Goal: Task Accomplishment & Management: Manage account settings

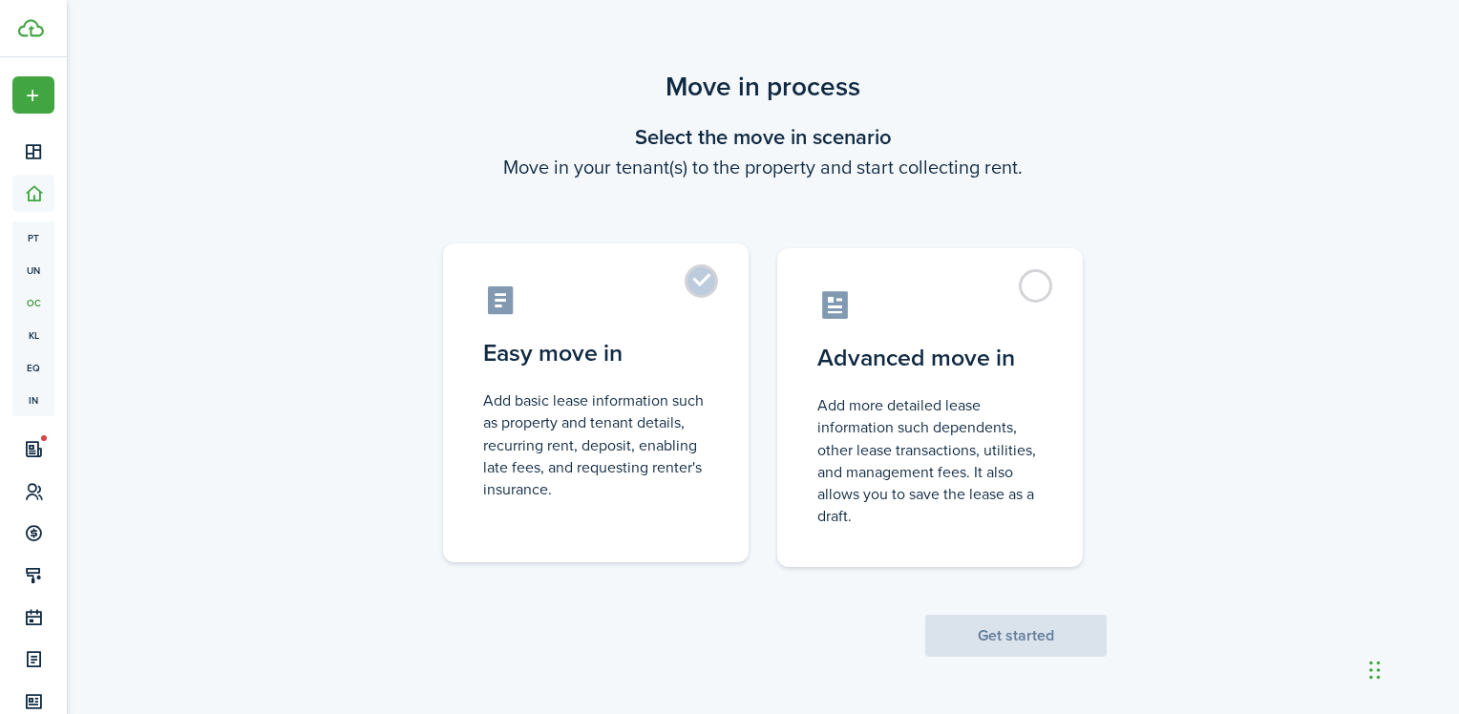
click at [706, 284] on label "Easy move in Add basic lease information such as property and tenant details, r…" at bounding box center [596, 402] width 306 height 319
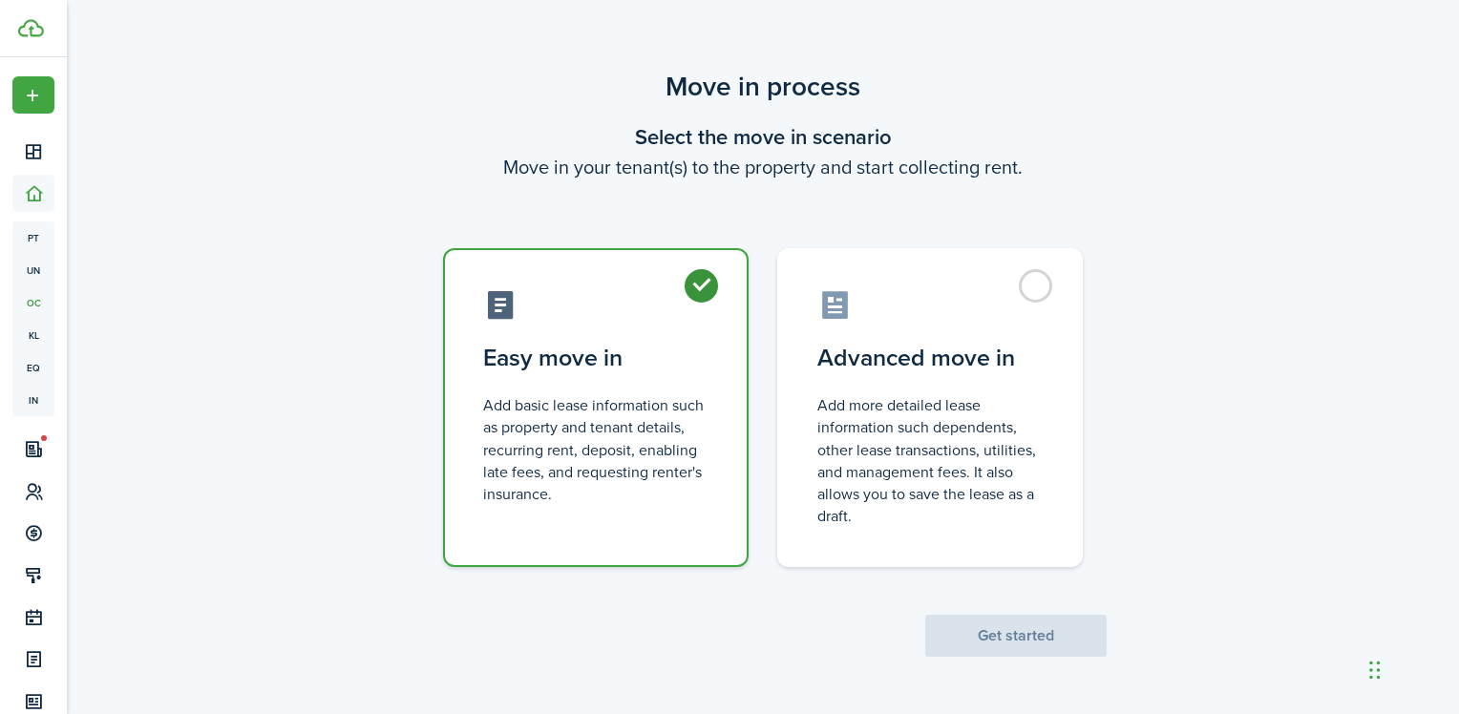
radio input "true"
click at [994, 640] on button "Get started" at bounding box center [1015, 636] width 181 height 42
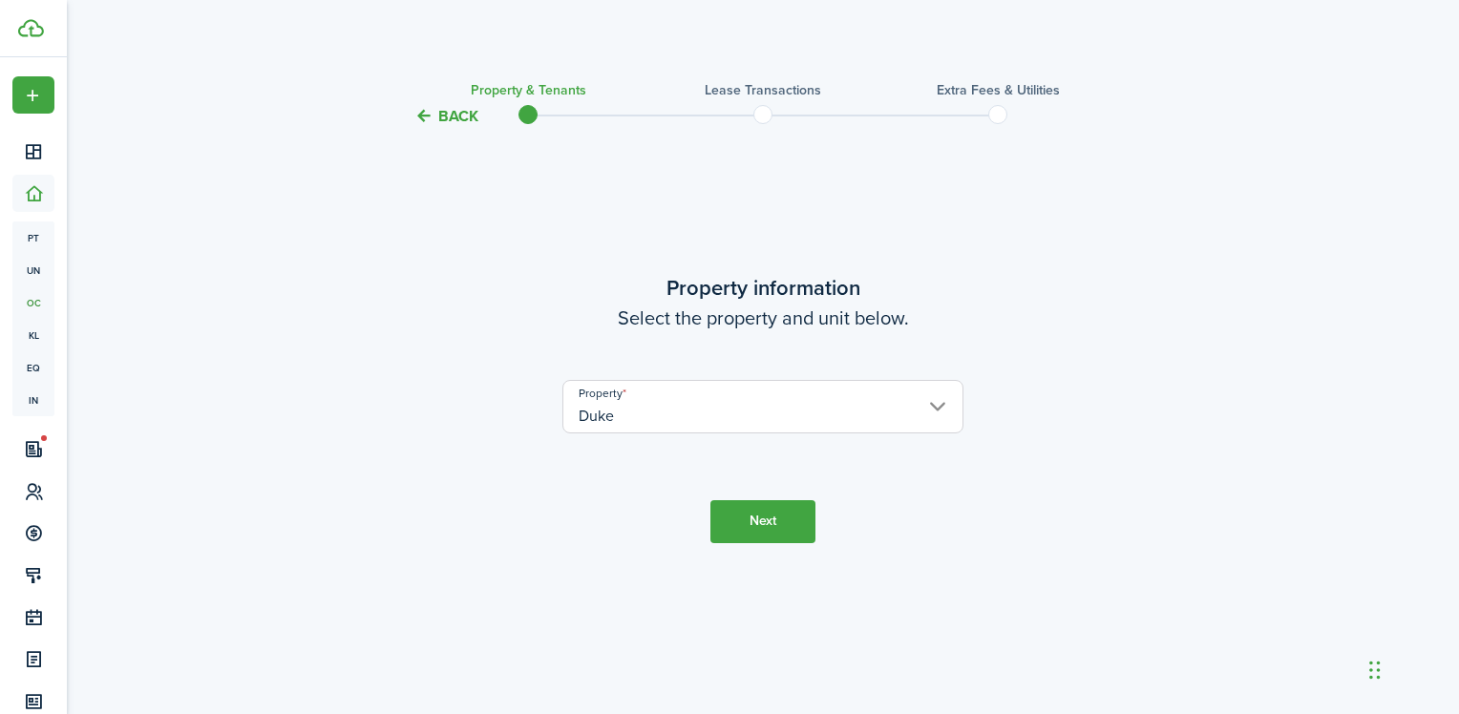
click at [810, 518] on button "Next" at bounding box center [762, 521] width 105 height 43
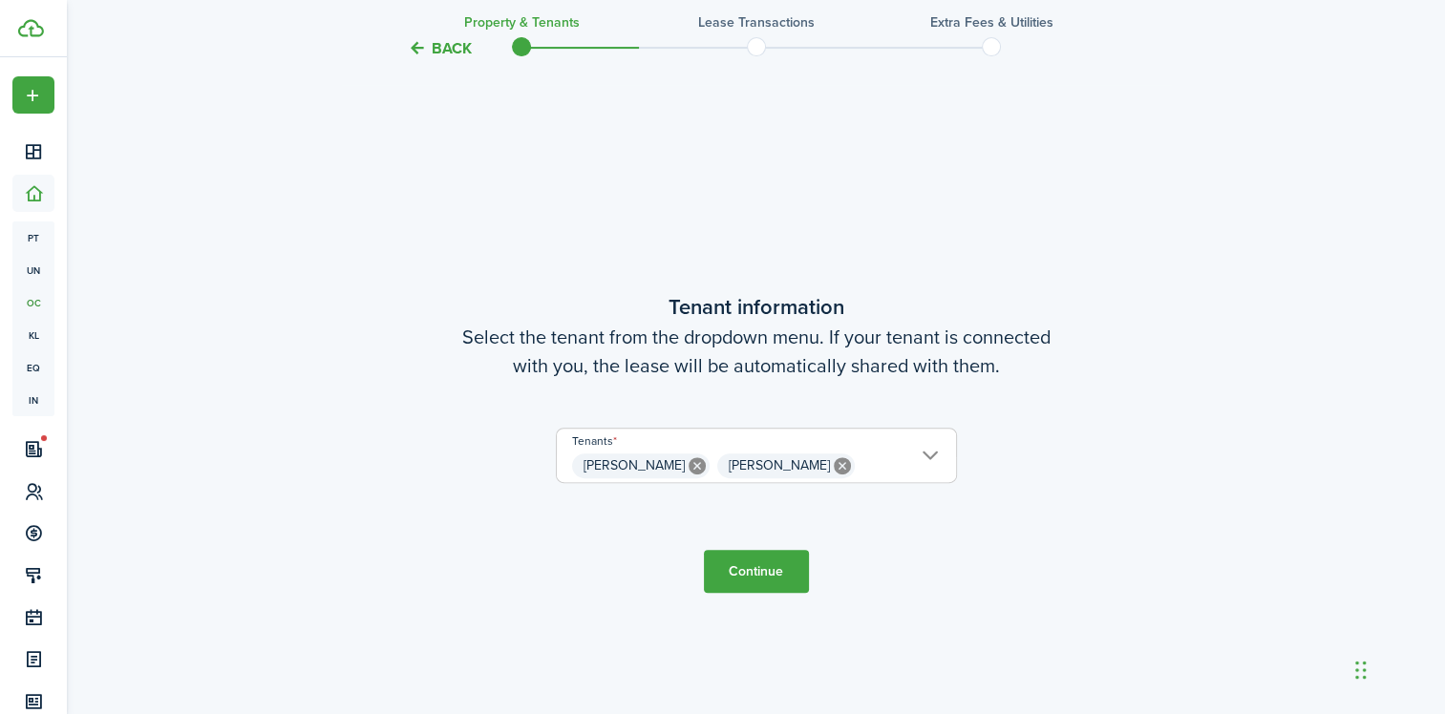
scroll to position [586, 0]
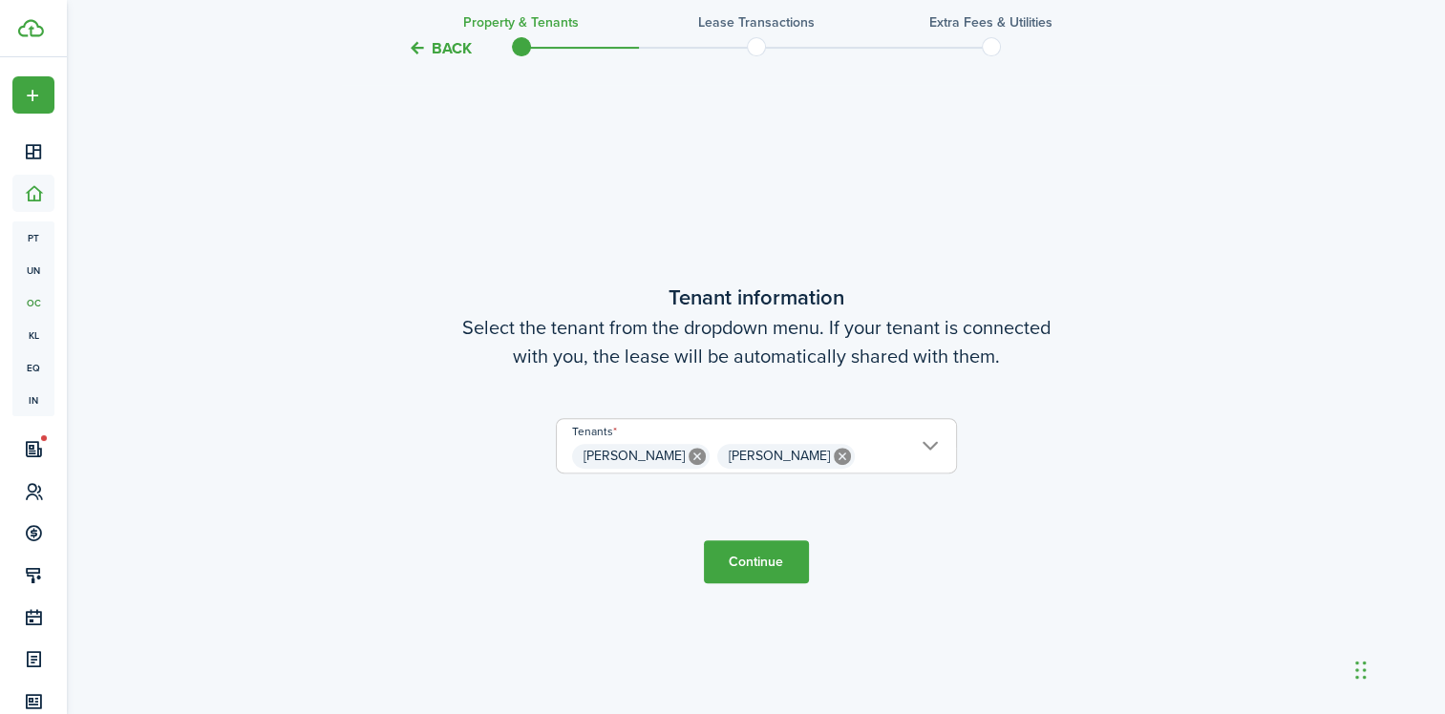
click at [787, 566] on button "Continue" at bounding box center [756, 561] width 105 height 43
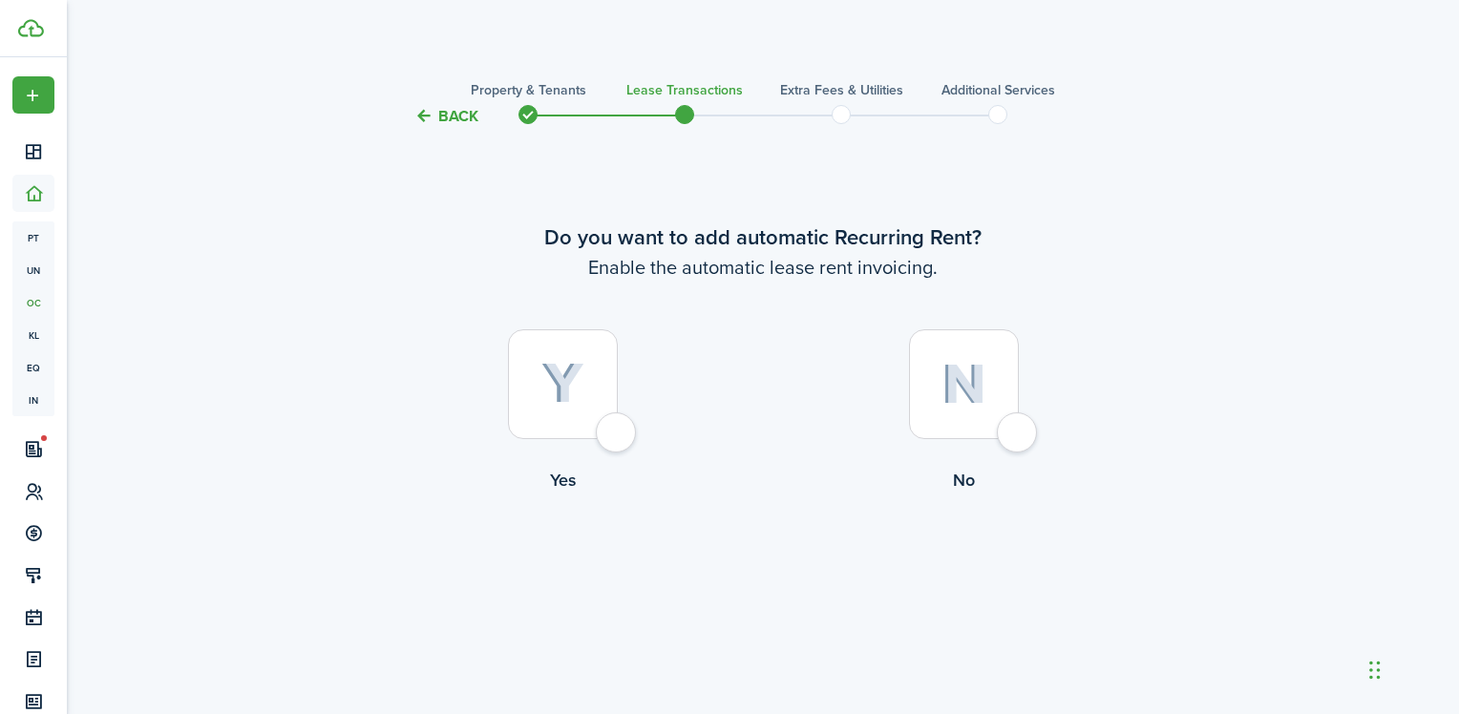
click at [608, 434] on div at bounding box center [563, 384] width 110 height 110
radio input "true"
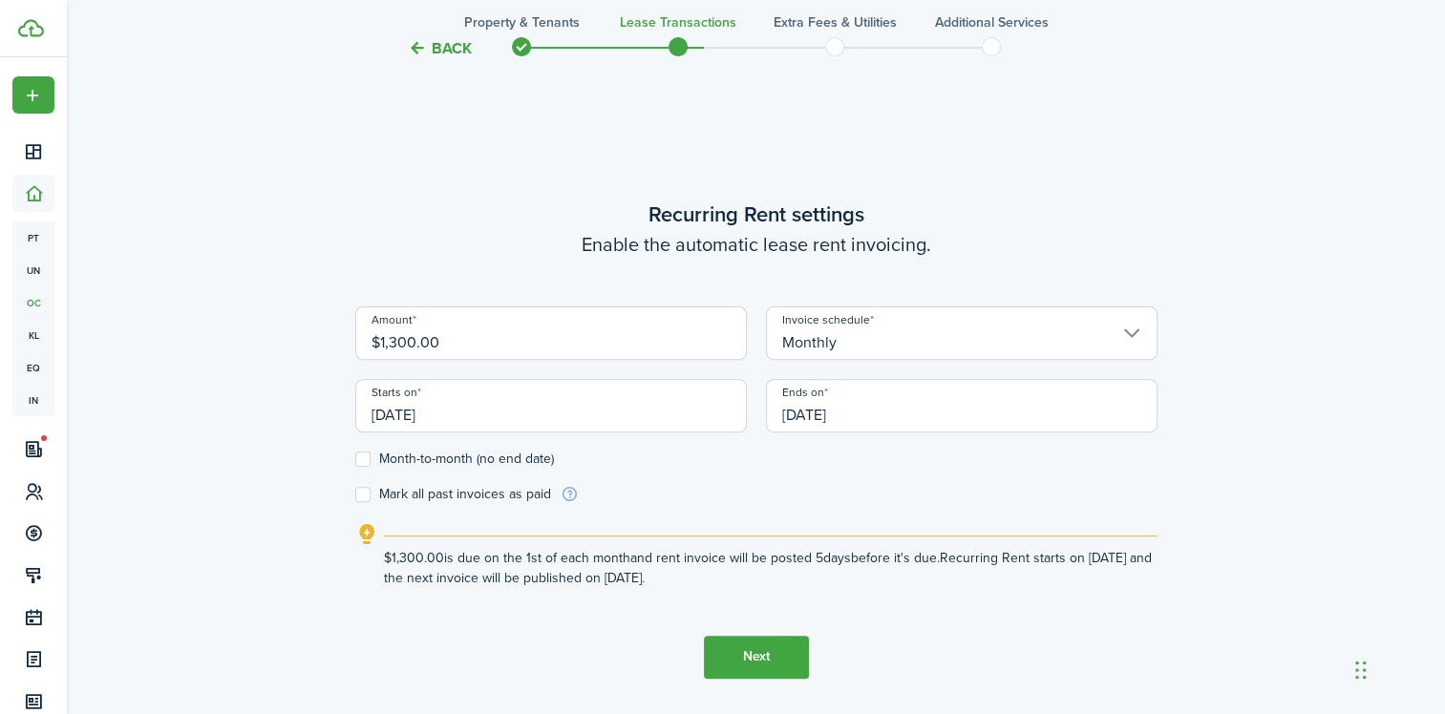
scroll to position [586, 0]
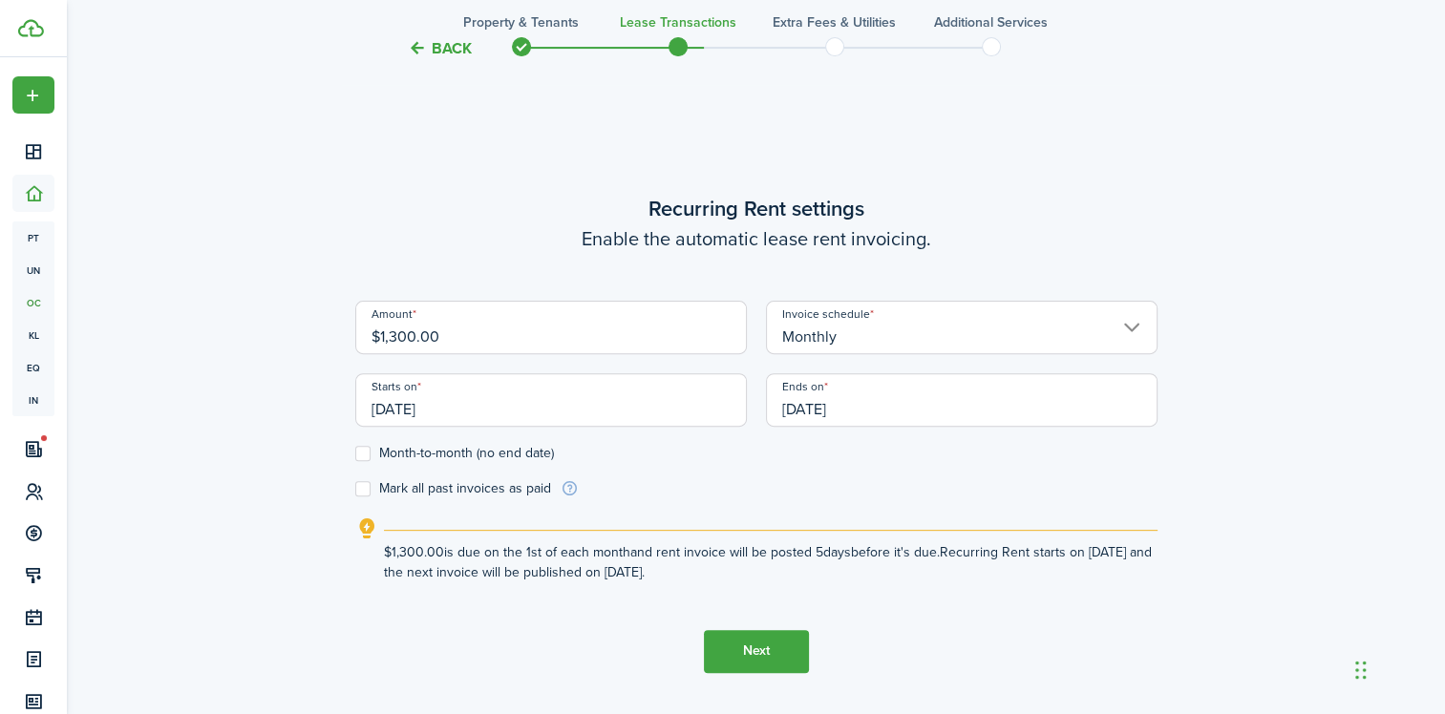
drag, startPoint x: 451, startPoint y: 338, endPoint x: 338, endPoint y: 333, distance: 112.8
click at [338, 333] on div "Back Property & Tenants Lease Transactions Extra fees & Utilities Additional Se…" at bounding box center [756, 135] width 1108 height 1309
type input "$1,575.00"
click at [751, 644] on button "Next" at bounding box center [756, 651] width 105 height 43
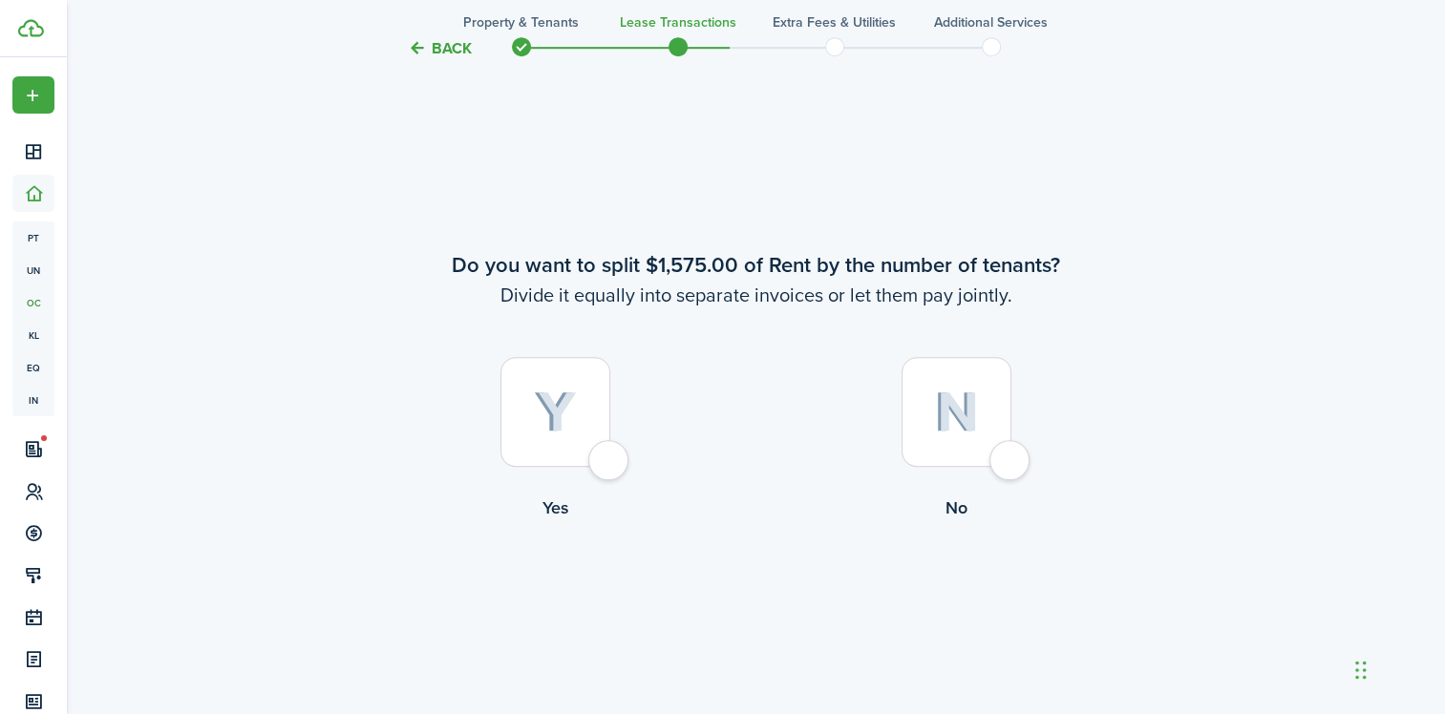
scroll to position [1301, 0]
click at [1011, 464] on div at bounding box center [956, 409] width 110 height 110
radio input "true"
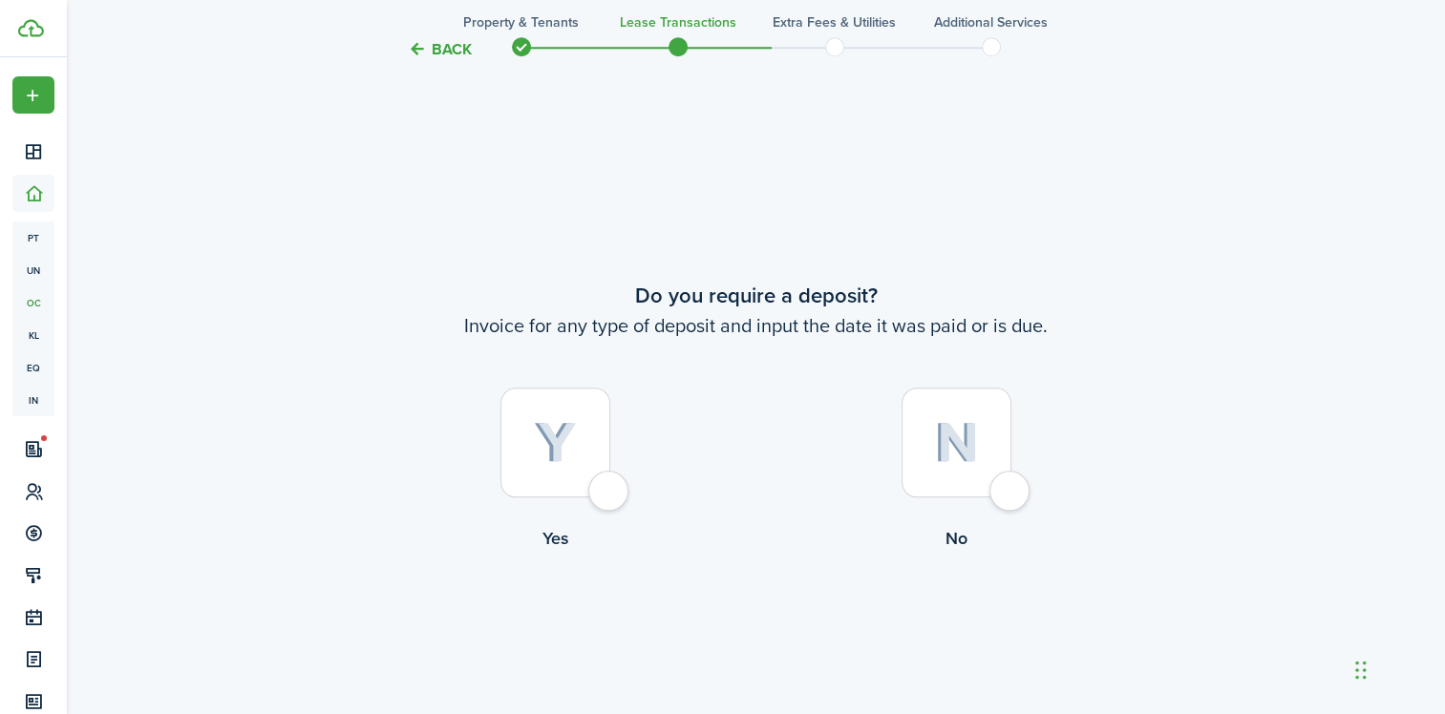
scroll to position [2015, 0]
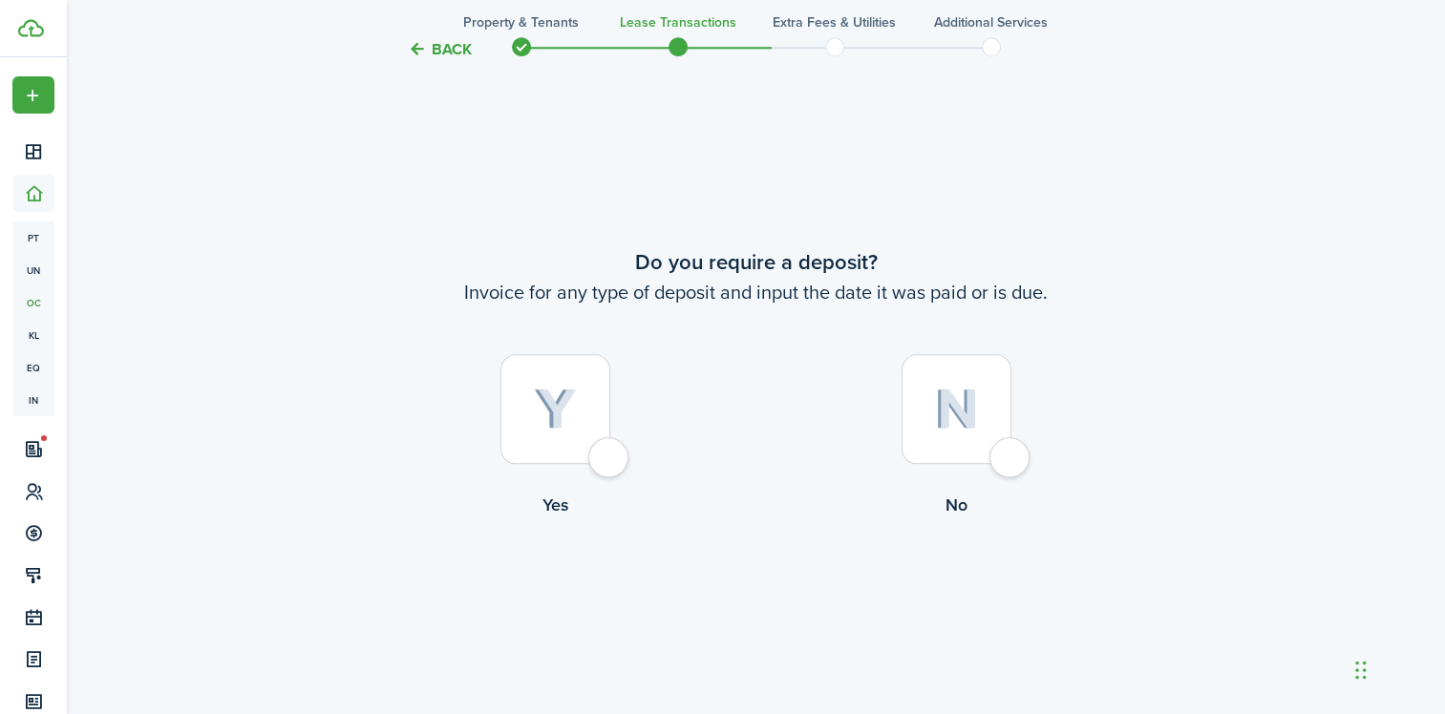
click at [600, 456] on div at bounding box center [555, 409] width 110 height 110
radio input "true"
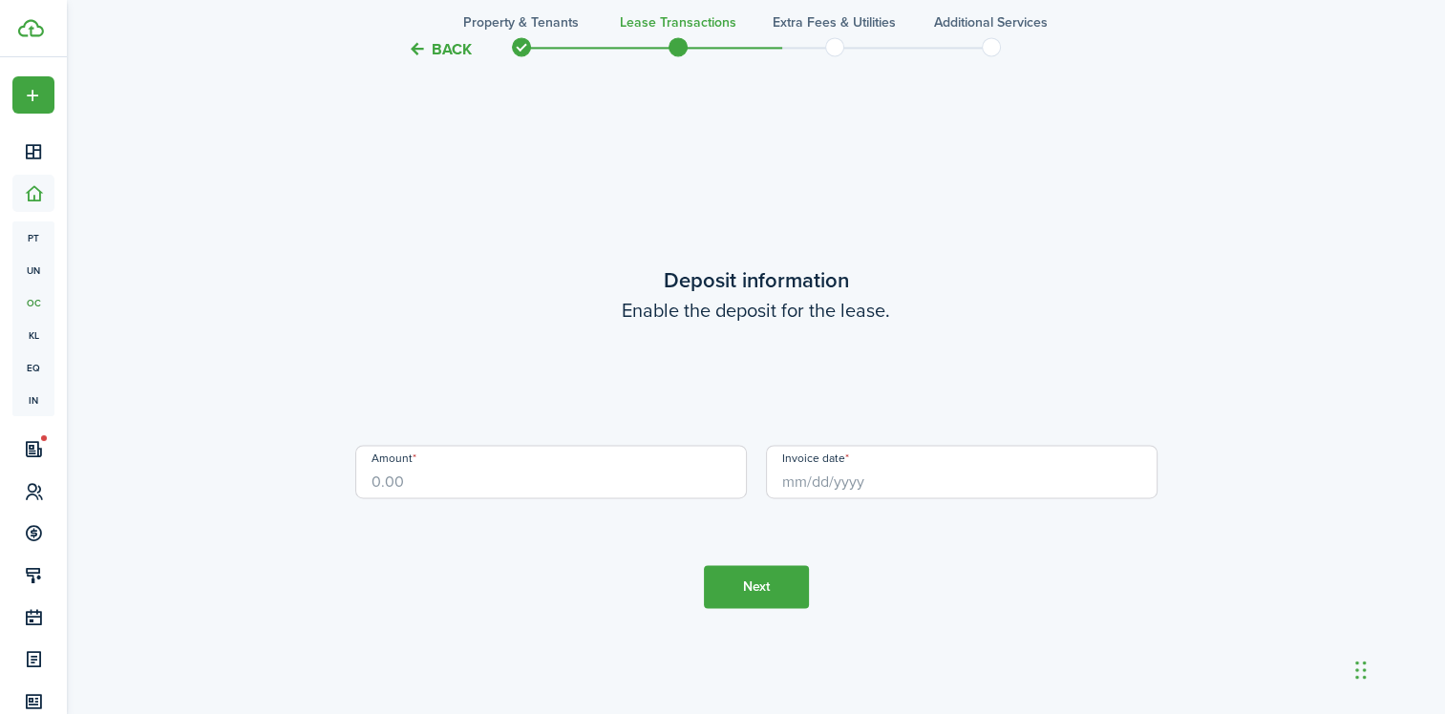
scroll to position [2729, 0]
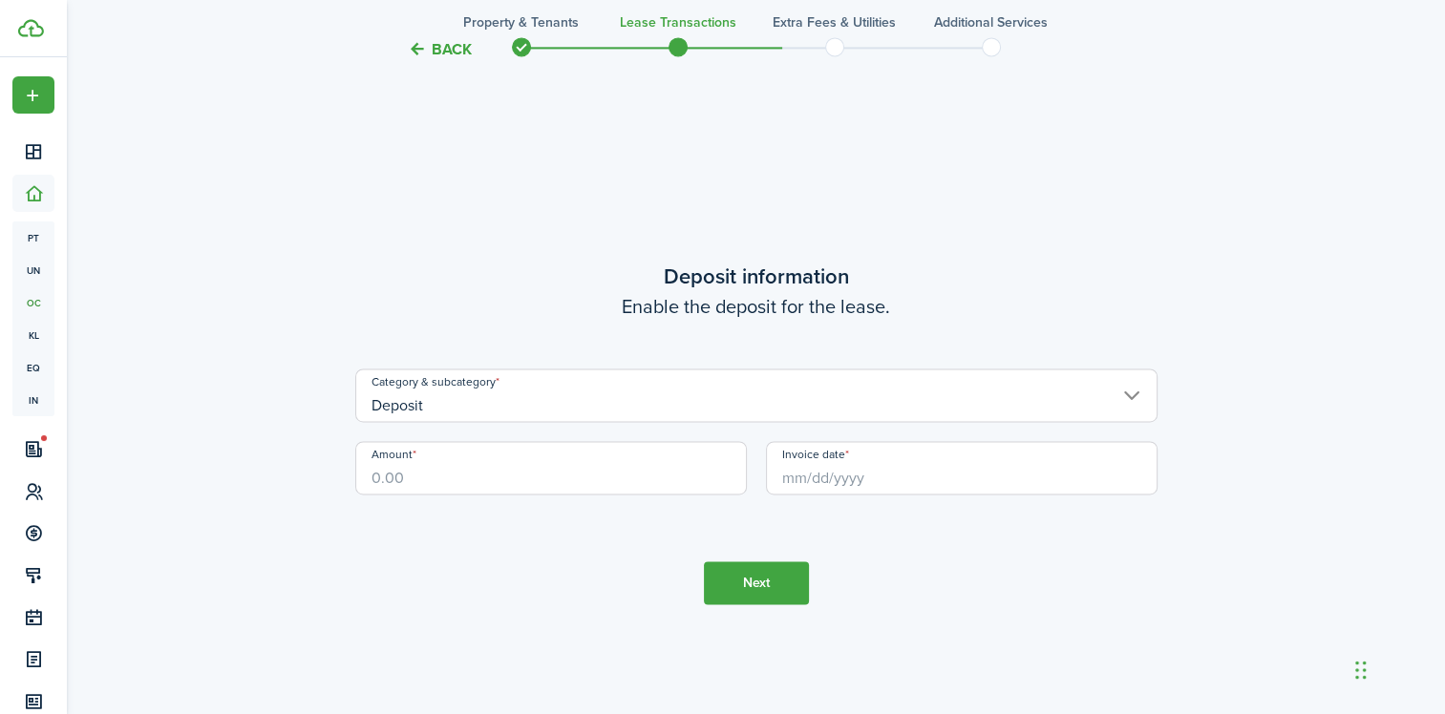
click at [425, 476] on input "Amount" at bounding box center [550, 467] width 391 height 53
click at [1132, 395] on input "Deposit" at bounding box center [756, 395] width 802 height 53
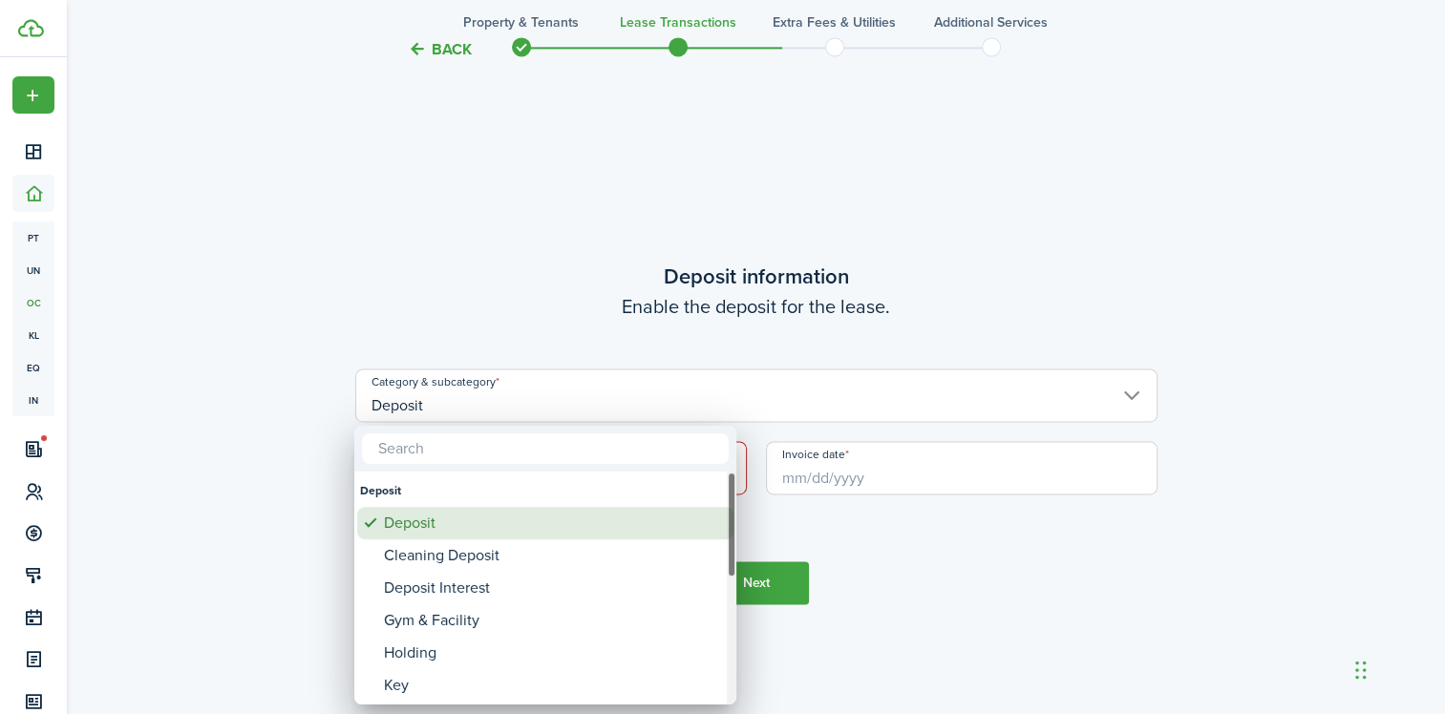
click at [428, 524] on div "Deposit" at bounding box center [553, 523] width 338 height 32
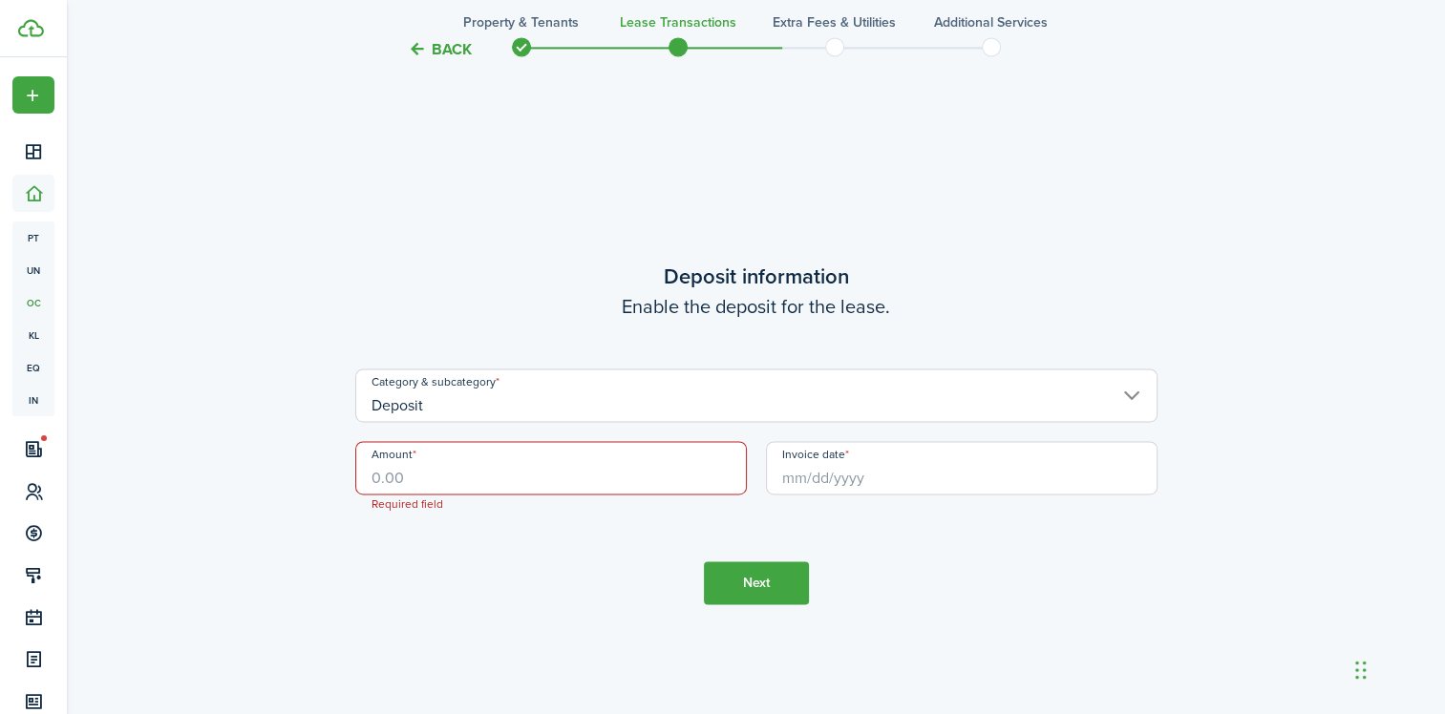
click at [427, 480] on input "Amount" at bounding box center [550, 467] width 391 height 53
type input "$1,550.00"
click at [799, 472] on input "Invoice date" at bounding box center [961, 467] width 391 height 53
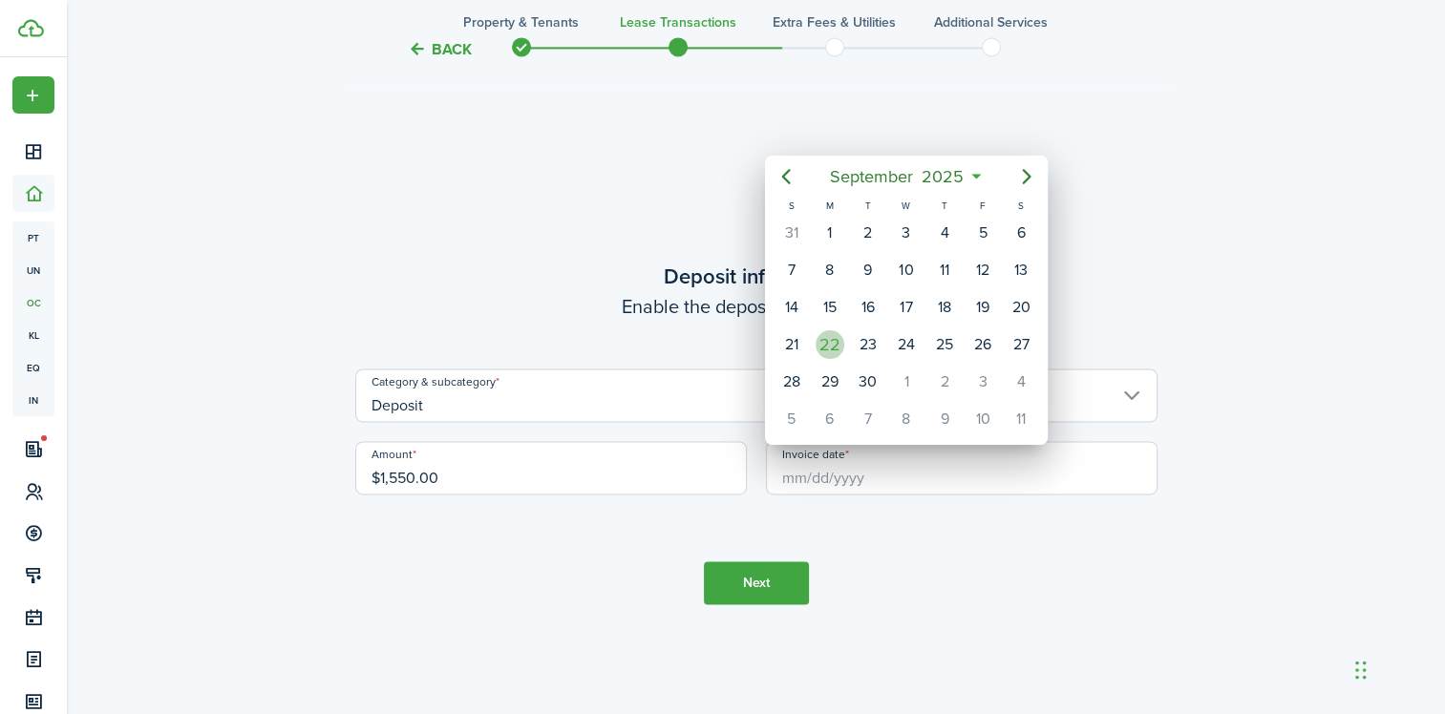
click at [832, 336] on div "22" at bounding box center [829, 344] width 29 height 29
type input "[DATE]"
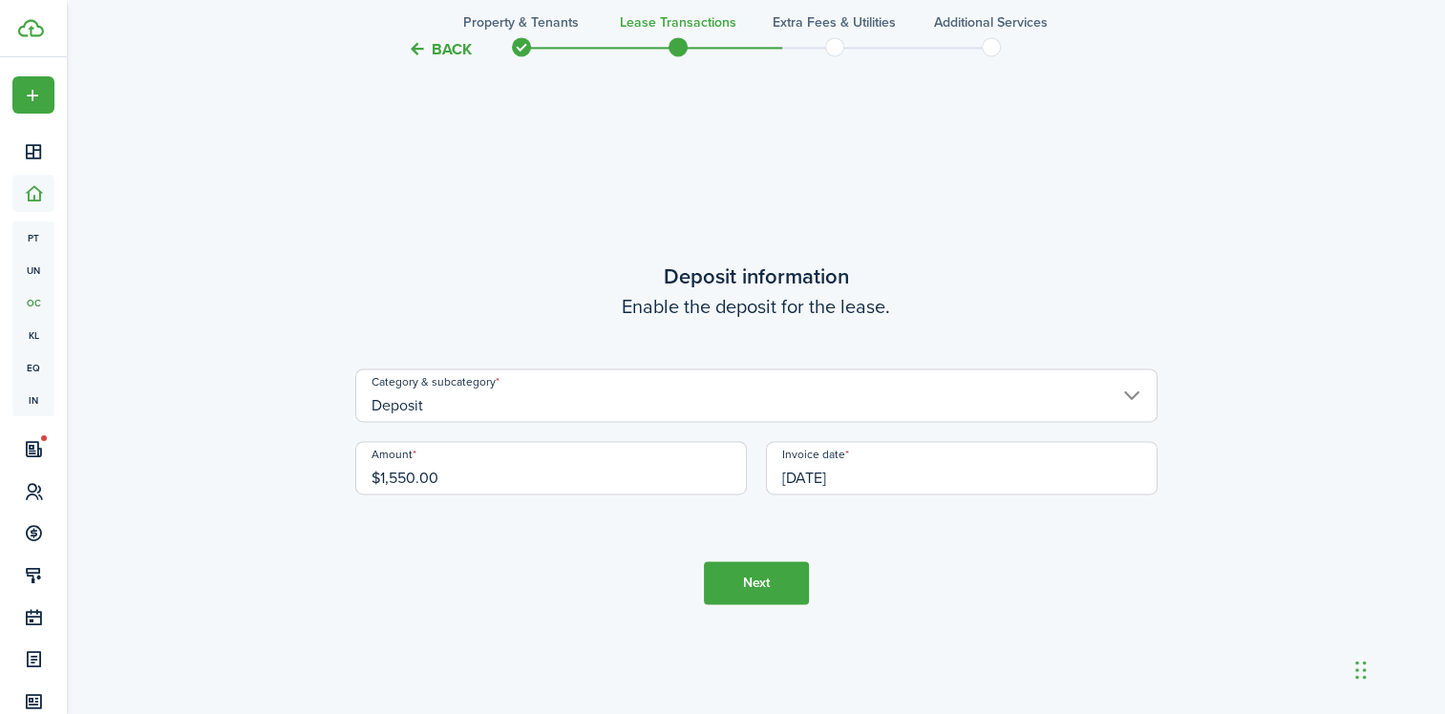
click at [767, 581] on button "Next" at bounding box center [756, 582] width 105 height 43
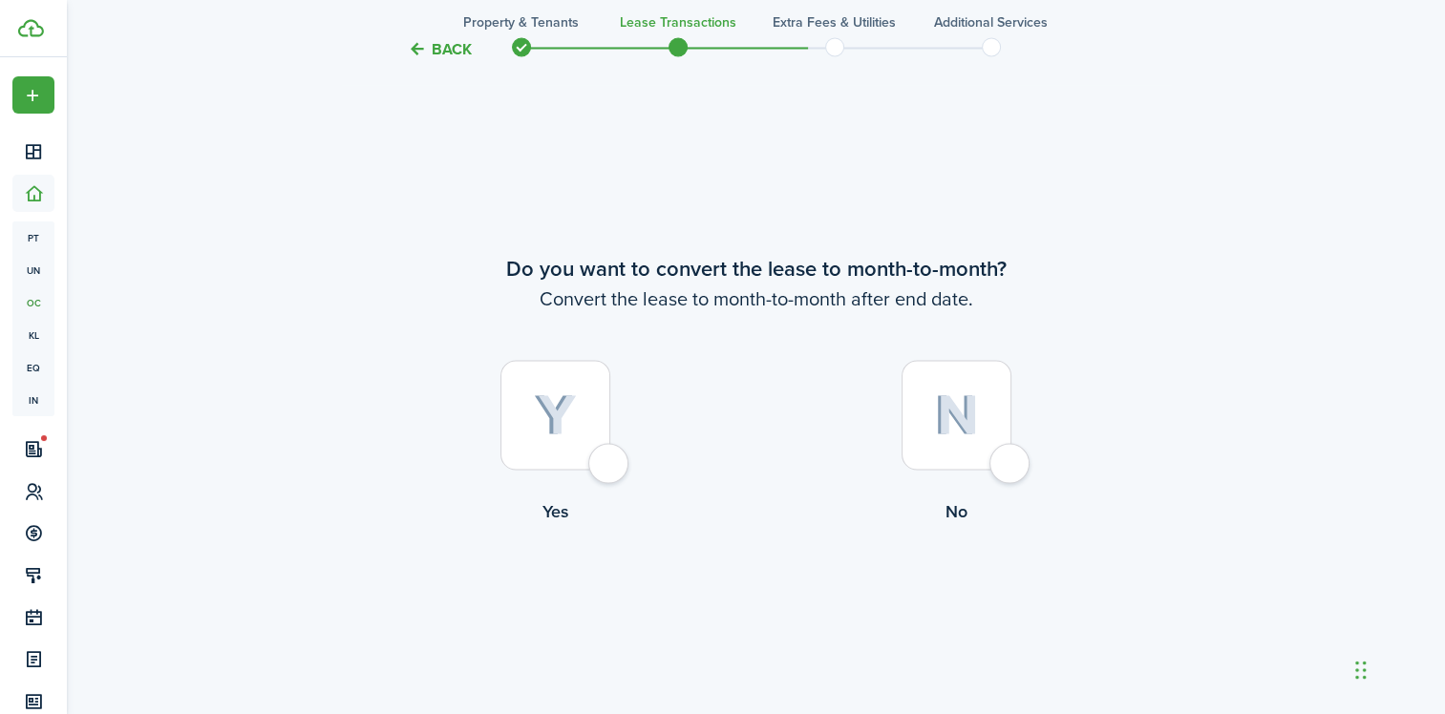
scroll to position [3443, 0]
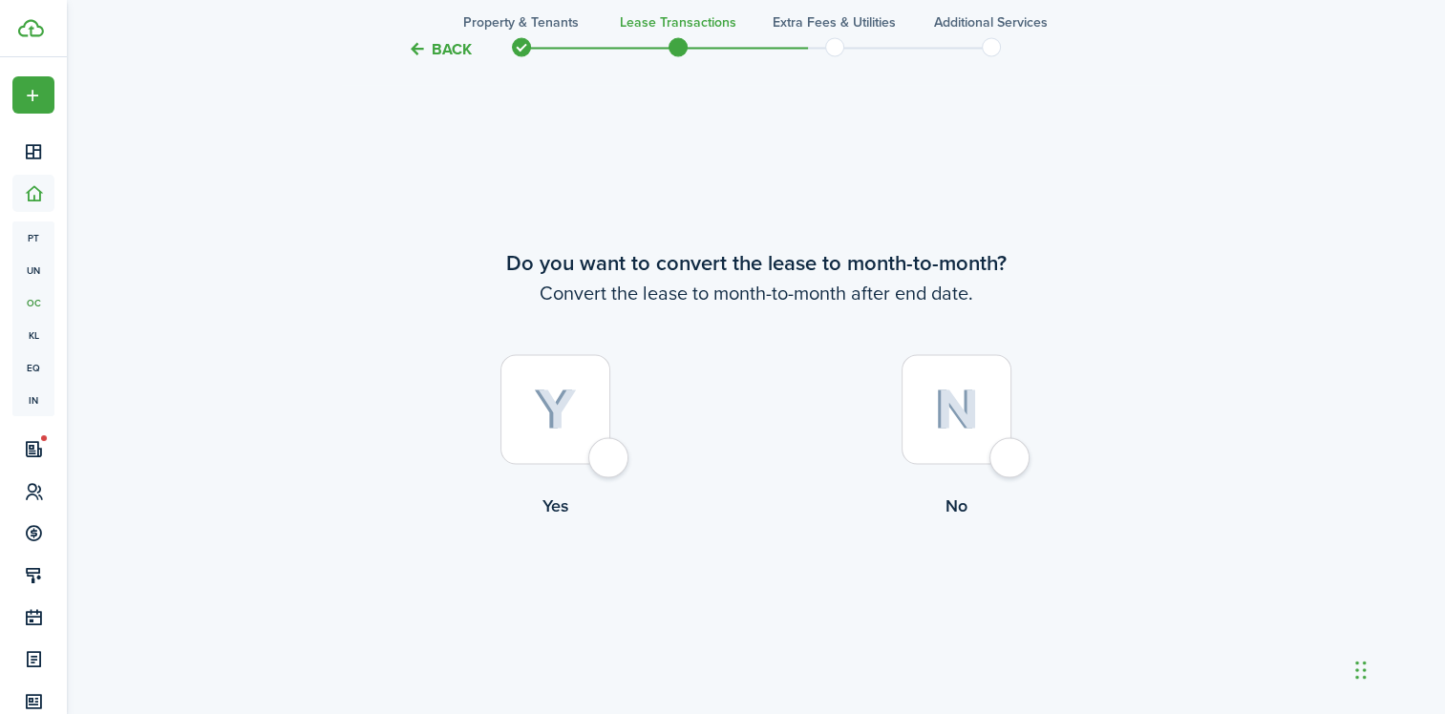
click at [1010, 464] on div at bounding box center [956, 409] width 110 height 110
radio input "true"
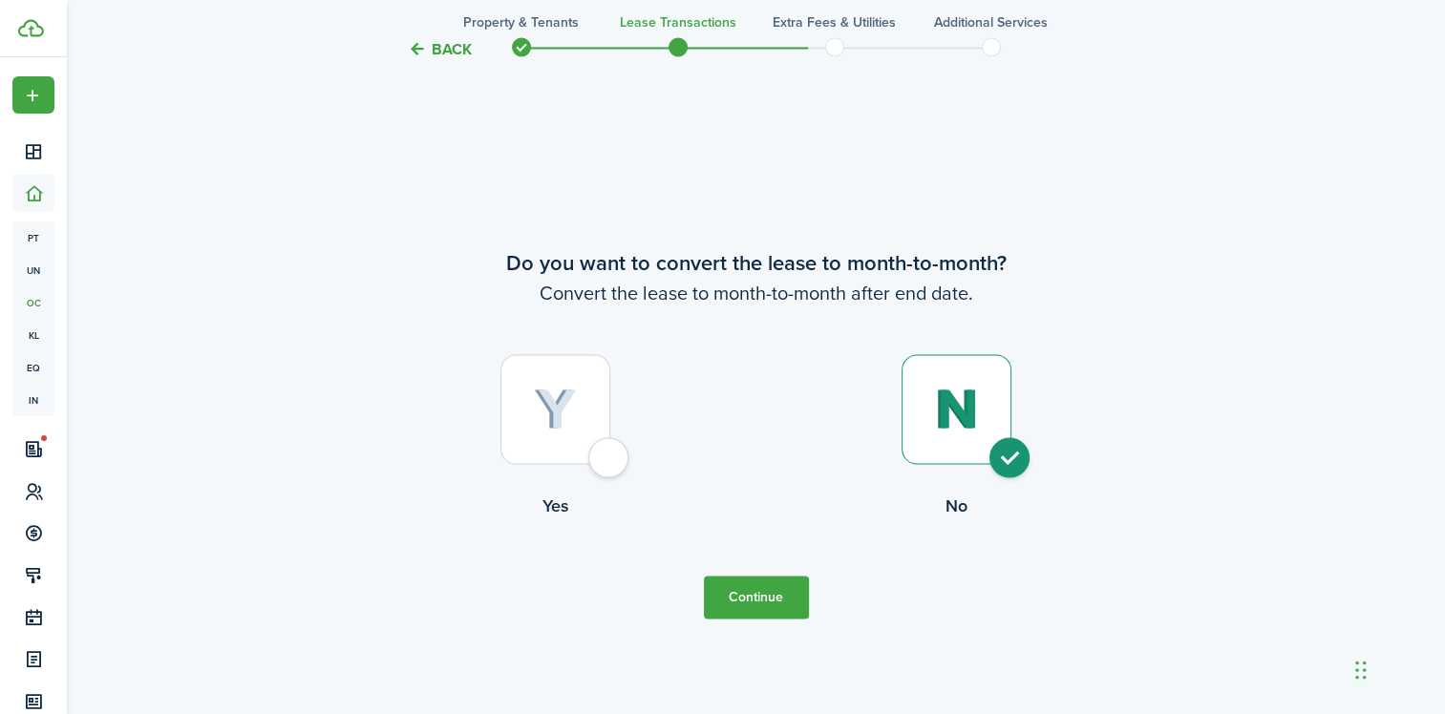
click at [752, 602] on button "Continue" at bounding box center [756, 597] width 105 height 43
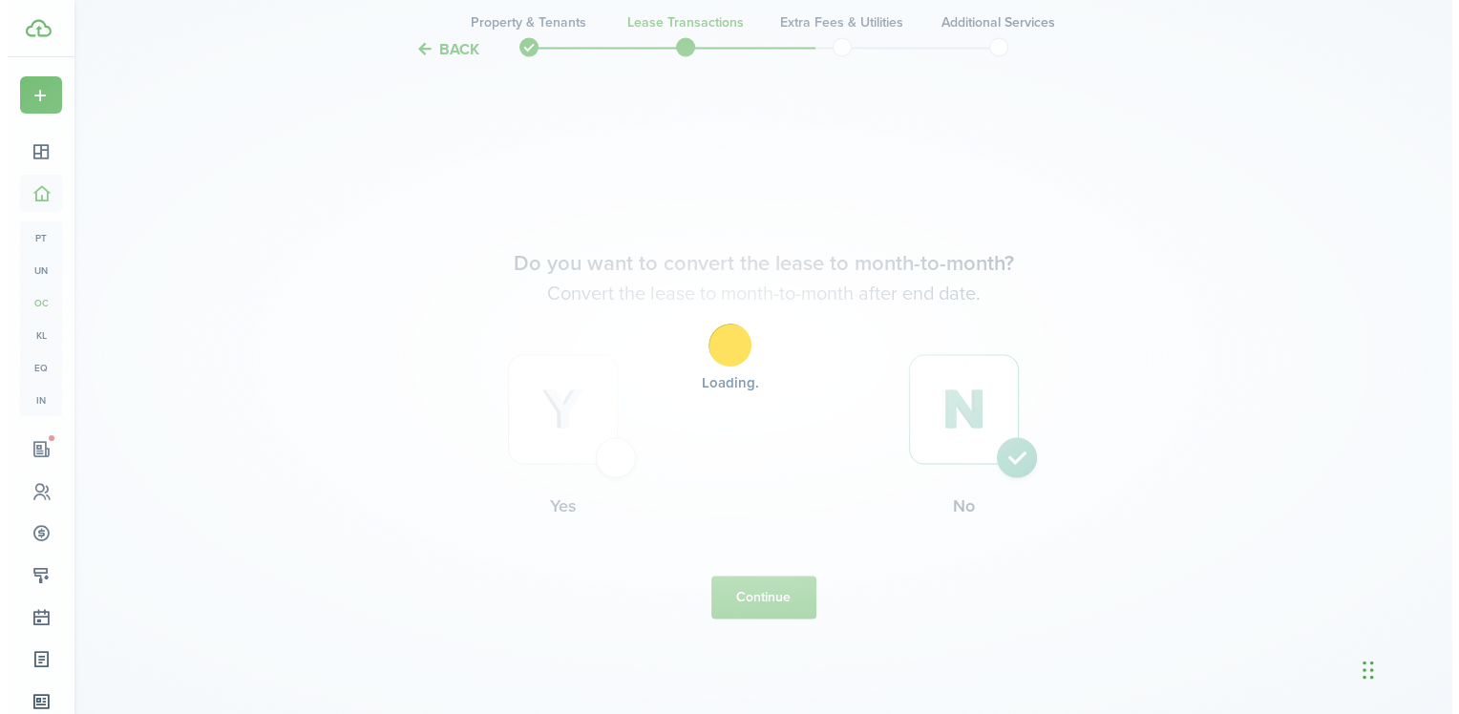
scroll to position [0, 0]
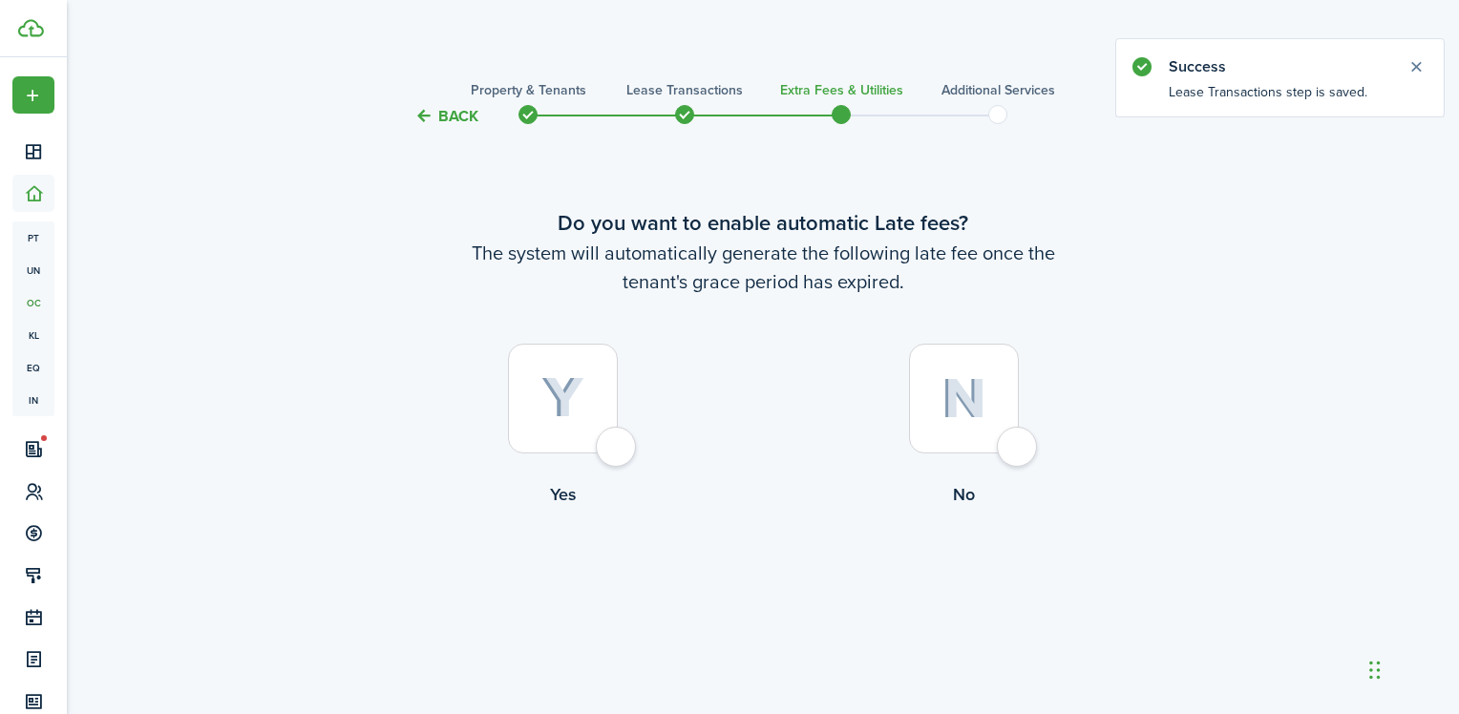
click at [606, 454] on div at bounding box center [563, 399] width 110 height 110
radio input "true"
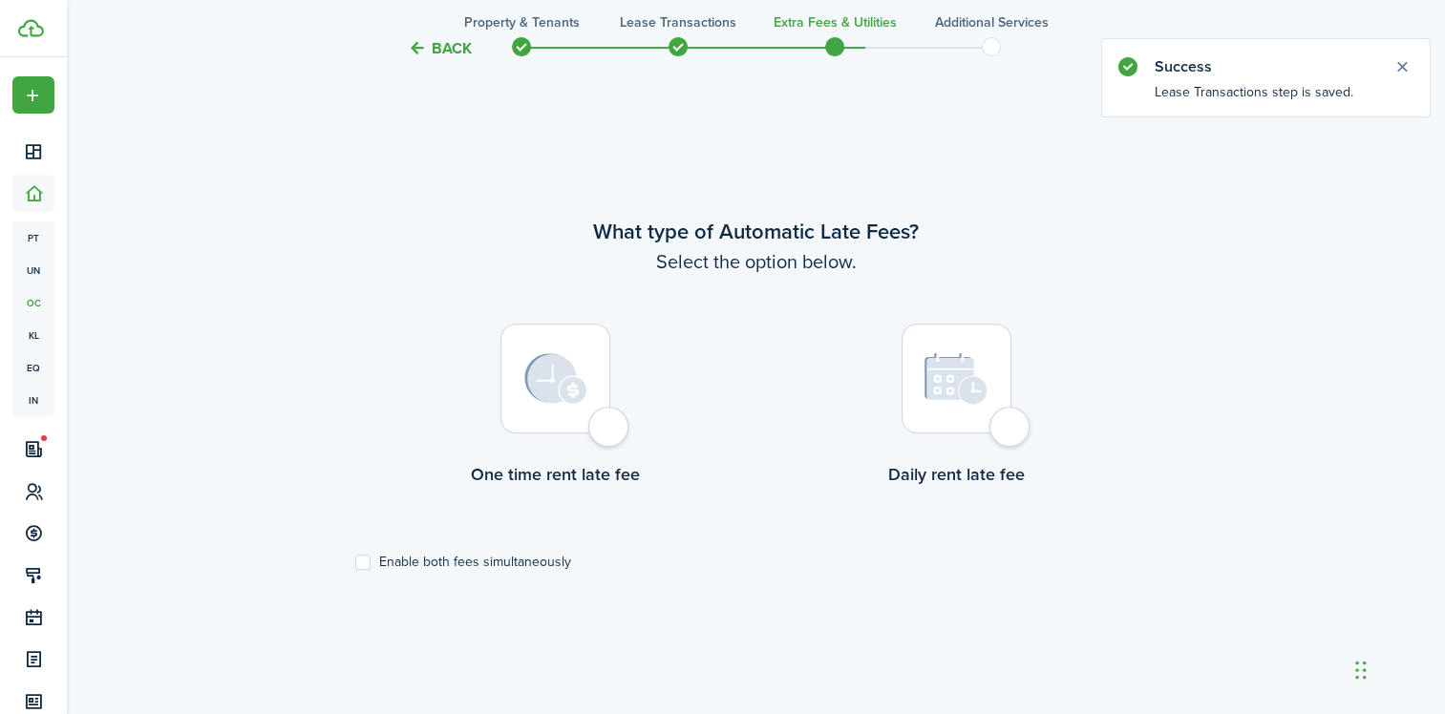
scroll to position [586, 0]
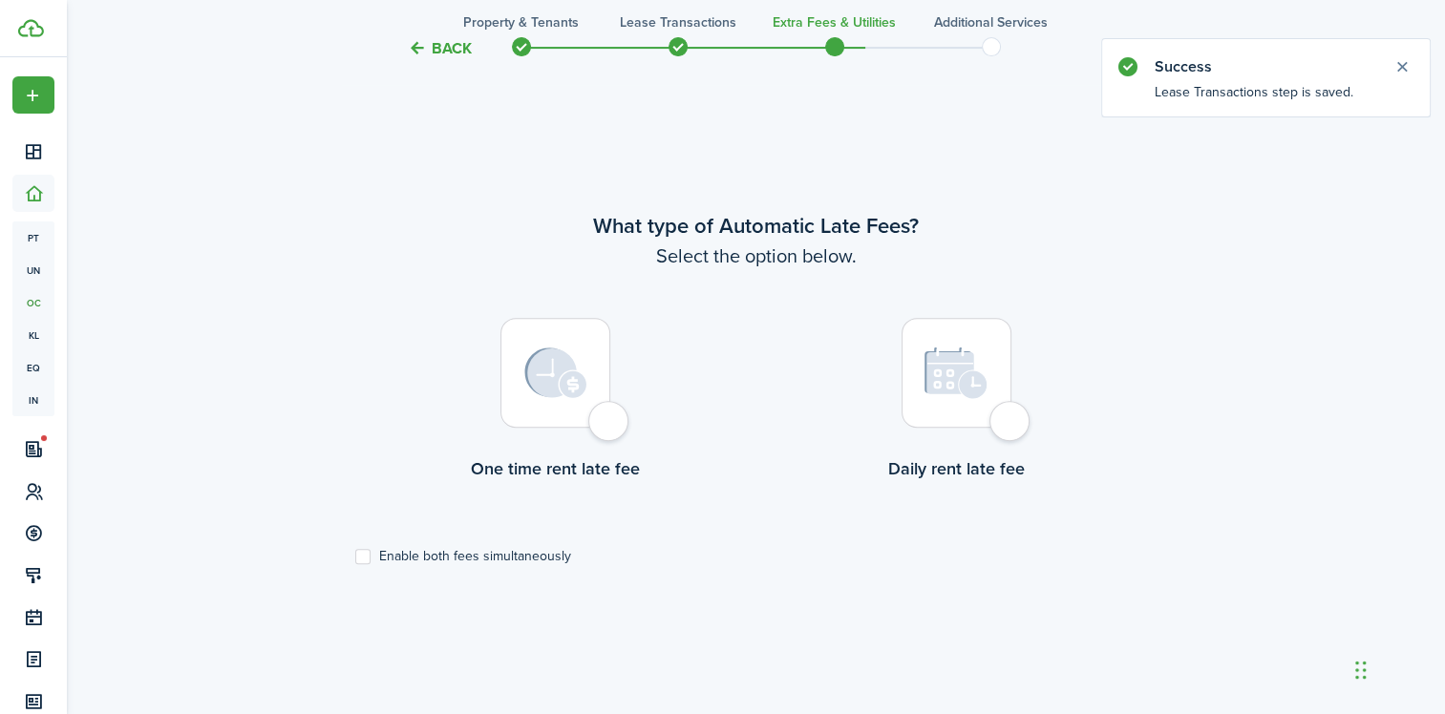
click at [610, 428] on div at bounding box center [555, 373] width 110 height 110
radio input "true"
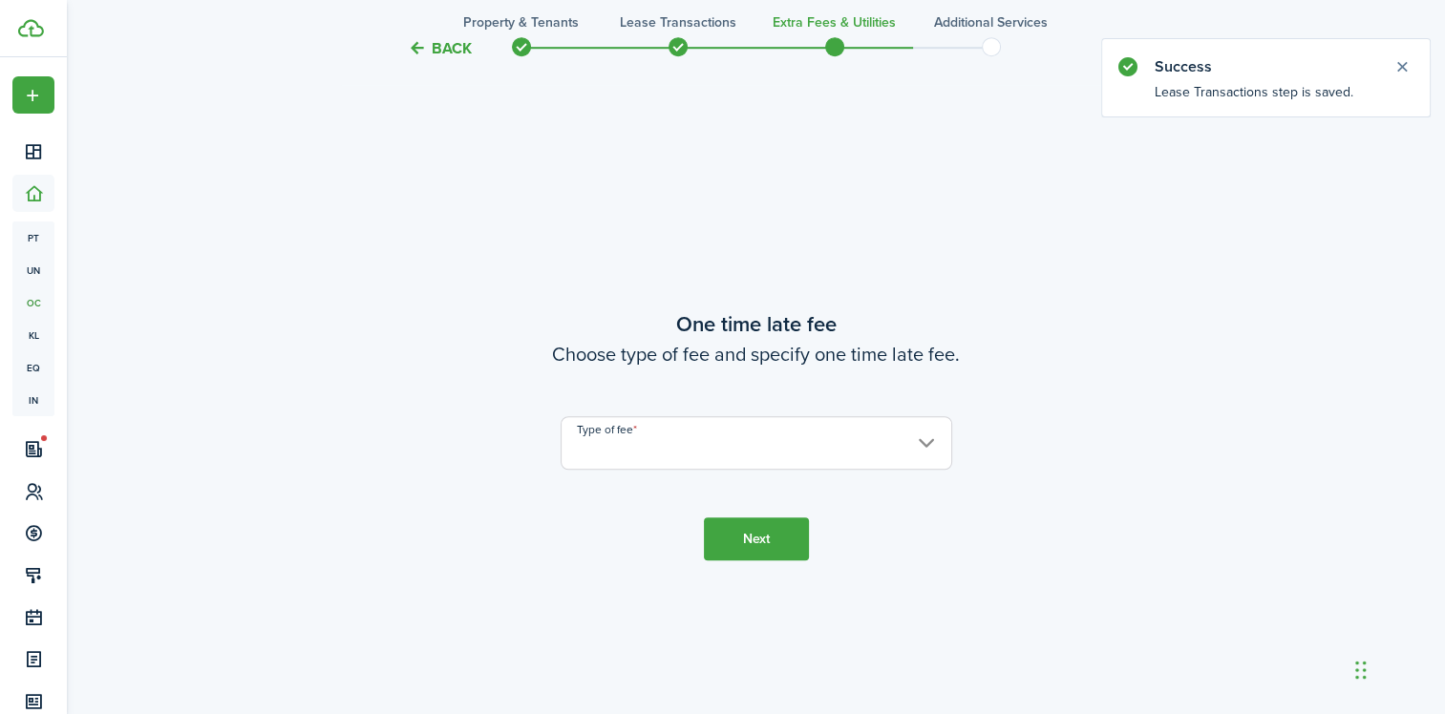
scroll to position [1301, 0]
click at [660, 447] on input "Type of fee" at bounding box center [755, 440] width 391 height 53
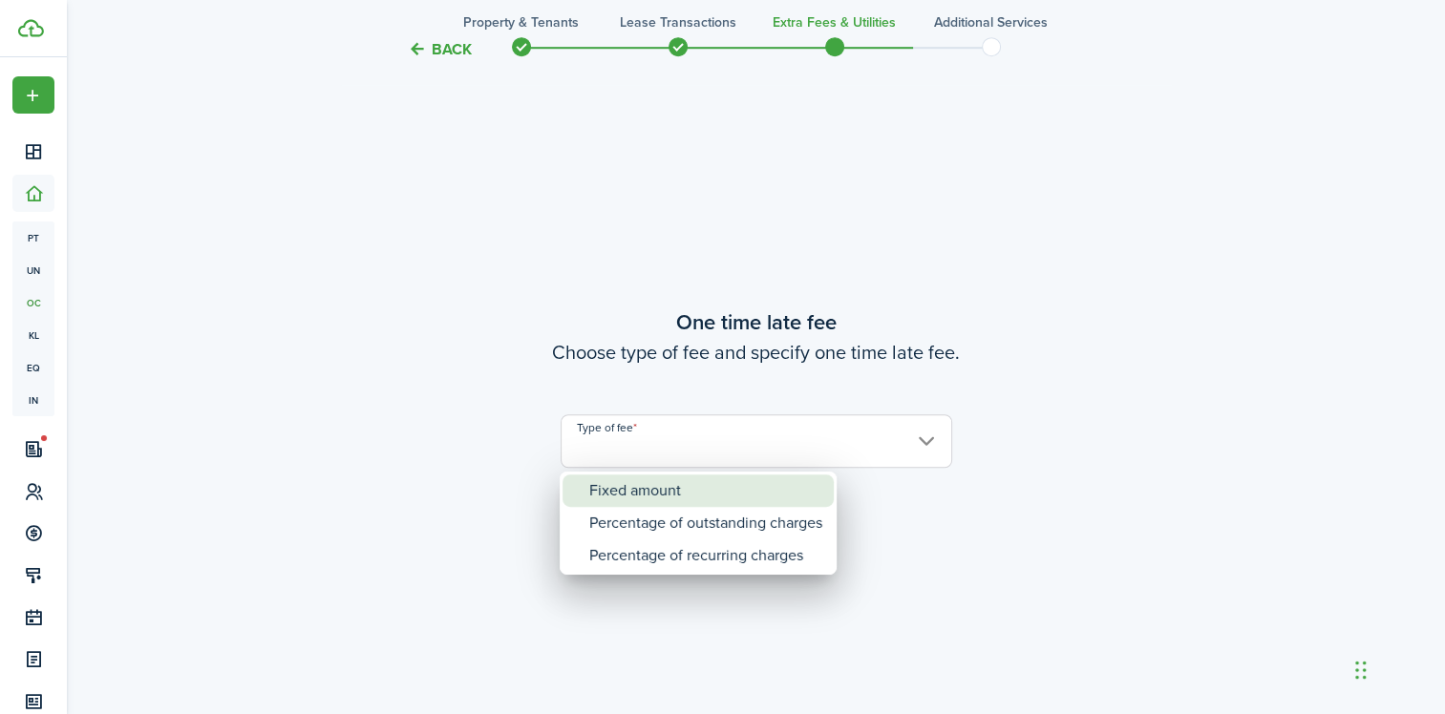
click at [649, 484] on div "Fixed amount" at bounding box center [705, 491] width 233 height 32
type input "Fixed amount"
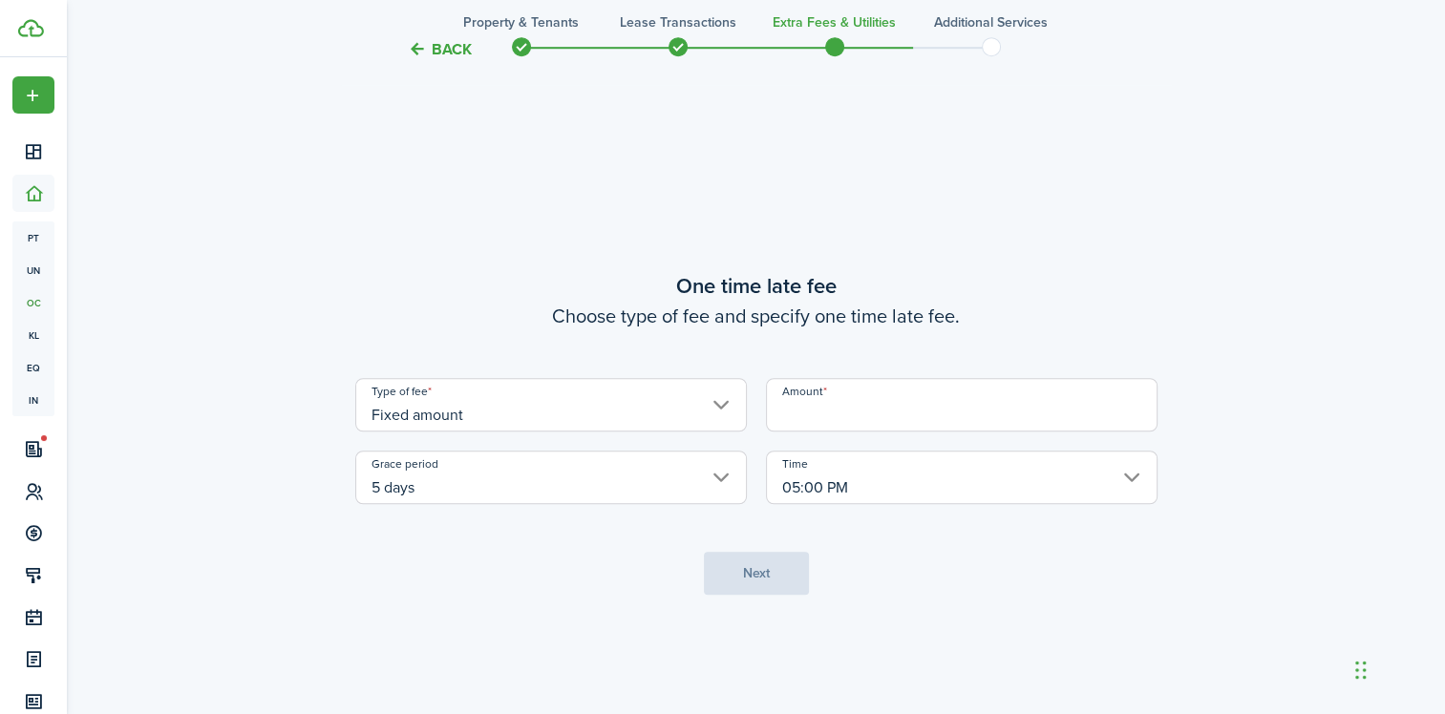
drag, startPoint x: 825, startPoint y: 421, endPoint x: 817, endPoint y: 414, distance: 10.2
click at [820, 418] on input "Amount" at bounding box center [961, 404] width 391 height 53
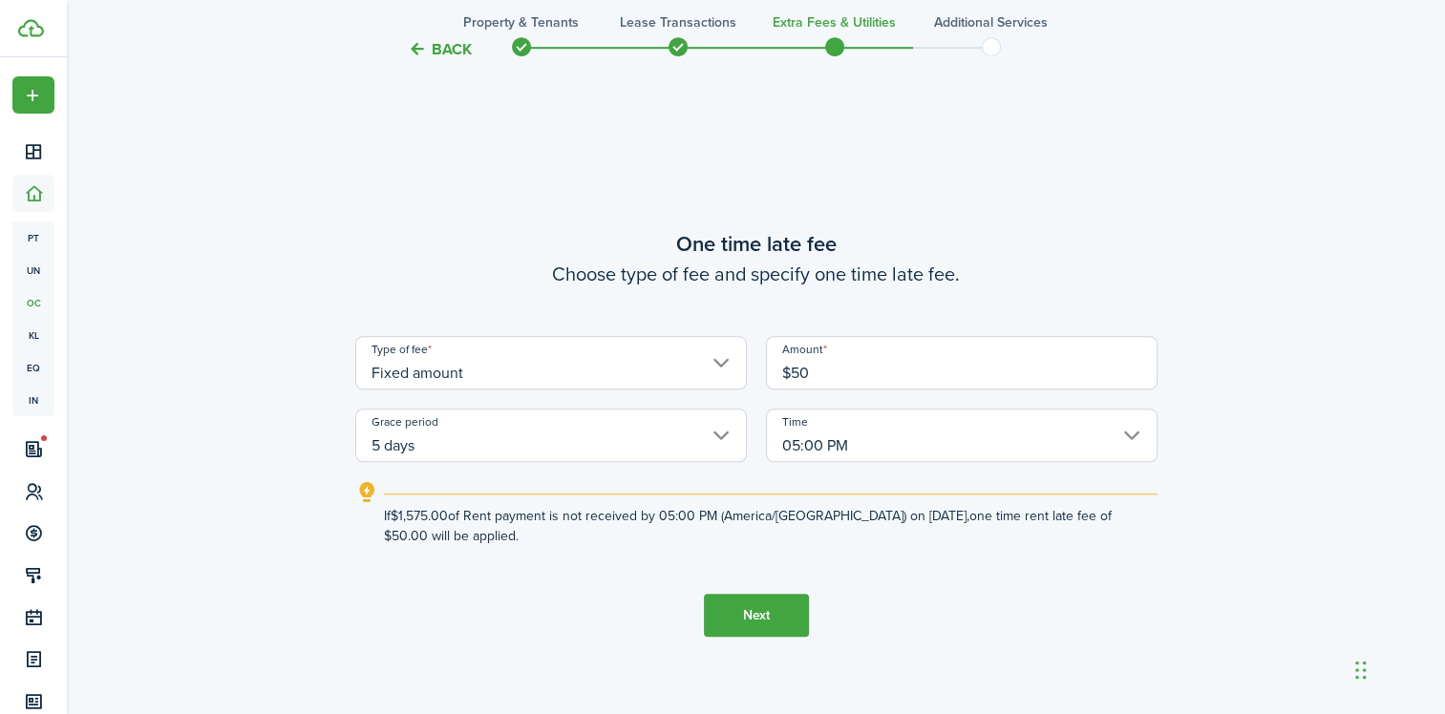
type input "$50.00"
click at [747, 603] on button "Next" at bounding box center [756, 615] width 105 height 43
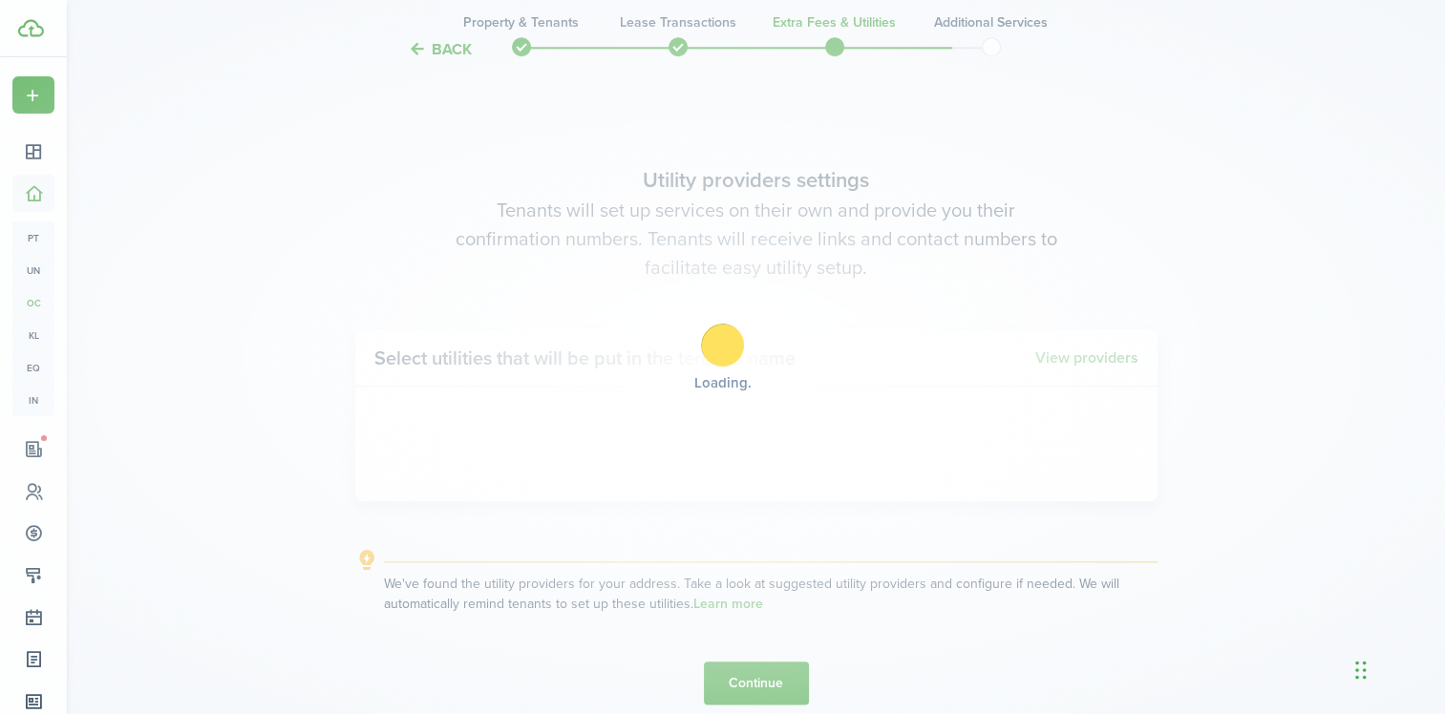
scroll to position [2015, 0]
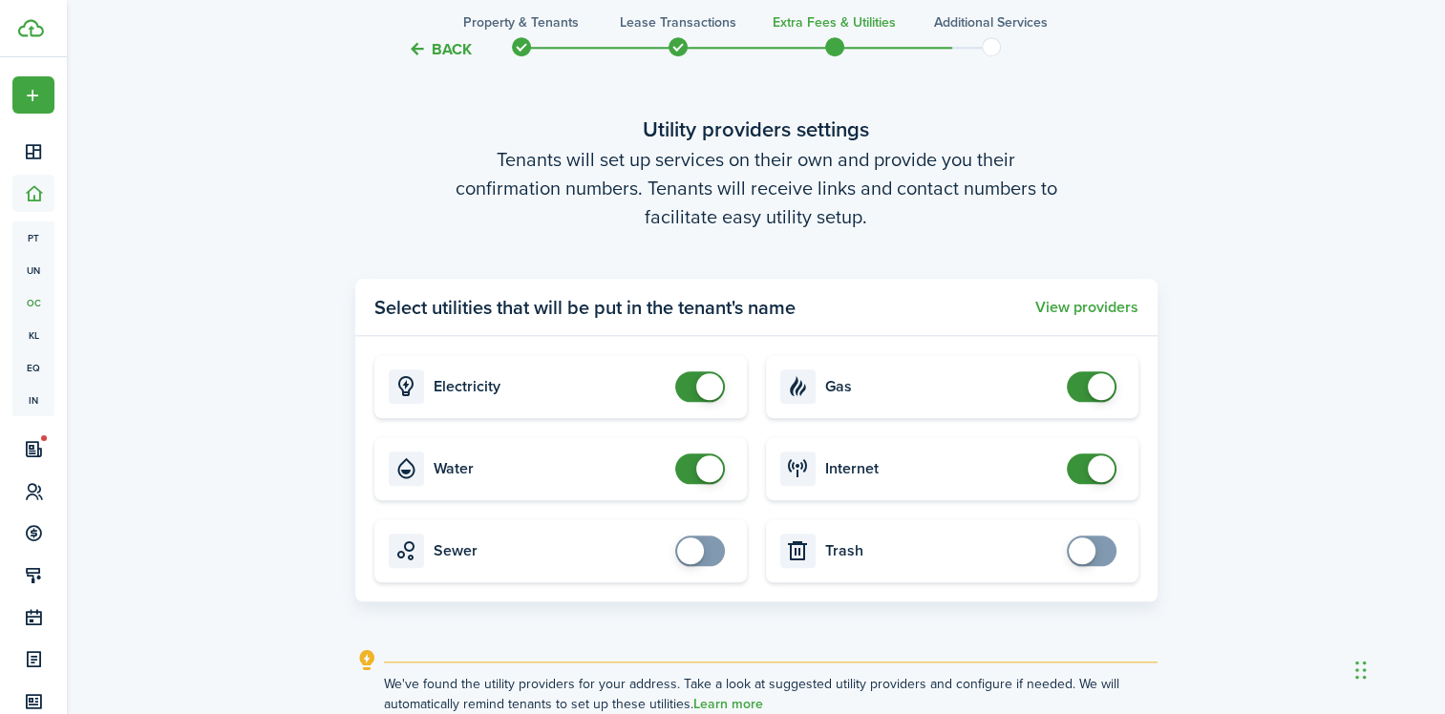
drag, startPoint x: 1077, startPoint y: 550, endPoint x: 1093, endPoint y: 552, distance: 16.3
click at [1082, 550] on span at bounding box center [1081, 551] width 27 height 27
drag, startPoint x: 1090, startPoint y: 560, endPoint x: 1108, endPoint y: 559, distance: 17.3
checkbox input "true"
click at [1101, 559] on span at bounding box center [1091, 551] width 19 height 31
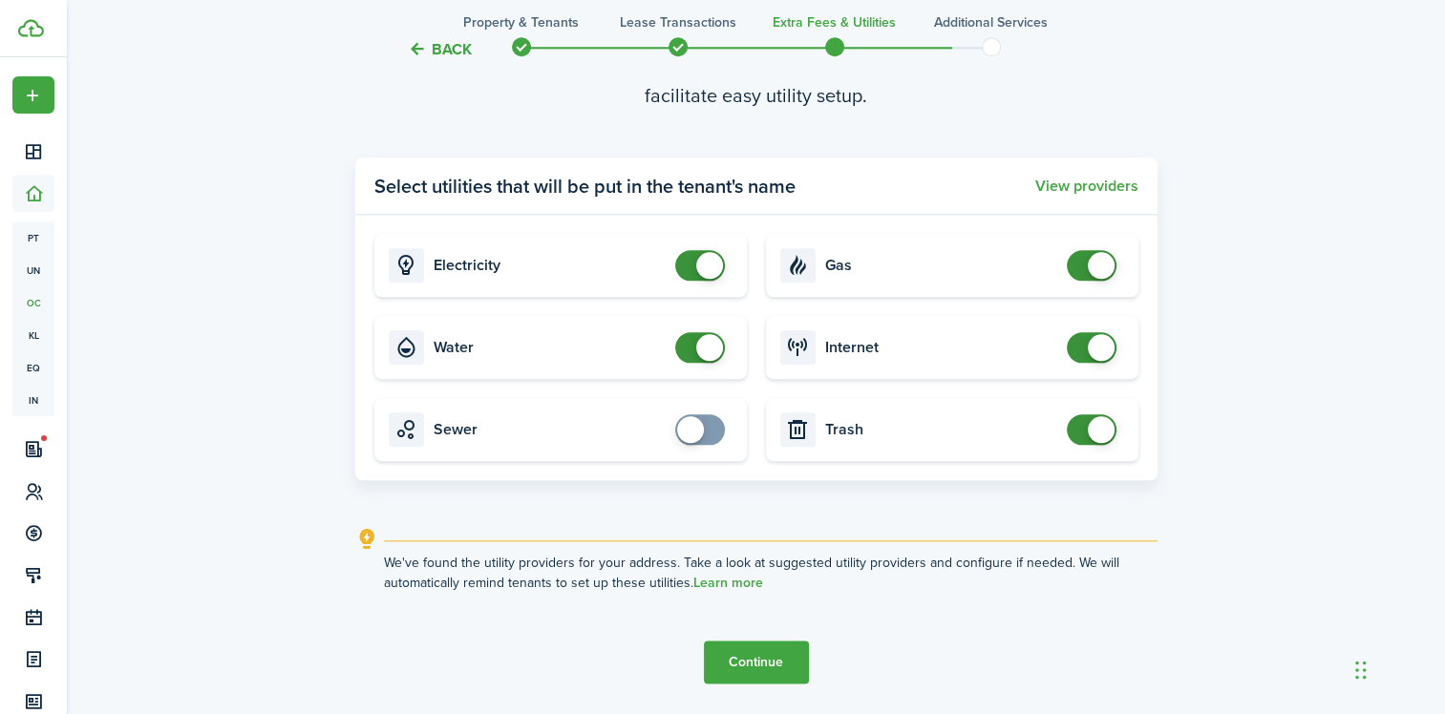
scroll to position [2196, 0]
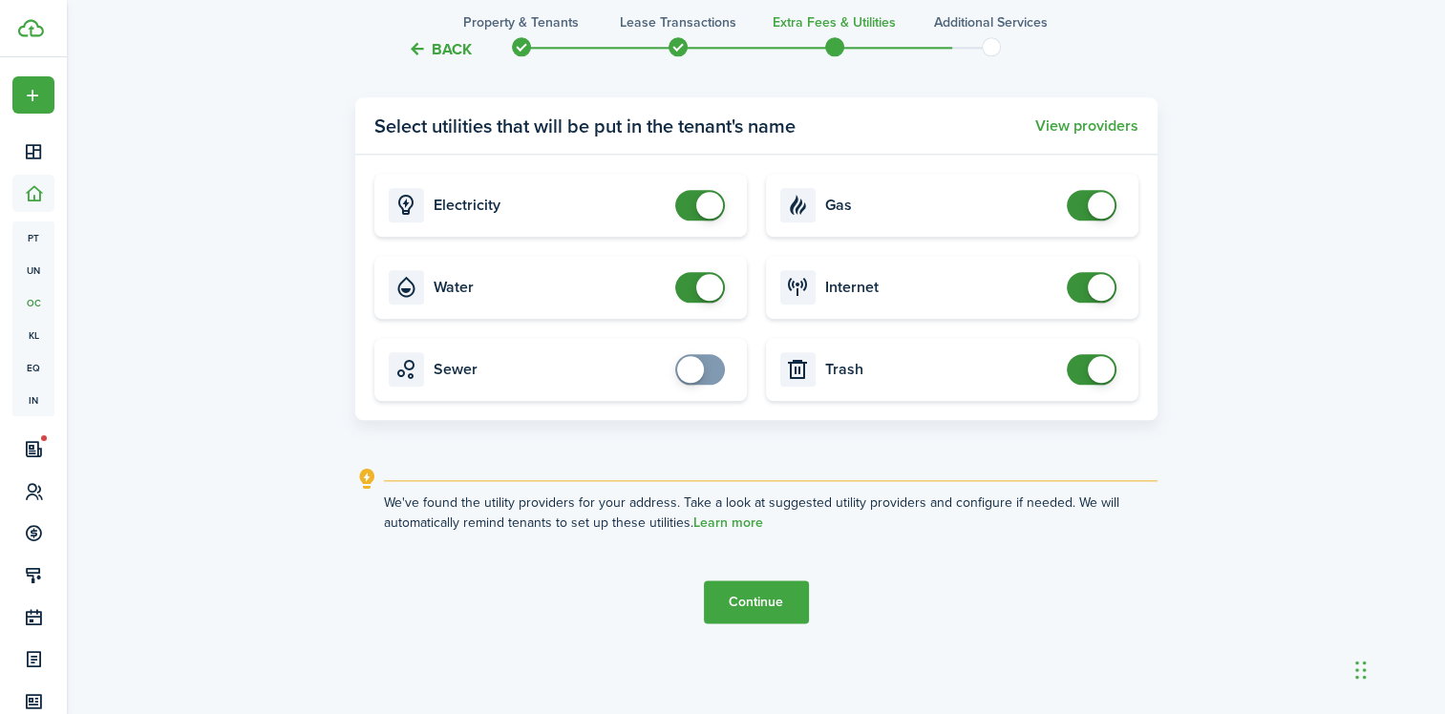
click at [760, 608] on button "Continue" at bounding box center [756, 602] width 105 height 43
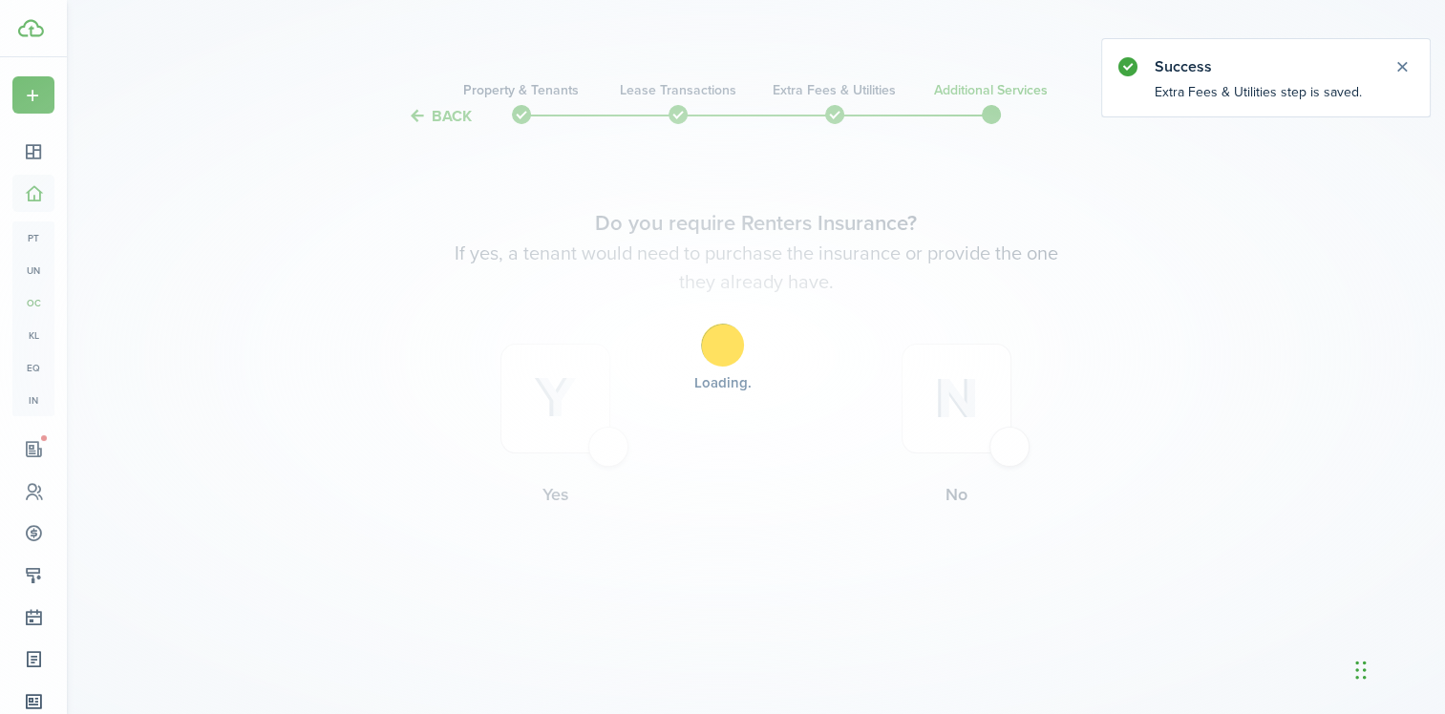
scroll to position [0, 0]
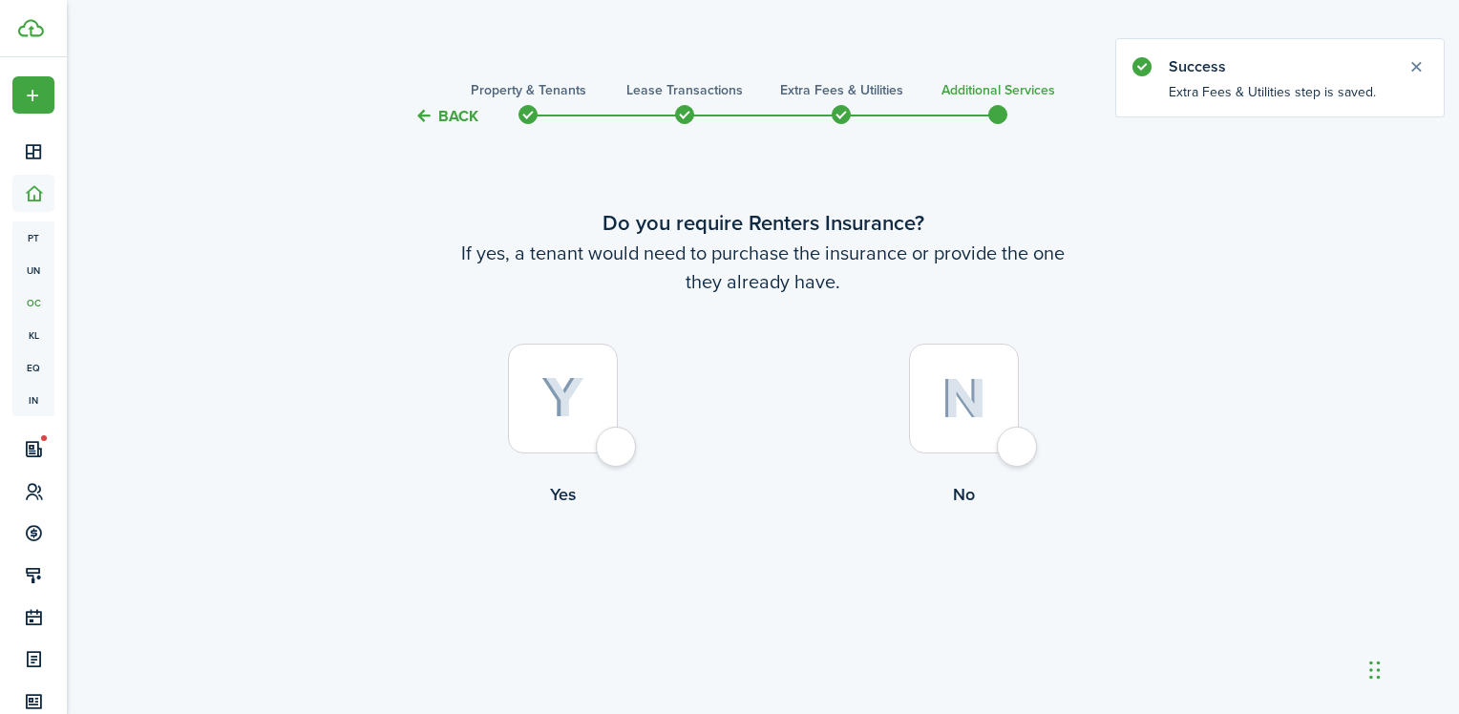
click at [1017, 451] on div at bounding box center [964, 399] width 110 height 110
radio input "true"
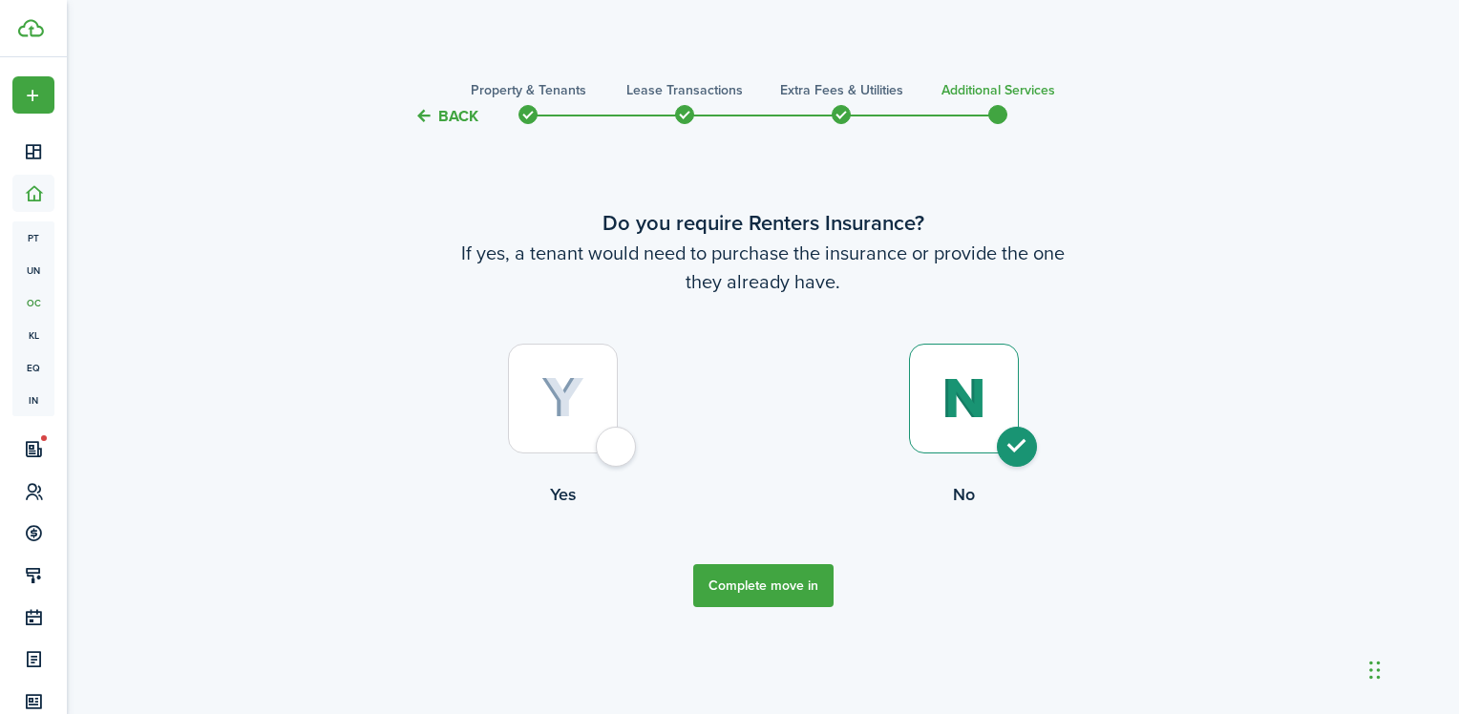
click at [771, 594] on button "Complete move in" at bounding box center [763, 585] width 140 height 43
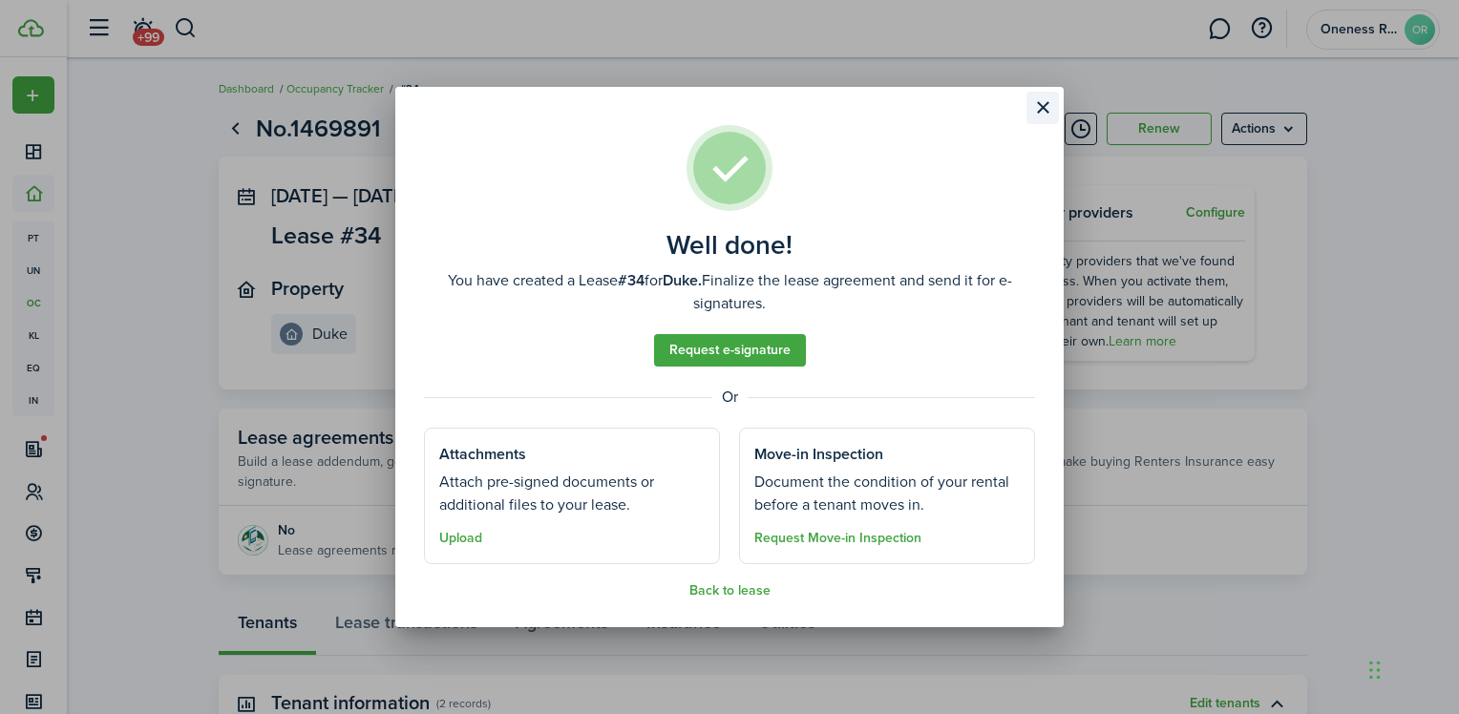
click at [1039, 112] on button "Close modal" at bounding box center [1042, 108] width 32 height 32
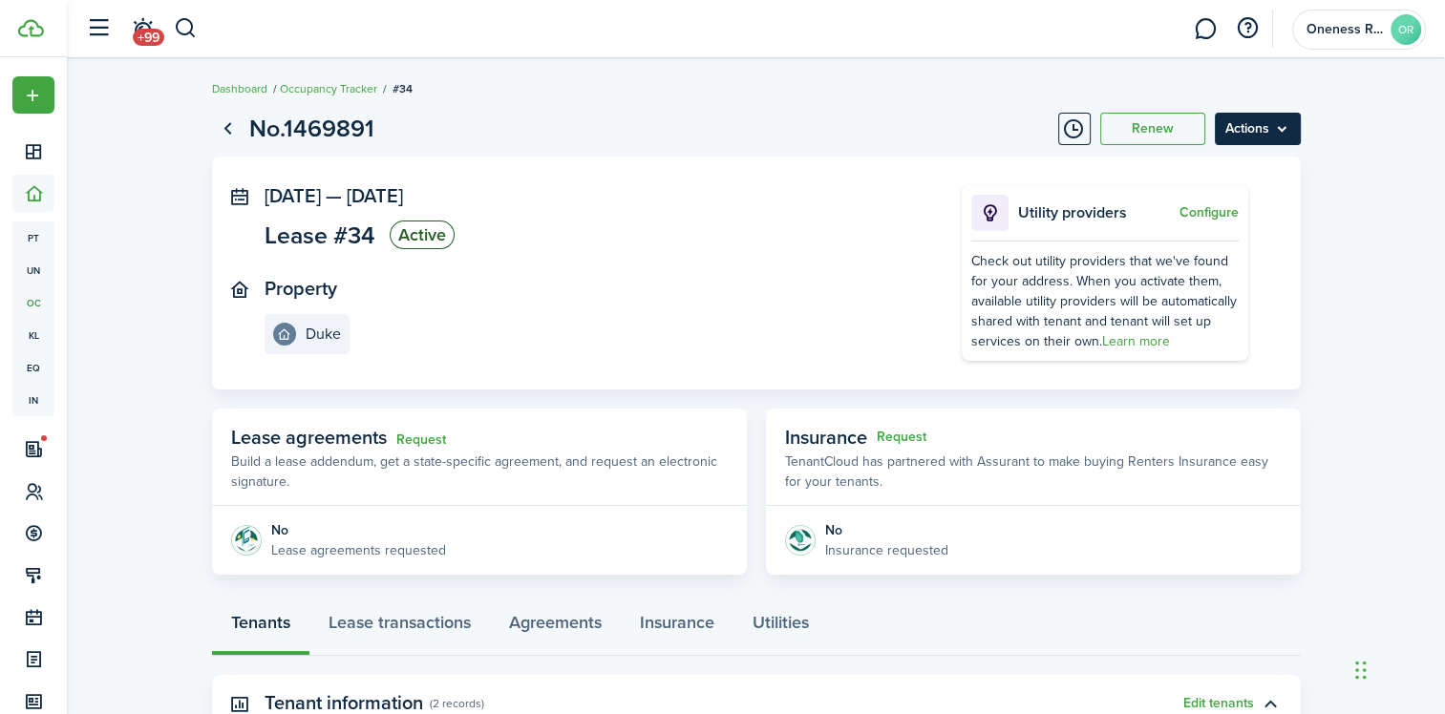
click at [1287, 128] on menu-btn "Actions" at bounding box center [1258, 129] width 86 height 32
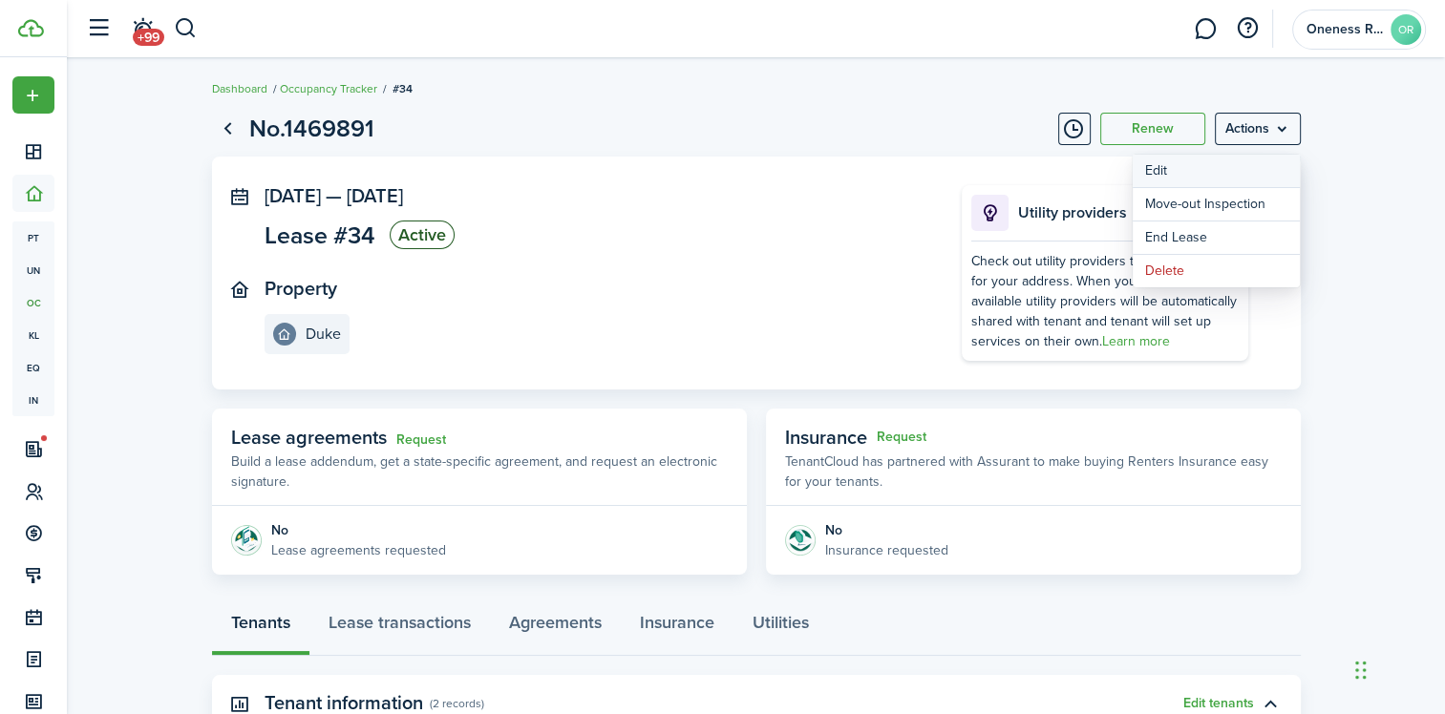
click at [1193, 175] on button "Edit" at bounding box center [1215, 171] width 167 height 32
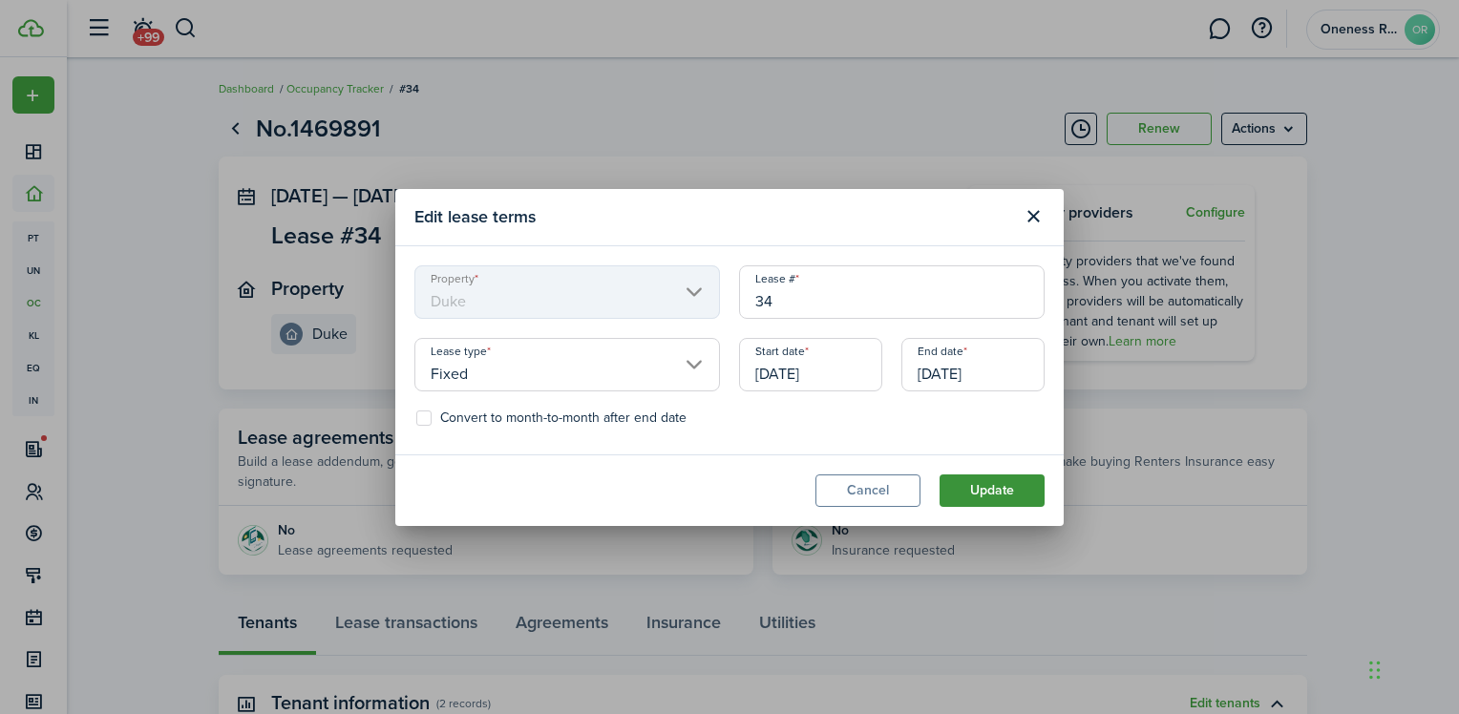
click at [984, 496] on button "Update" at bounding box center [992, 491] width 105 height 32
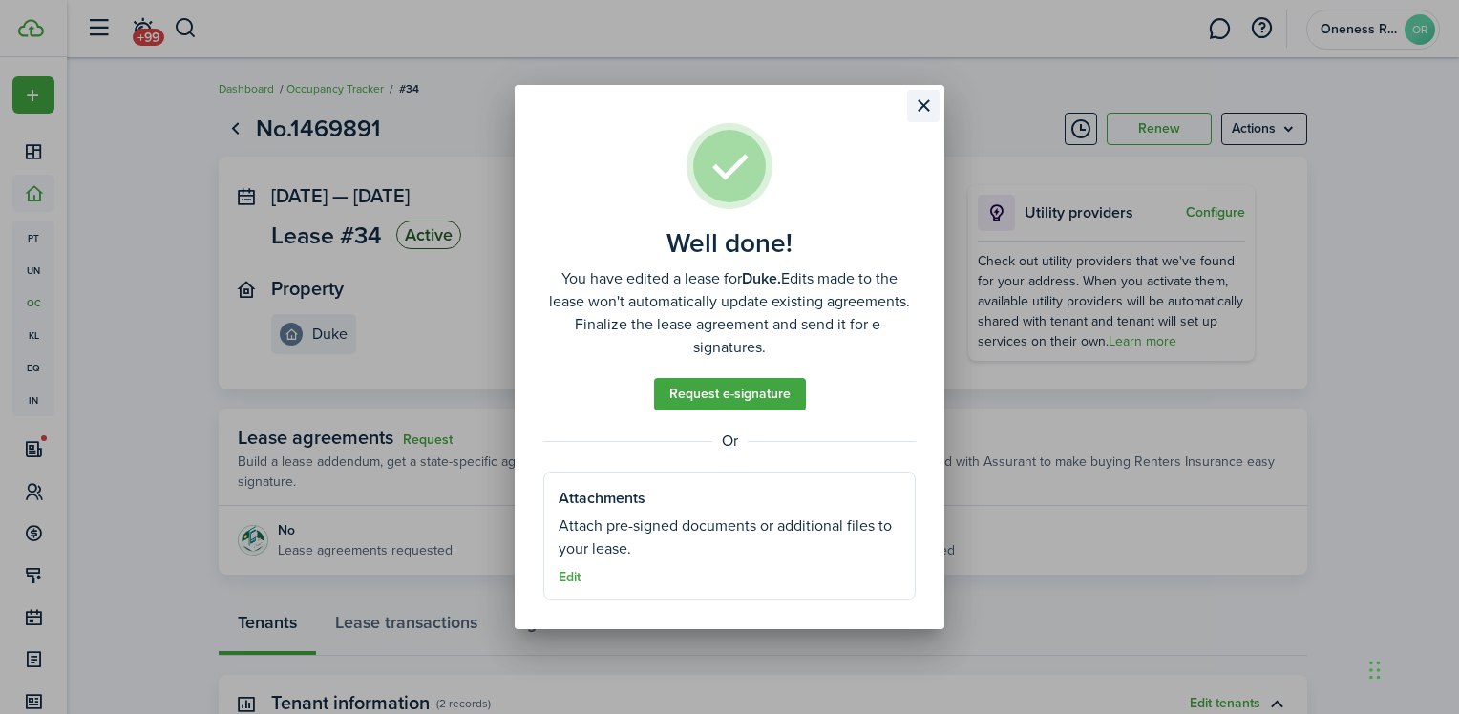
click at [922, 106] on button "Close modal" at bounding box center [923, 106] width 32 height 32
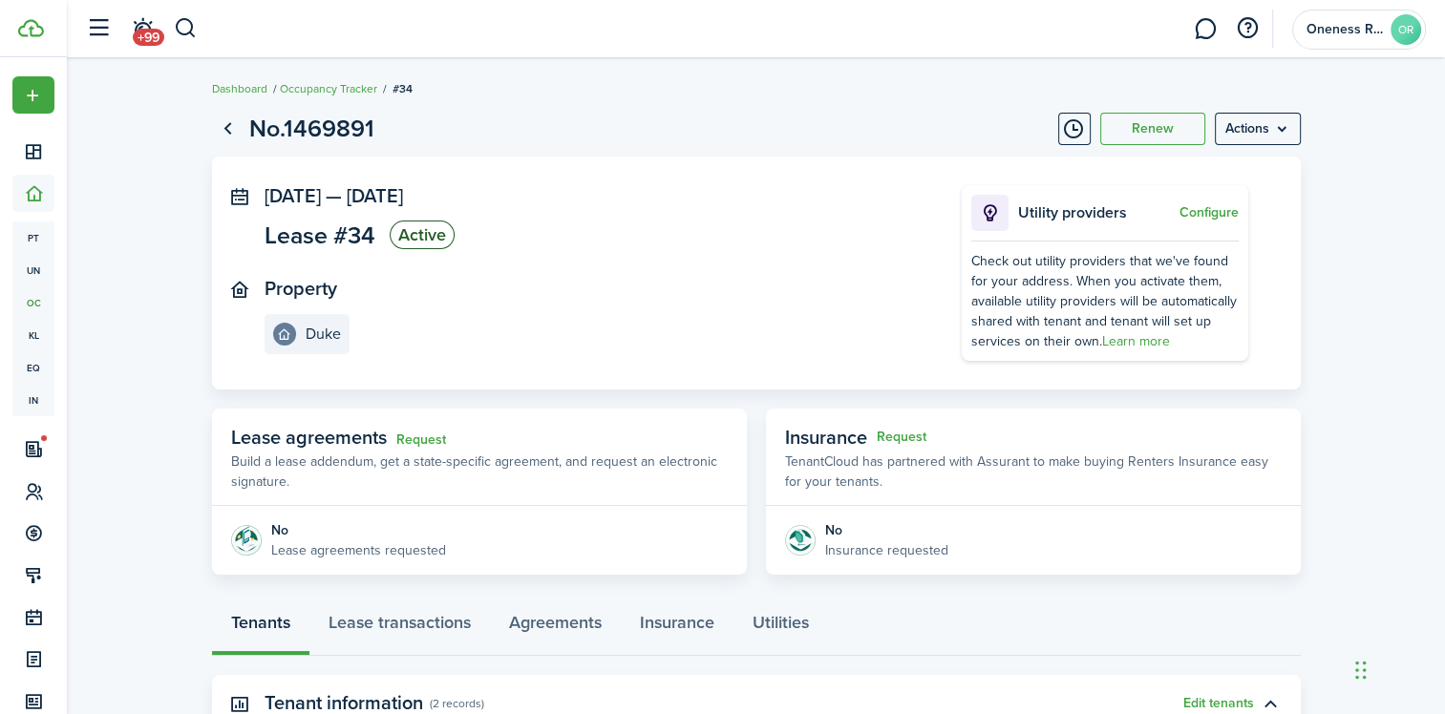
click at [467, 327] on panel-main-section "Property Duke" at bounding box center [584, 316] width 640 height 76
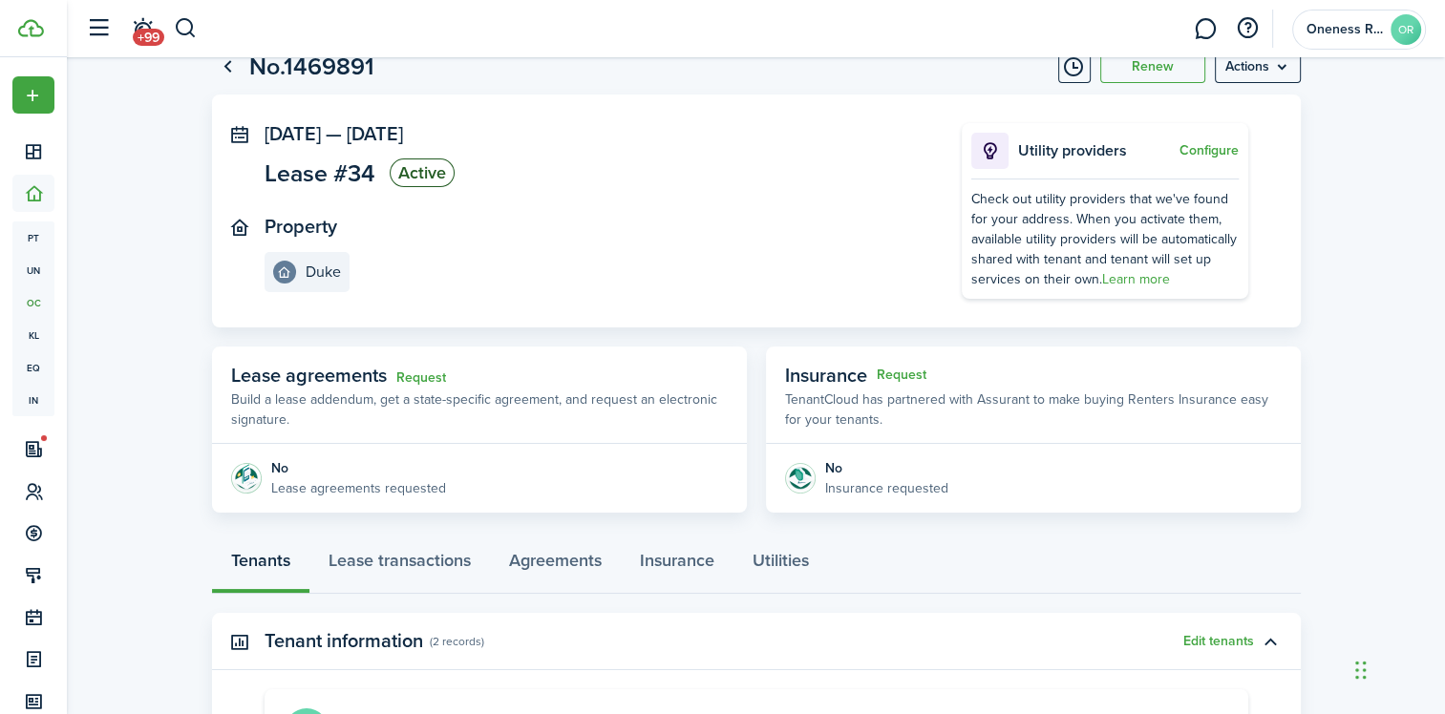
scroll to position [95, 0]
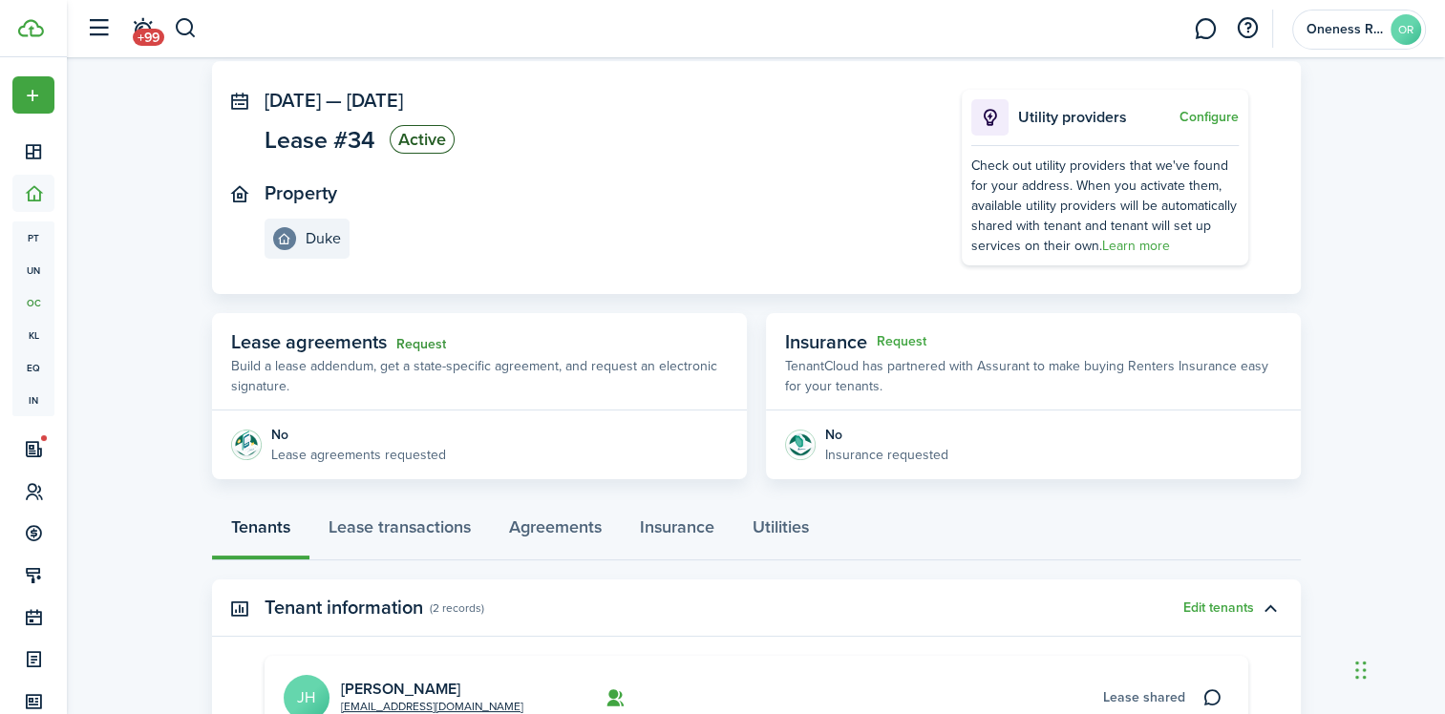
click at [418, 341] on link "Request" at bounding box center [421, 344] width 50 height 15
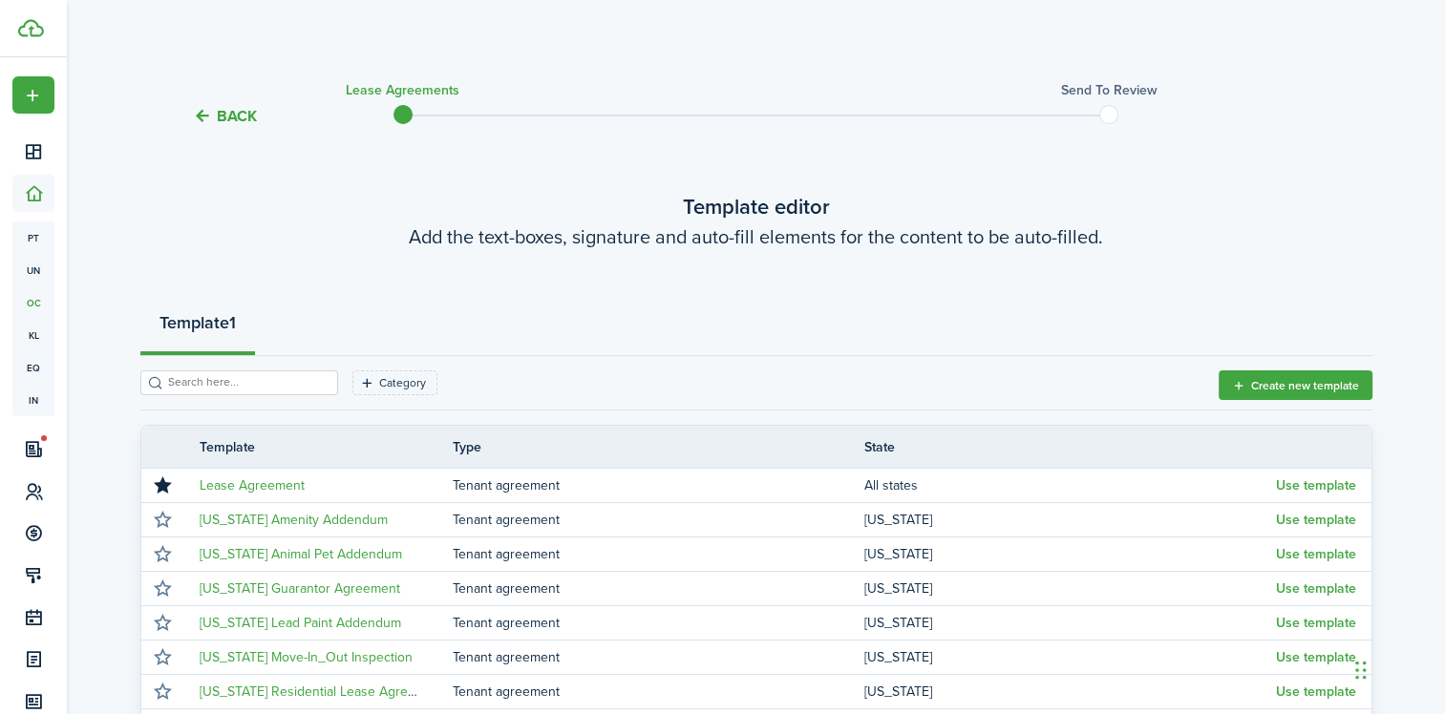
click at [214, 116] on button "Back" at bounding box center [225, 116] width 64 height 20
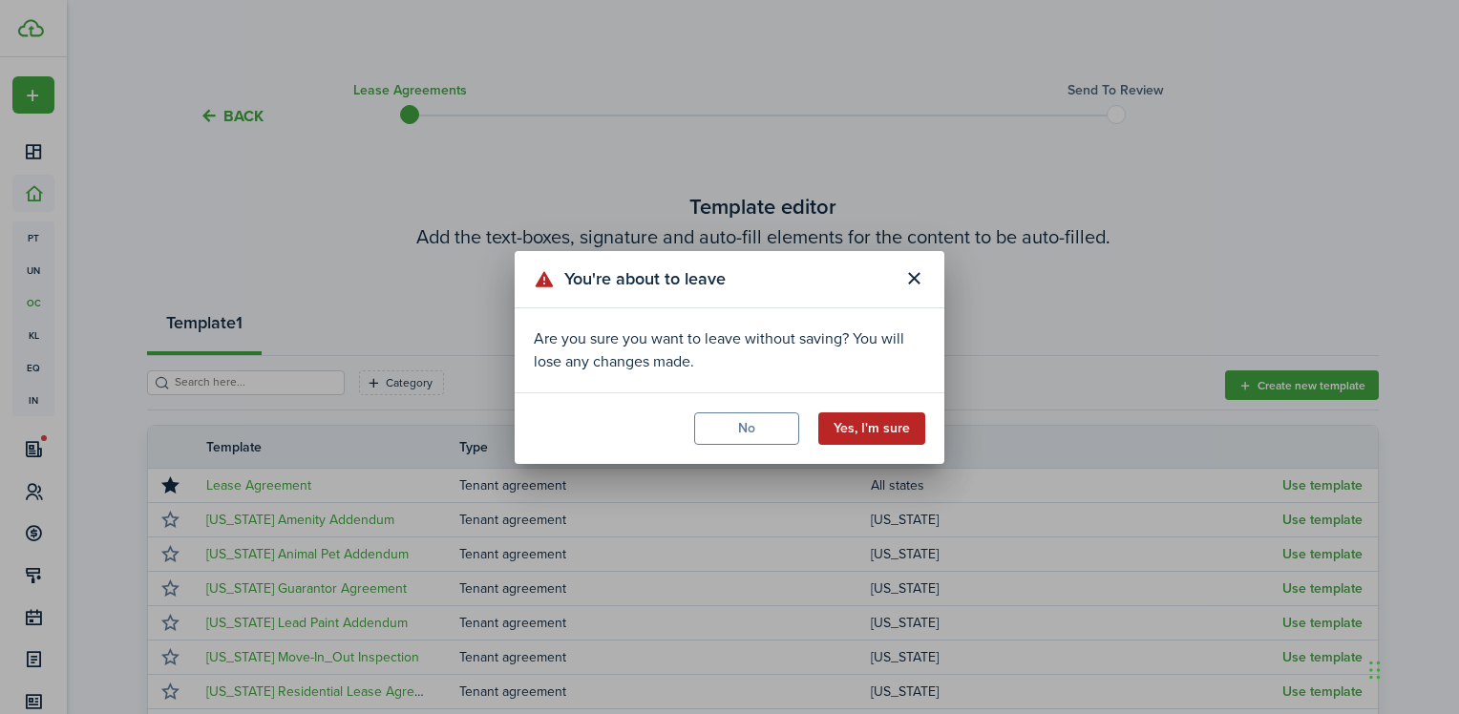
click at [867, 430] on button "Yes, I'm sure" at bounding box center [871, 428] width 107 height 32
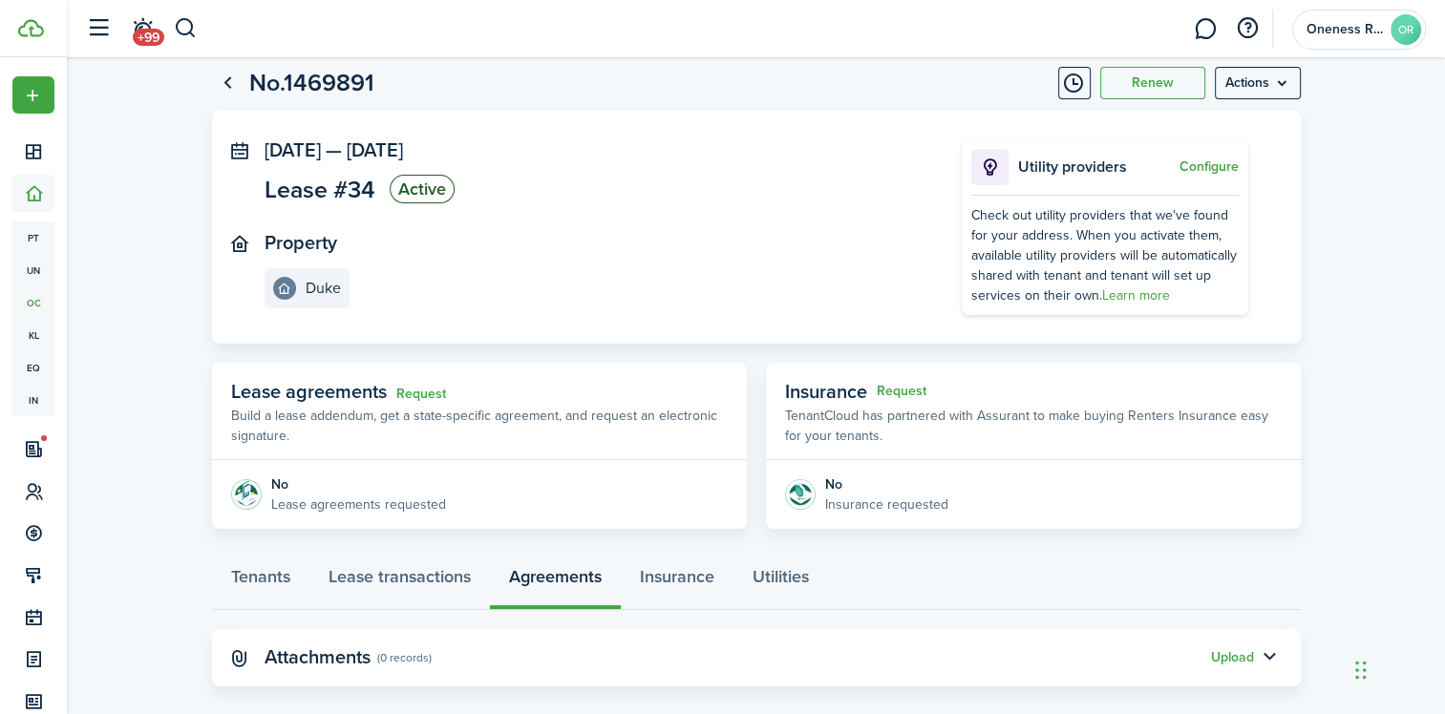
scroll to position [70, 0]
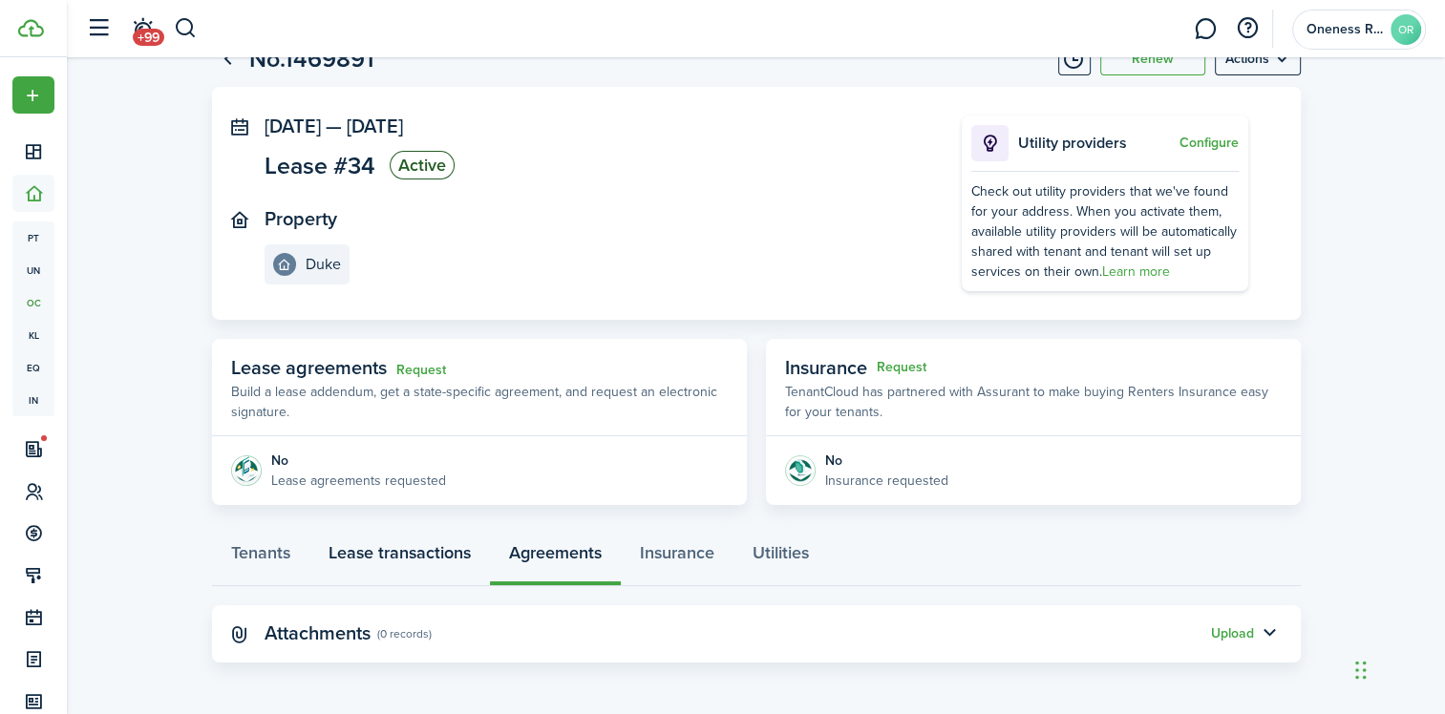
click at [367, 555] on link "Lease transactions" at bounding box center [399, 557] width 180 height 57
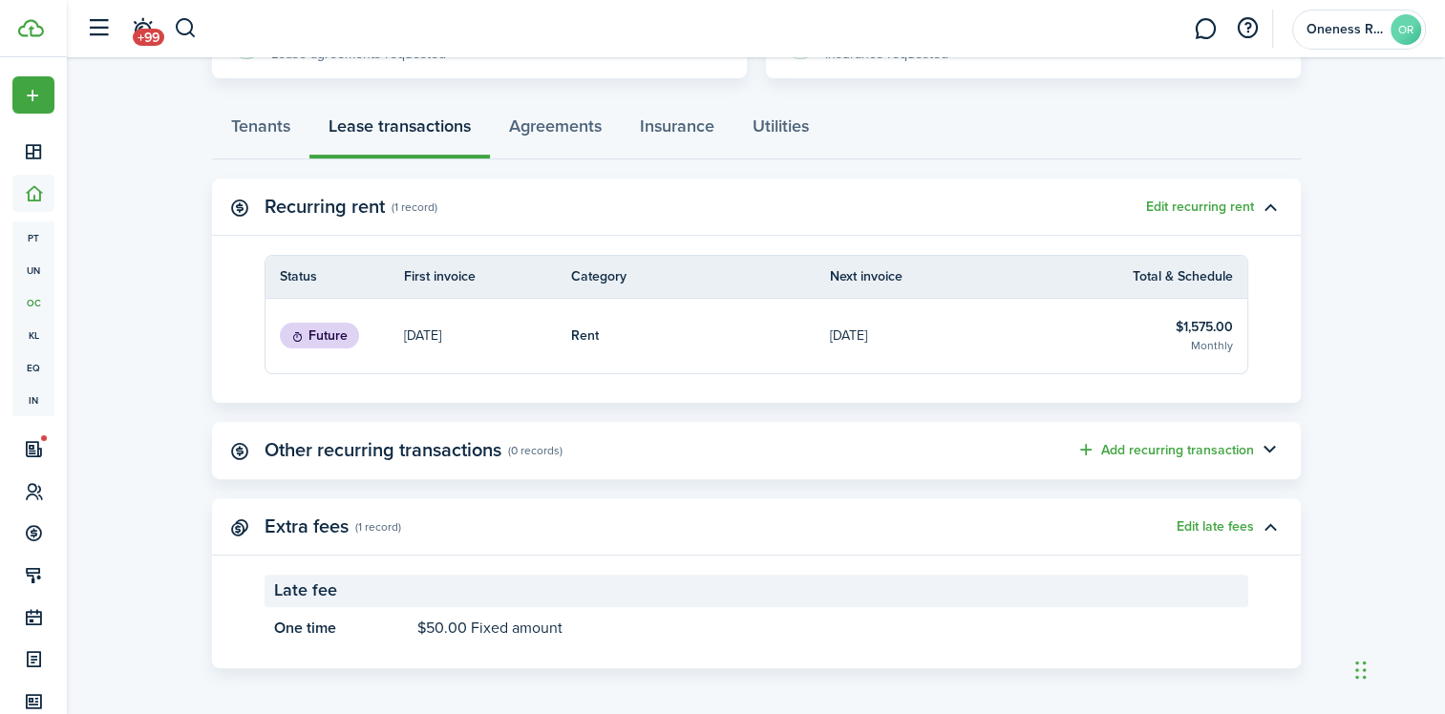
scroll to position [501, 0]
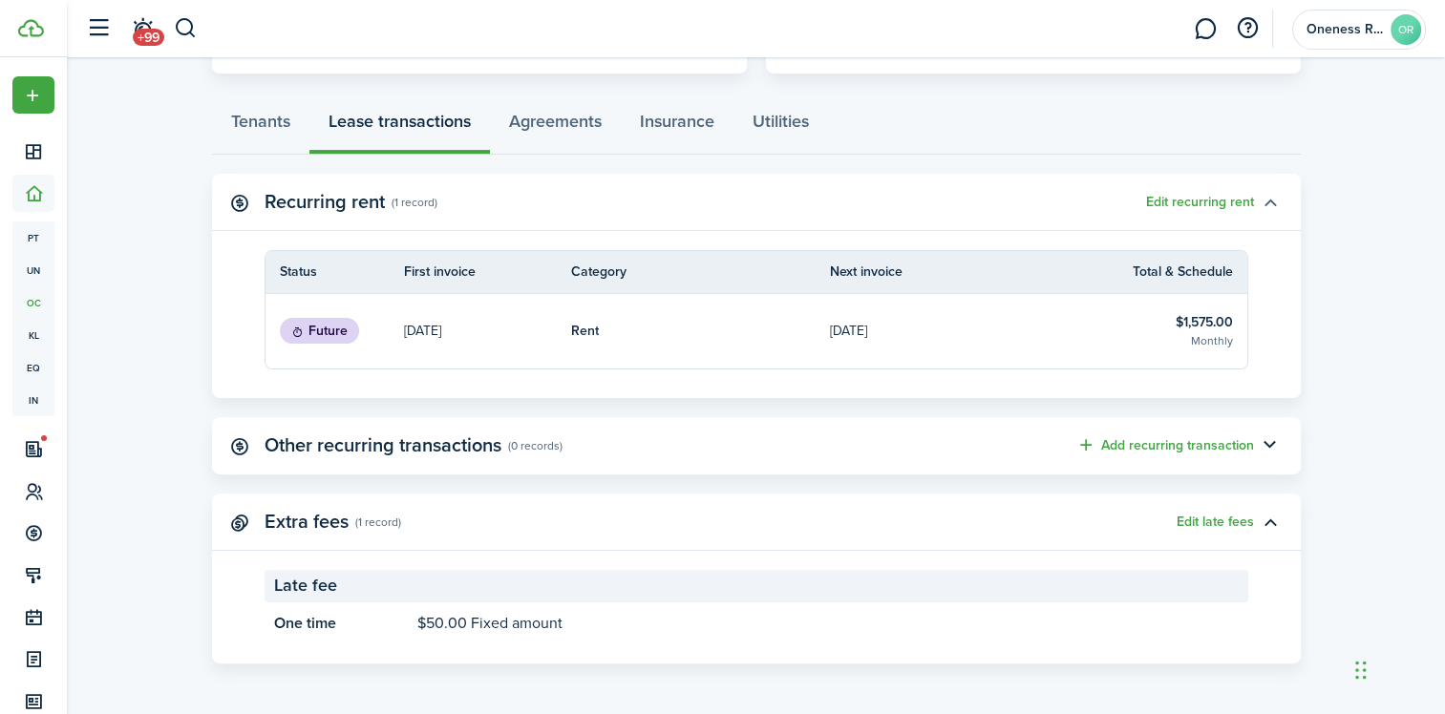
click at [1260, 201] on button "button" at bounding box center [1270, 202] width 32 height 32
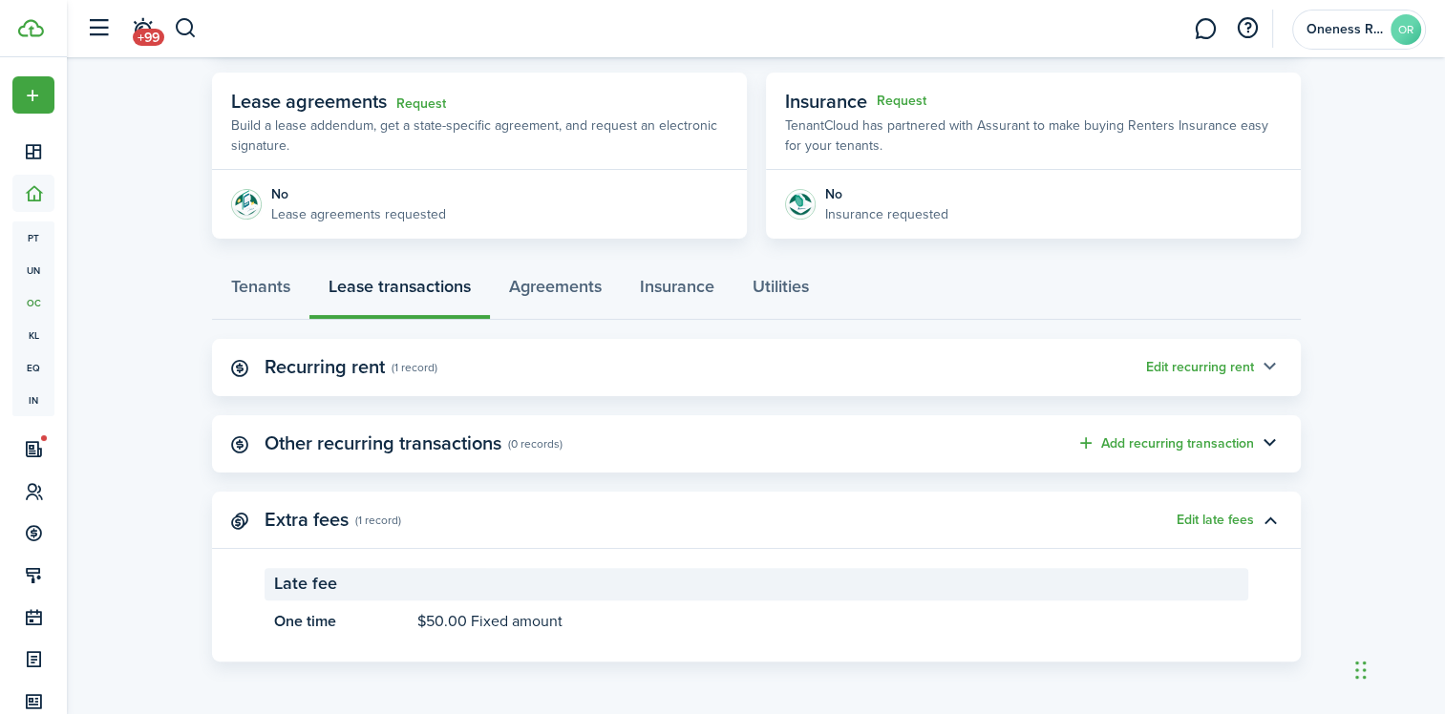
scroll to position [335, 0]
click at [980, 340] on panel-main-header "Recurring rent (1 record) Edit recurring rent" at bounding box center [756, 368] width 1089 height 57
click at [250, 288] on link "Tenants" at bounding box center [260, 292] width 97 height 57
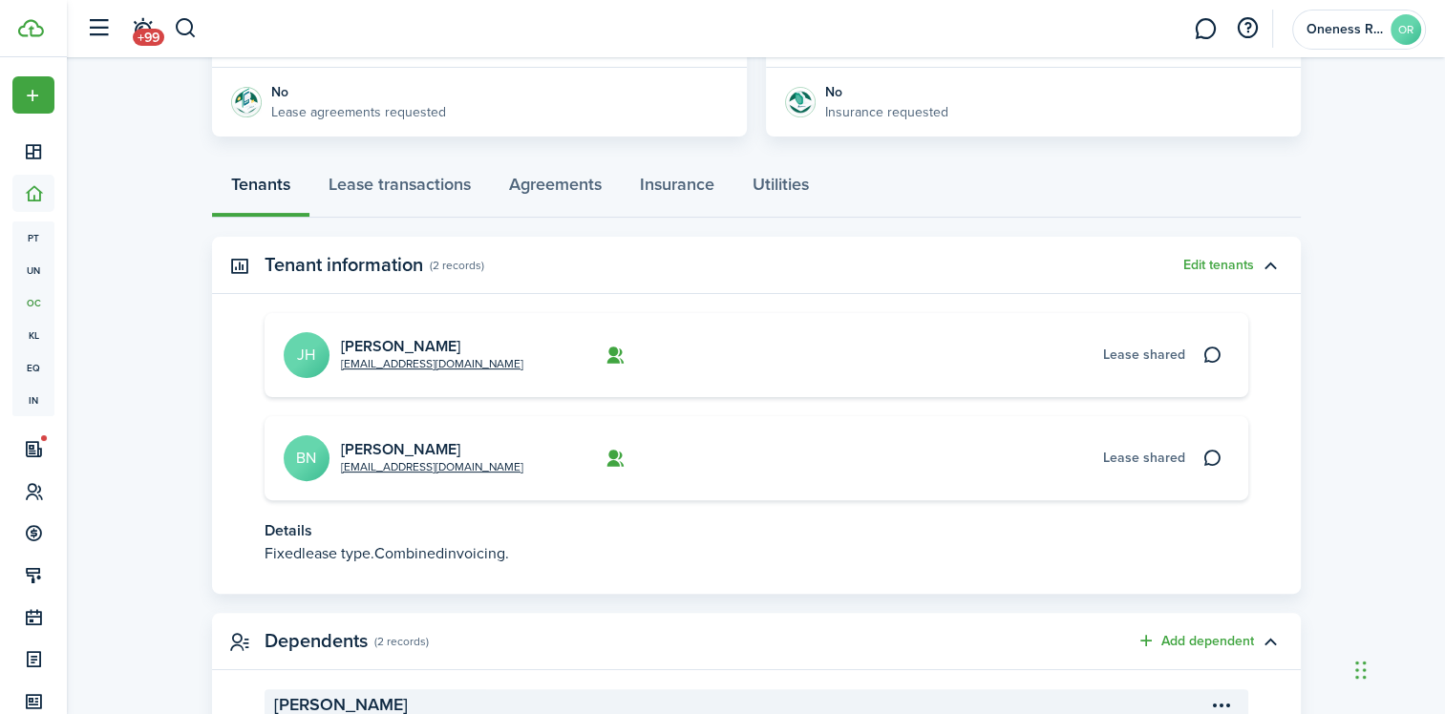
scroll to position [477, 0]
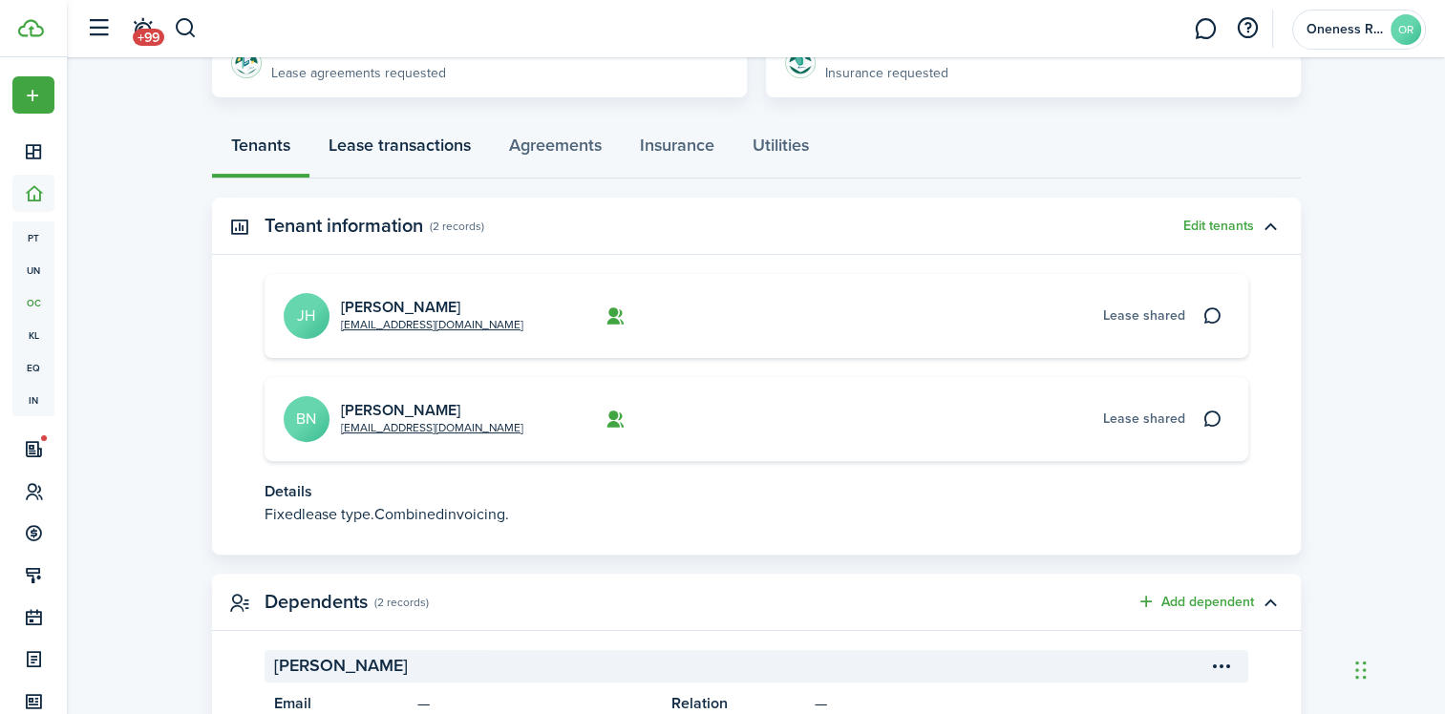
click at [375, 139] on link "Lease transactions" at bounding box center [399, 149] width 180 height 57
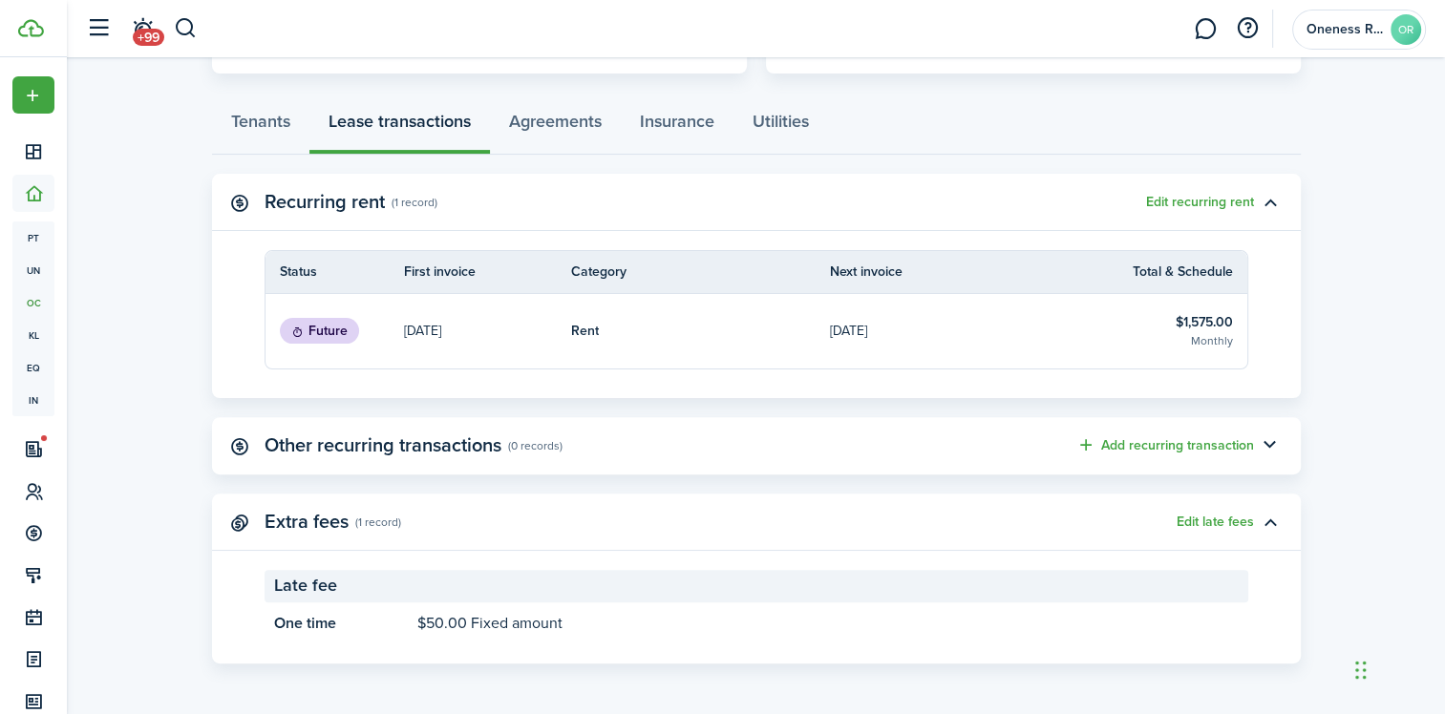
scroll to position [406, 0]
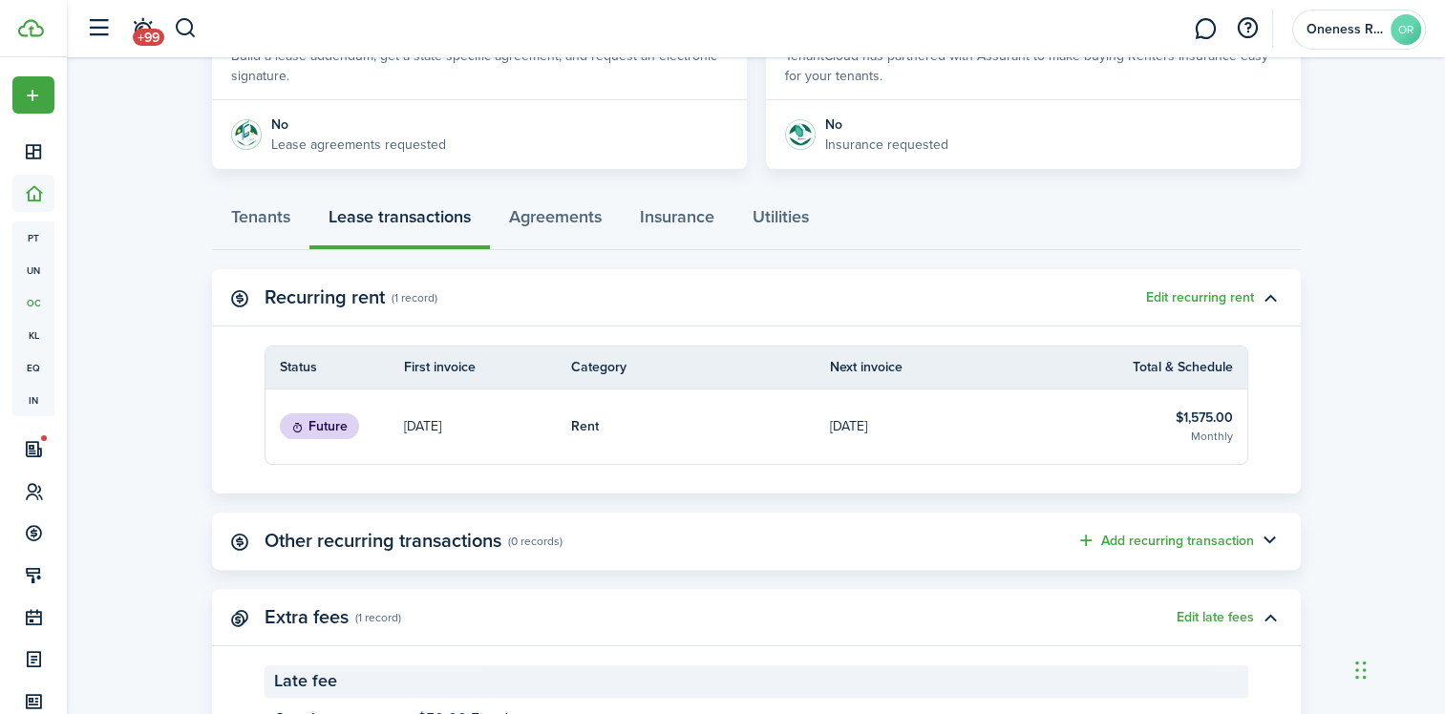
click at [1211, 440] on table-subtitle "Monthly" at bounding box center [1212, 436] width 42 height 17
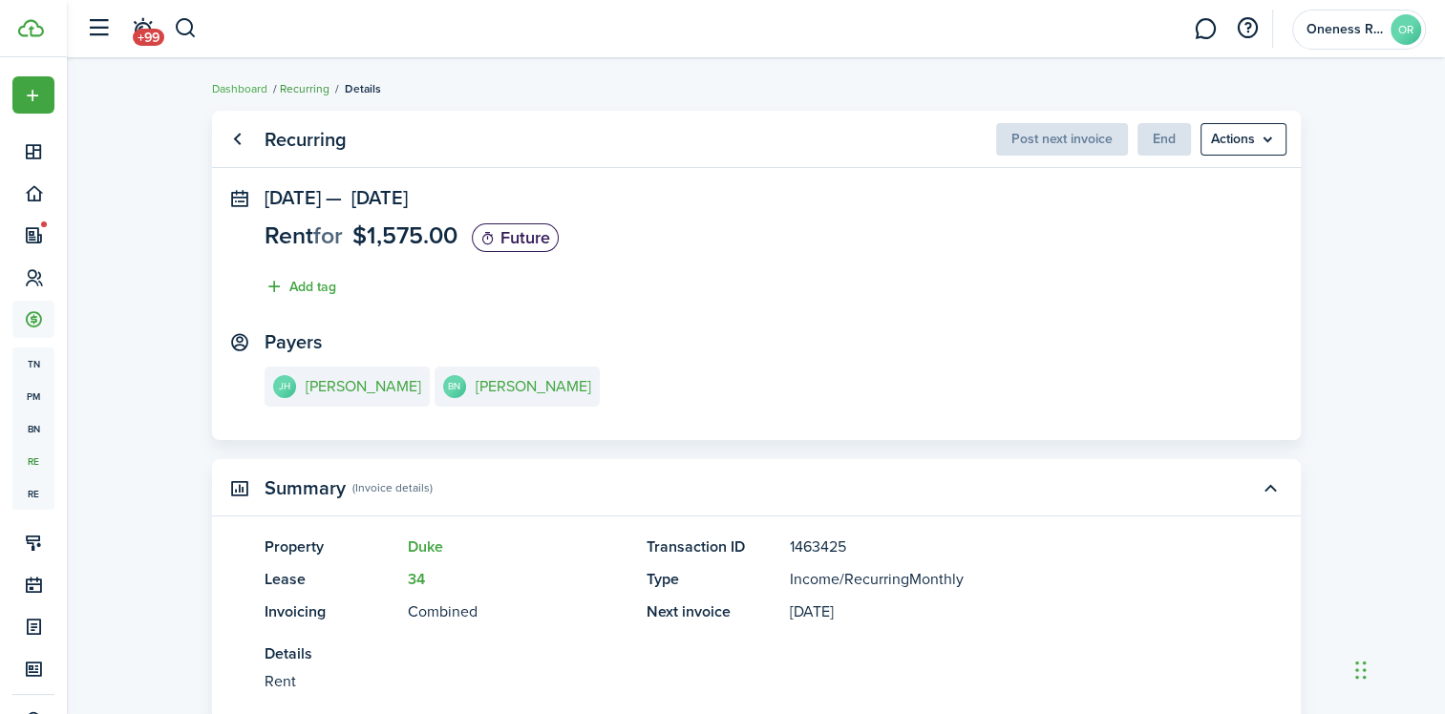
click at [305, 94] on link "Recurring" at bounding box center [305, 88] width 50 height 17
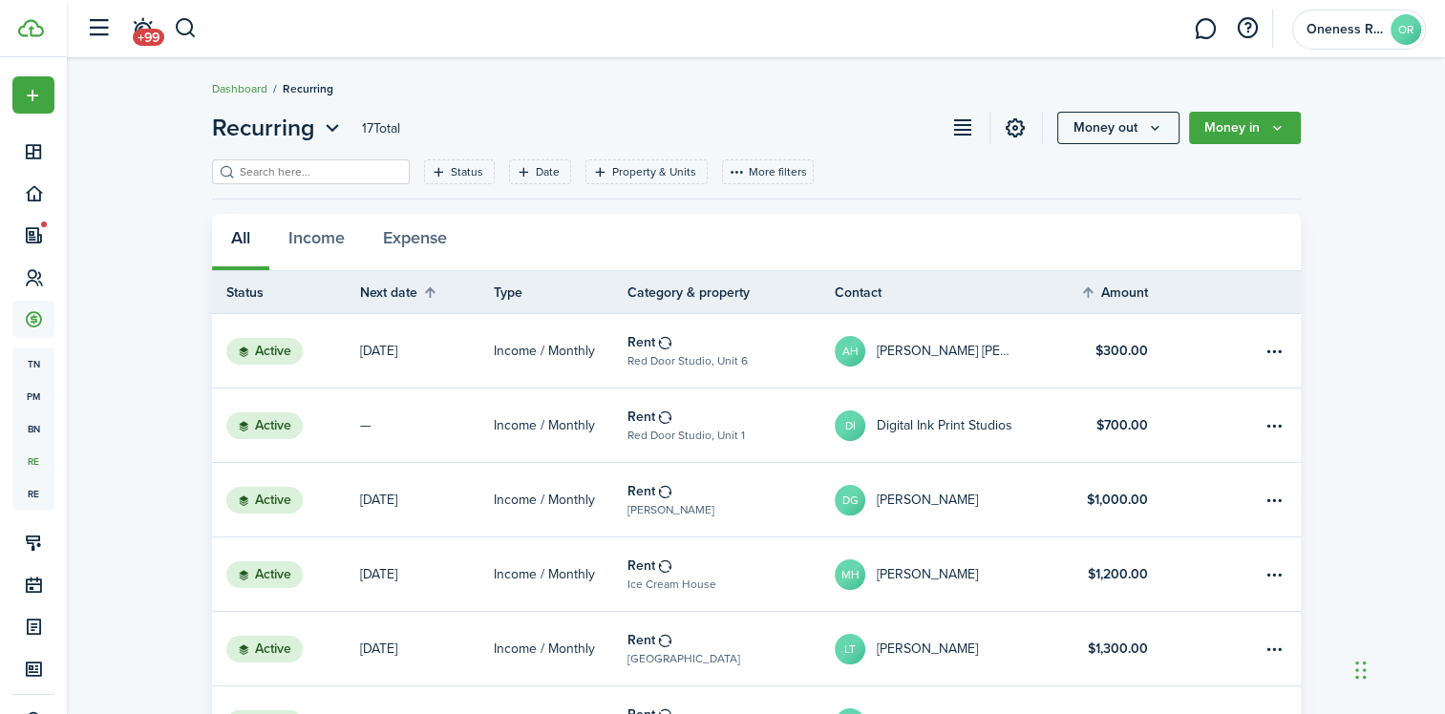
click at [255, 92] on link "Dashboard" at bounding box center [239, 88] width 55 height 17
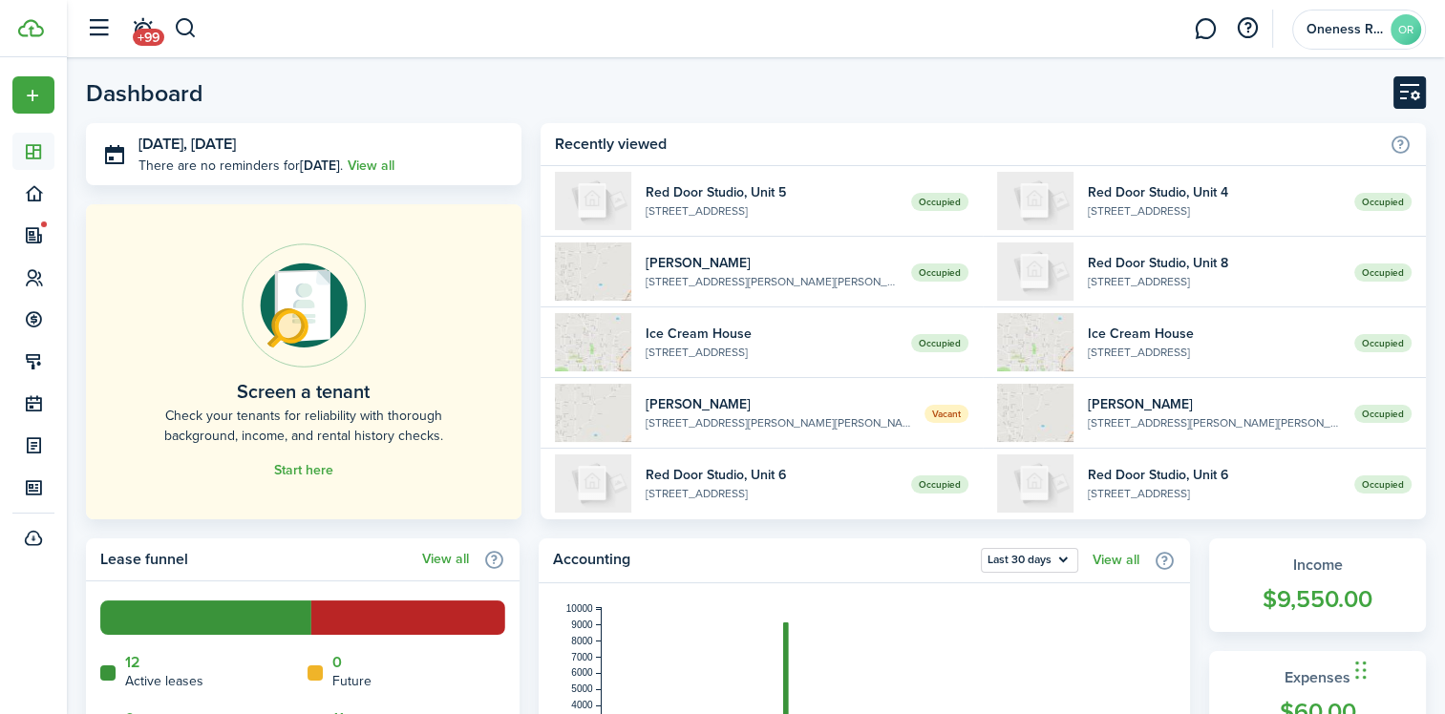
click at [1403, 96] on button "Customise" at bounding box center [1409, 92] width 32 height 32
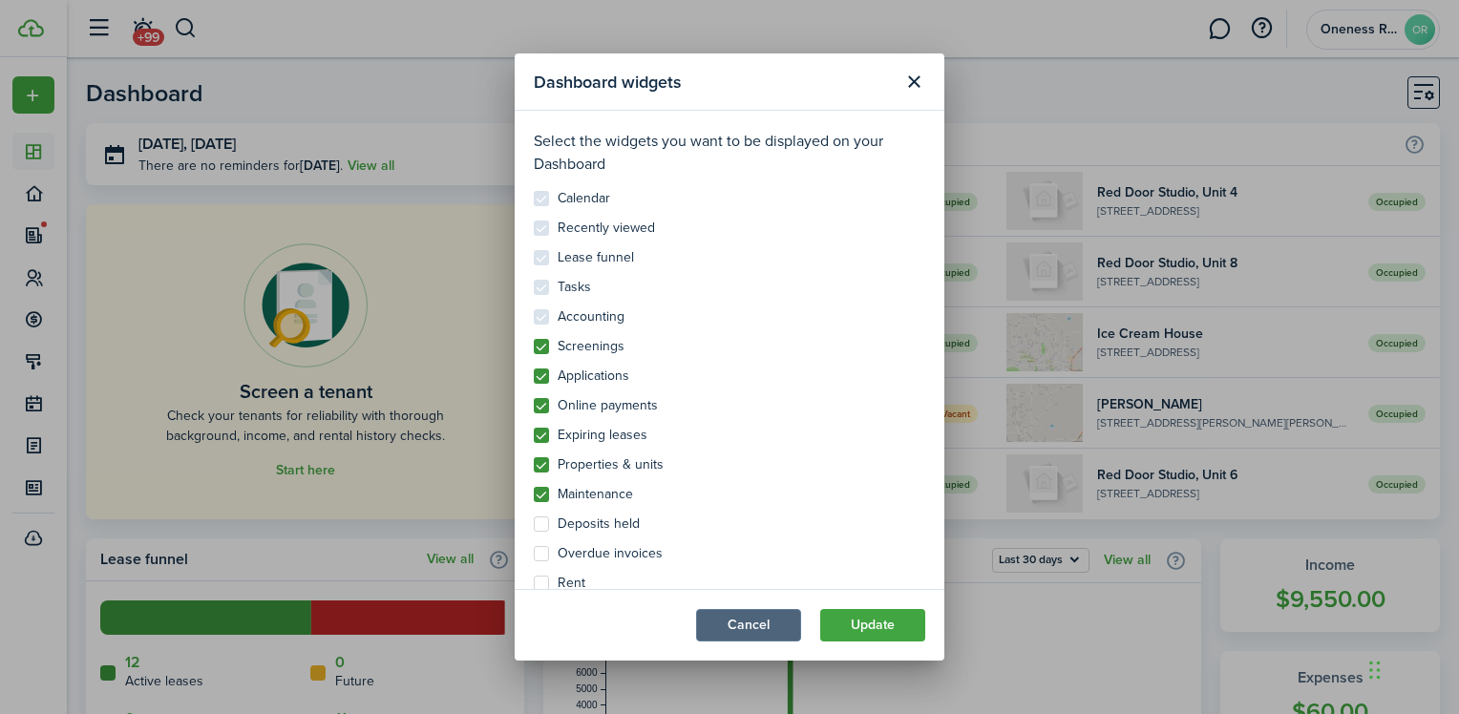
click at [760, 621] on button "Cancel" at bounding box center [748, 625] width 105 height 32
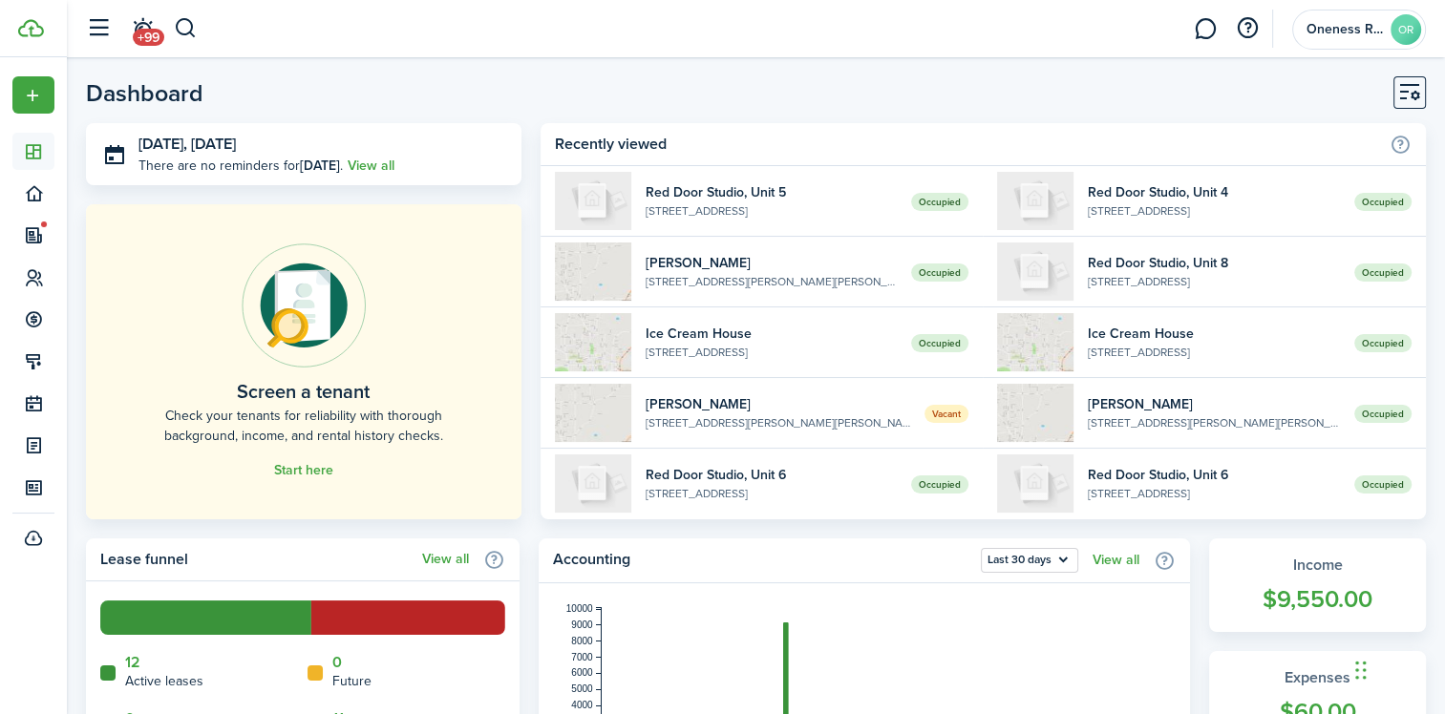
click at [941, 99] on header-page "Dashboard" at bounding box center [756, 99] width 1340 height 47
click at [1120, 27] on header-wrapper "+99 Oneness Restored LLC OR" at bounding box center [750, 28] width 1349 height 57
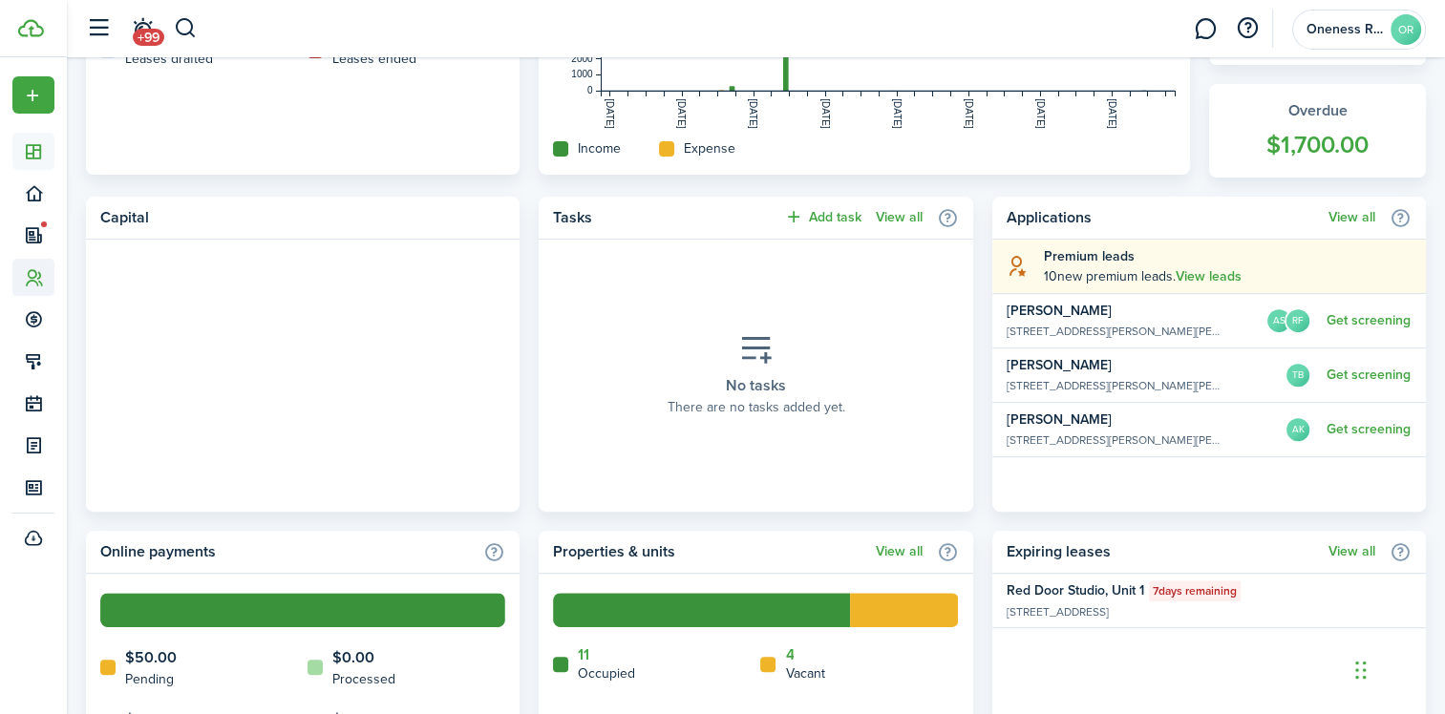
scroll to position [477, 0]
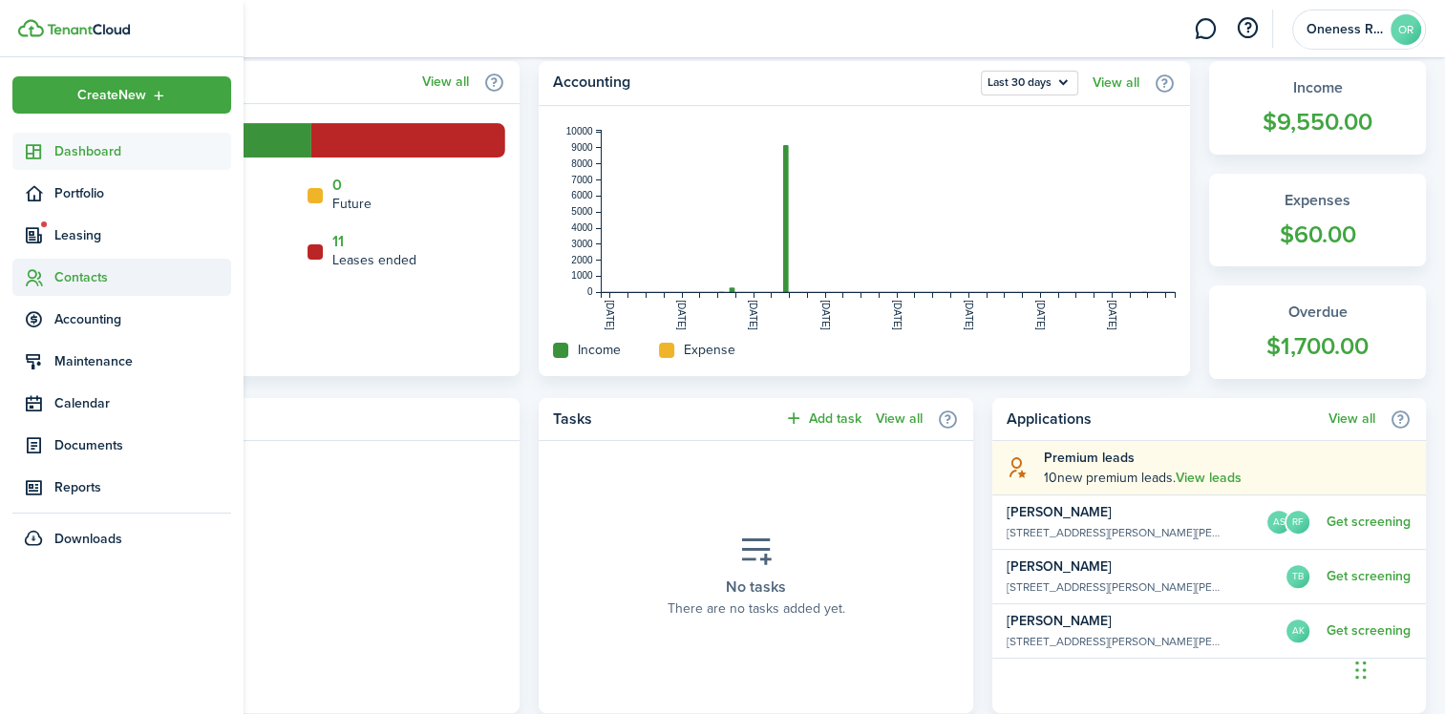
click at [121, 280] on span "Contacts" at bounding box center [142, 277] width 177 height 20
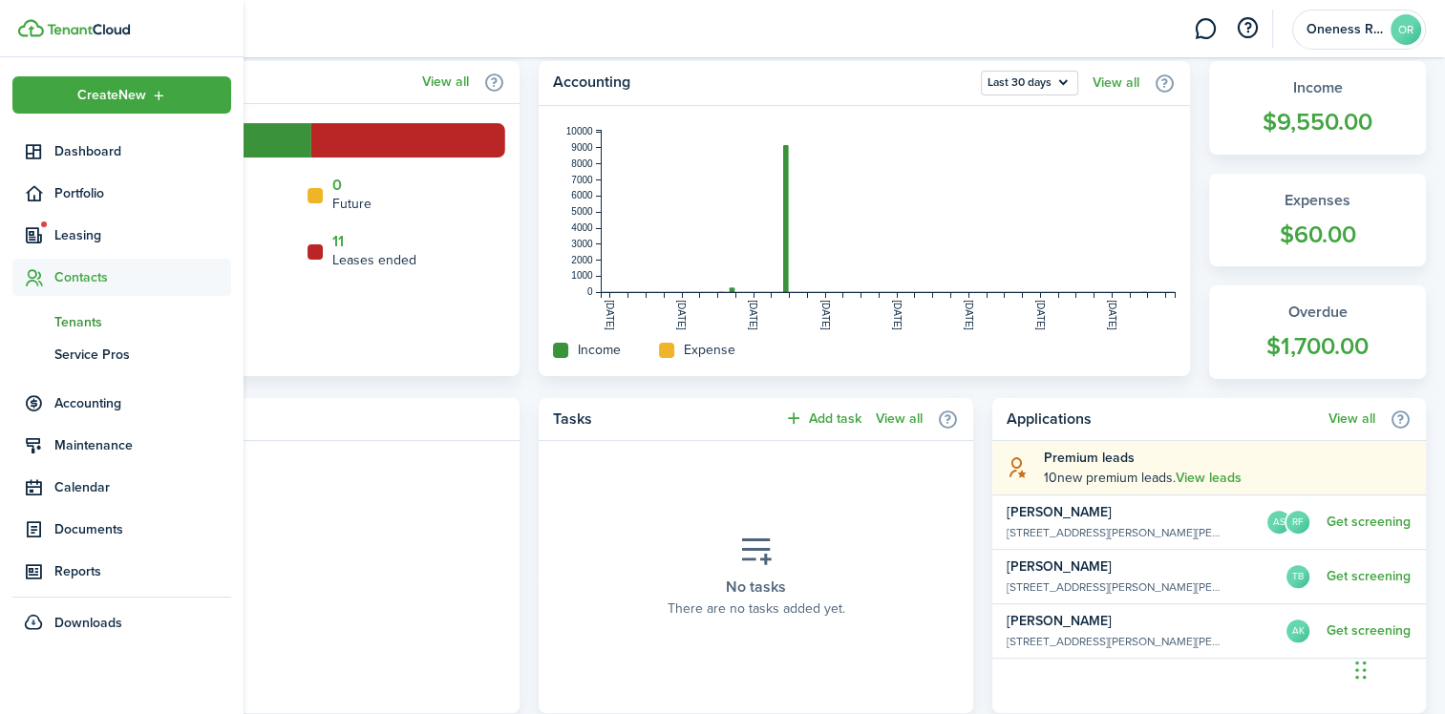
click at [98, 325] on span "Tenants" at bounding box center [142, 322] width 177 height 20
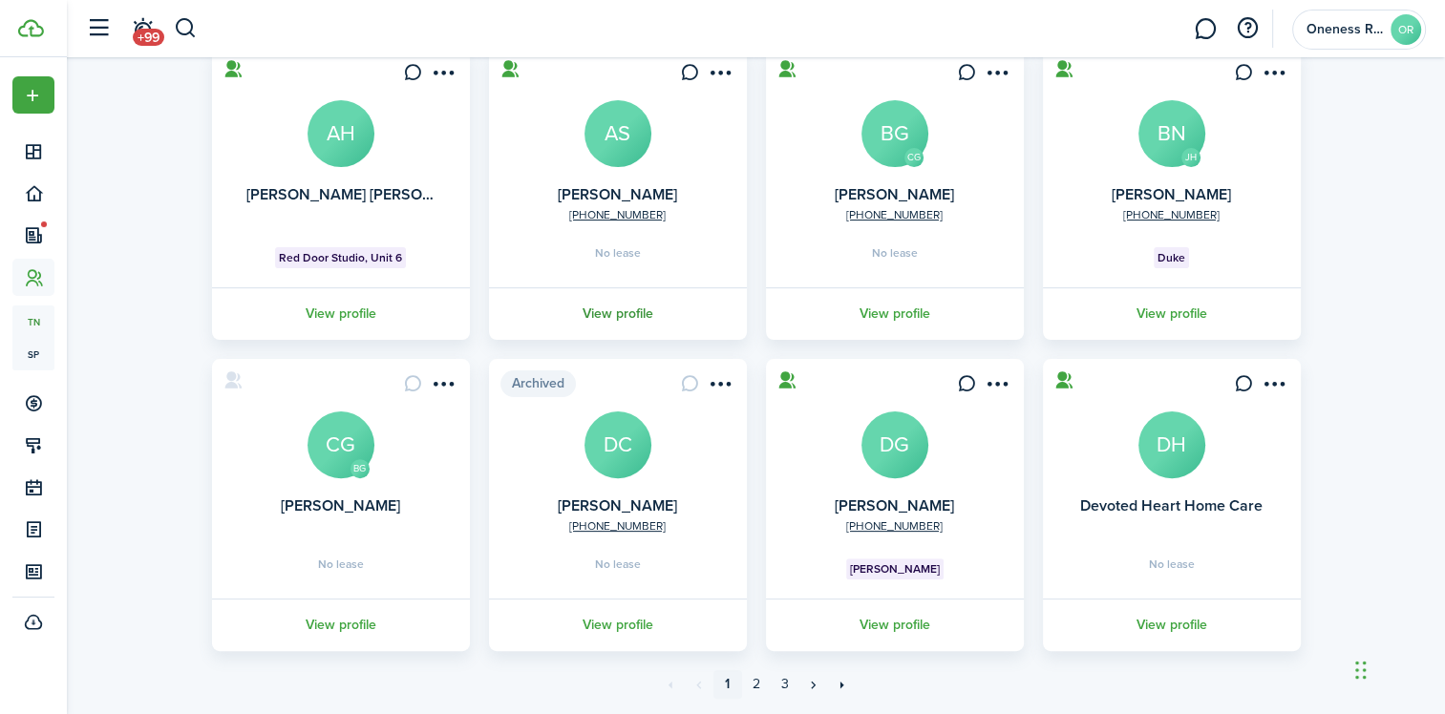
scroll to position [534, 0]
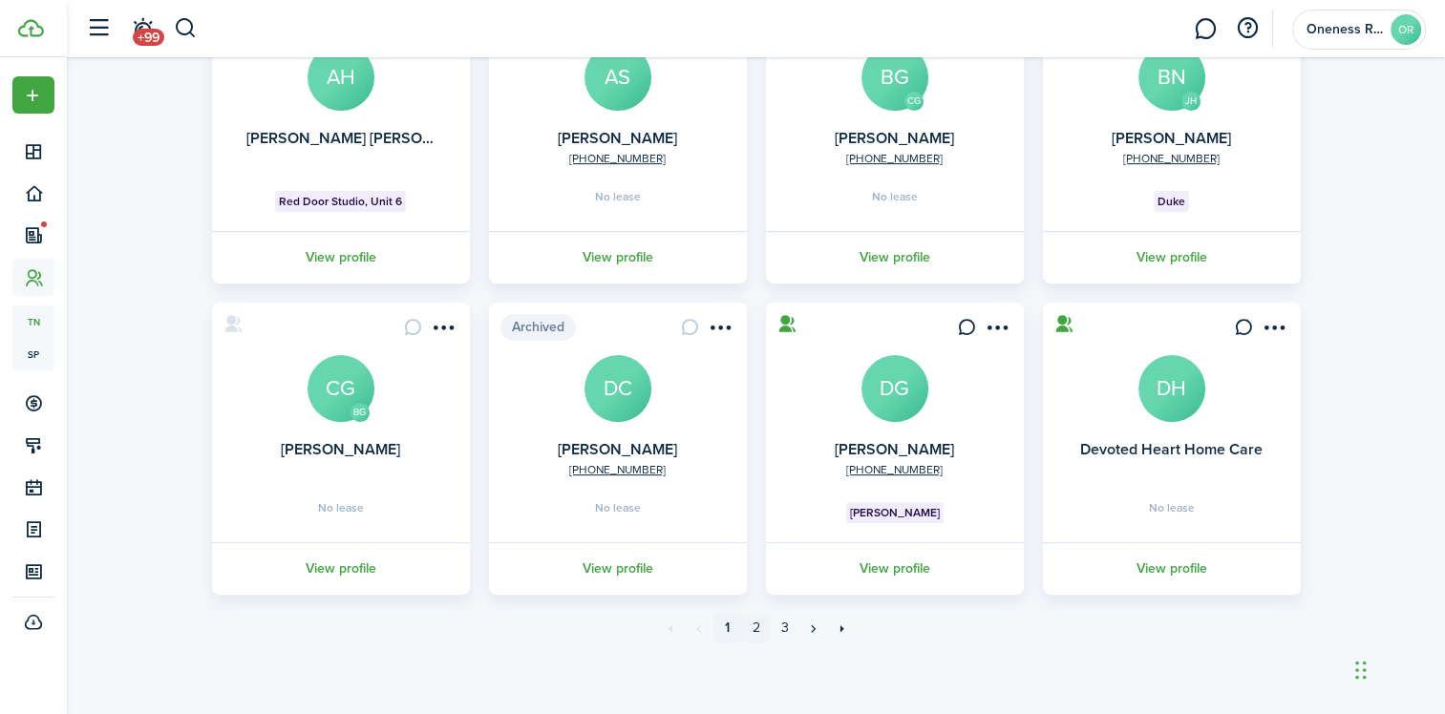
click at [756, 630] on link "2" at bounding box center [756, 628] width 29 height 29
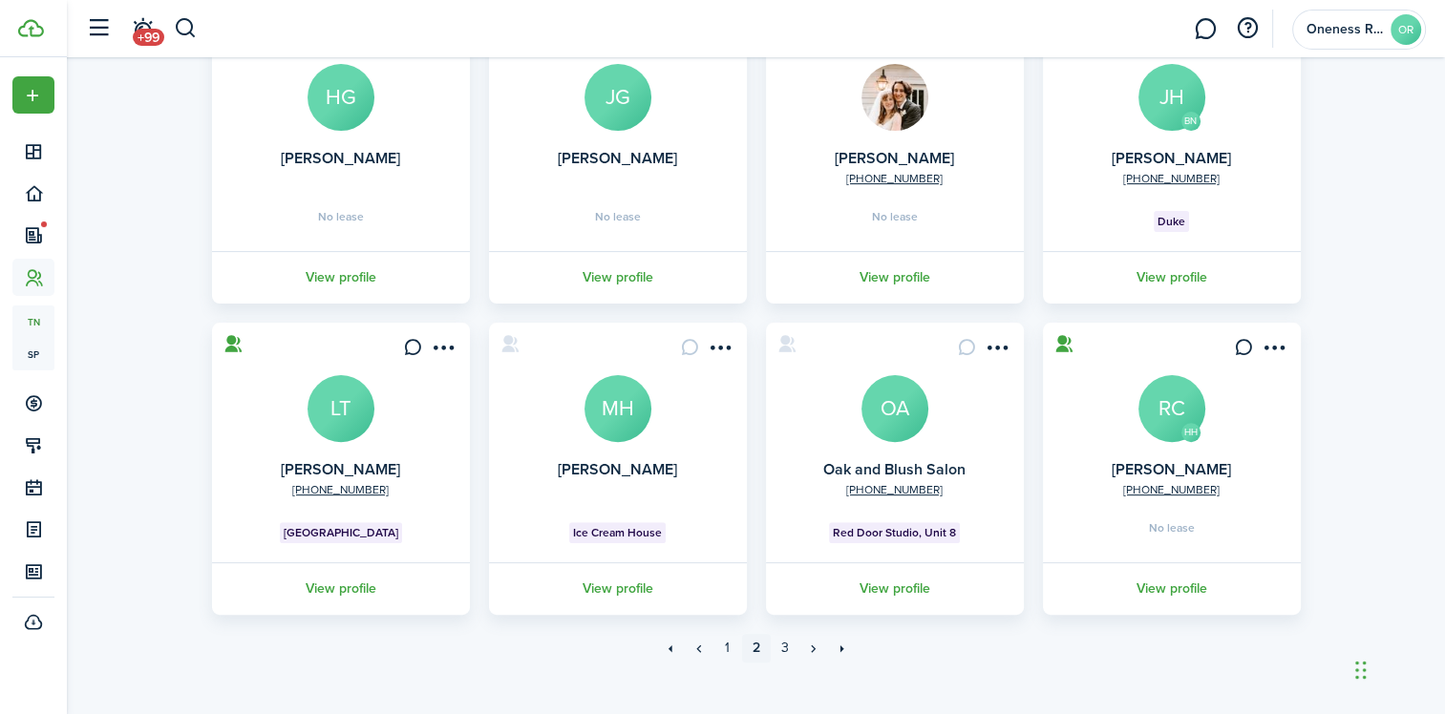
scroll to position [534, 0]
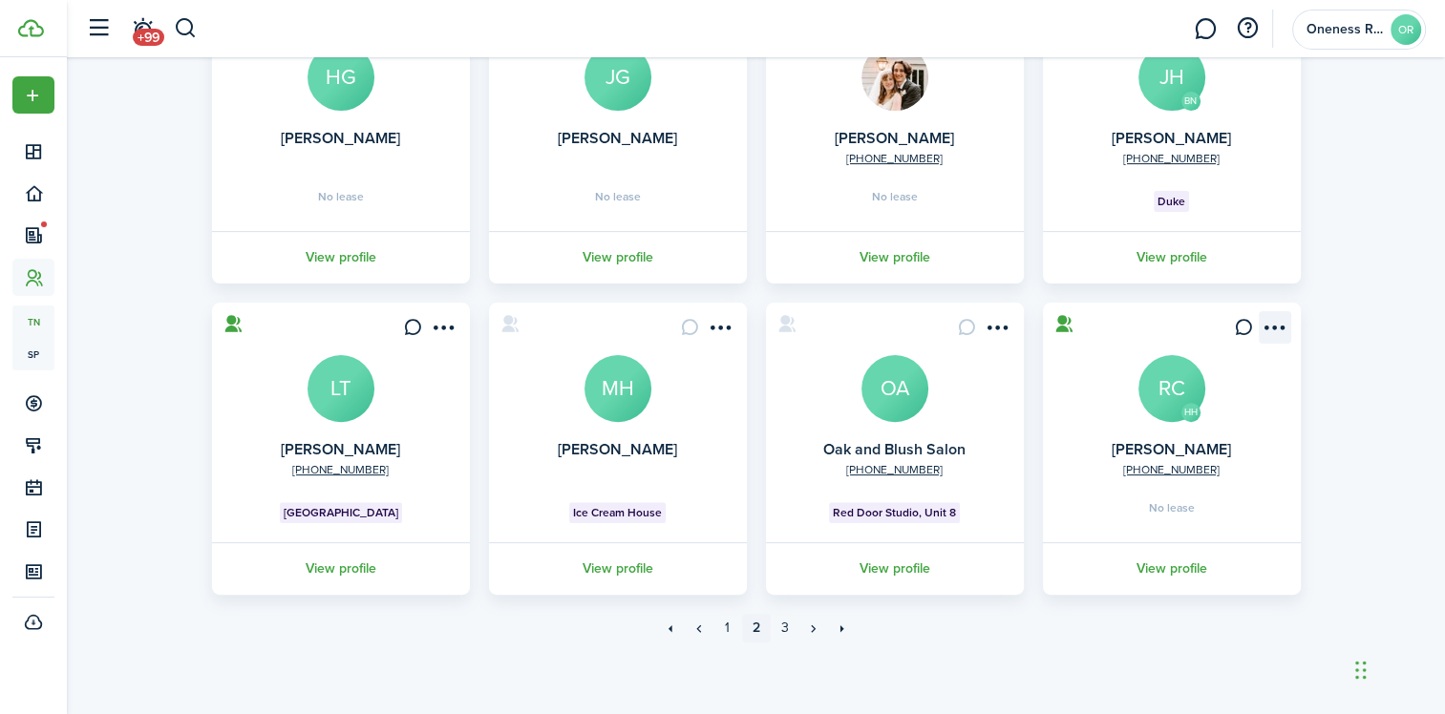
click at [1276, 327] on menu-btn-icon "Open menu" at bounding box center [1274, 327] width 32 height 32
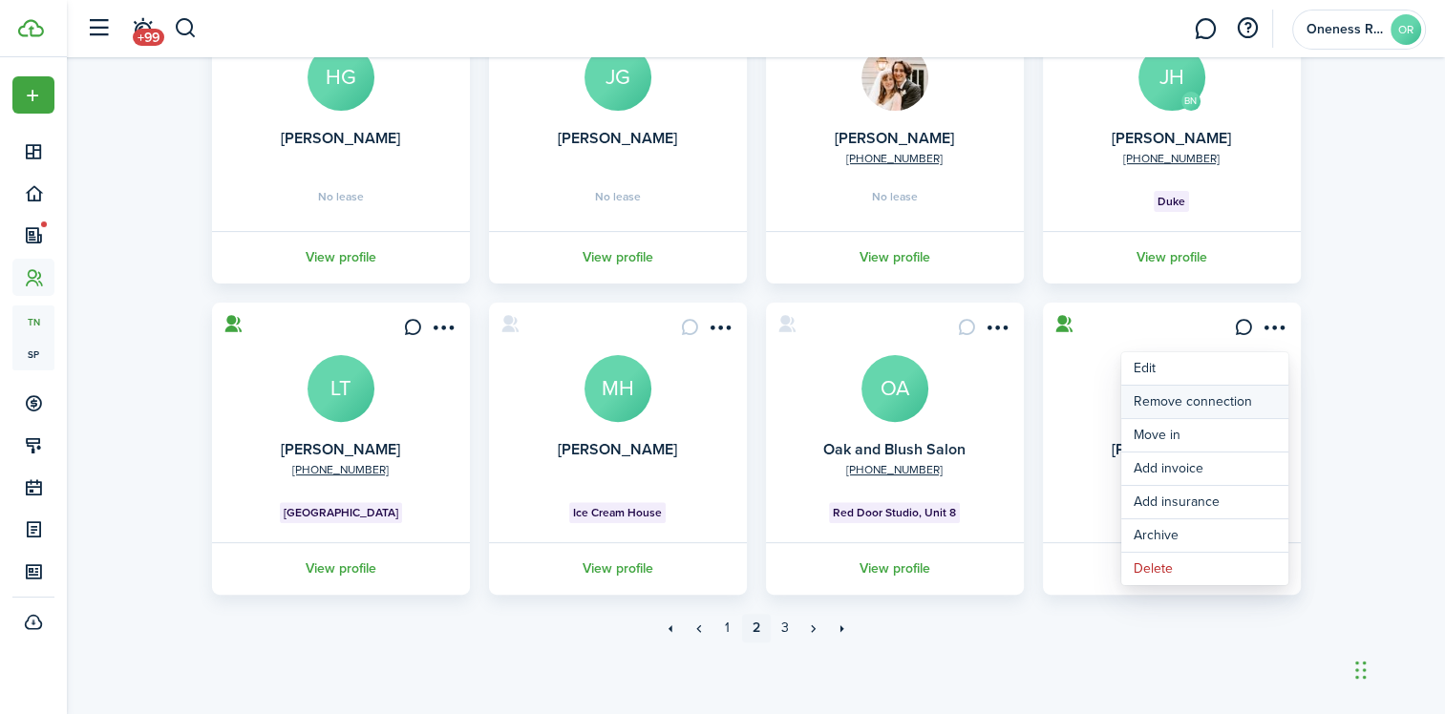
click at [1174, 400] on button "Remove connection" at bounding box center [1204, 402] width 167 height 32
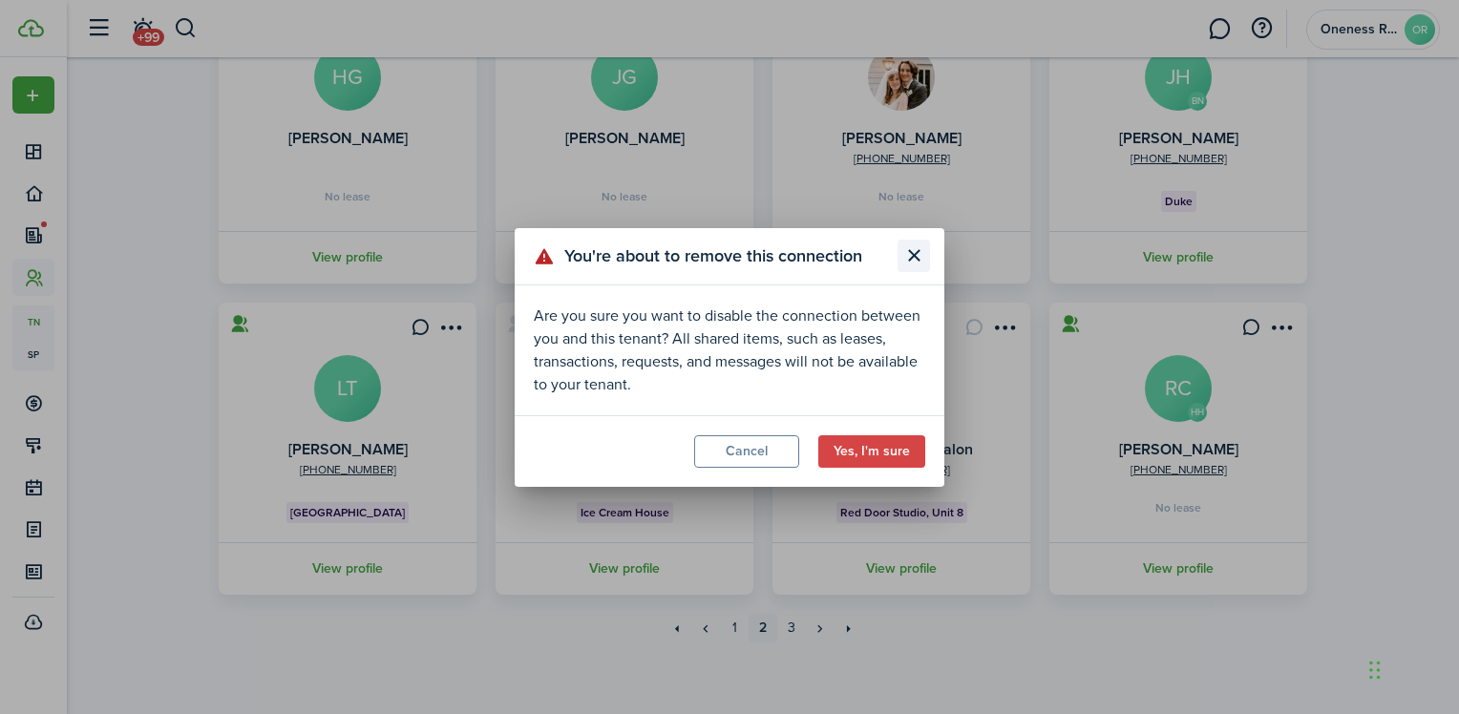
click at [918, 254] on button "Close modal" at bounding box center [914, 256] width 32 height 32
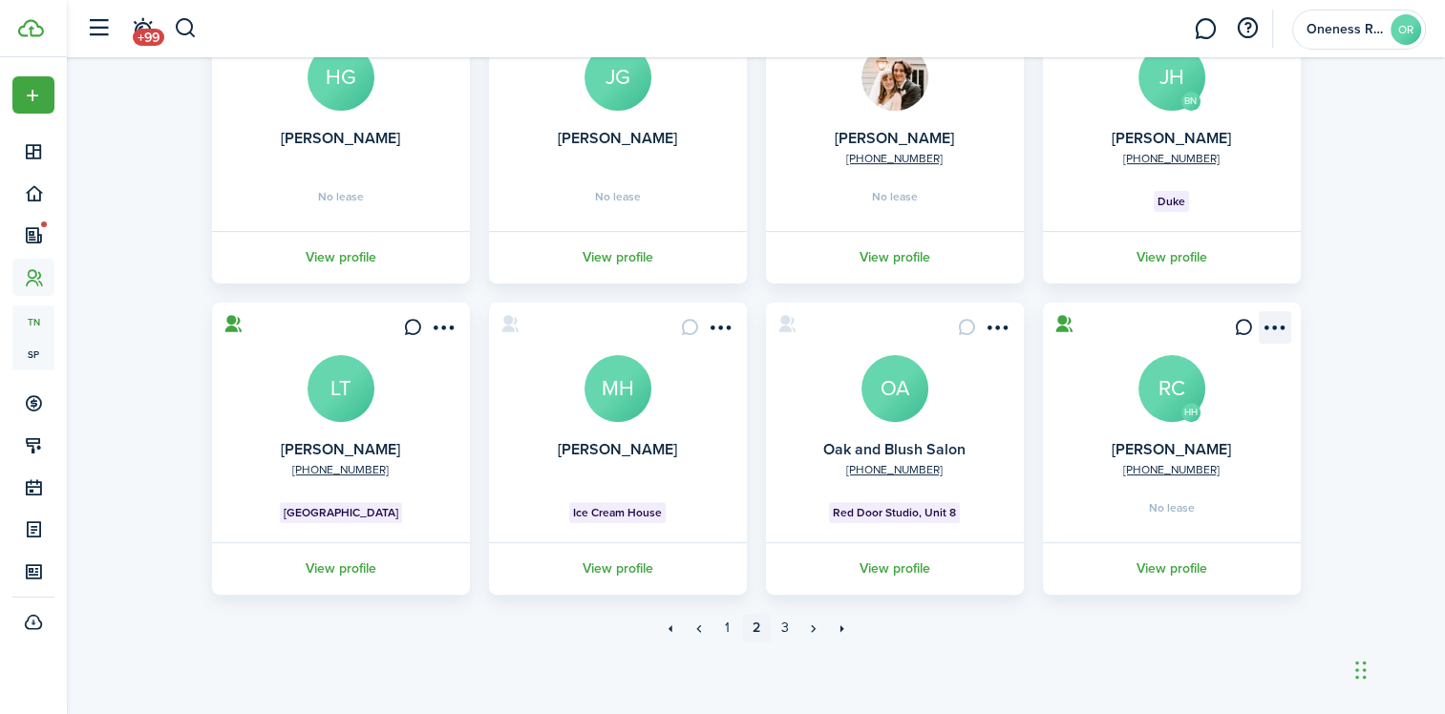
click at [1287, 328] on menu-btn-icon "Open menu" at bounding box center [1274, 327] width 32 height 32
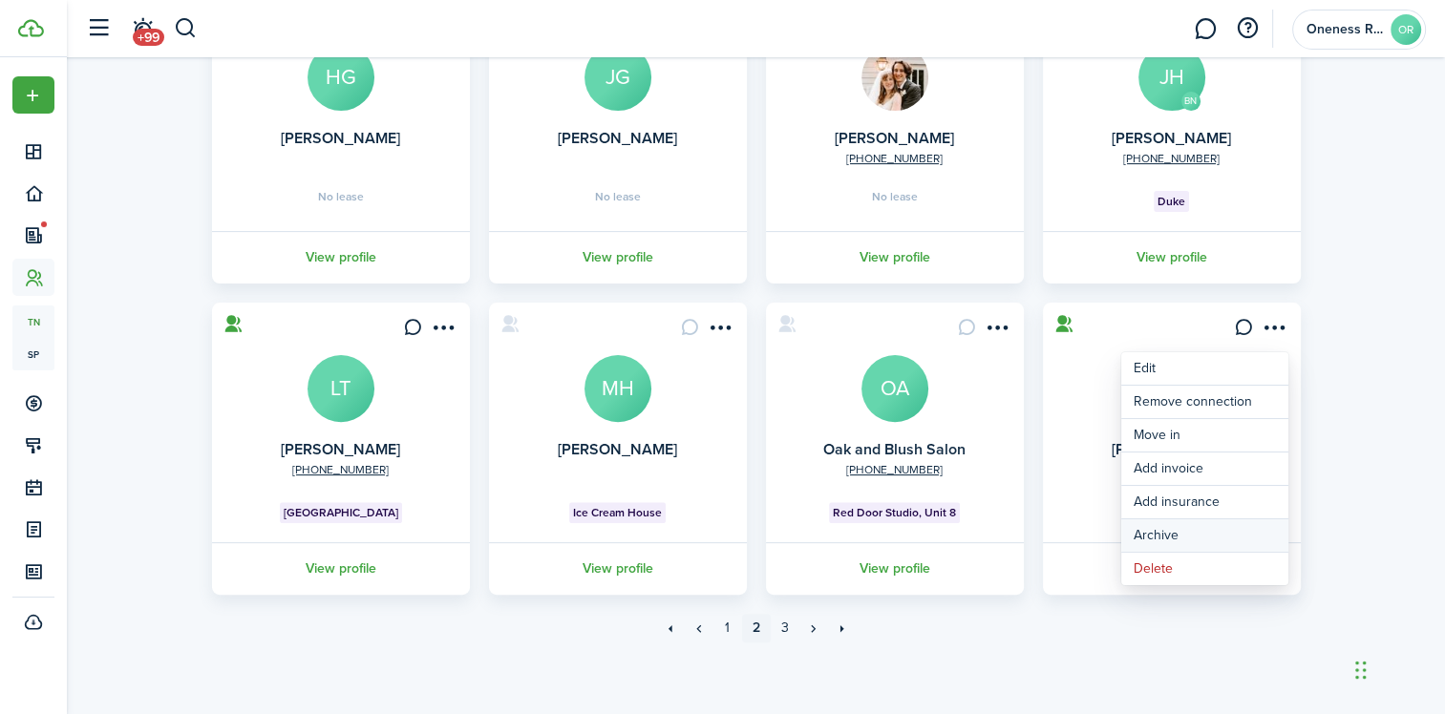
click at [1151, 538] on button "Archive" at bounding box center [1204, 535] width 167 height 32
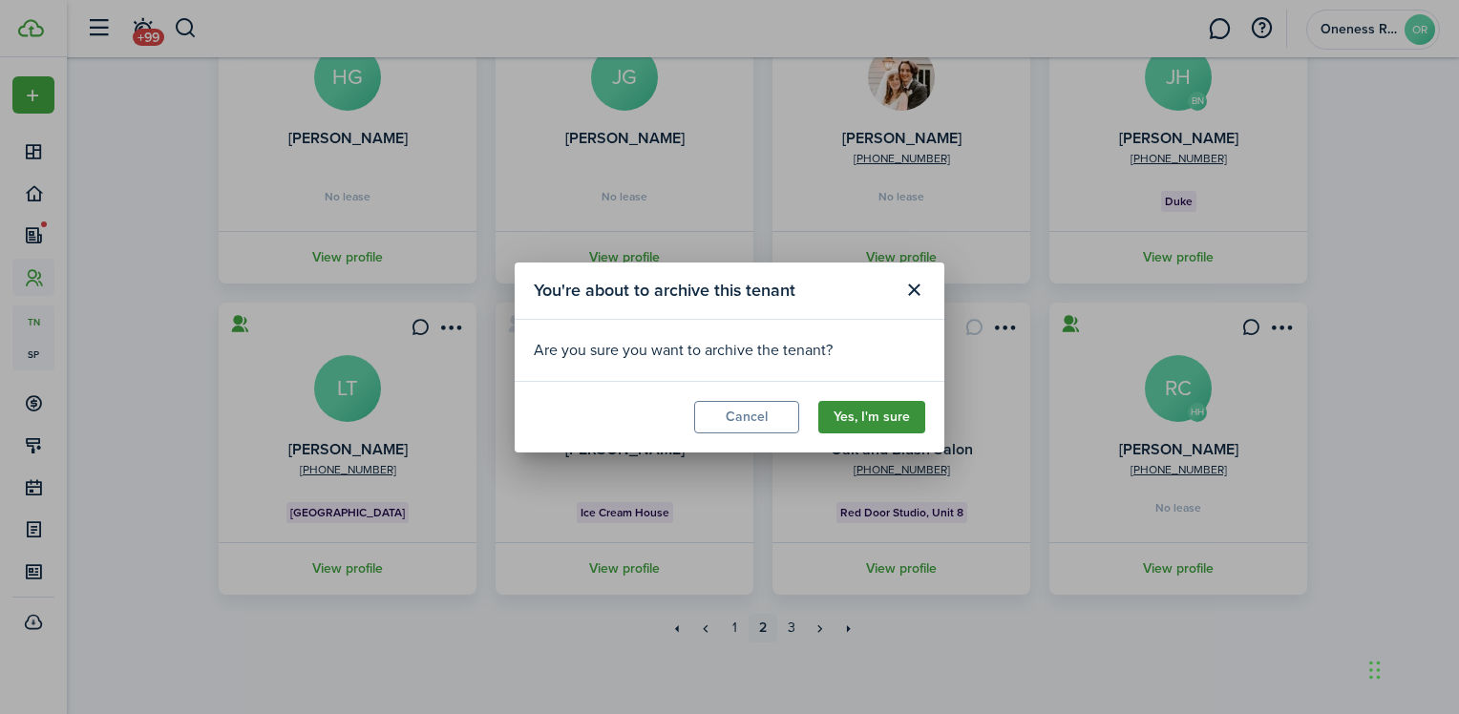
click at [883, 409] on button "Yes, I'm sure" at bounding box center [871, 417] width 107 height 32
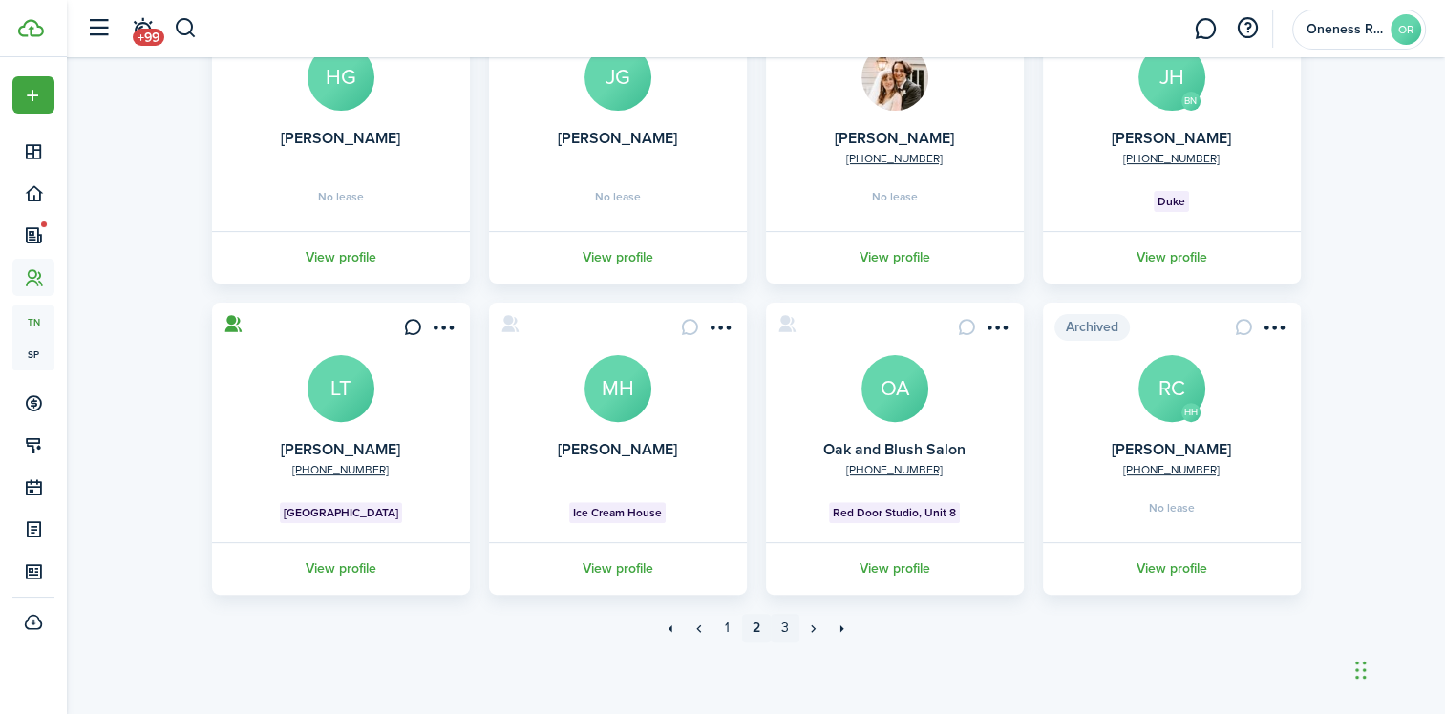
click at [783, 627] on link "3" at bounding box center [785, 628] width 29 height 29
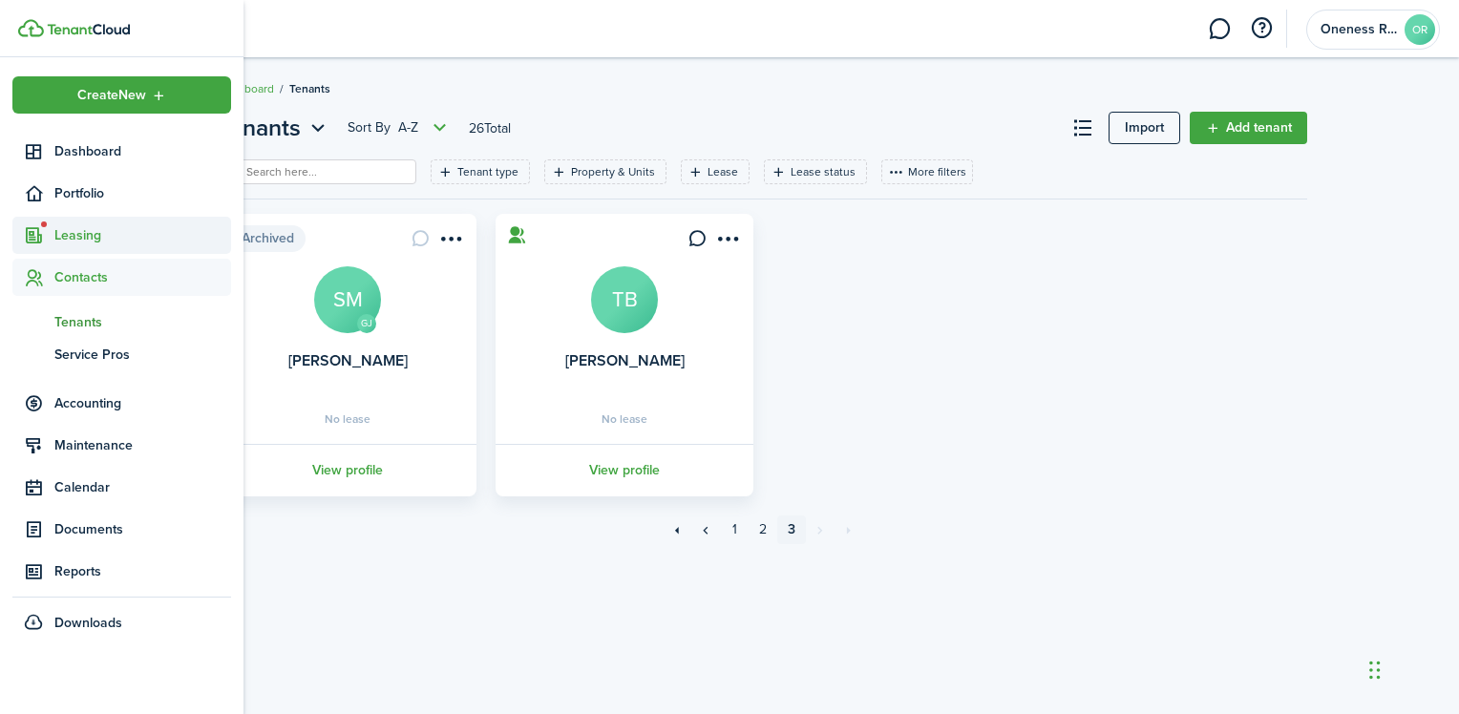
click at [77, 240] on span "Leasing" at bounding box center [142, 235] width 177 height 20
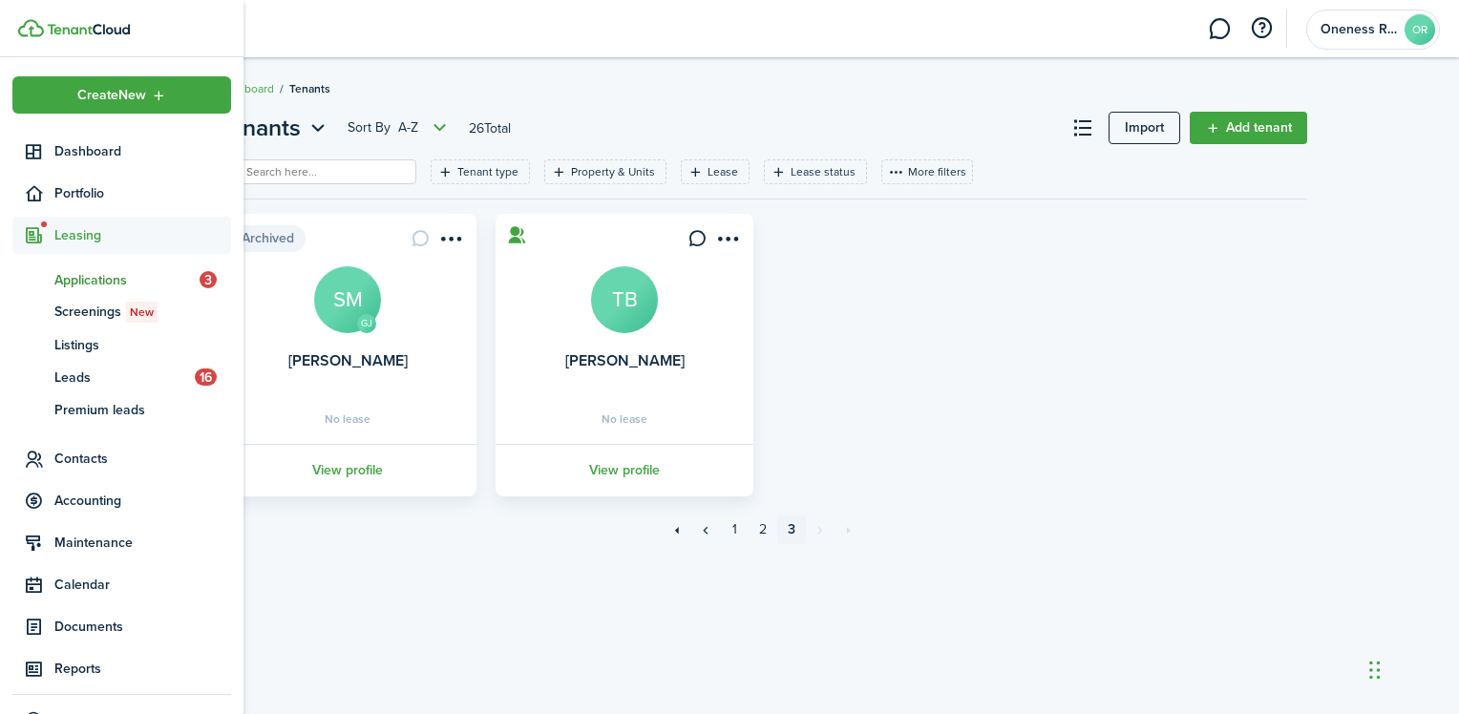
click at [121, 279] on span "Applications" at bounding box center [126, 280] width 145 height 20
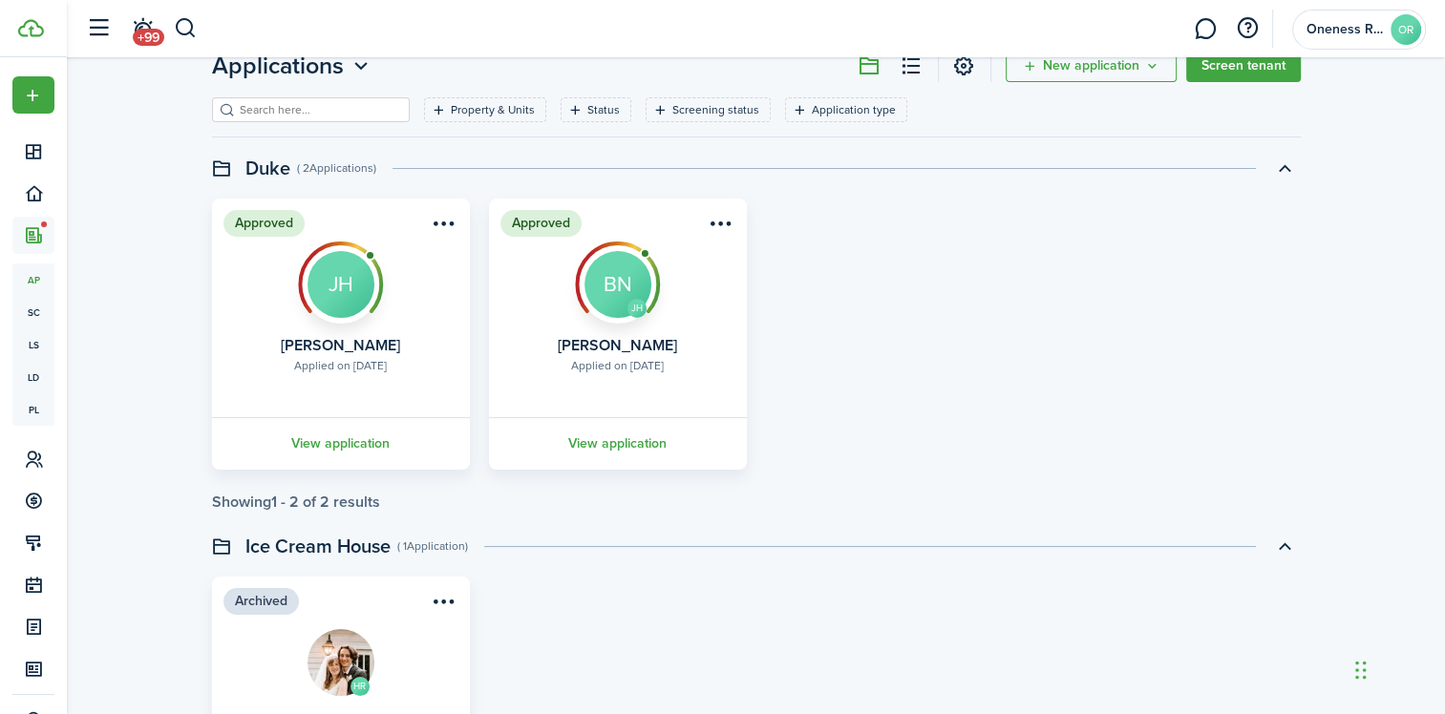
scroll to position [95, 0]
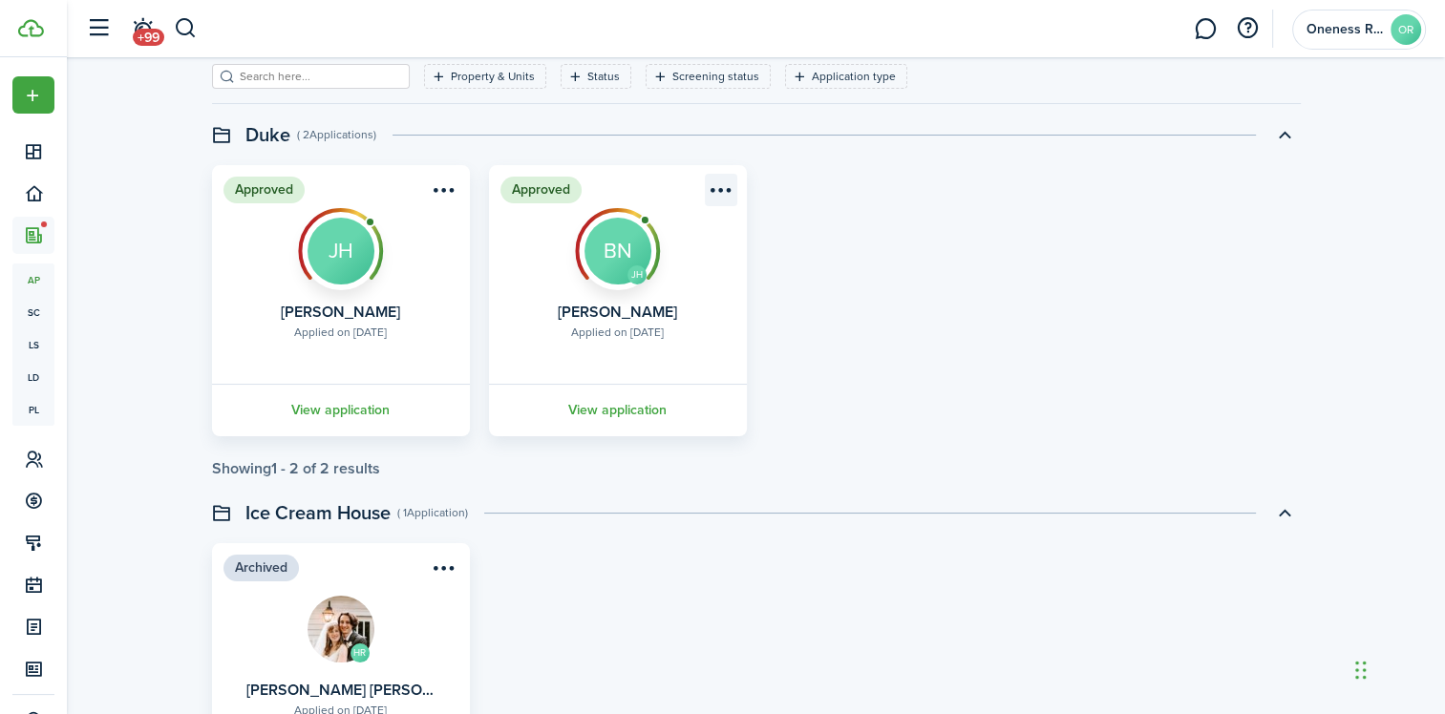
click at [717, 185] on menu-btn-icon "Open menu" at bounding box center [721, 190] width 32 height 32
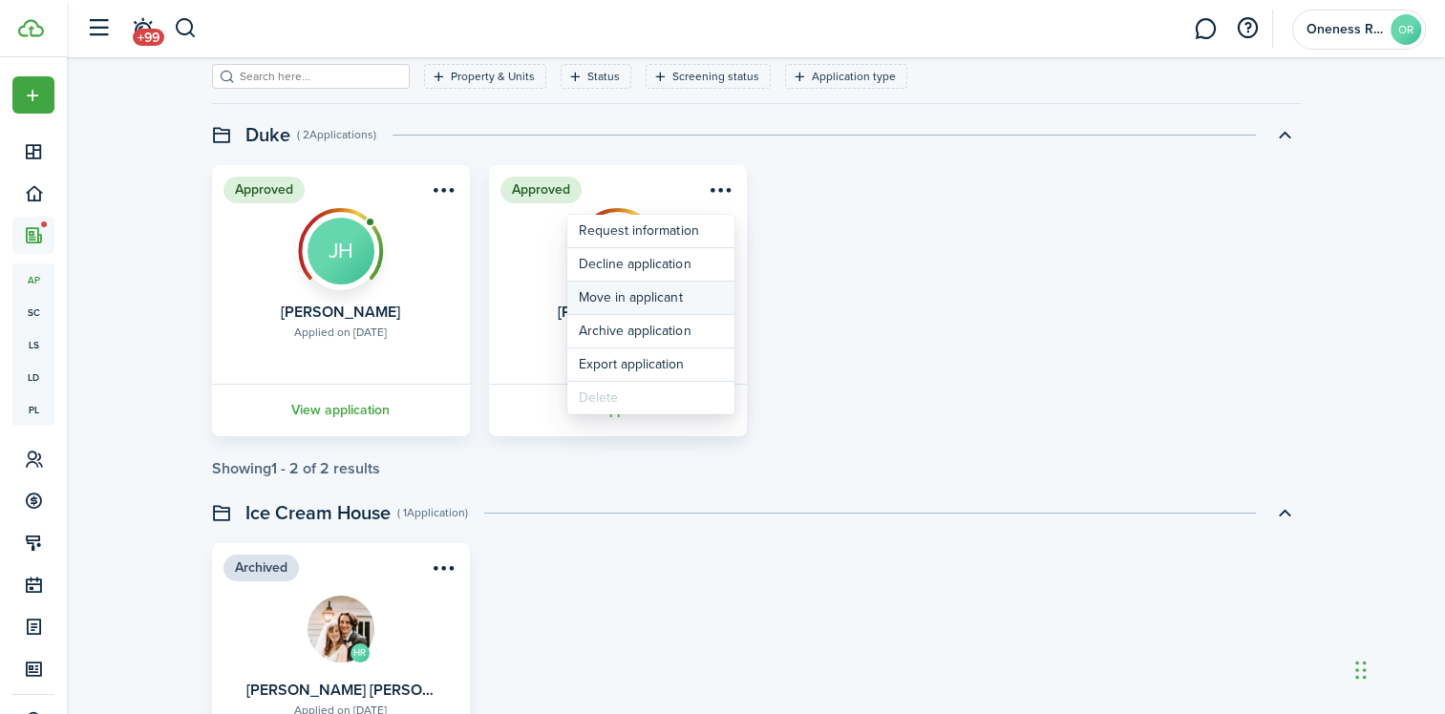
click at [588, 292] on button "Move in applicant" at bounding box center [650, 298] width 167 height 32
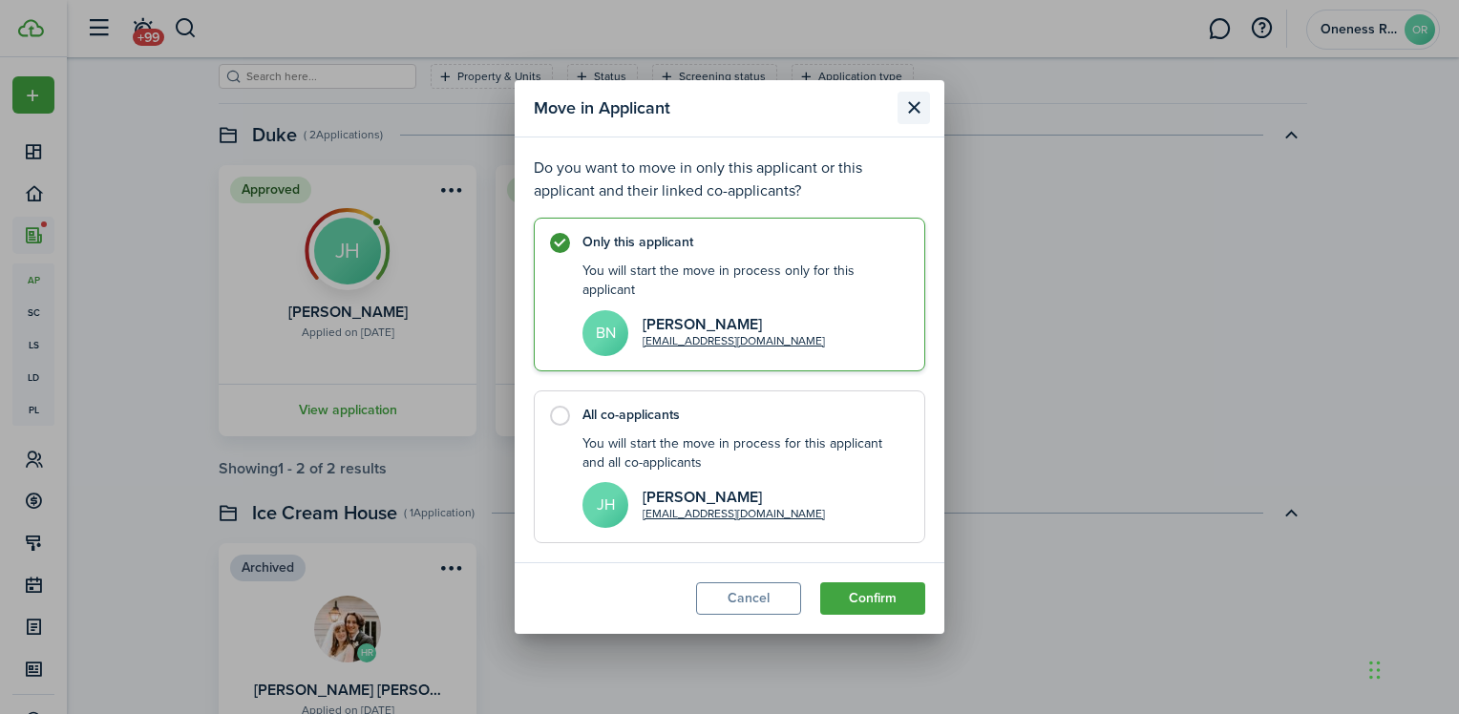
click at [913, 123] on button "Close modal" at bounding box center [914, 108] width 32 height 32
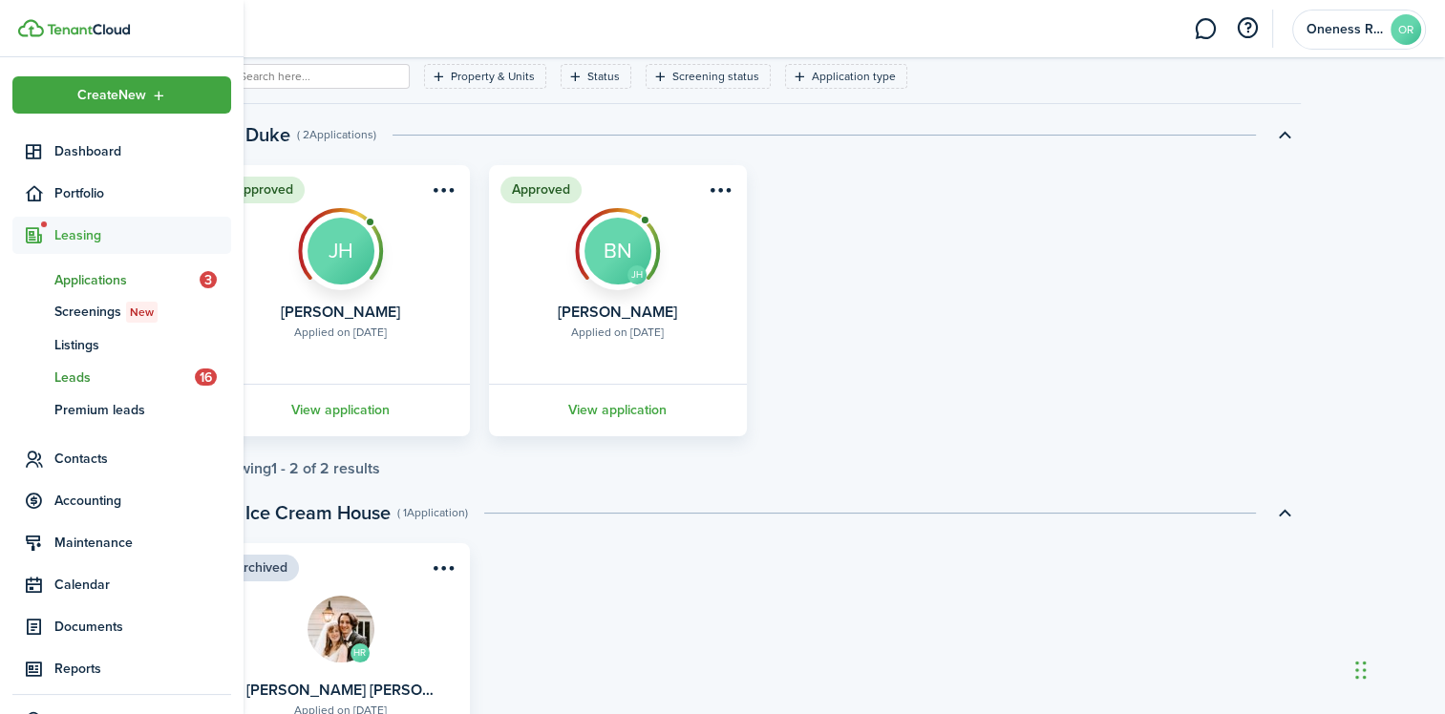
click at [88, 375] on span "Leads" at bounding box center [124, 378] width 140 height 20
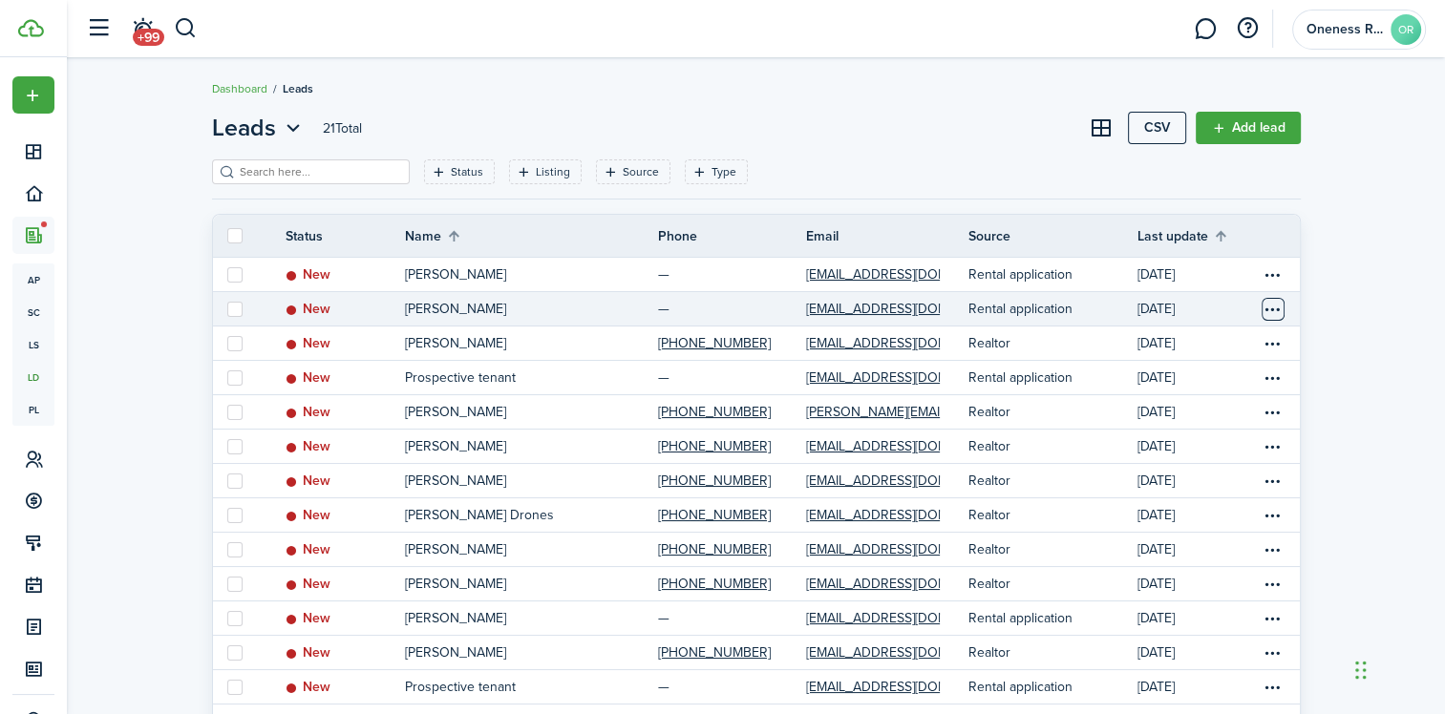
click at [1272, 309] on table-menu-btn-icon "Open menu" at bounding box center [1272, 309] width 23 height 23
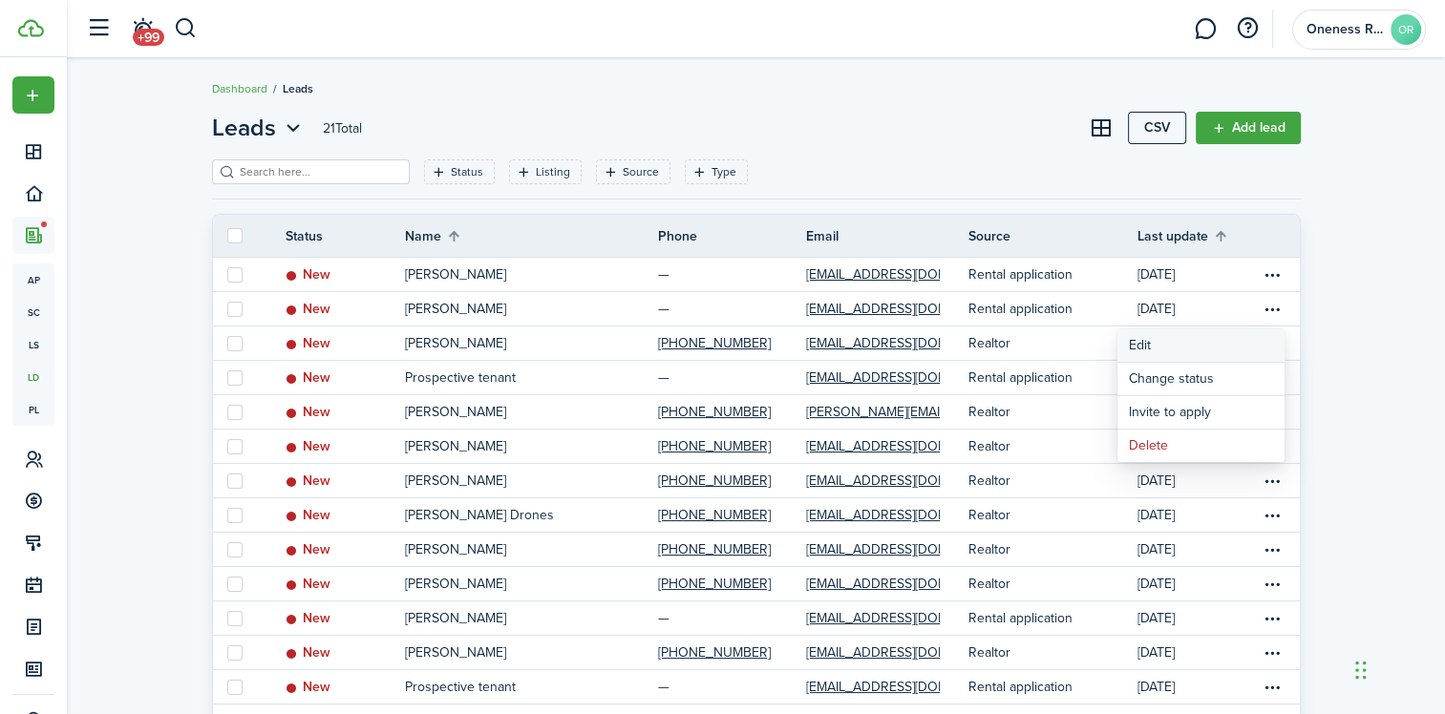
click at [1151, 343] on link "Edit" at bounding box center [1200, 345] width 167 height 32
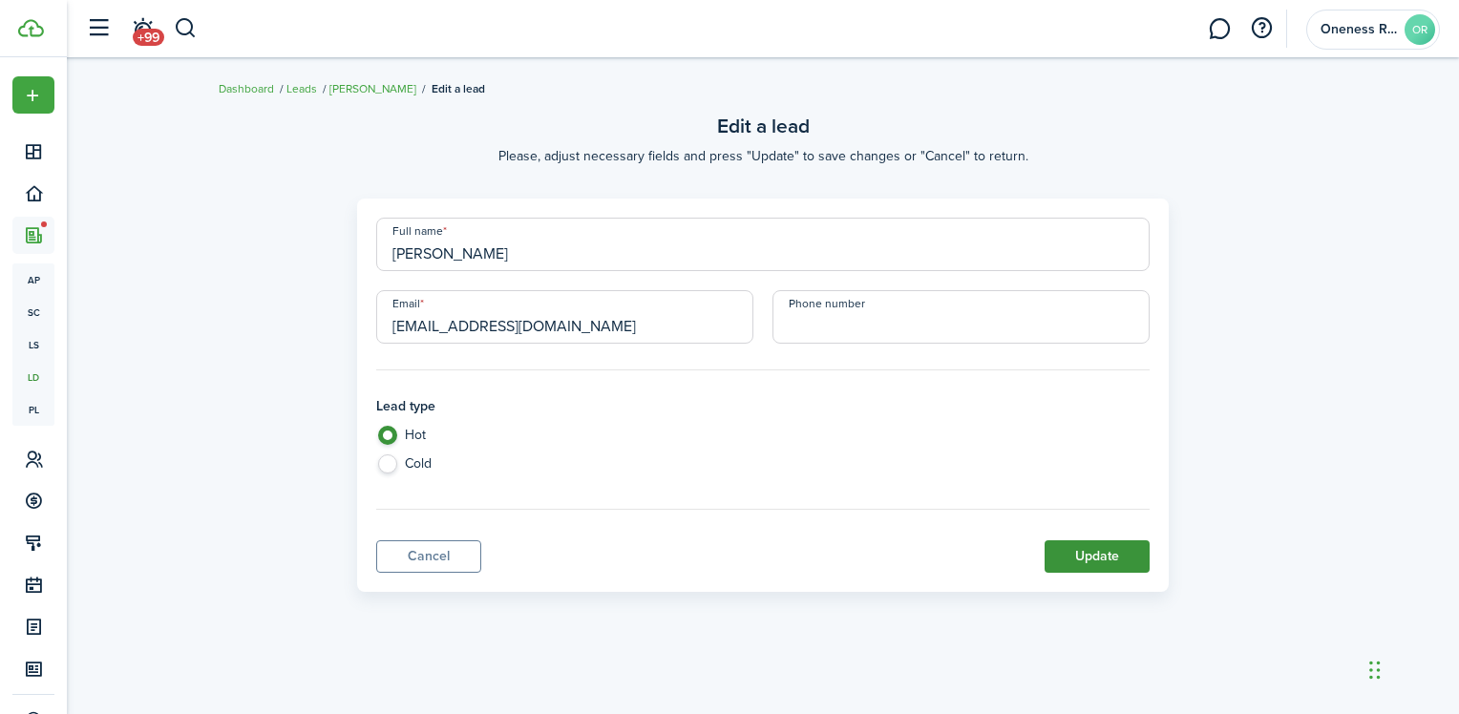
click at [1096, 552] on button "Update" at bounding box center [1097, 556] width 105 height 32
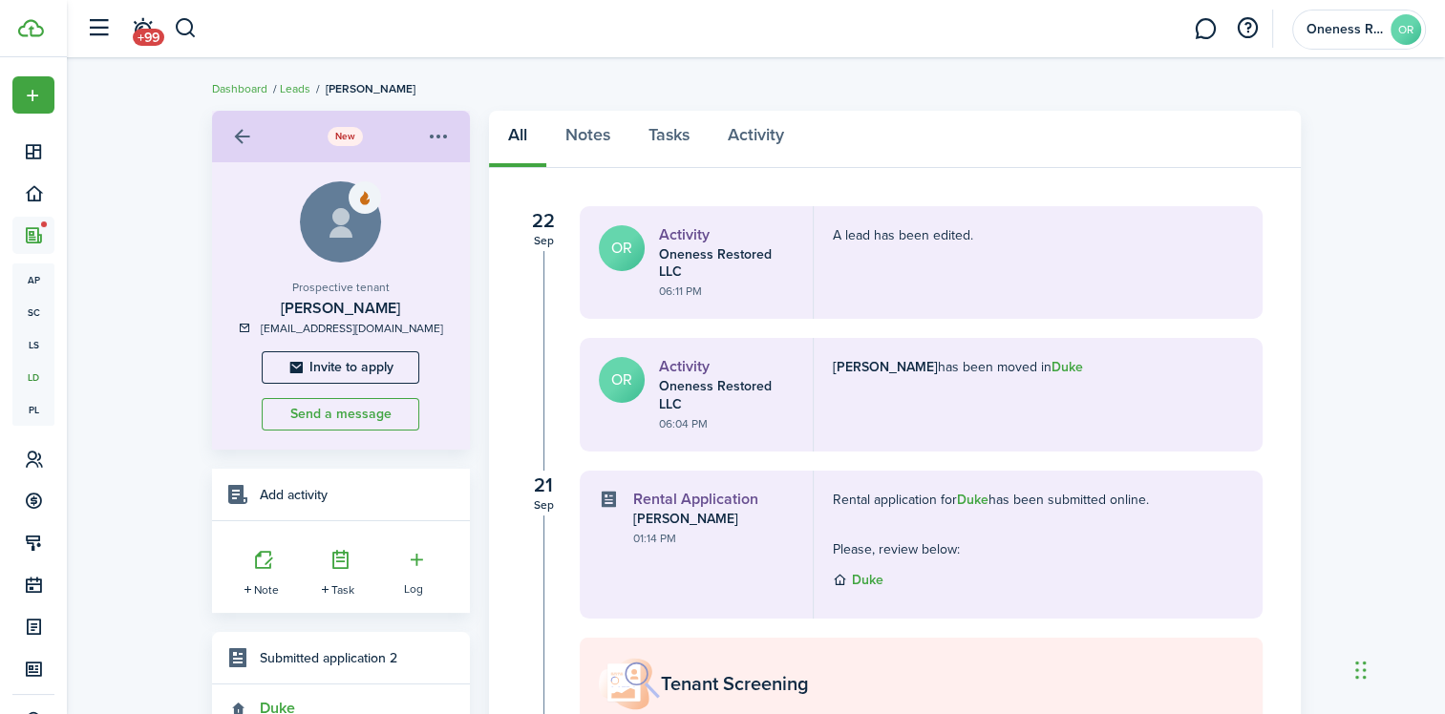
click at [868, 586] on b "Duke" at bounding box center [868, 580] width 32 height 20
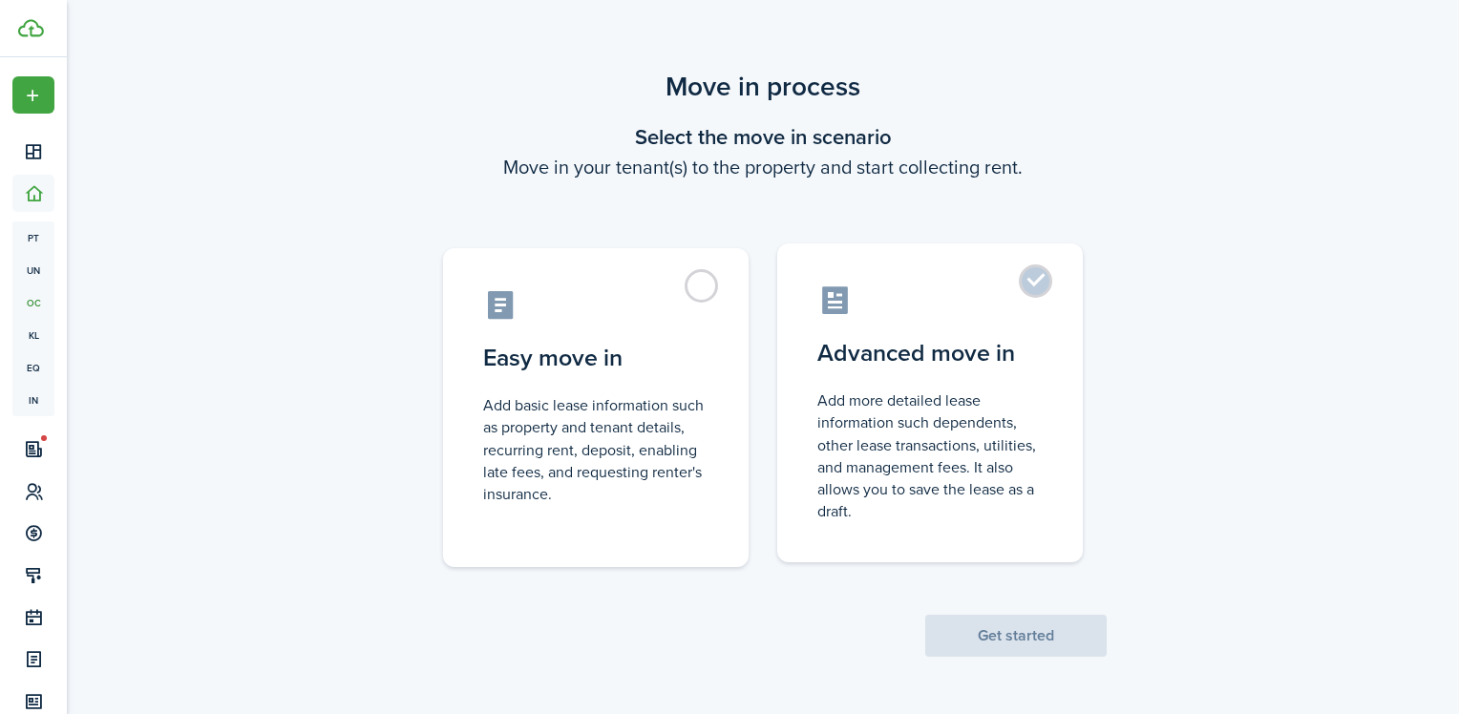
click at [1036, 290] on label "Advanced move in Add more detailed lease information such dependents, other lea…" at bounding box center [930, 402] width 306 height 319
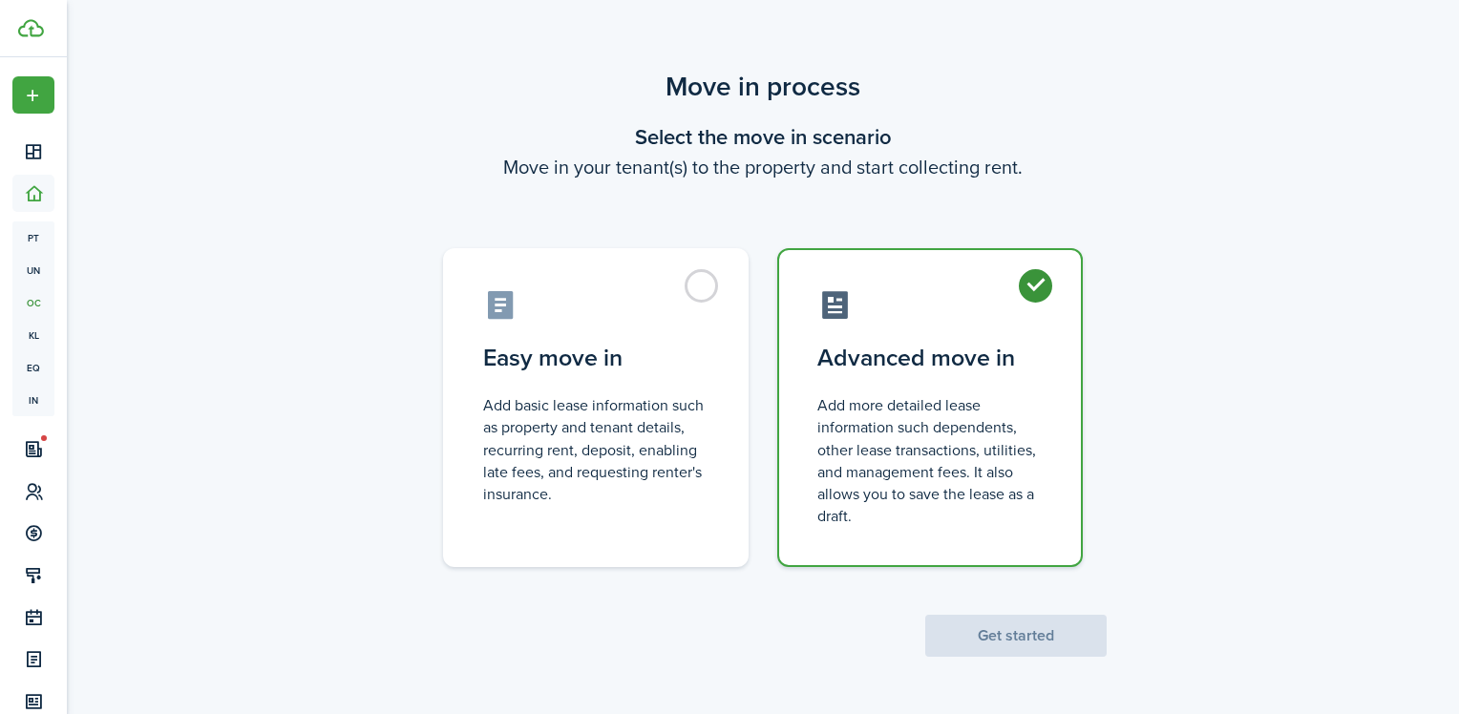
radio input "true"
click at [979, 634] on button "Get started" at bounding box center [1015, 636] width 181 height 42
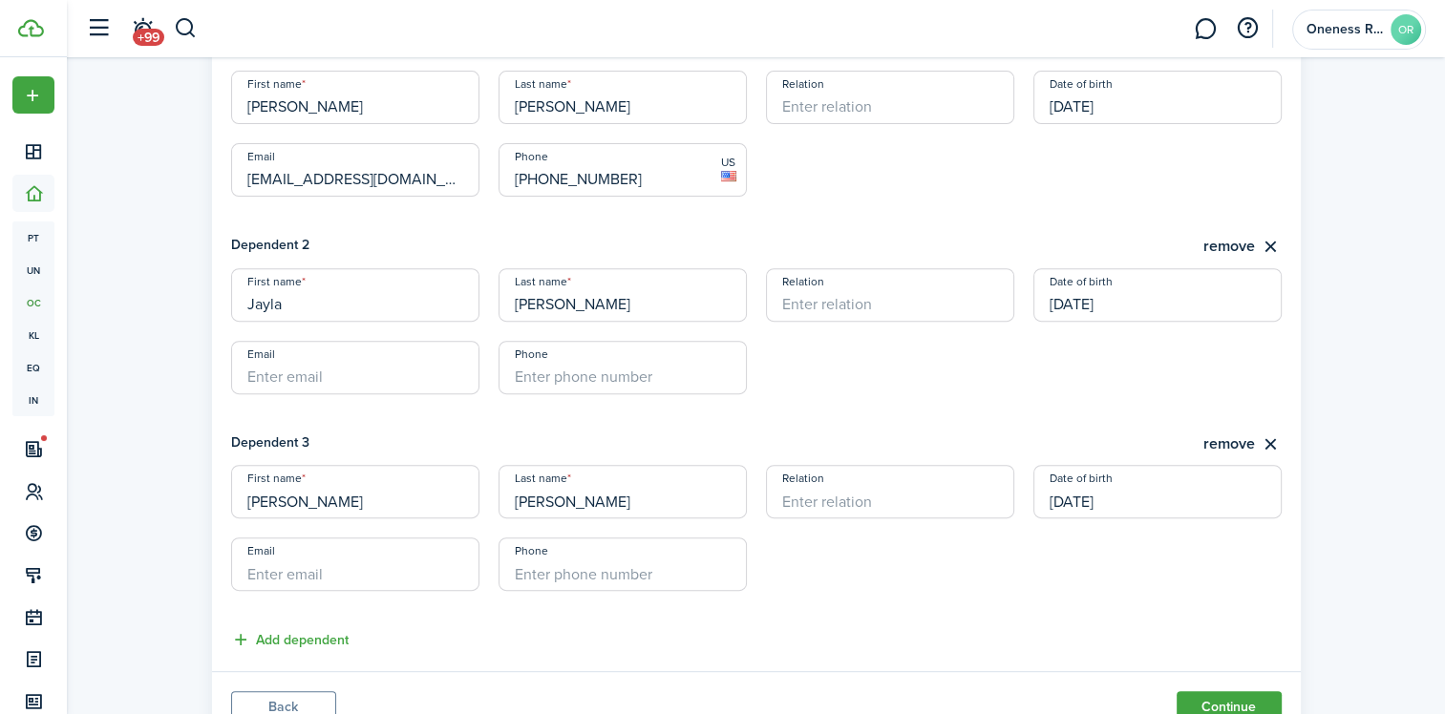
scroll to position [749, 0]
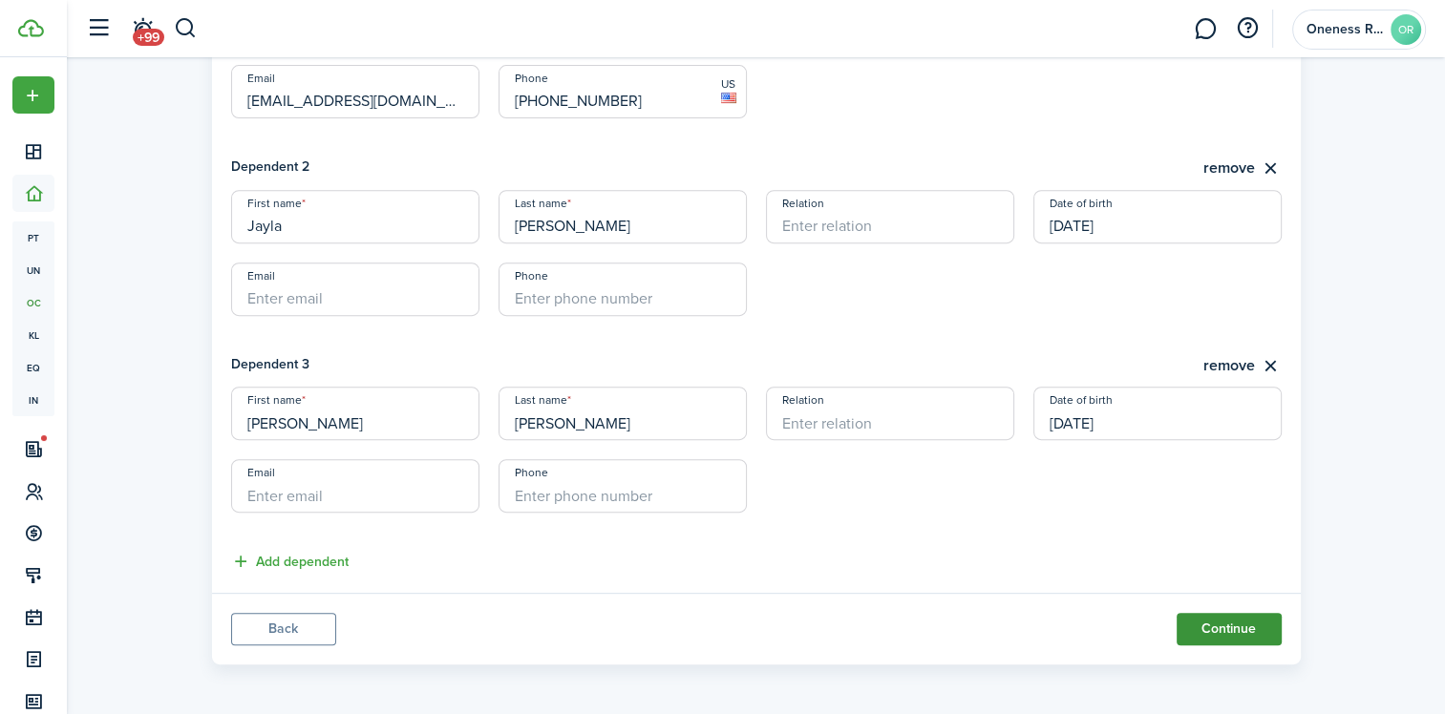
click at [1228, 629] on button "Continue" at bounding box center [1228, 629] width 105 height 32
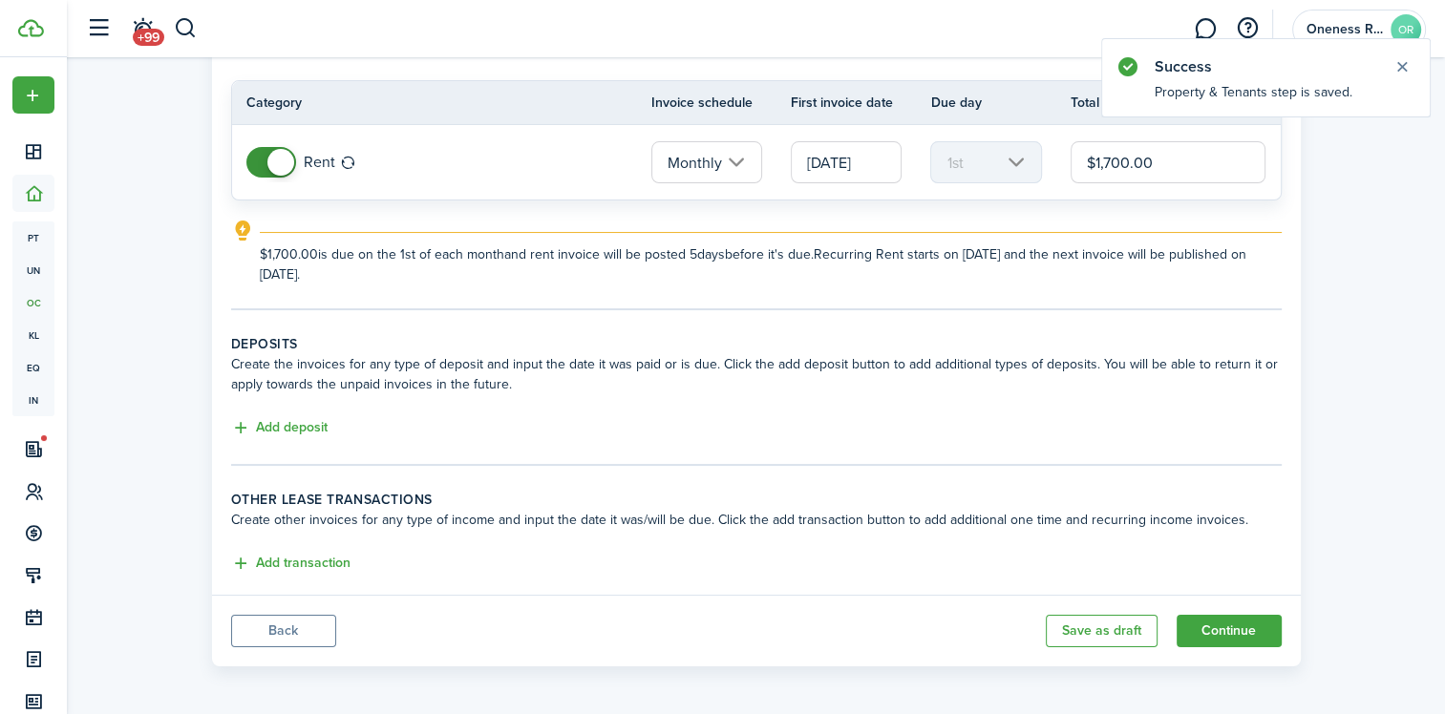
scroll to position [154, 0]
click at [241, 421] on button "Add deposit" at bounding box center [279, 427] width 96 height 22
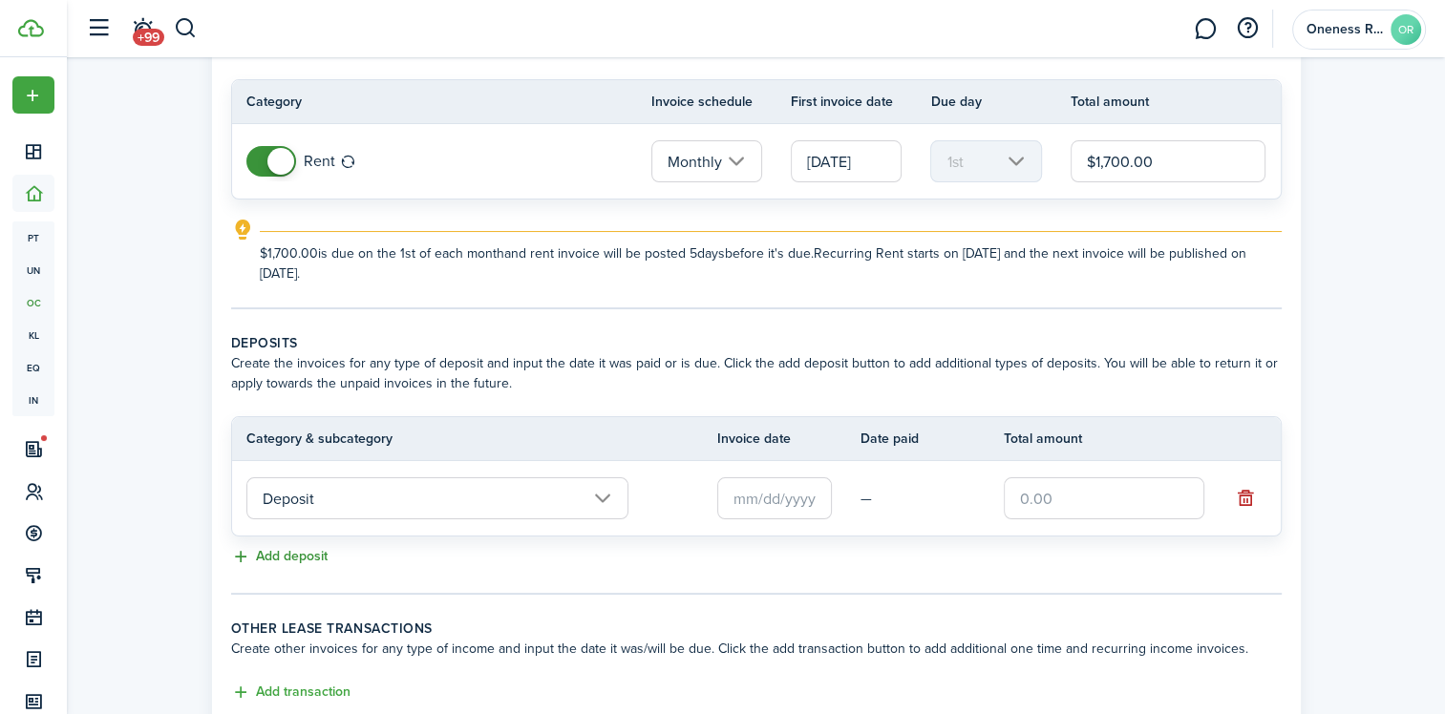
click at [240, 556] on button "Add deposit" at bounding box center [279, 557] width 96 height 22
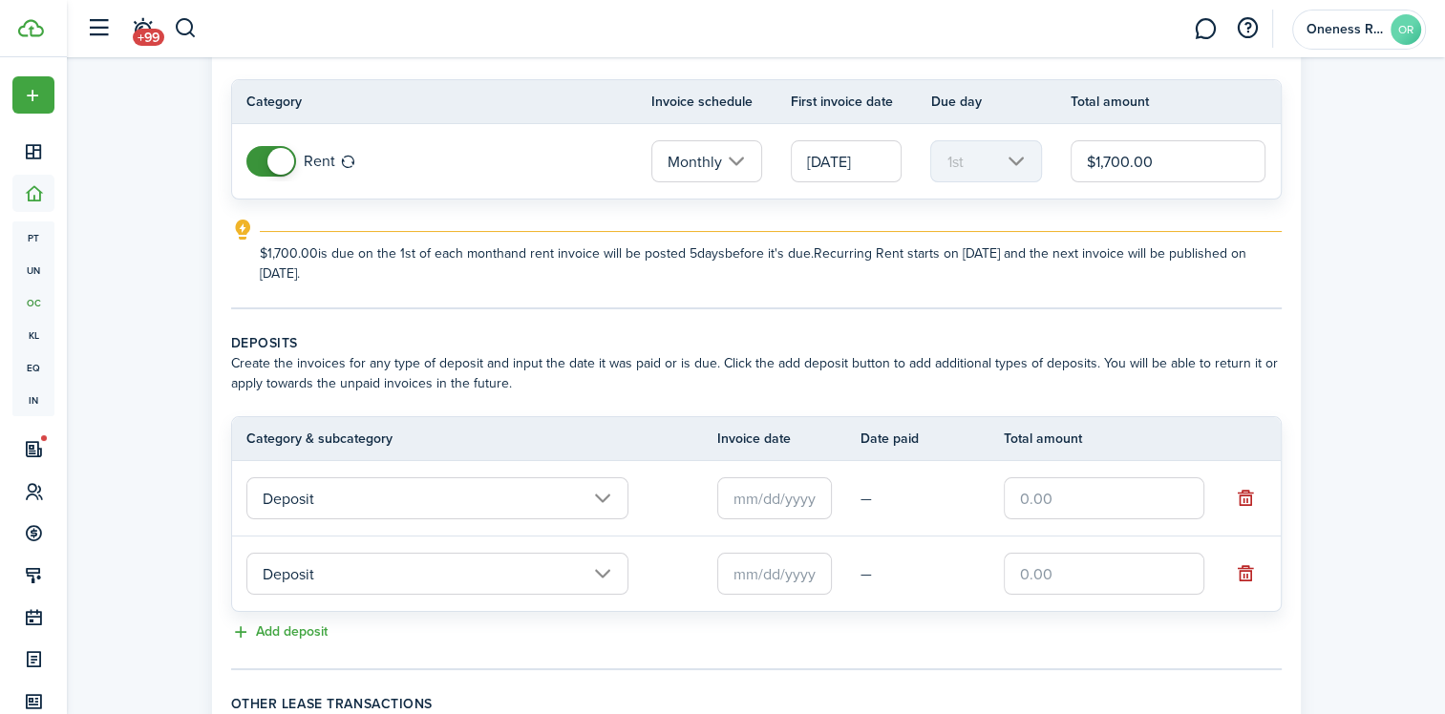
click at [1073, 506] on input "text" at bounding box center [1104, 498] width 201 height 42
click at [739, 498] on input "text" at bounding box center [774, 498] width 115 height 42
type input "$1,700.00"
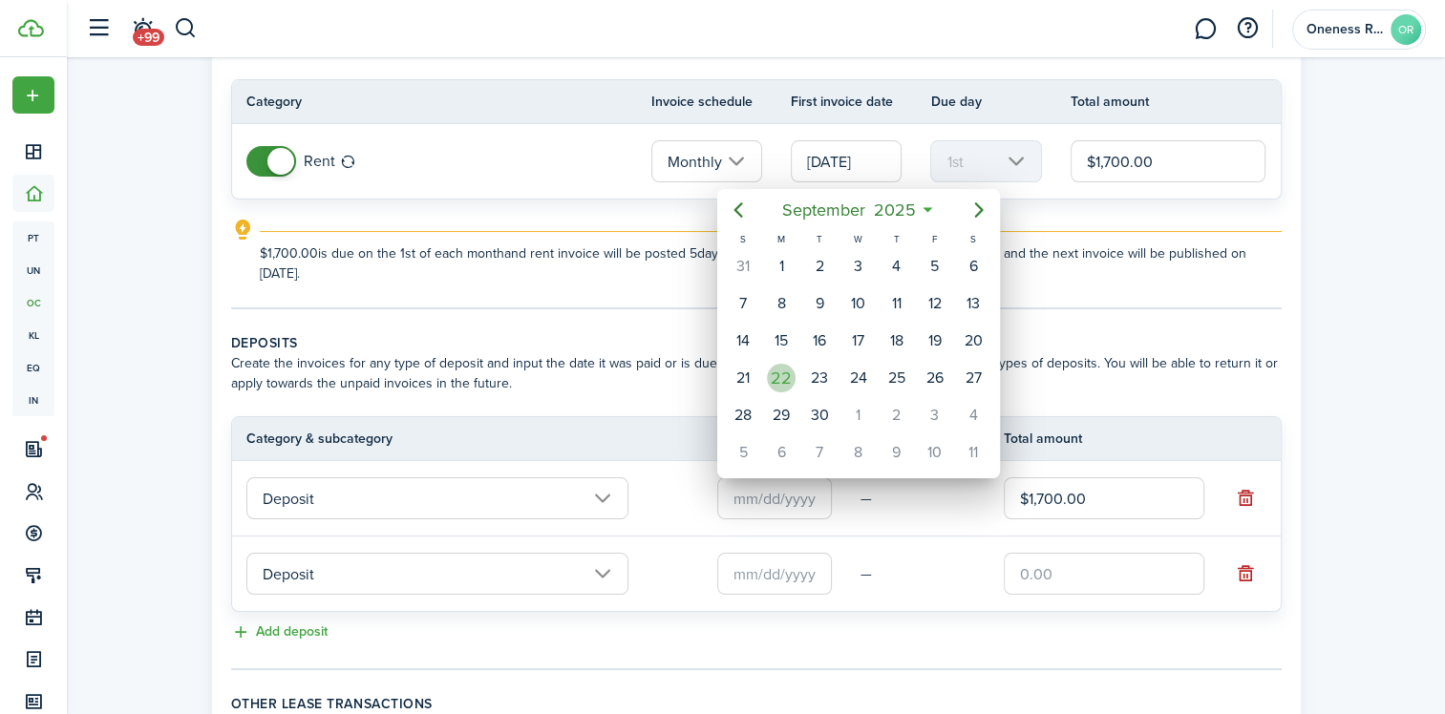
click at [782, 372] on div "22" at bounding box center [781, 378] width 29 height 29
type input "[DATE]"
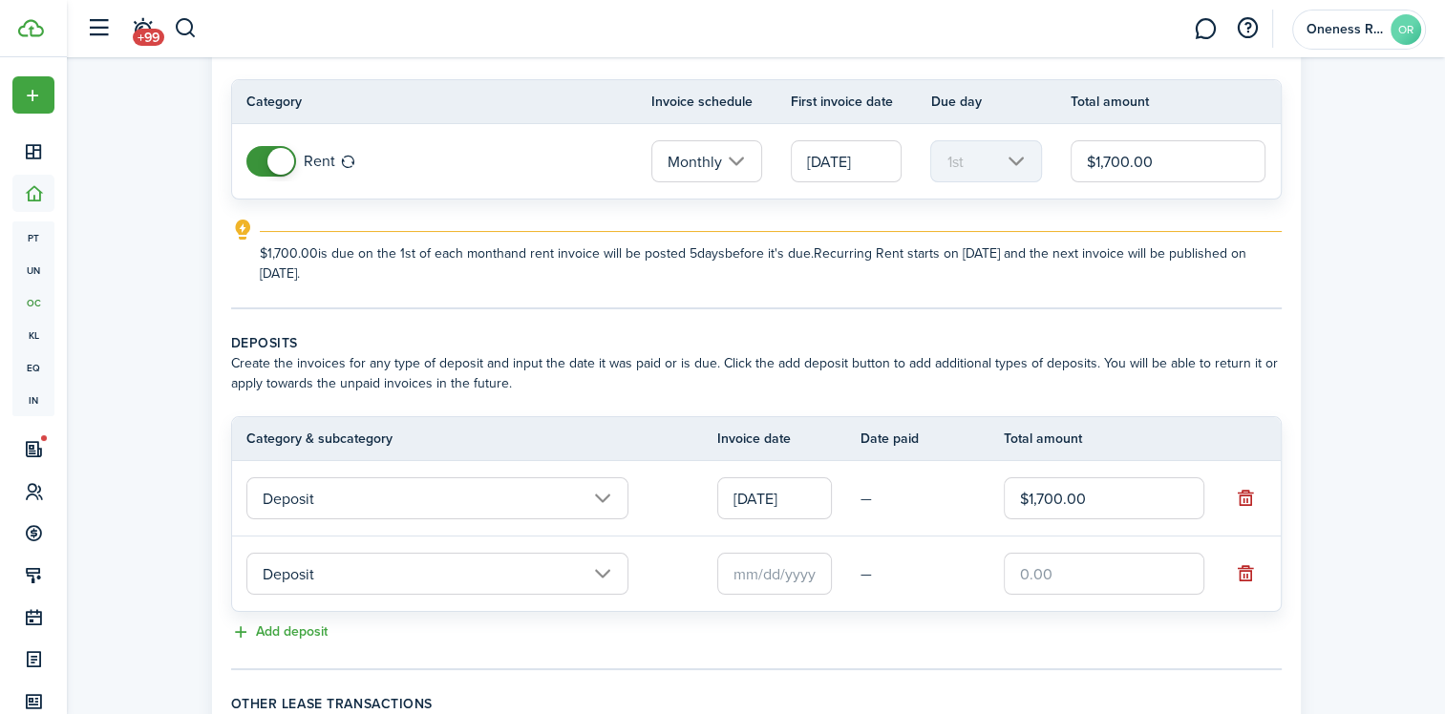
click at [596, 569] on input "Deposit" at bounding box center [437, 574] width 382 height 42
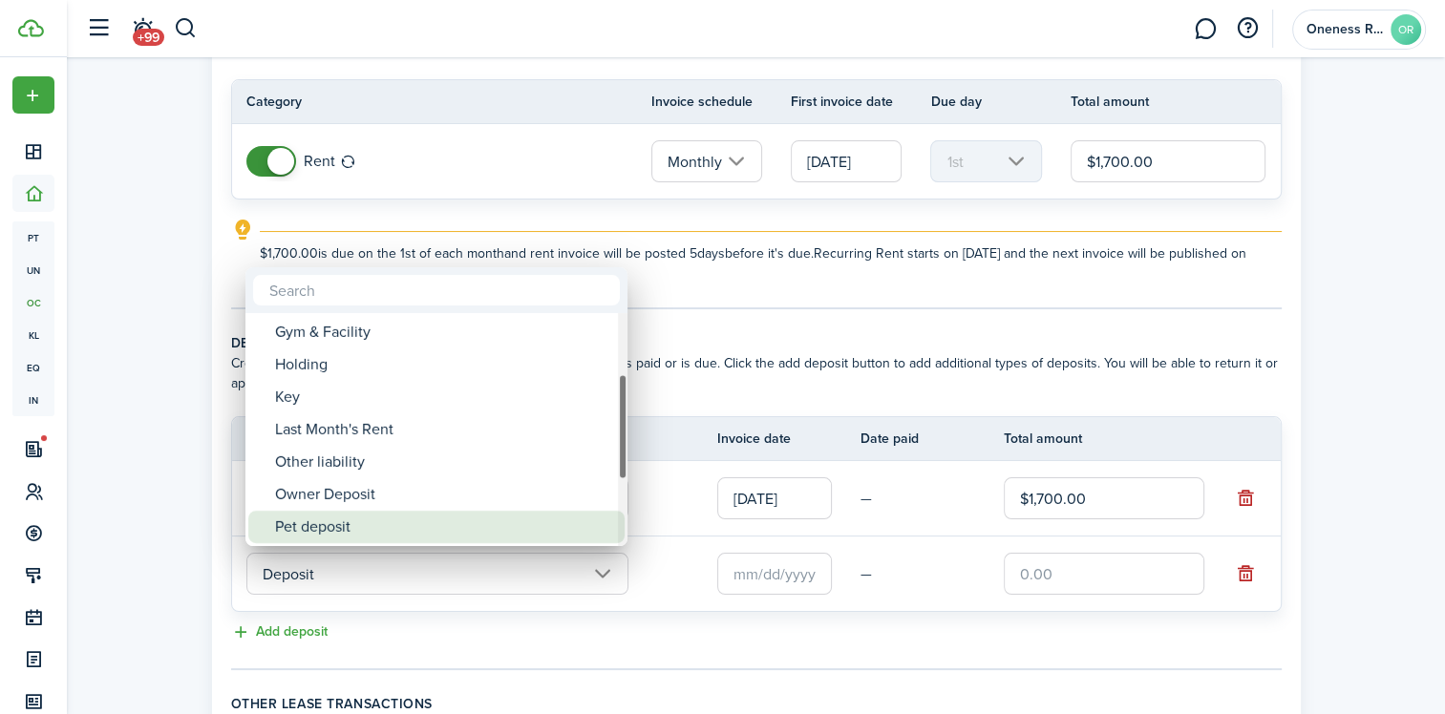
click at [330, 525] on div "Pet deposit" at bounding box center [444, 527] width 338 height 32
type input "Deposit / Pet deposit"
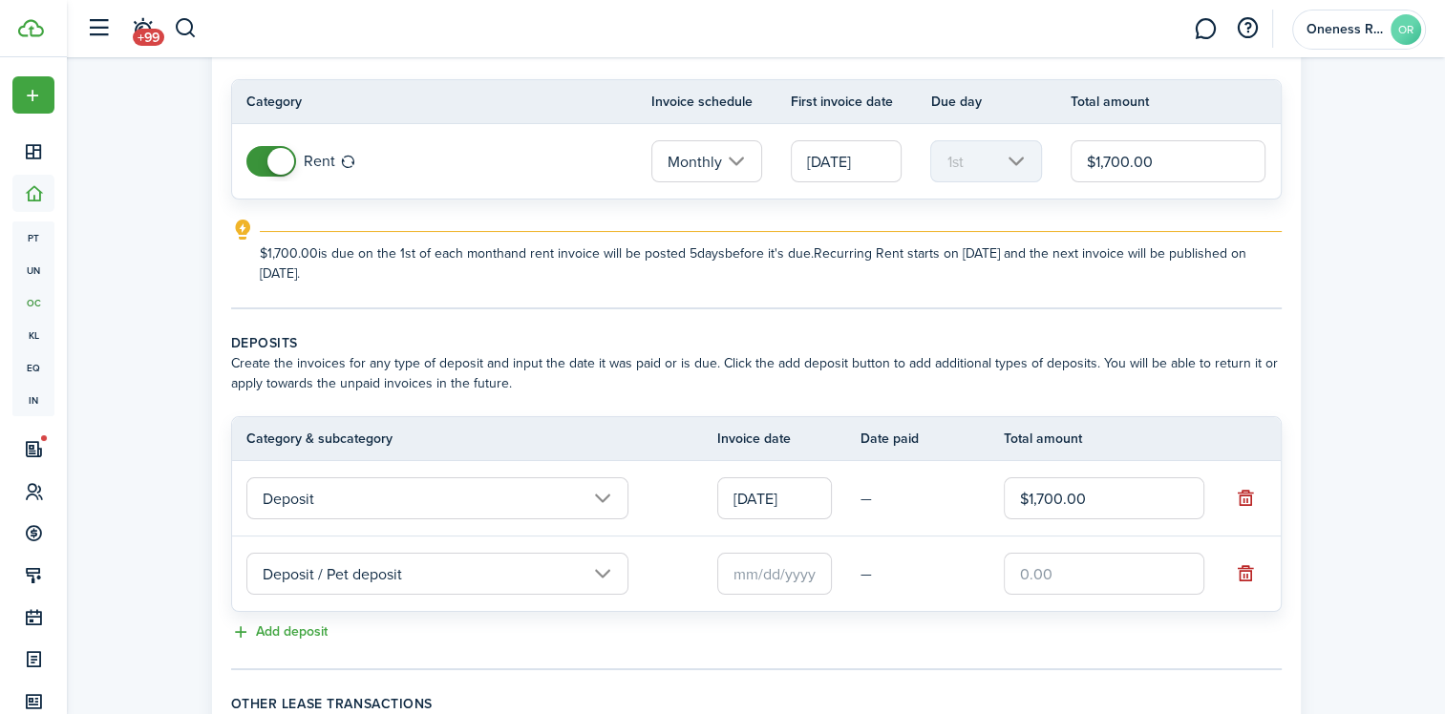
drag, startPoint x: 424, startPoint y: 580, endPoint x: 405, endPoint y: 567, distance: 22.8
click at [405, 567] on input "Deposit / Pet deposit" at bounding box center [437, 574] width 382 height 42
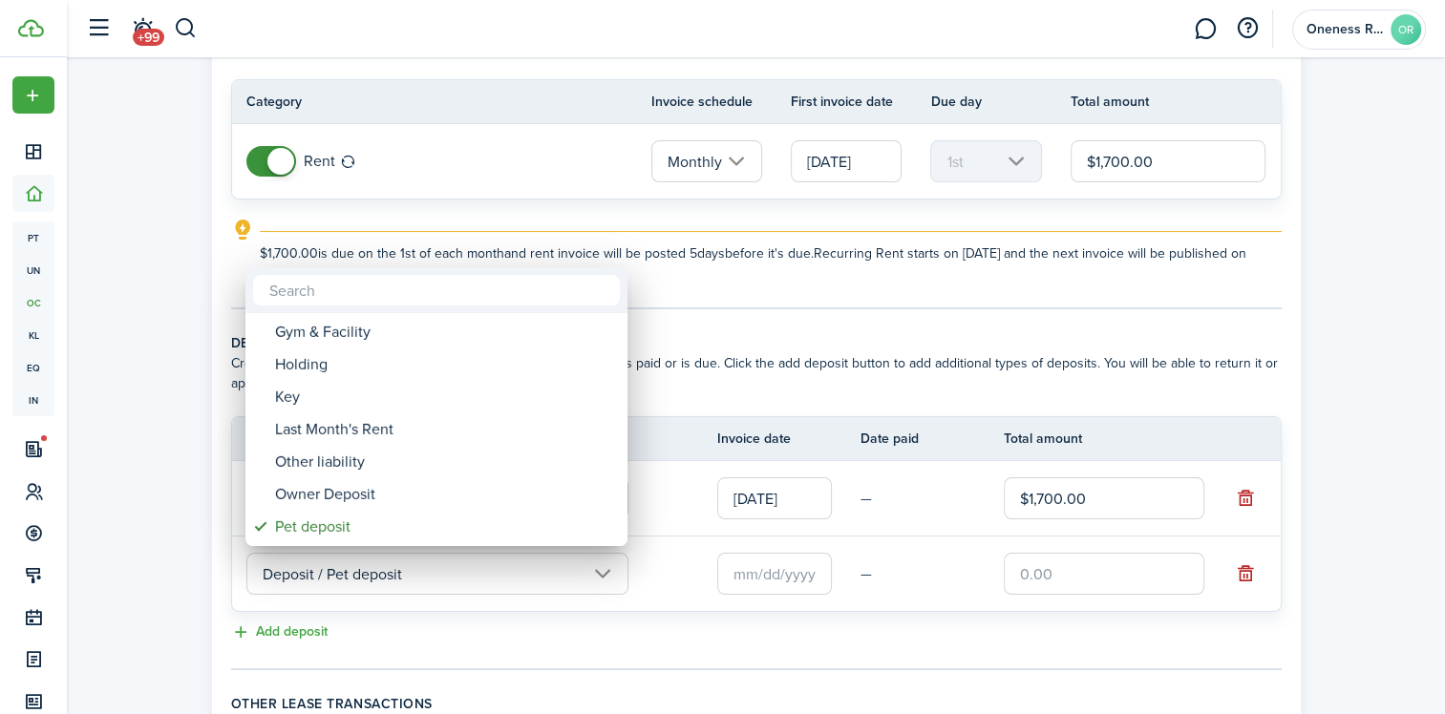
click at [775, 579] on div at bounding box center [722, 357] width 1750 height 1020
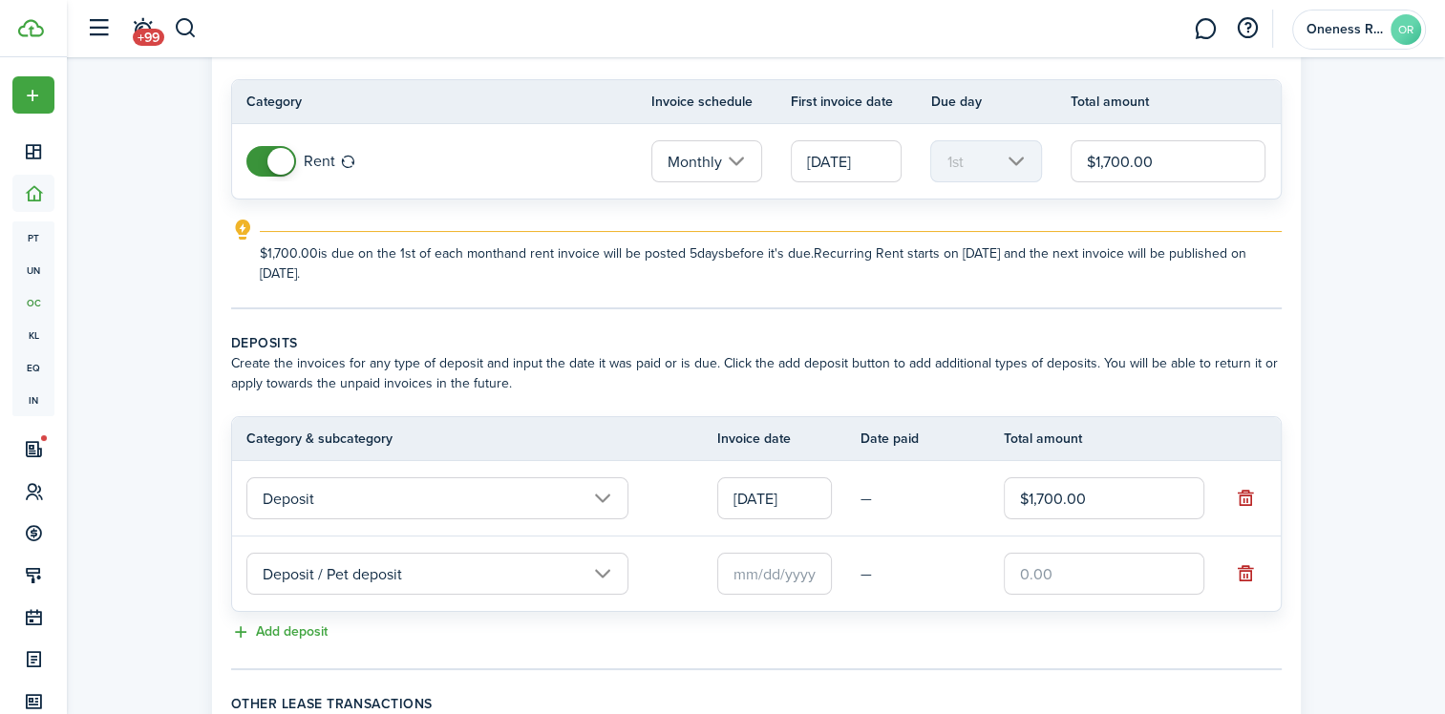
click at [748, 575] on input "text" at bounding box center [774, 574] width 115 height 42
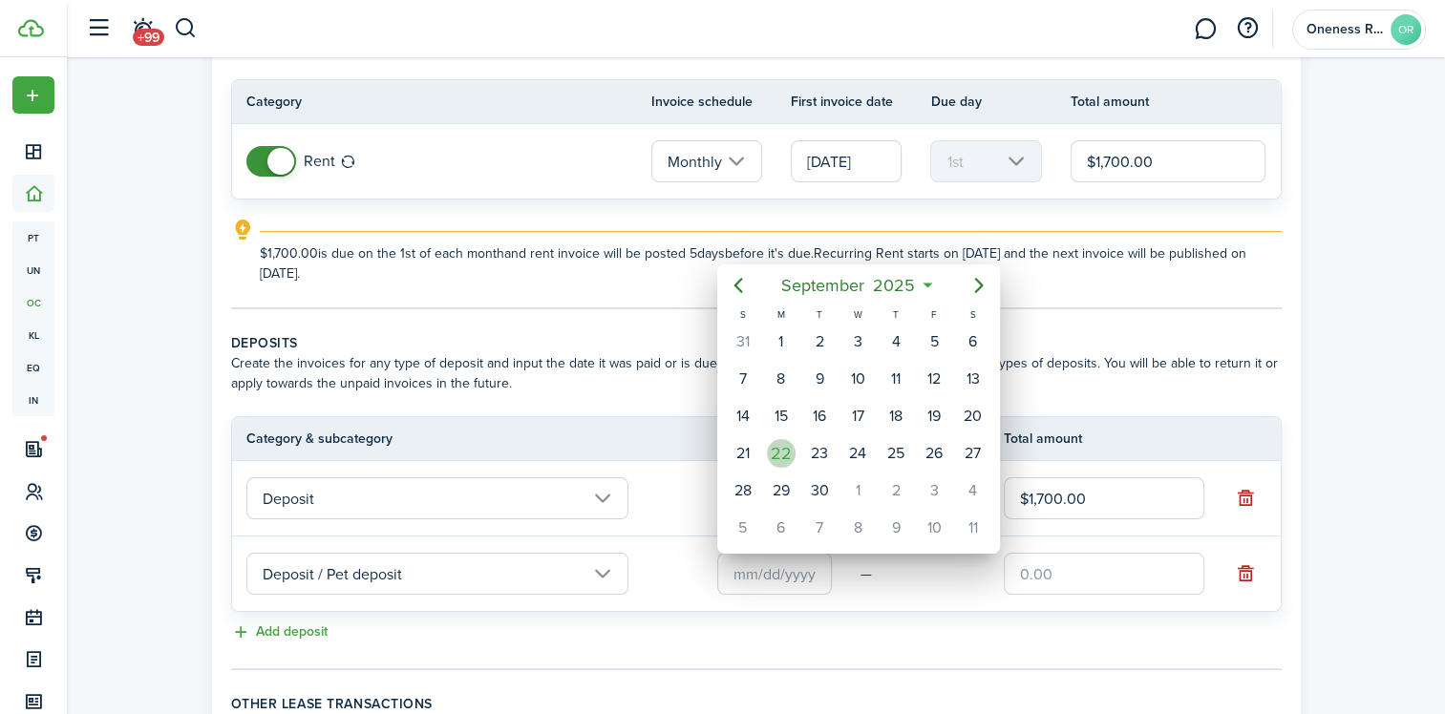
click at [774, 452] on div "22" at bounding box center [781, 453] width 29 height 29
type input "[DATE]"
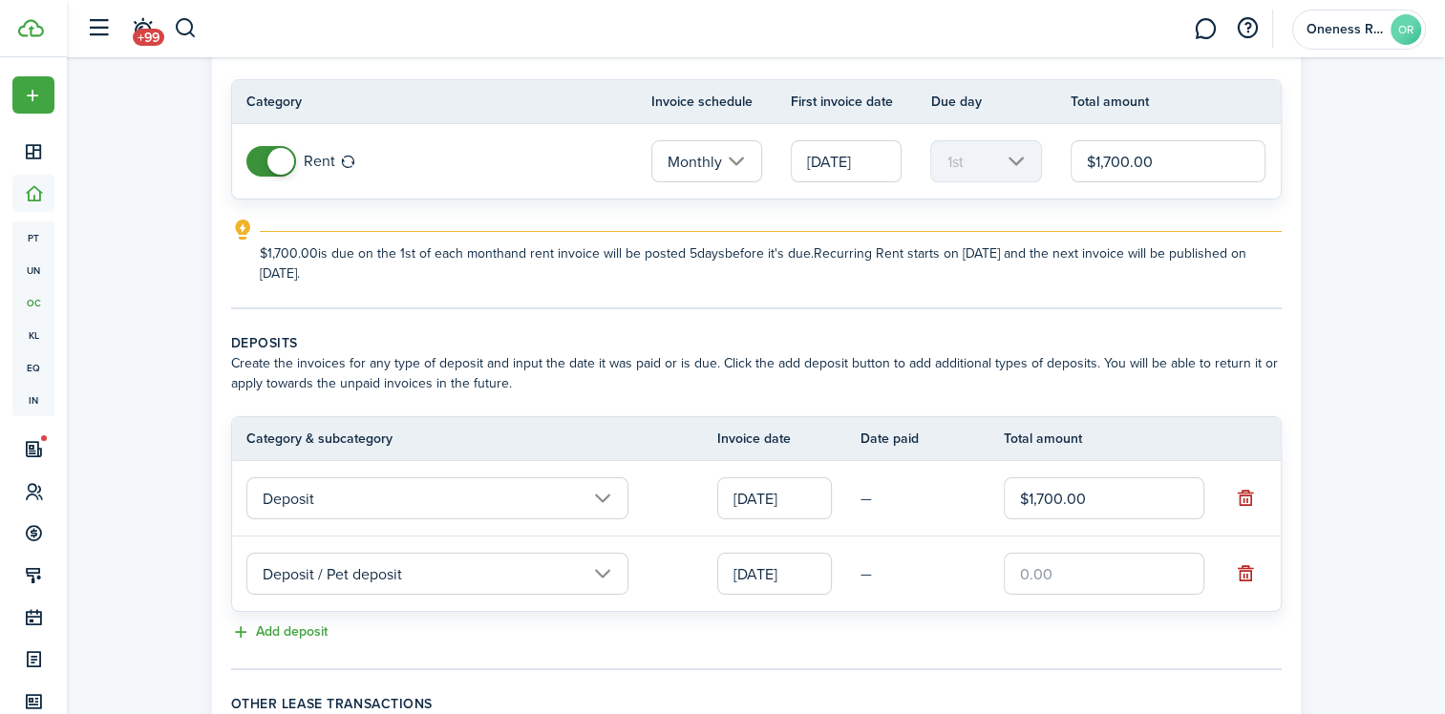
click at [1035, 570] on input "text" at bounding box center [1104, 574] width 201 height 42
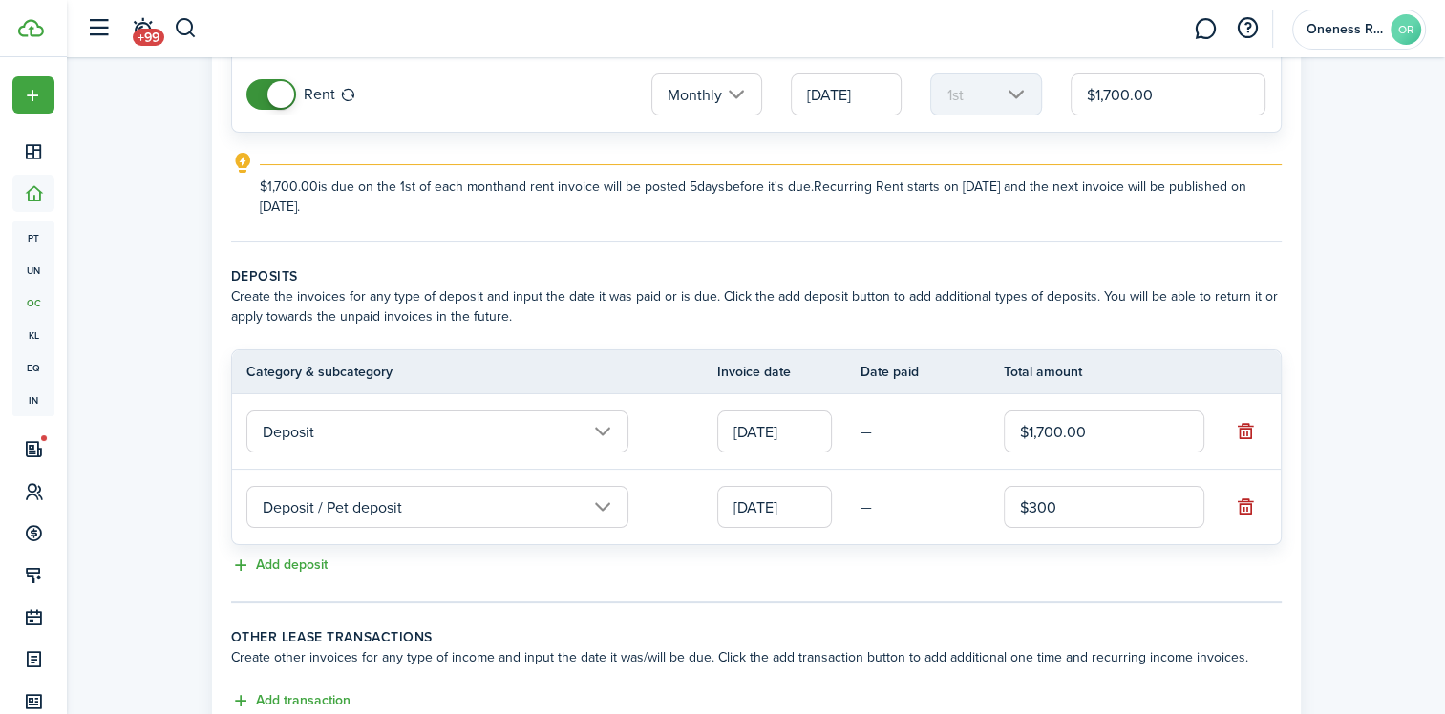
scroll to position [359, 0]
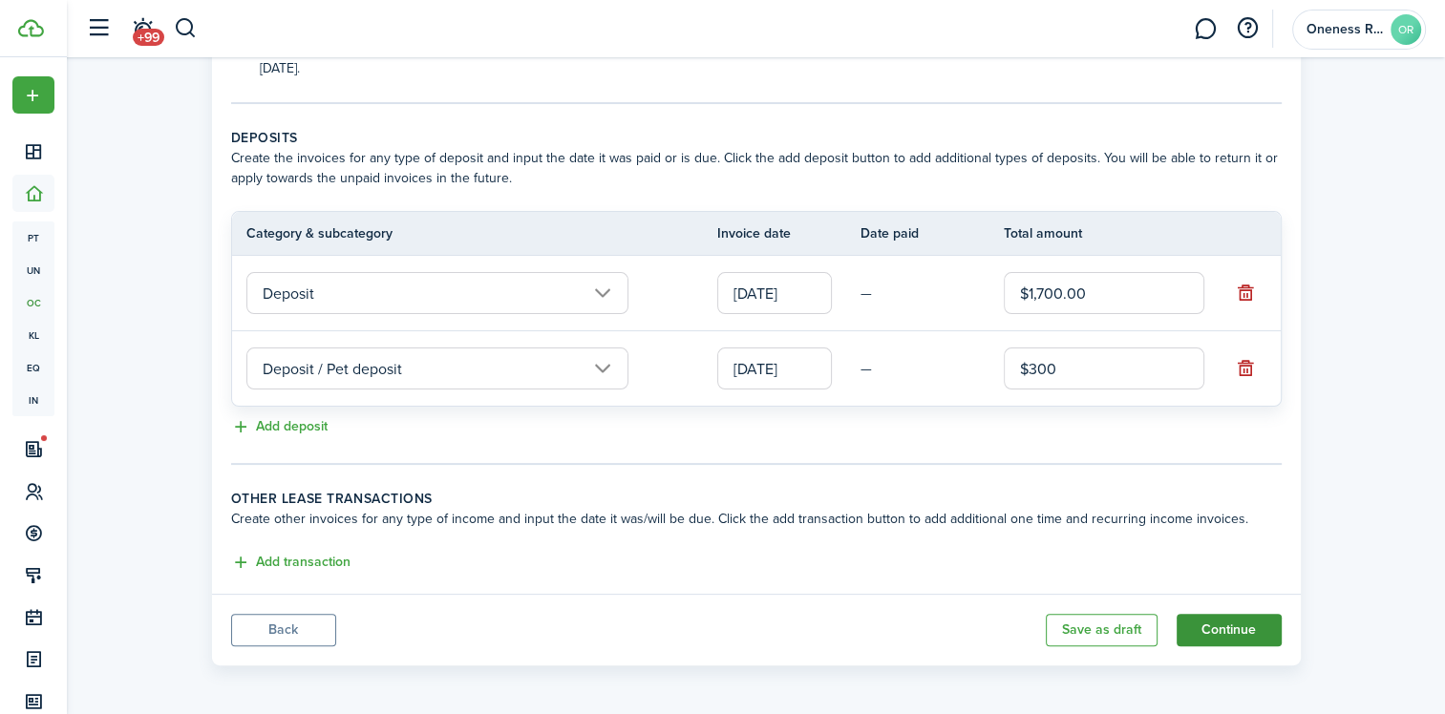
type input "$300.00"
click at [1234, 632] on button "Continue" at bounding box center [1228, 630] width 105 height 32
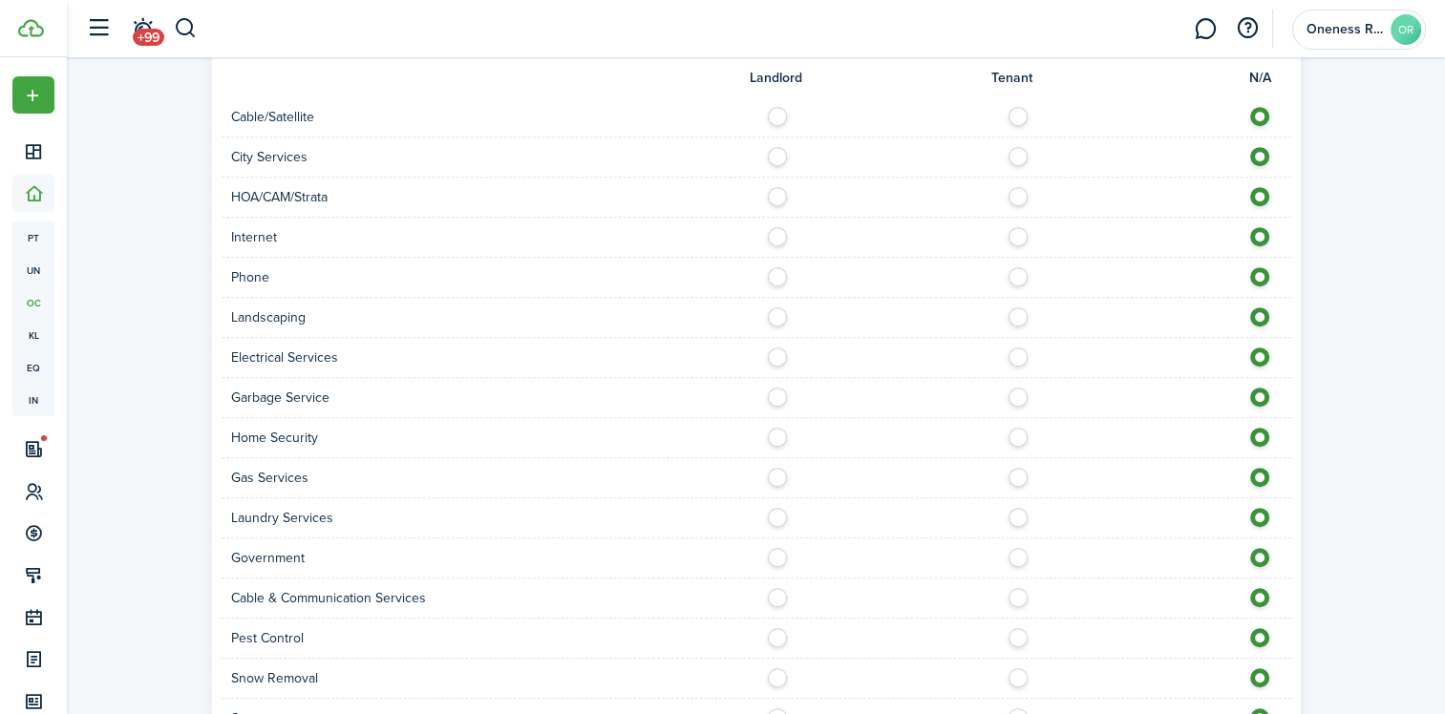
scroll to position [1072, 0]
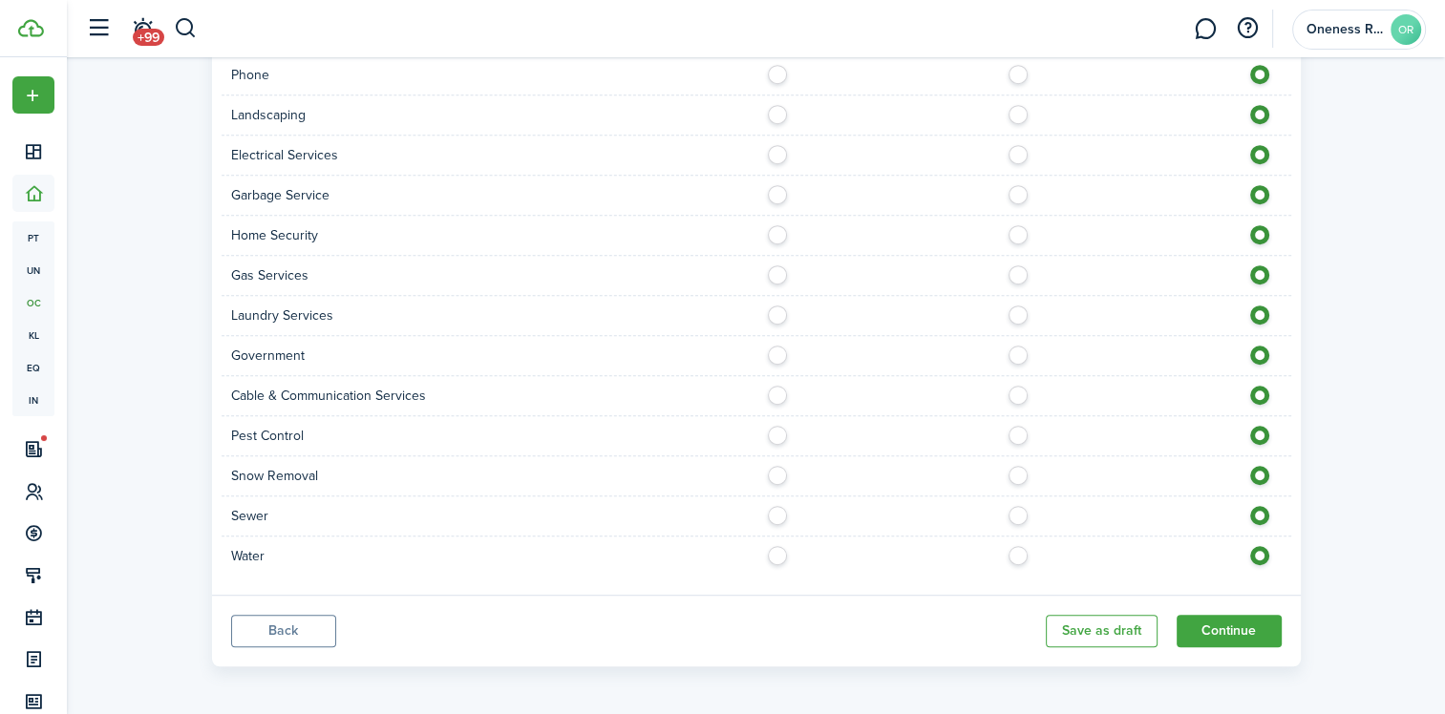
click at [285, 632] on button "Back" at bounding box center [283, 631] width 105 height 32
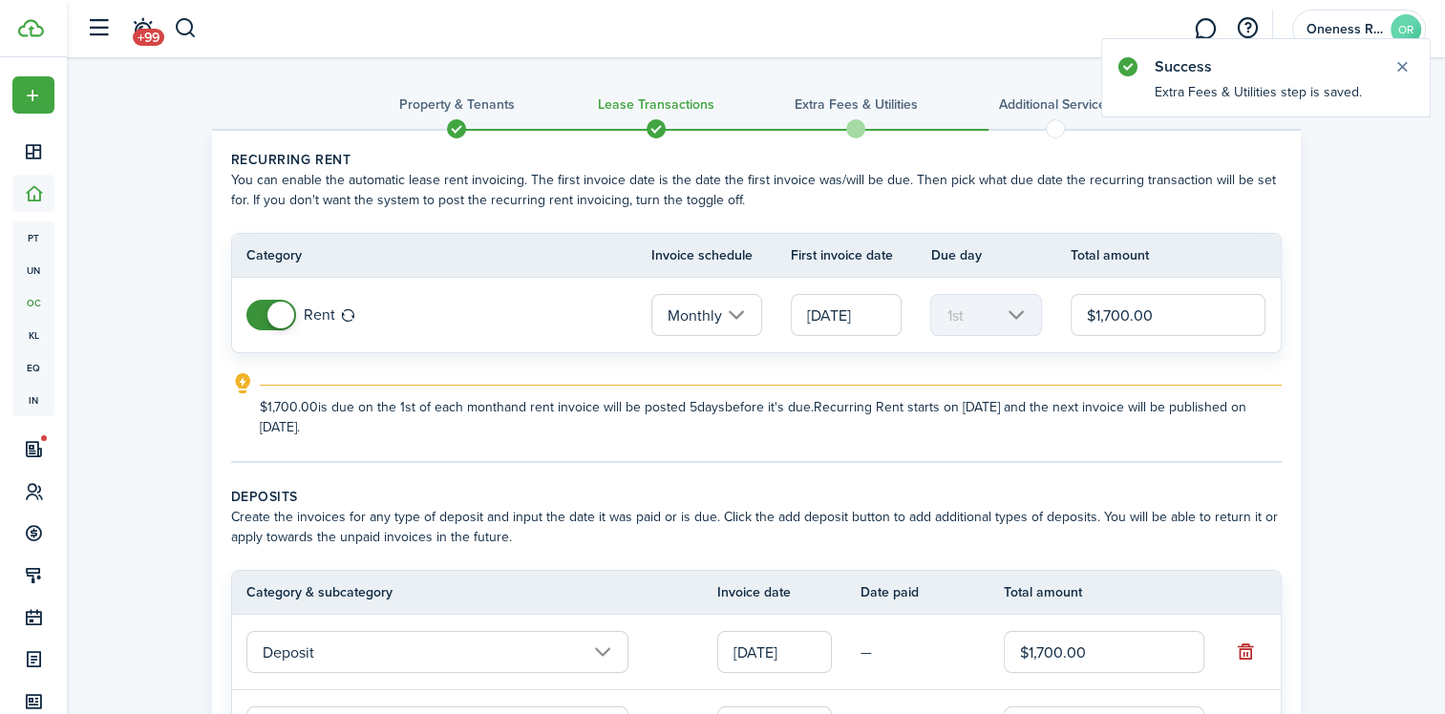
drag, startPoint x: 1111, startPoint y: 319, endPoint x: 1127, endPoint y: 312, distance: 16.7
click at [1127, 312] on input "$1,700.00" at bounding box center [1168, 315] width 196 height 42
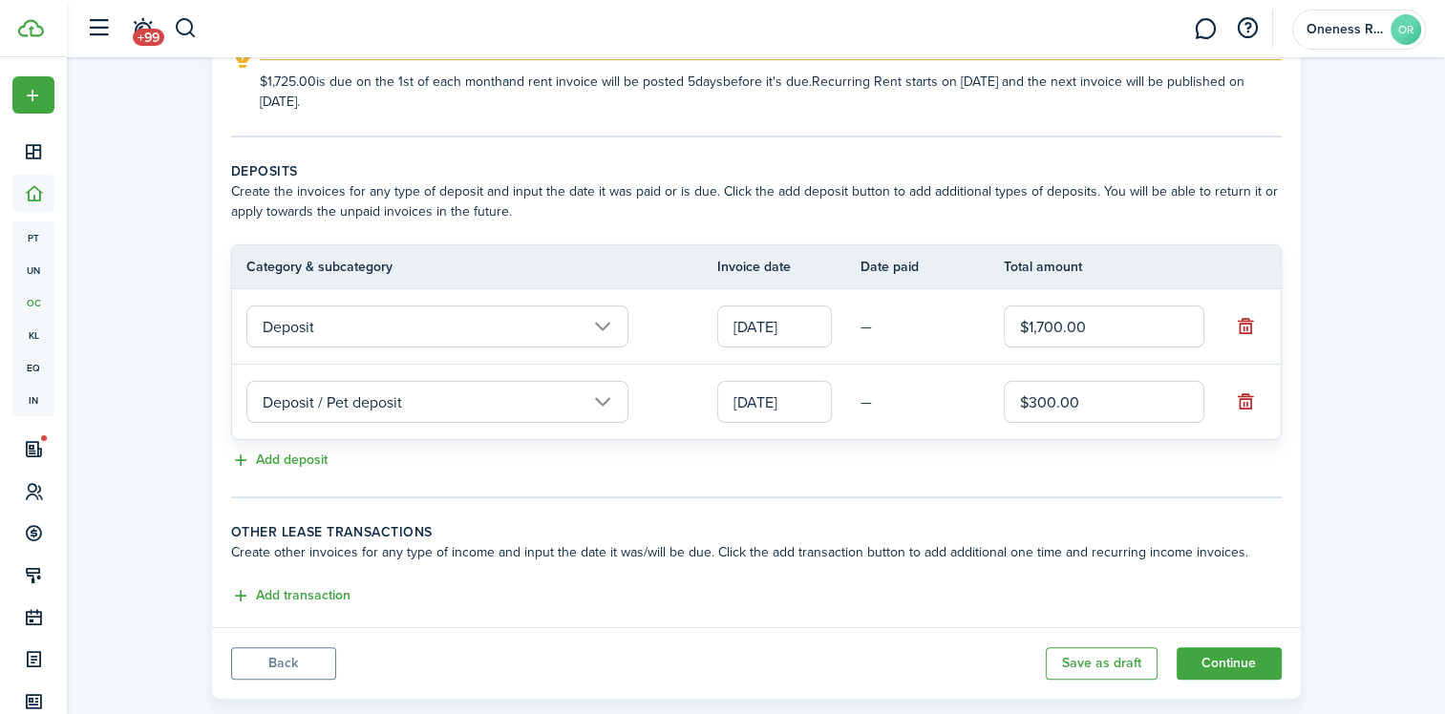
scroll to position [359, 0]
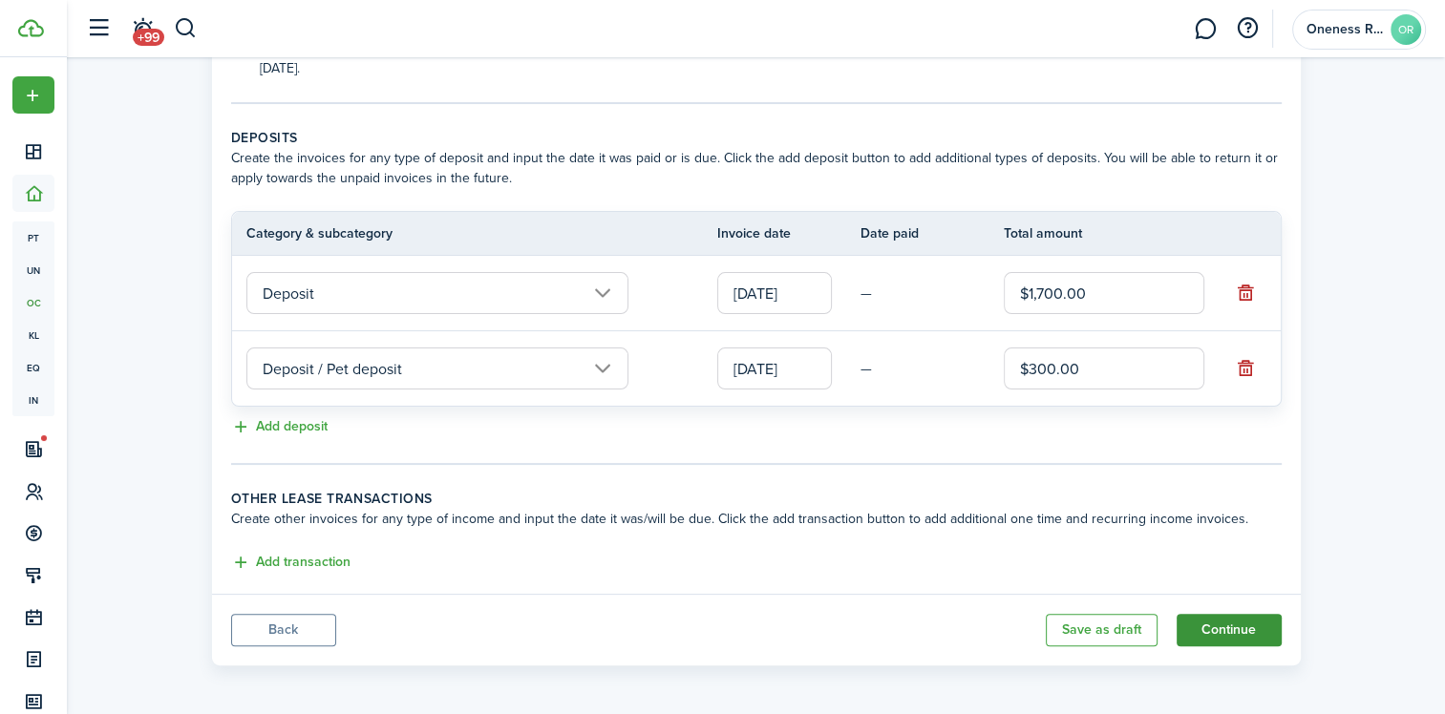
type input "$1,725.00"
click at [1216, 614] on button "Continue" at bounding box center [1228, 630] width 105 height 32
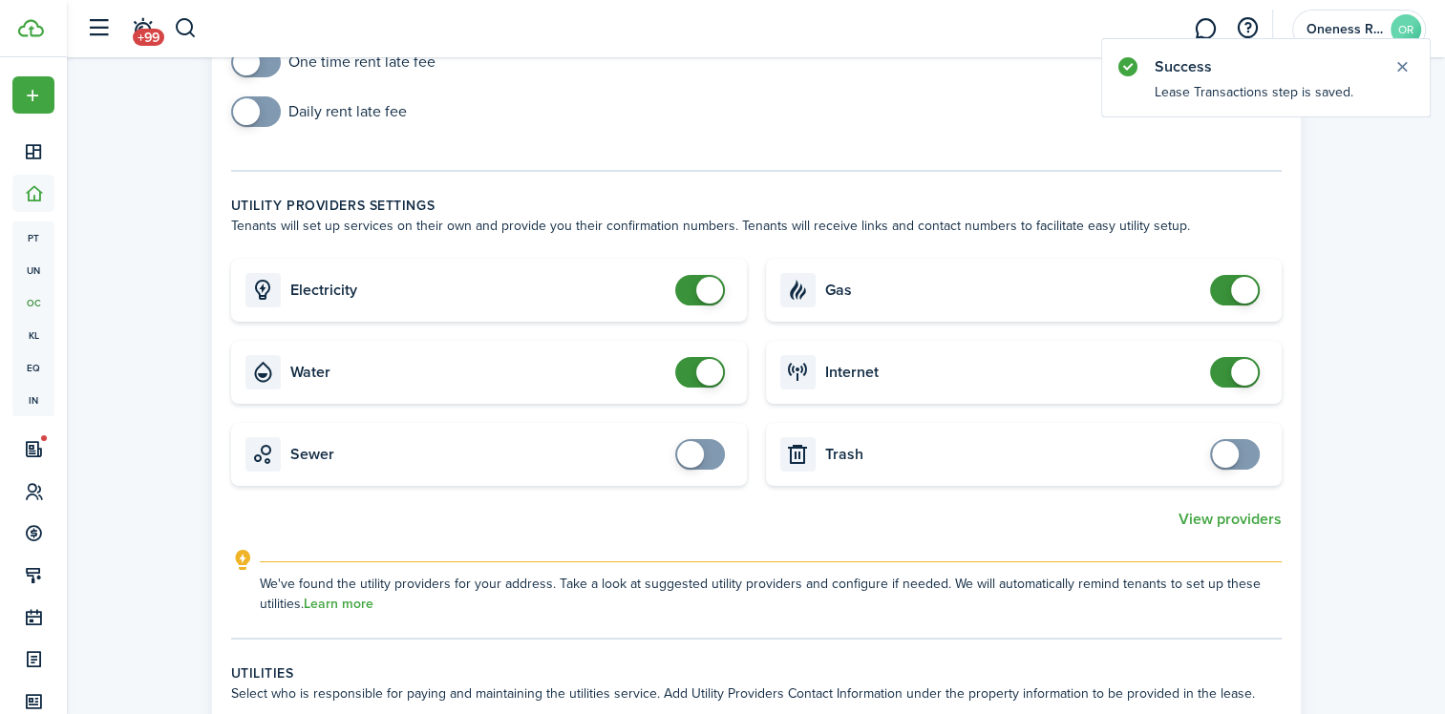
scroll to position [191, 0]
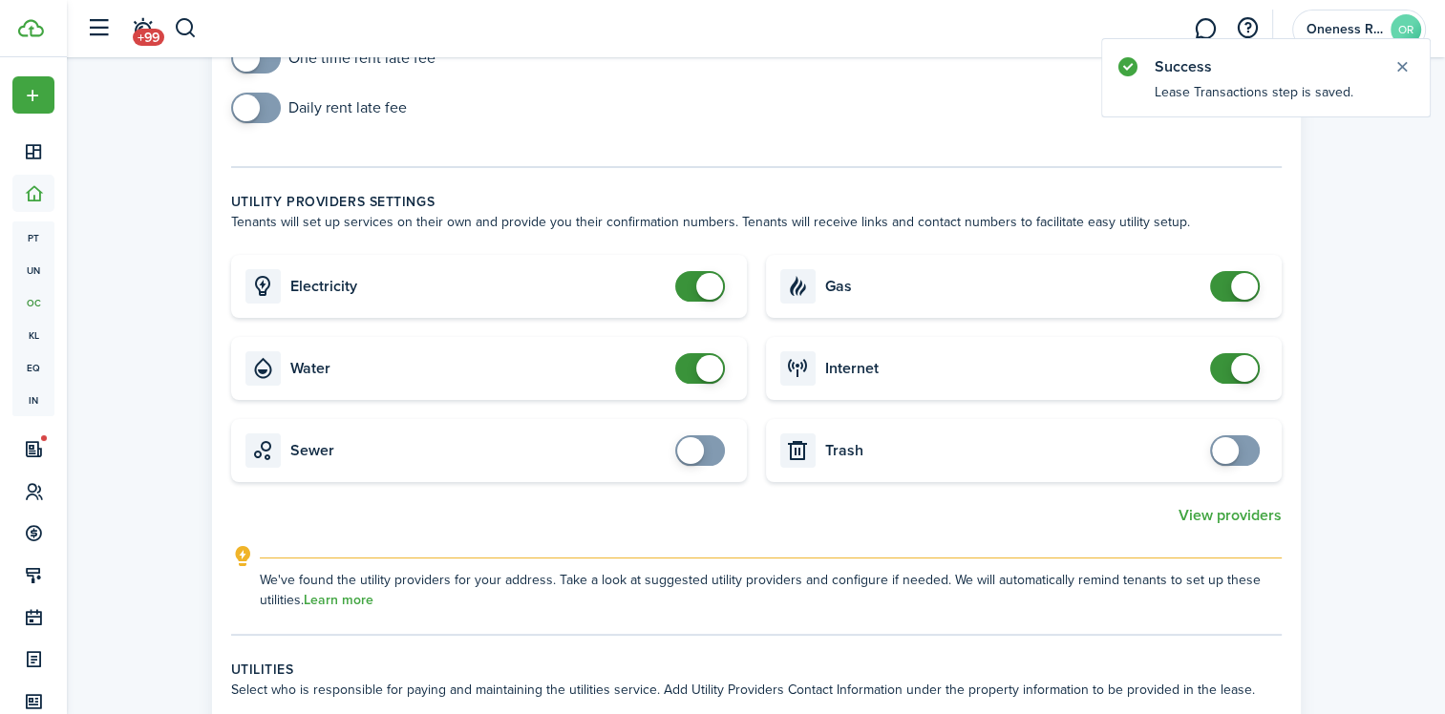
checkbox input "true"
click at [1237, 449] on span at bounding box center [1234, 450] width 19 height 31
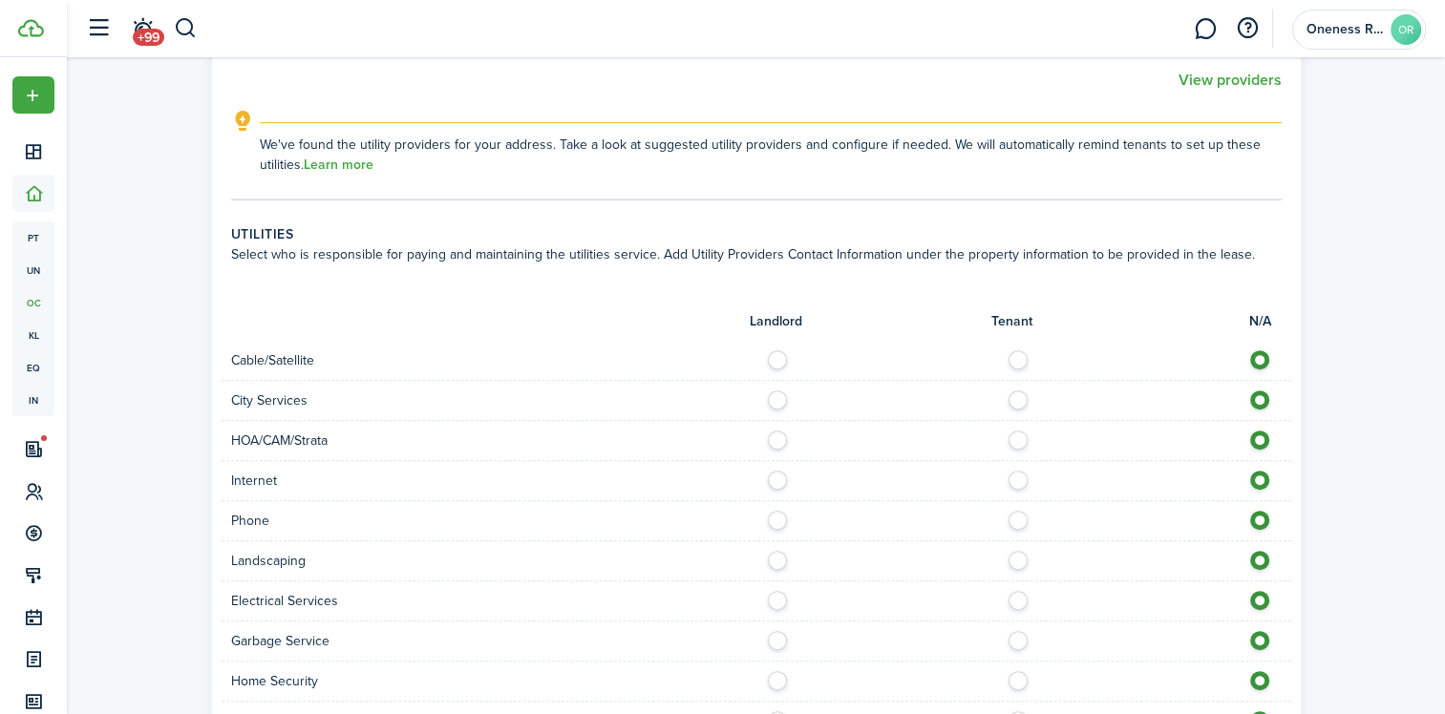
scroll to position [668, 0]
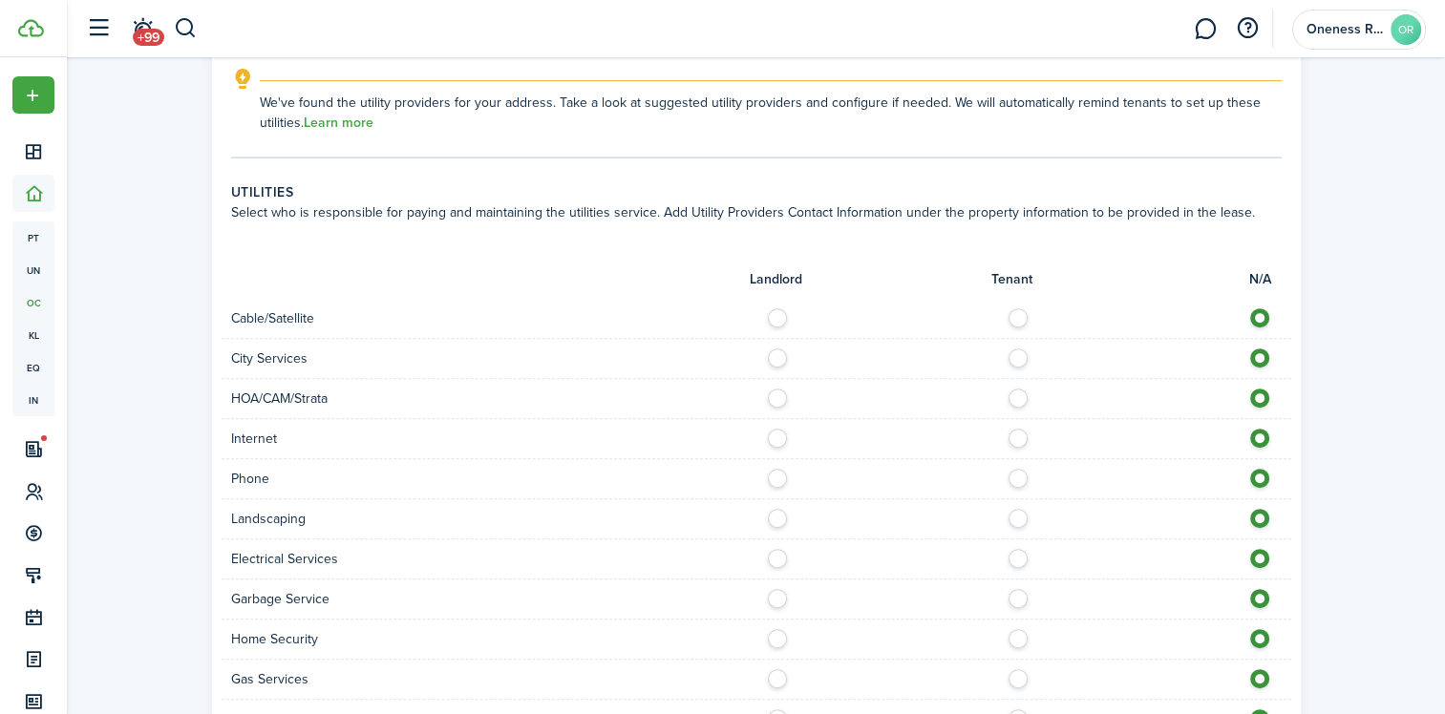
click at [1020, 316] on label at bounding box center [1022, 313] width 33 height 10
radio input "true"
click at [1012, 358] on label at bounding box center [1022, 354] width 33 height 10
radio input "true"
click at [1014, 432] on label at bounding box center [1022, 434] width 33 height 10
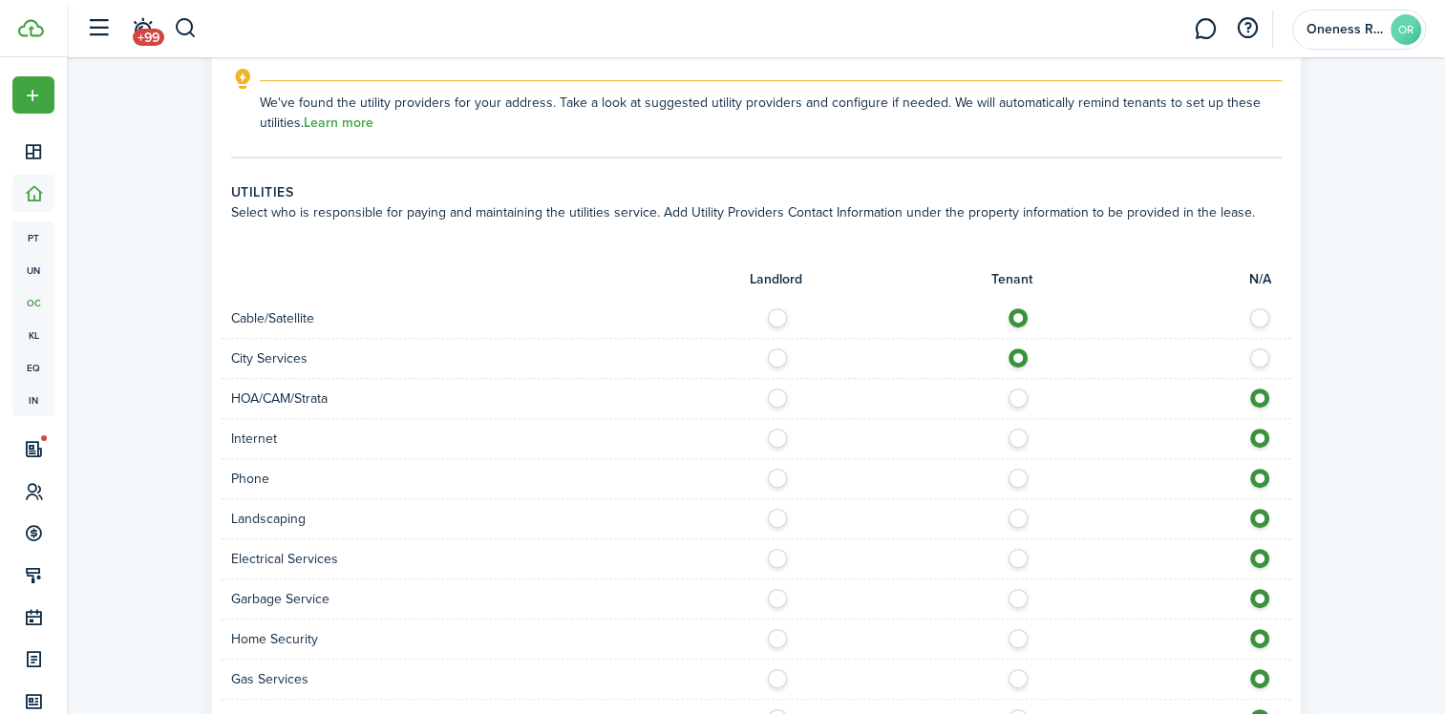
radio input "true"
click at [1016, 478] on label at bounding box center [1022, 474] width 33 height 10
radio input "true"
click at [1013, 518] on label at bounding box center [1022, 514] width 33 height 10
radio input "true"
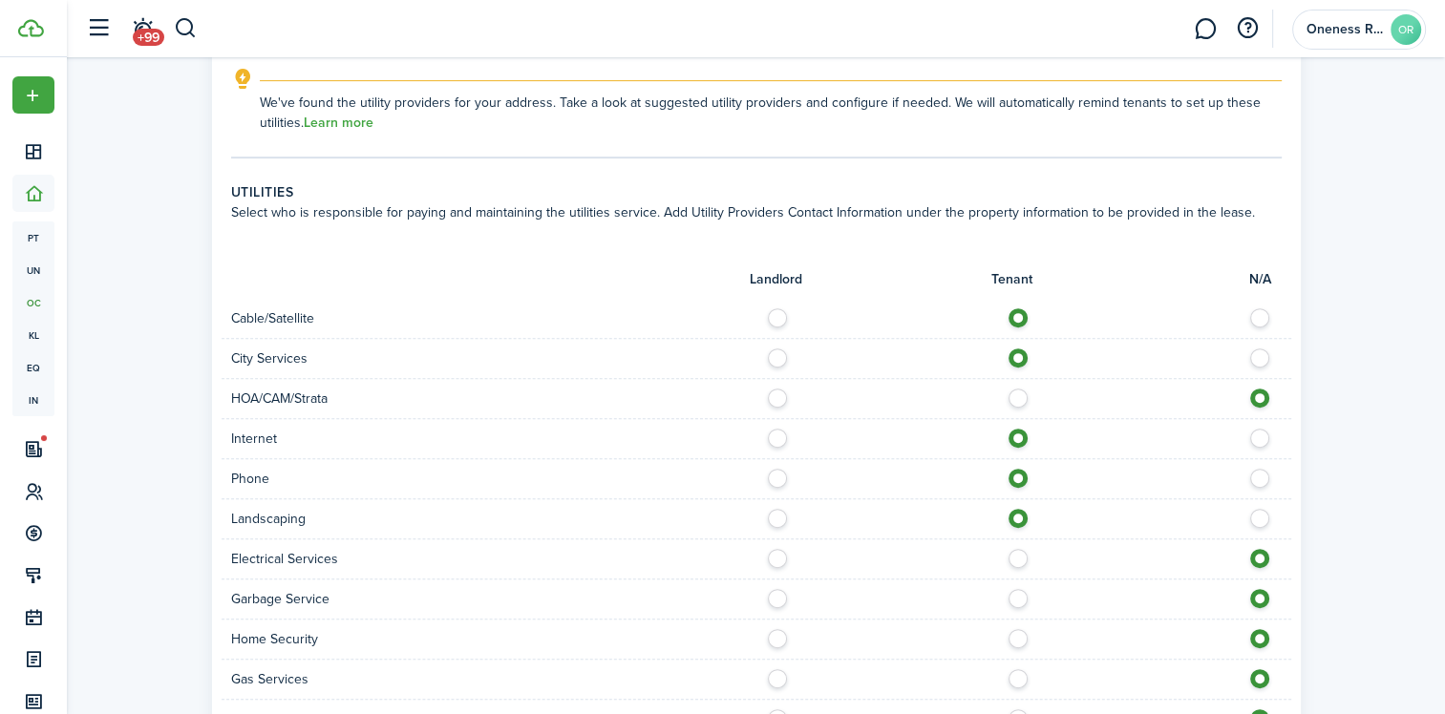
click at [1012, 558] on label at bounding box center [1022, 554] width 33 height 10
radio input "true"
click at [1019, 599] on label at bounding box center [1022, 594] width 33 height 10
radio input "true"
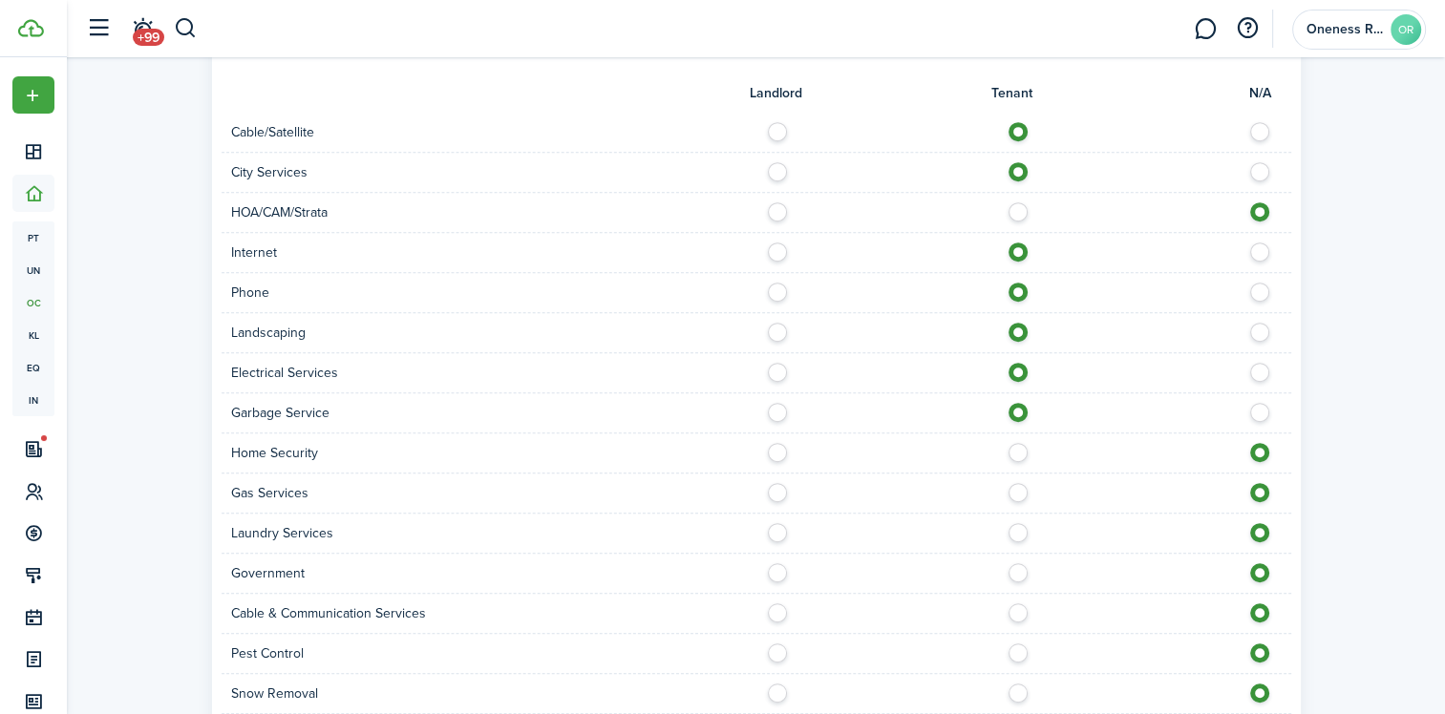
scroll to position [859, 0]
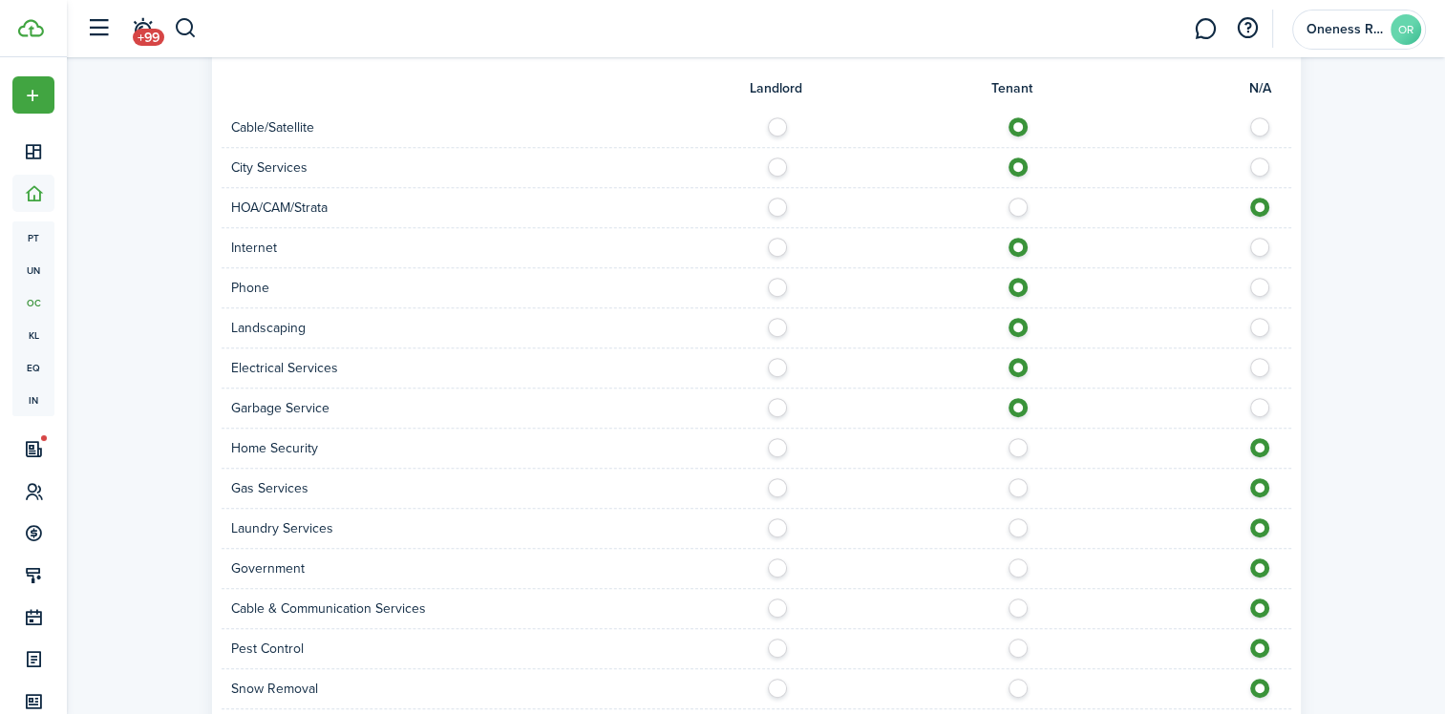
click at [1020, 448] on label at bounding box center [1022, 443] width 33 height 10
radio input "true"
click at [1017, 488] on label at bounding box center [1022, 483] width 33 height 10
radio input "true"
click at [1012, 601] on label at bounding box center [1022, 604] width 33 height 10
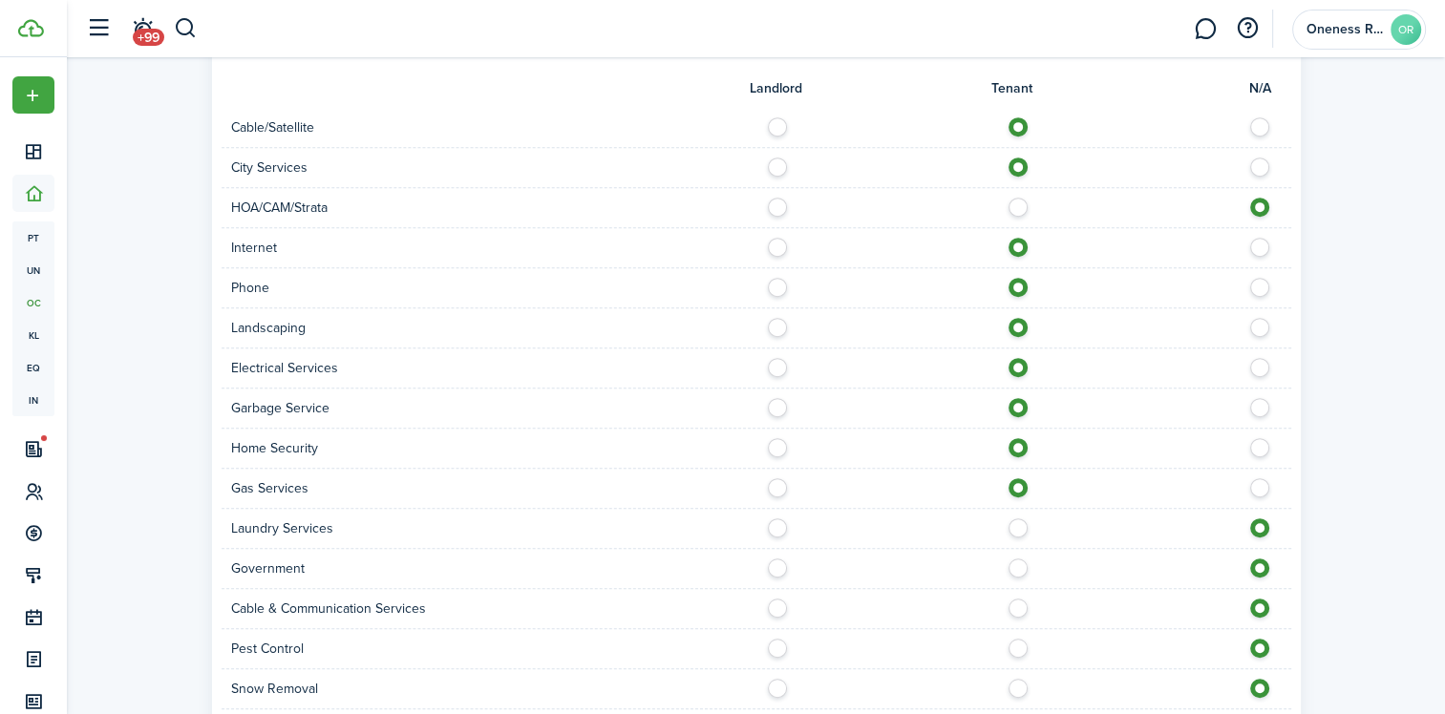
radio input "true"
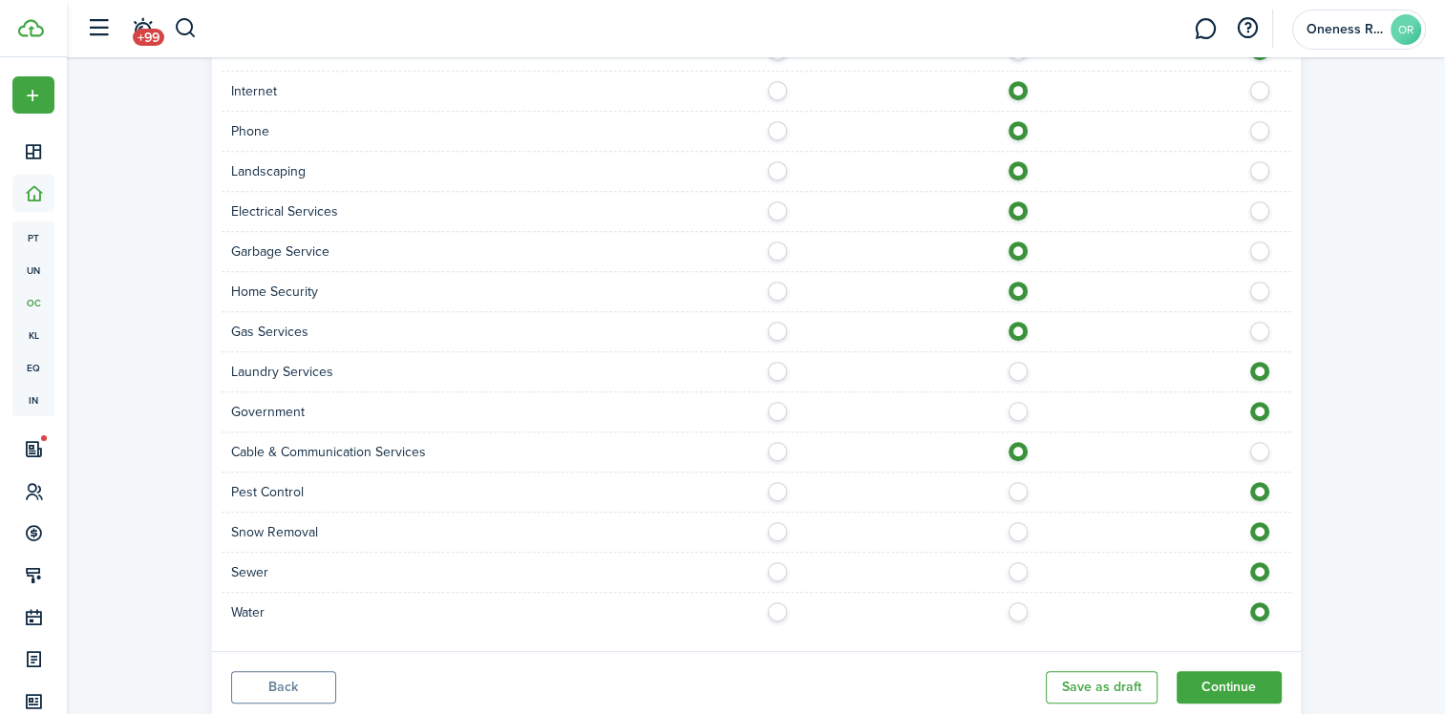
scroll to position [1050, 0]
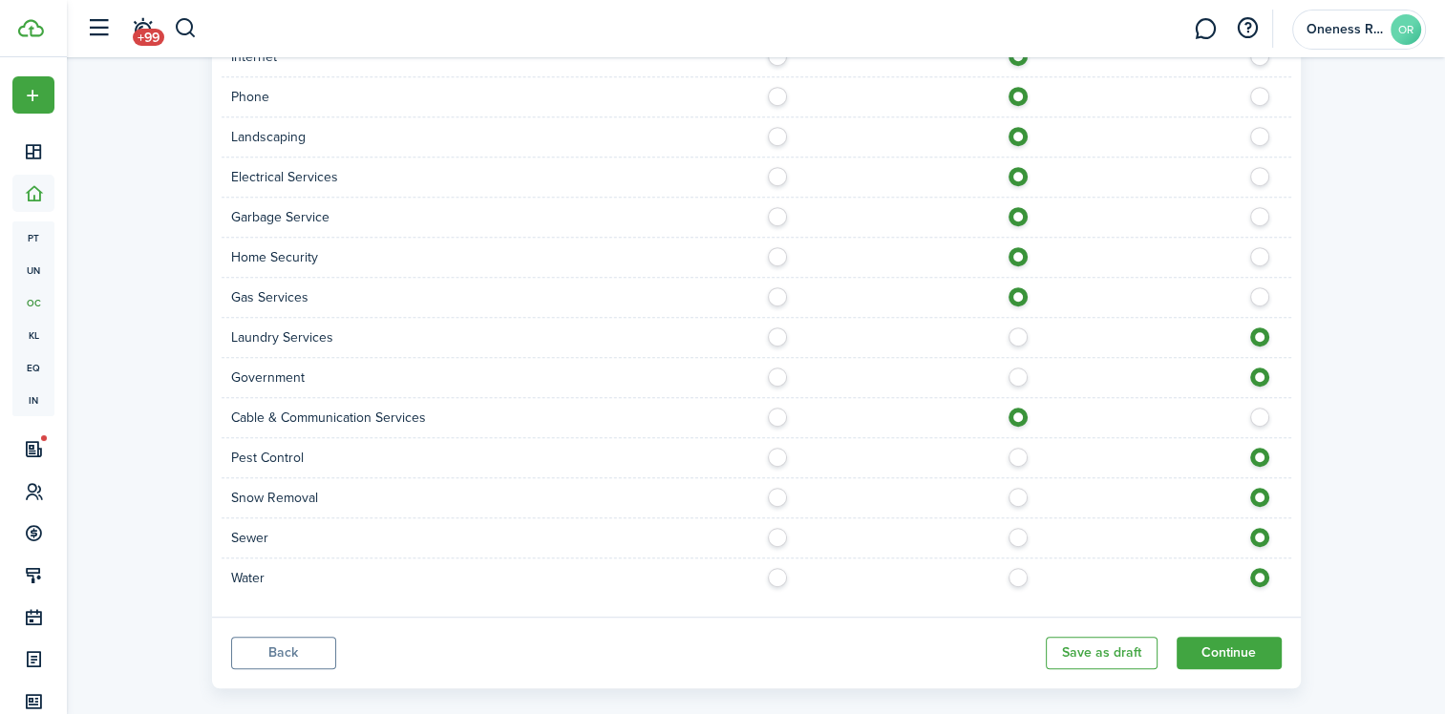
click at [1012, 571] on label at bounding box center [1022, 573] width 33 height 10
radio input "true"
click at [1195, 640] on button "Continue" at bounding box center [1228, 653] width 105 height 32
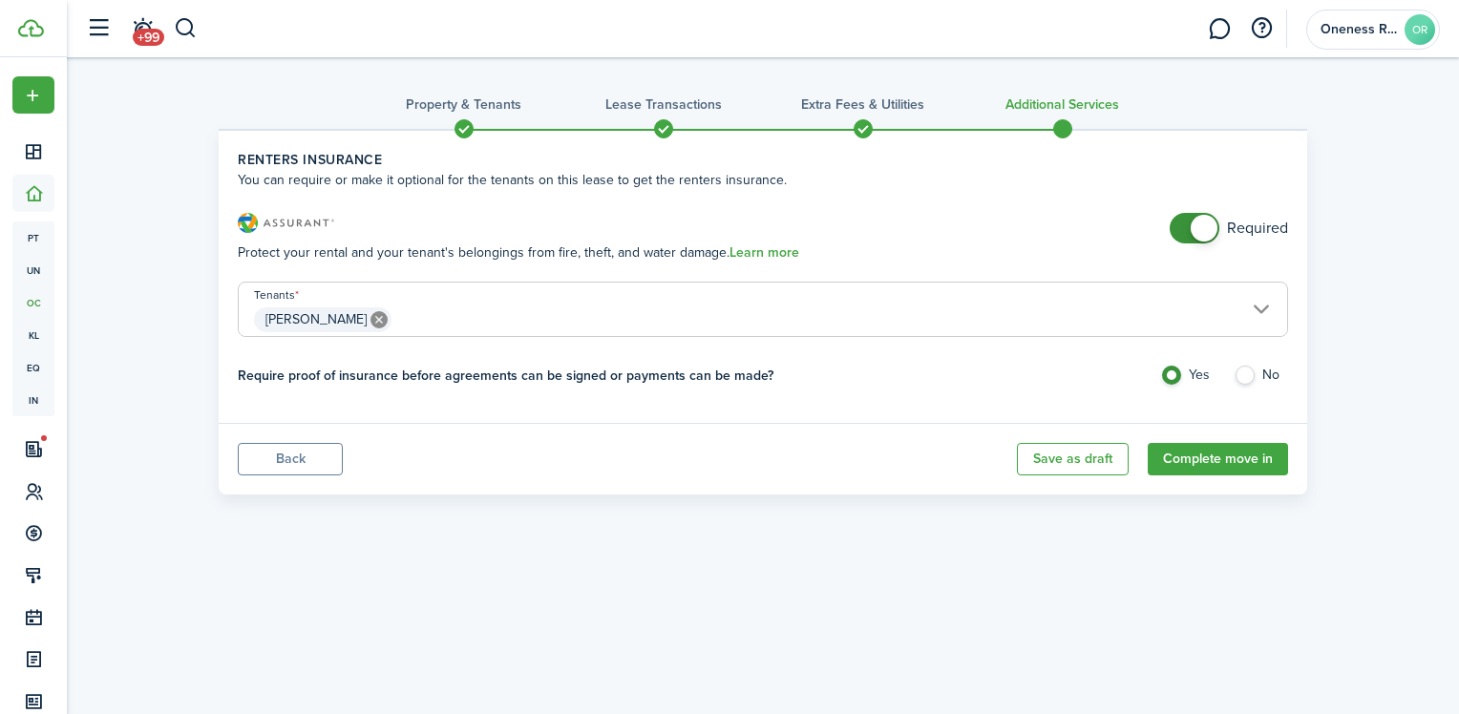
click at [1247, 376] on label "No" at bounding box center [1261, 380] width 54 height 29
radio input "false"
radio input "true"
click at [1194, 465] on button "Complete move in" at bounding box center [1218, 459] width 140 height 32
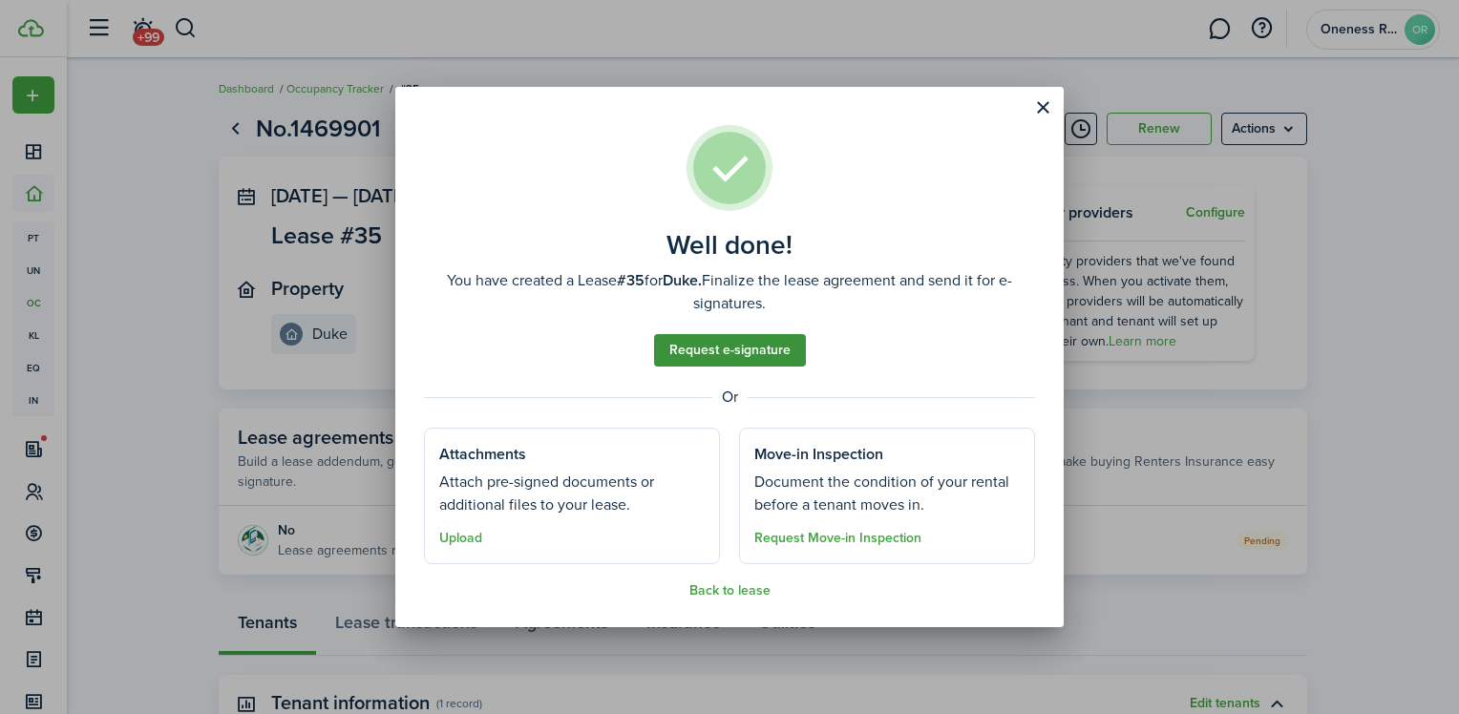
click at [711, 353] on link "Request e-signature" at bounding box center [730, 350] width 152 height 32
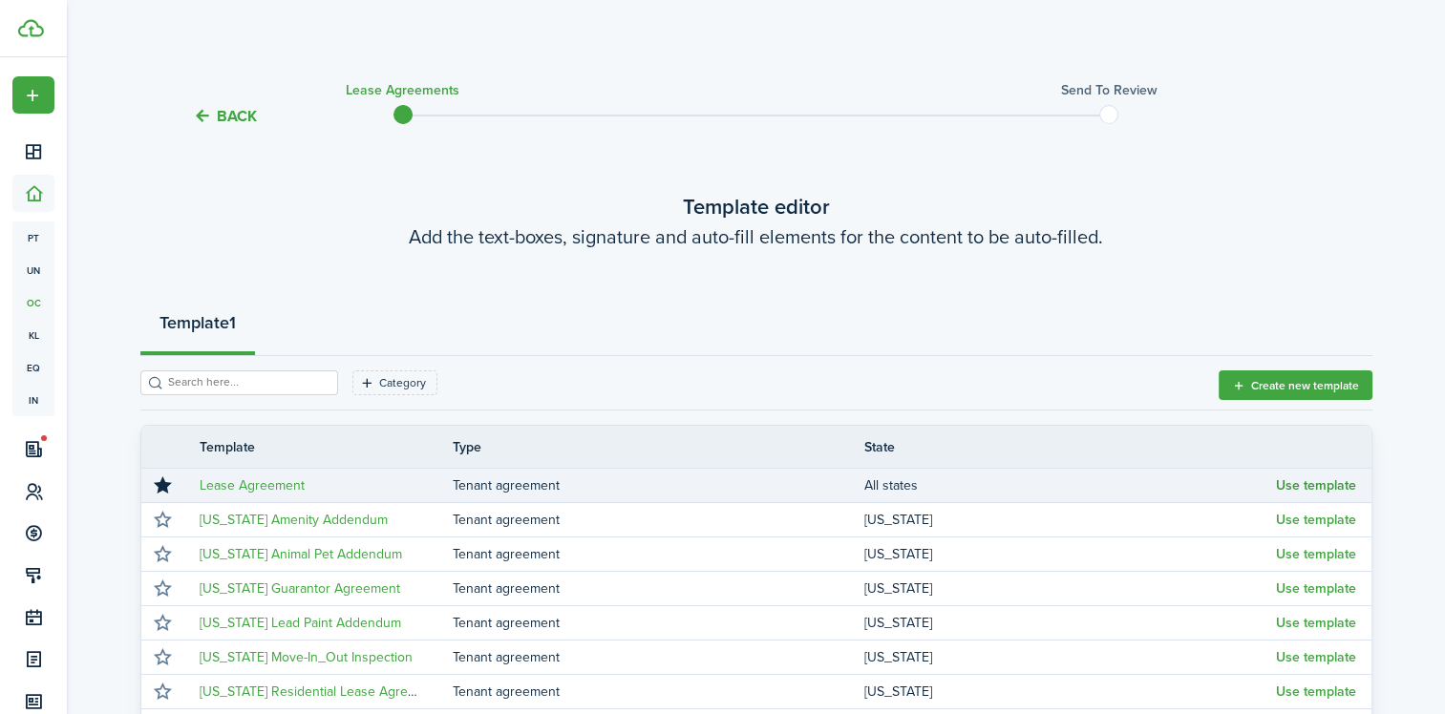
click at [1280, 487] on button "Use template" at bounding box center [1316, 485] width 80 height 15
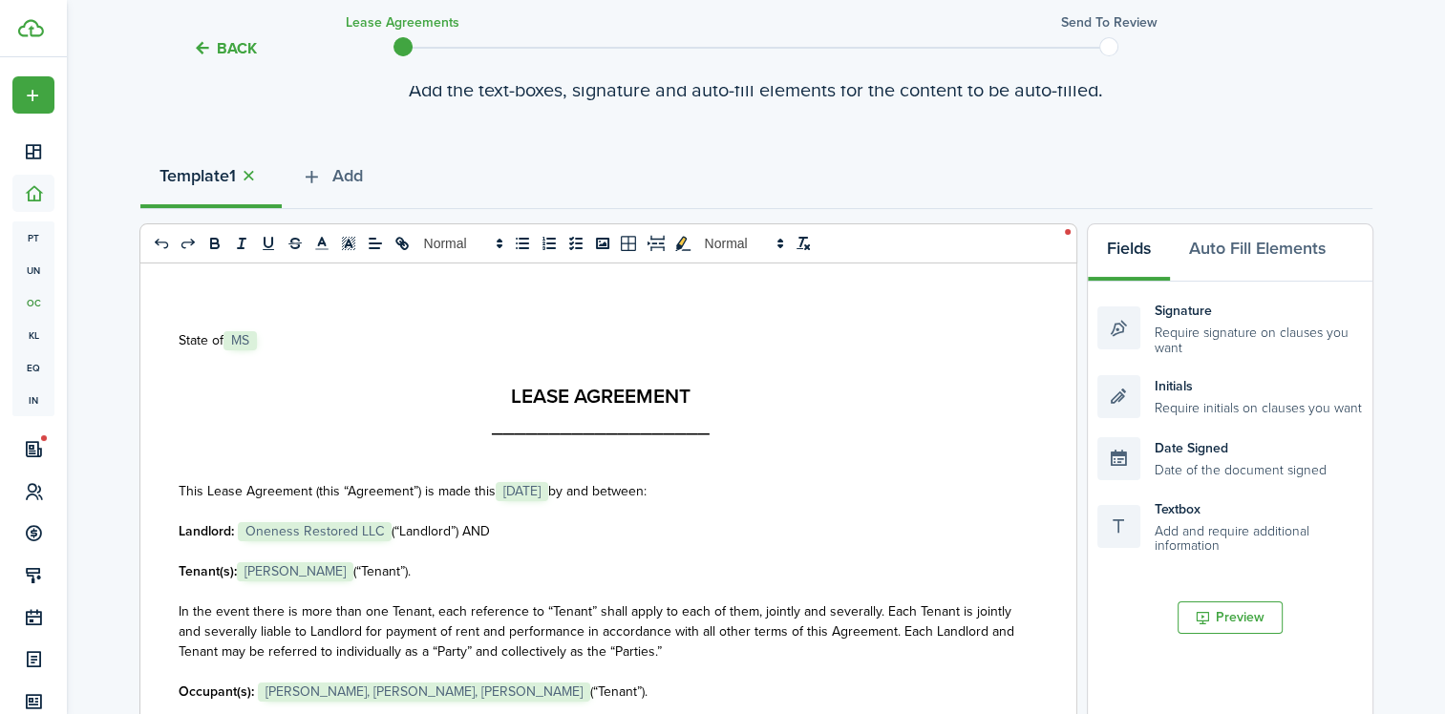
scroll to position [286, 0]
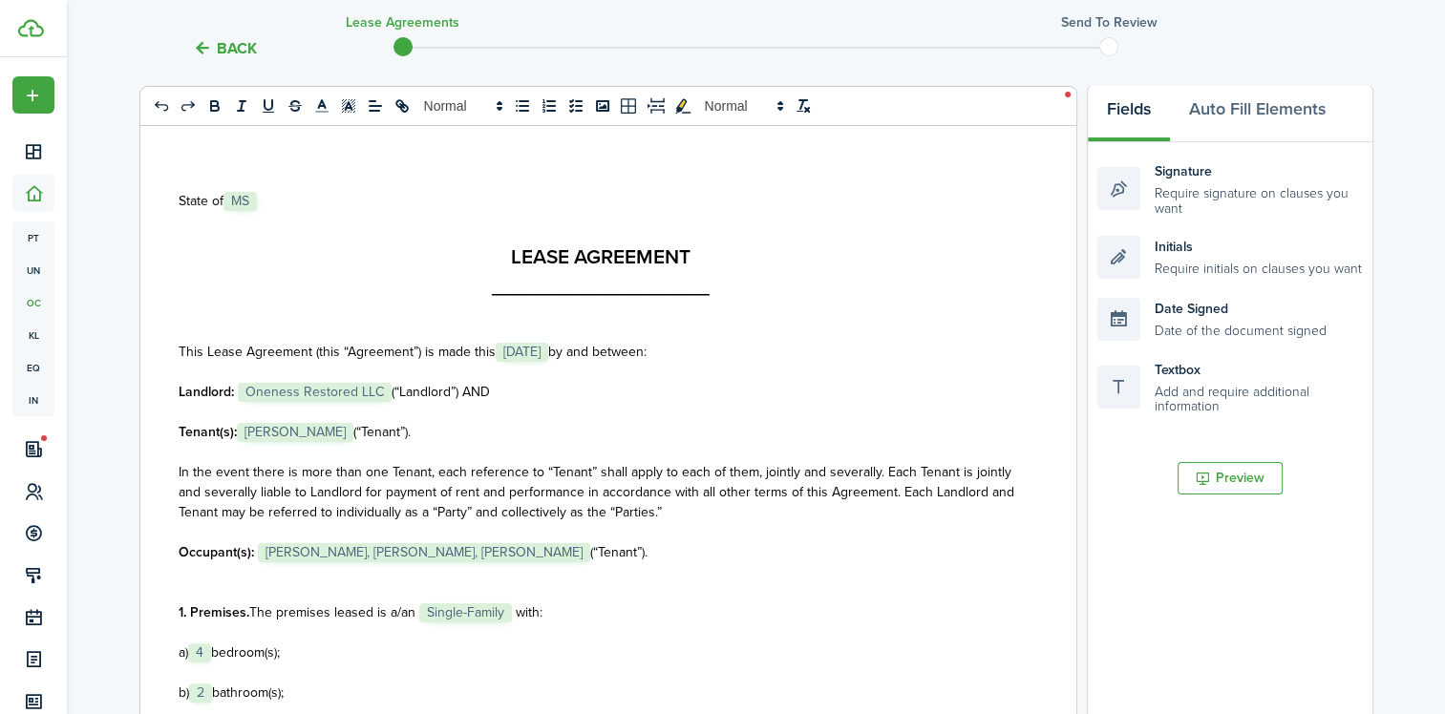
click at [352, 432] on span "[PERSON_NAME]" at bounding box center [295, 432] width 116 height 19
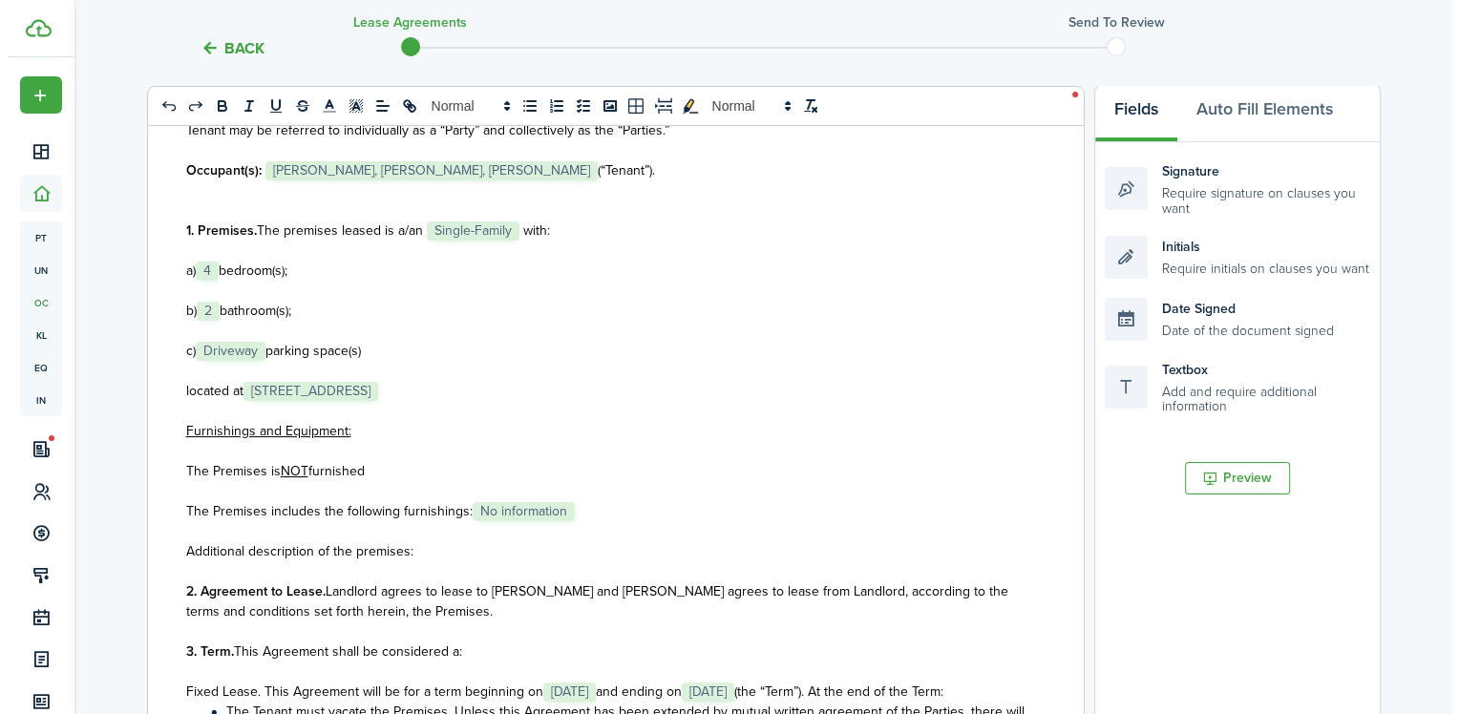
scroll to position [0, 0]
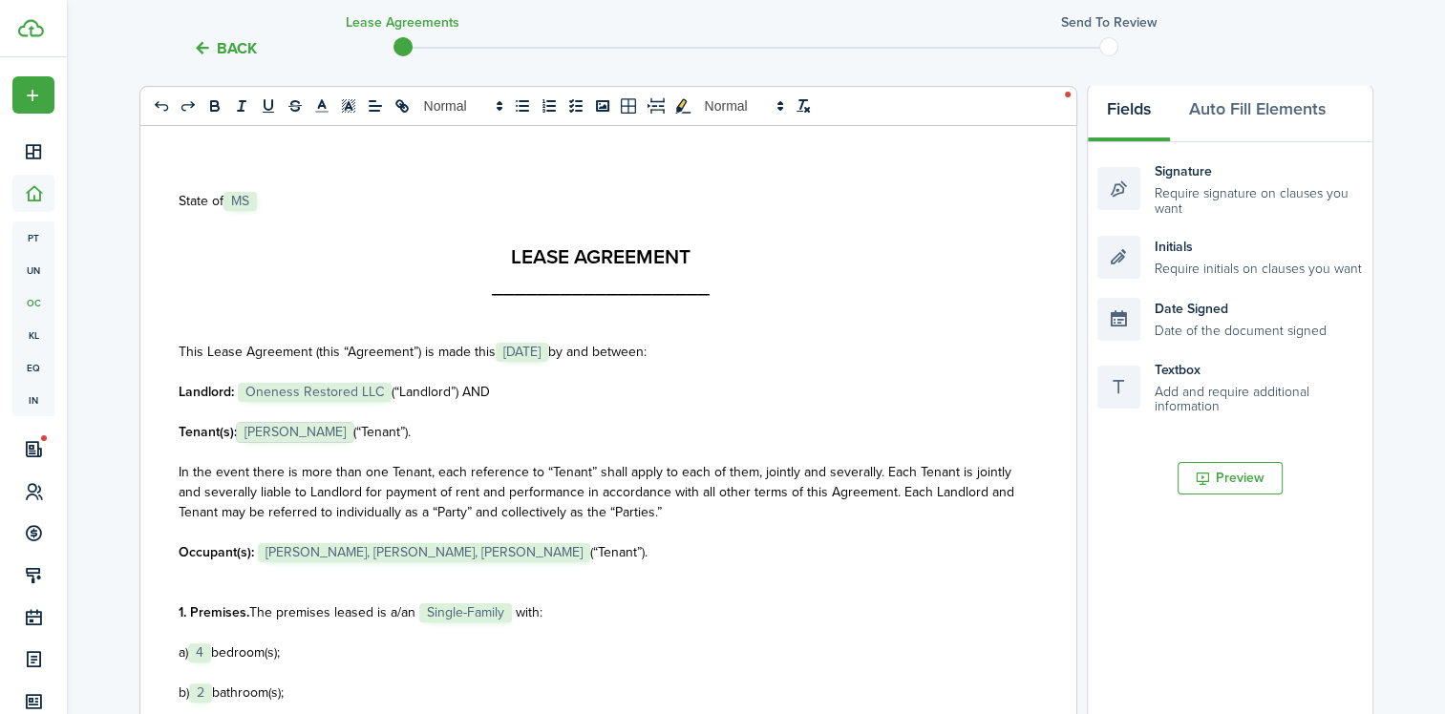
click at [210, 51] on button "Back" at bounding box center [225, 48] width 64 height 20
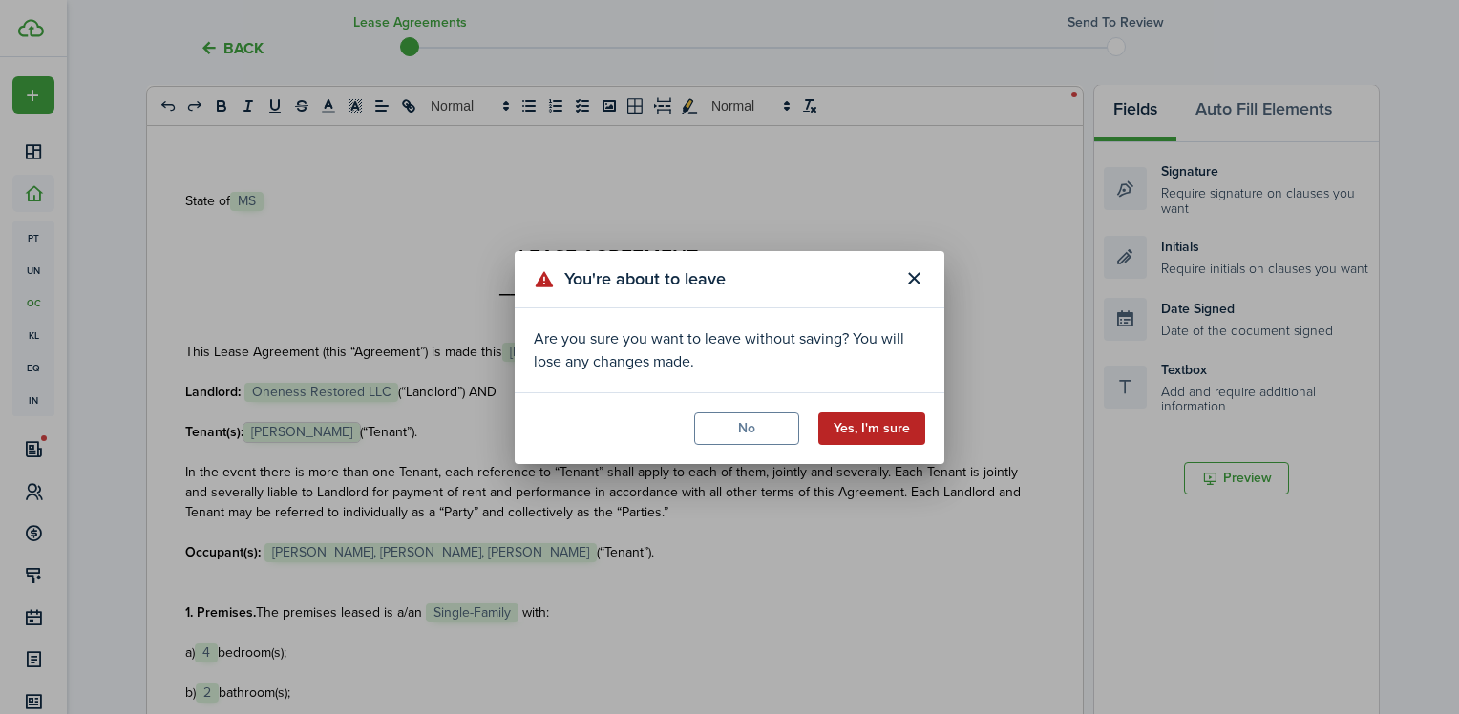
click at [848, 426] on button "Yes, I'm sure" at bounding box center [871, 428] width 107 height 32
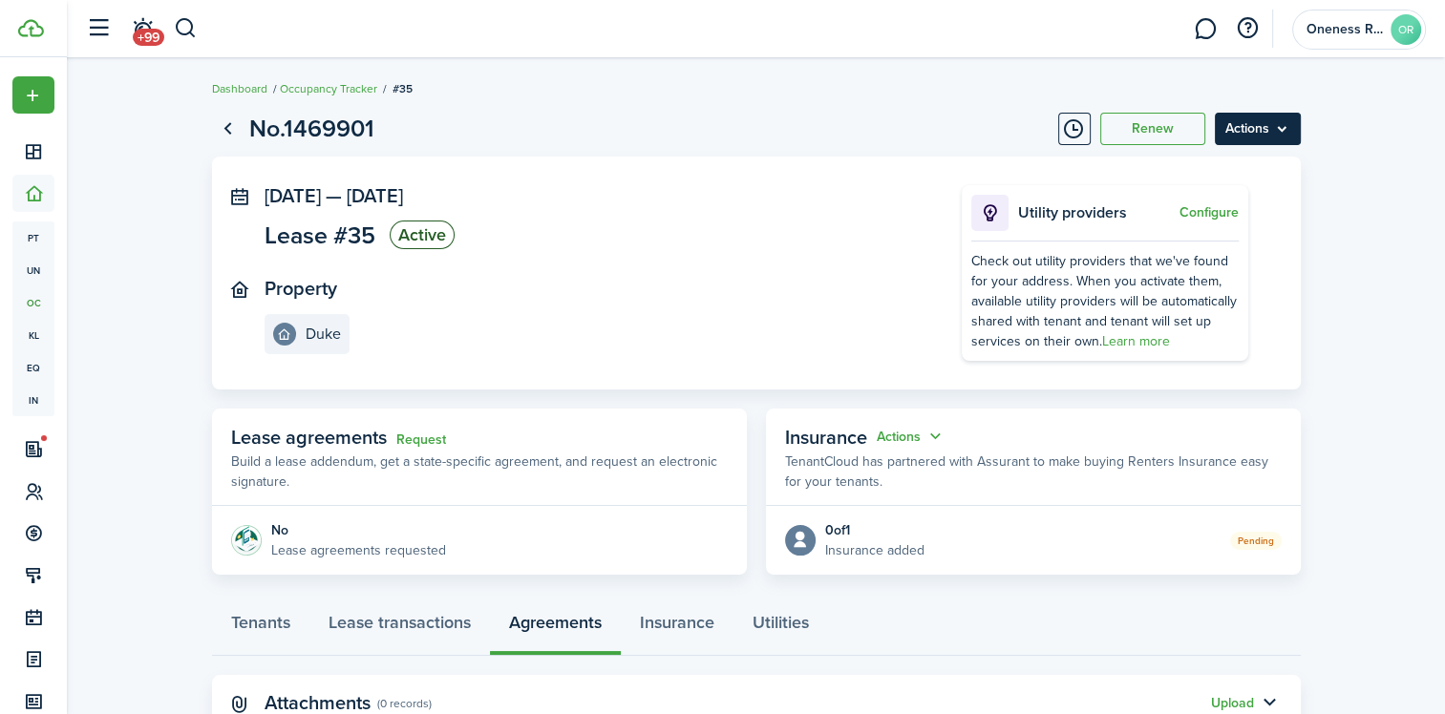
click at [1280, 134] on menu-btn "Actions" at bounding box center [1258, 129] width 86 height 32
click at [710, 162] on panel-main-body "Oct 01, 2025 — Oct 01, 2026 Lease #35 Active Property Duke Utility providers Co…" at bounding box center [756, 273] width 1089 height 233
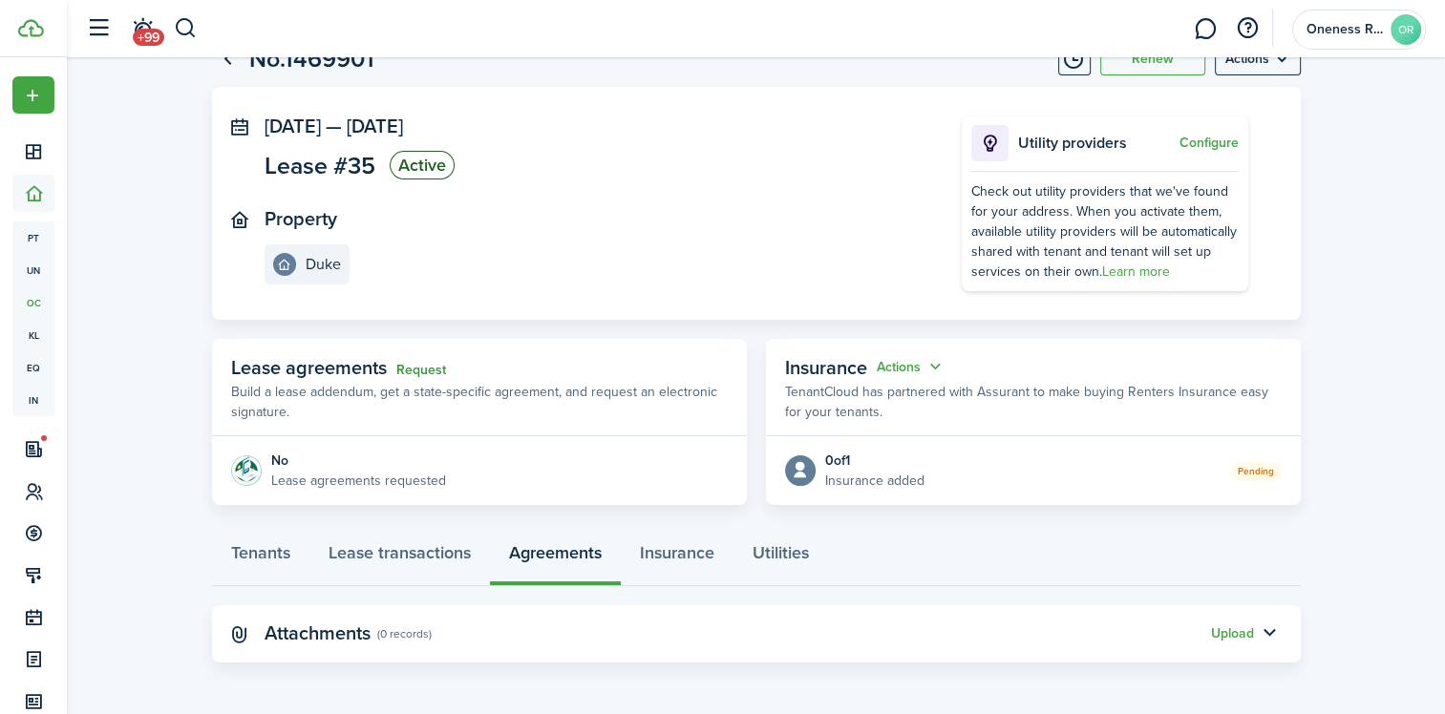
click at [420, 369] on link "Request" at bounding box center [421, 370] width 50 height 15
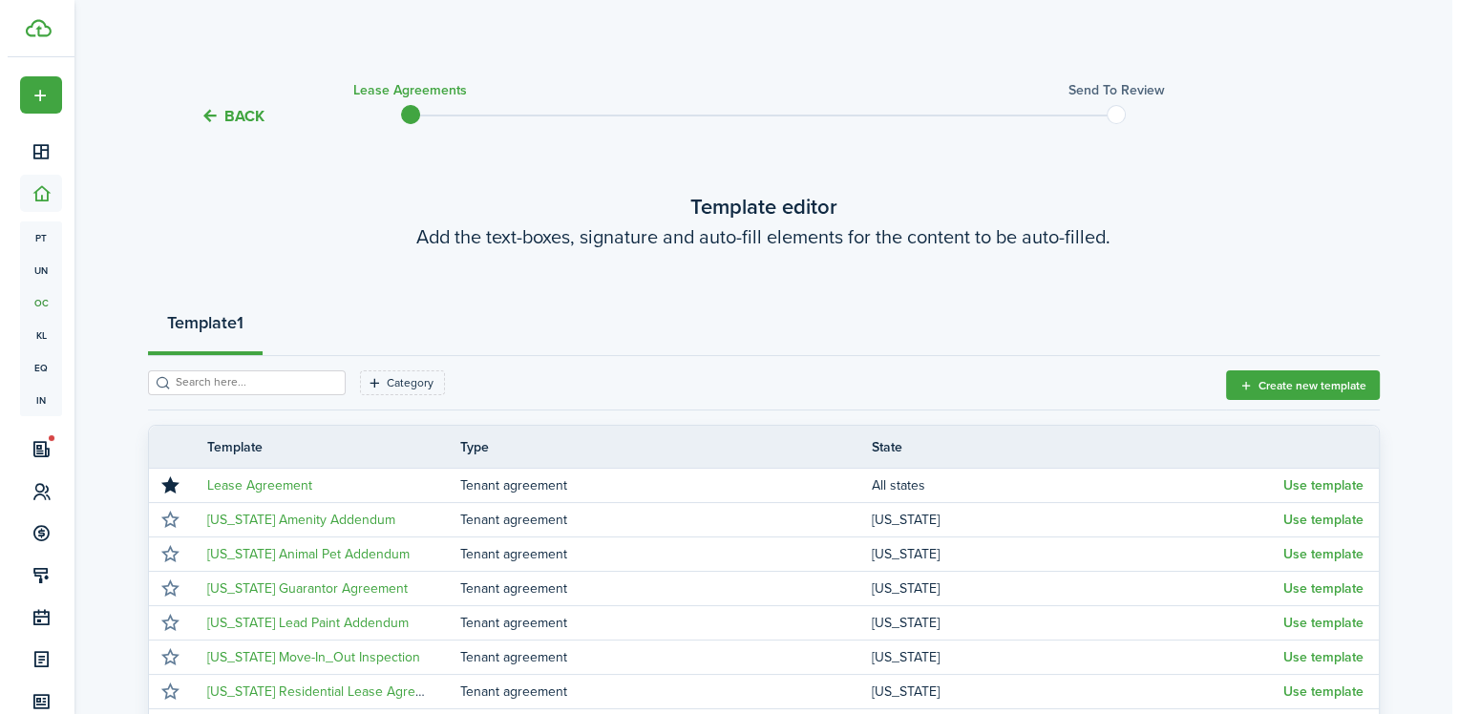
scroll to position [70, 0]
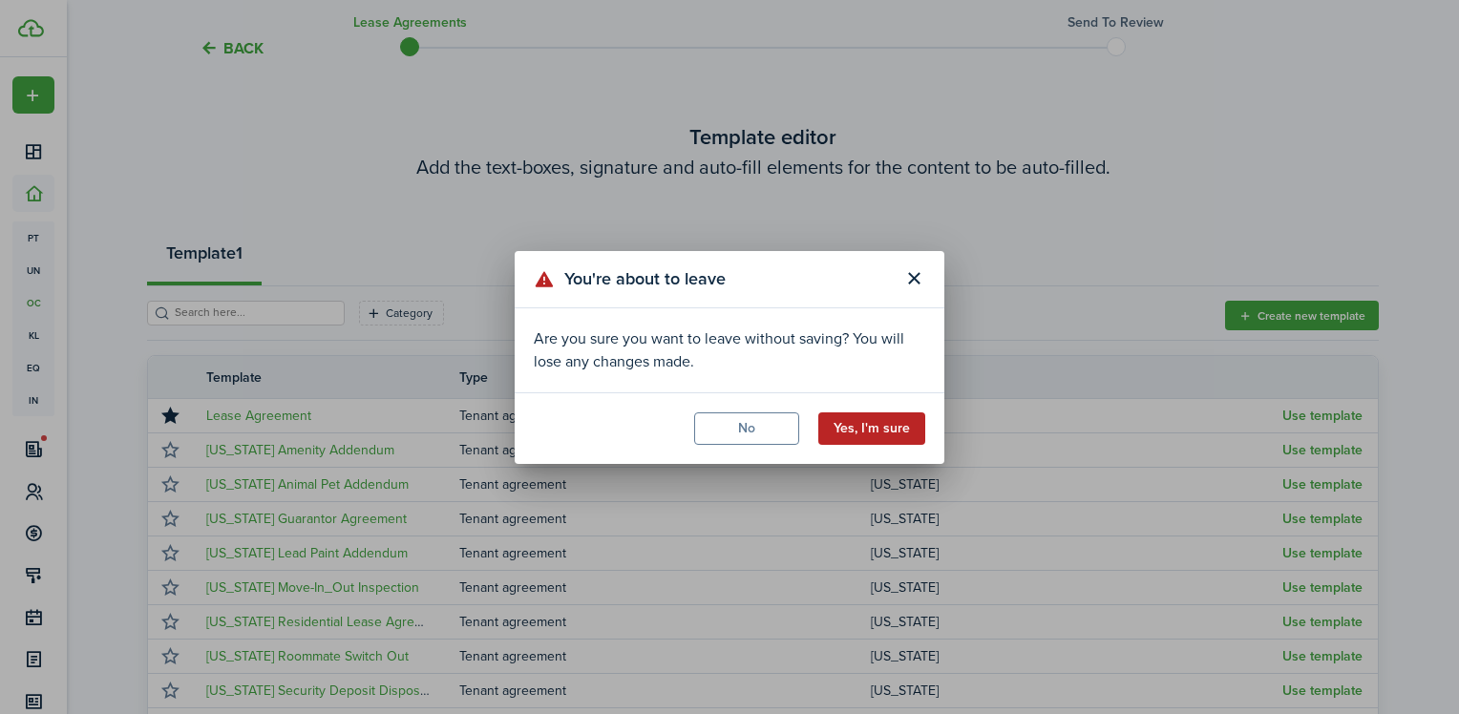
click at [857, 434] on button "Yes, I'm sure" at bounding box center [871, 428] width 107 height 32
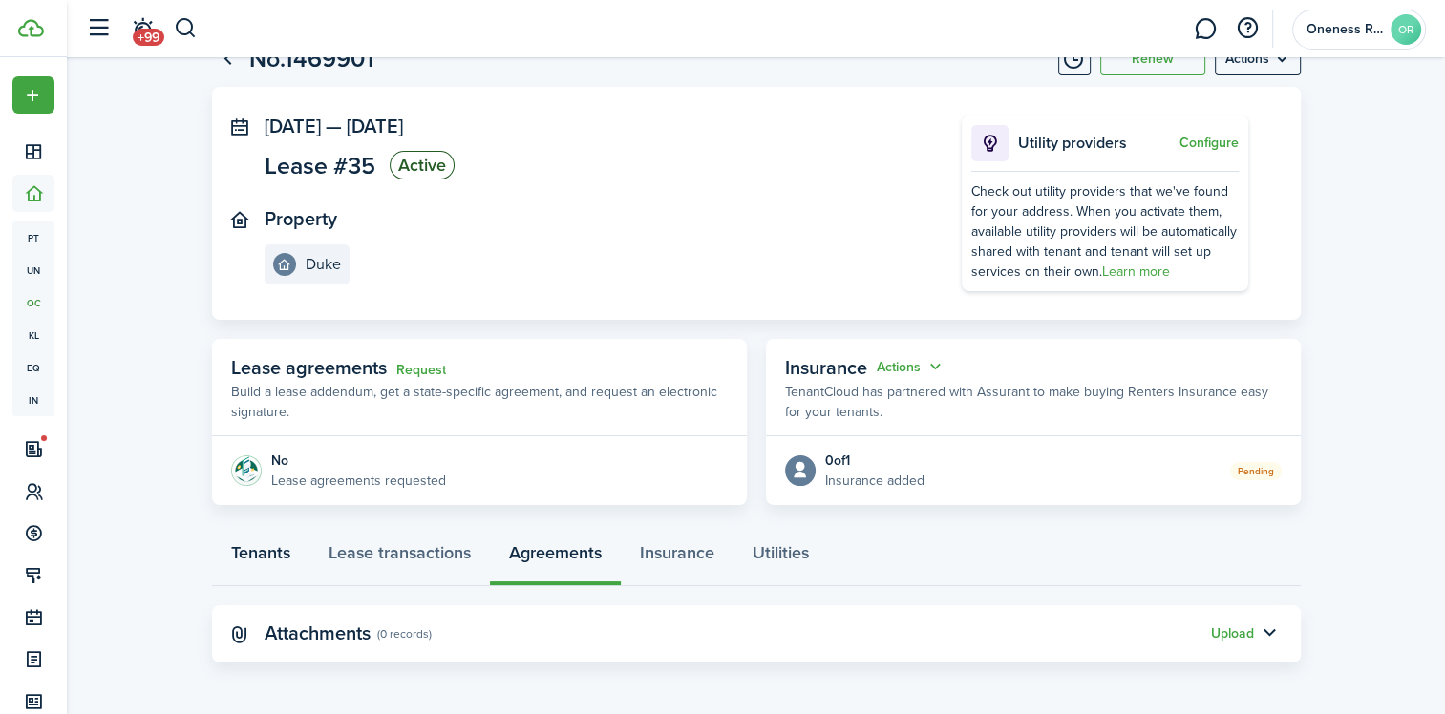
click at [246, 552] on link "Tenants" at bounding box center [260, 557] width 97 height 57
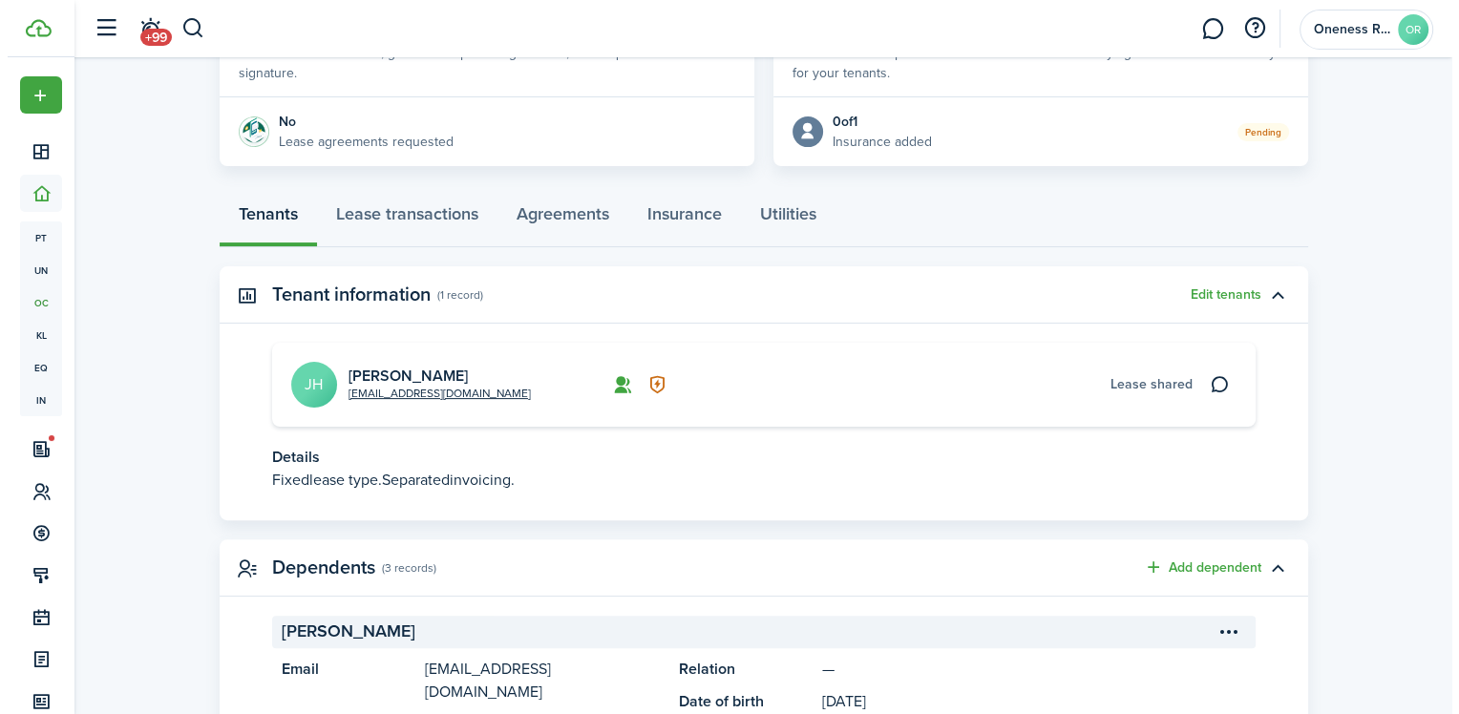
scroll to position [477, 0]
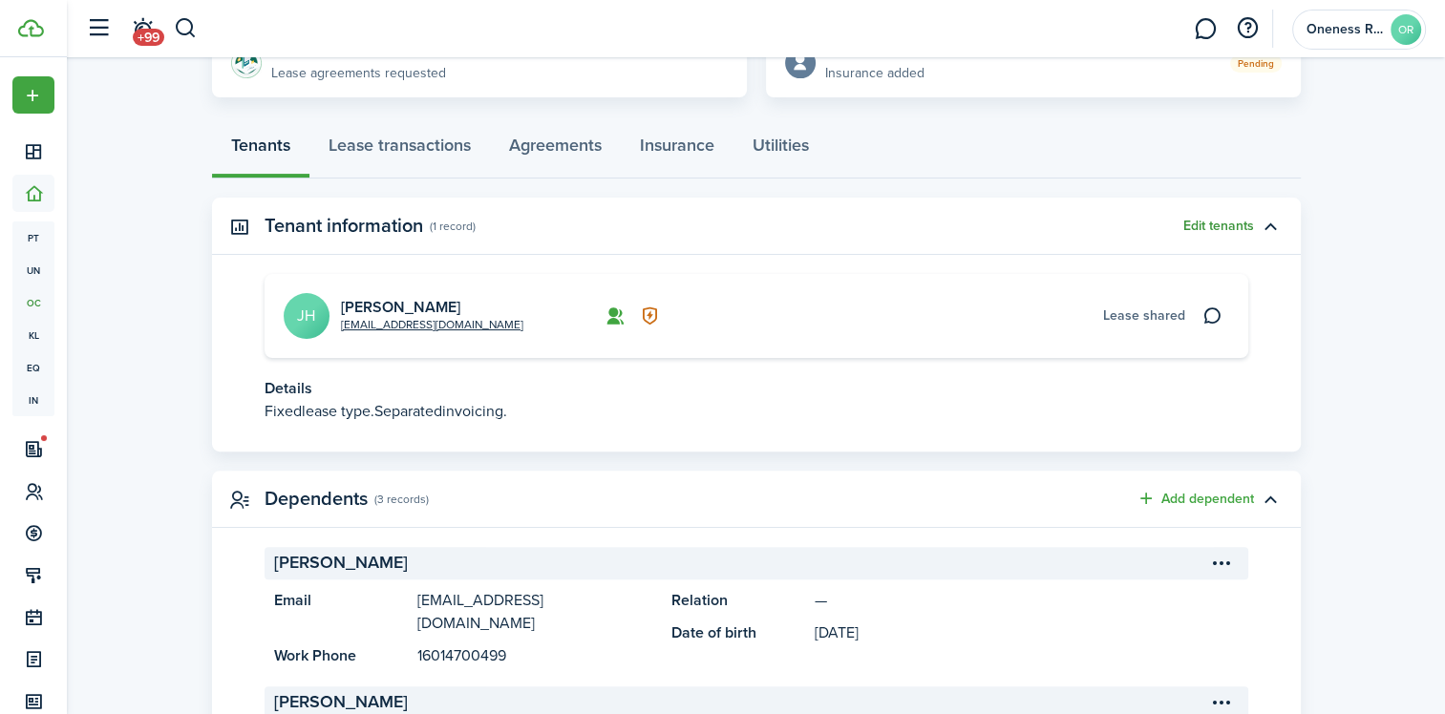
click at [1207, 226] on button "Edit tenants" at bounding box center [1218, 226] width 71 height 15
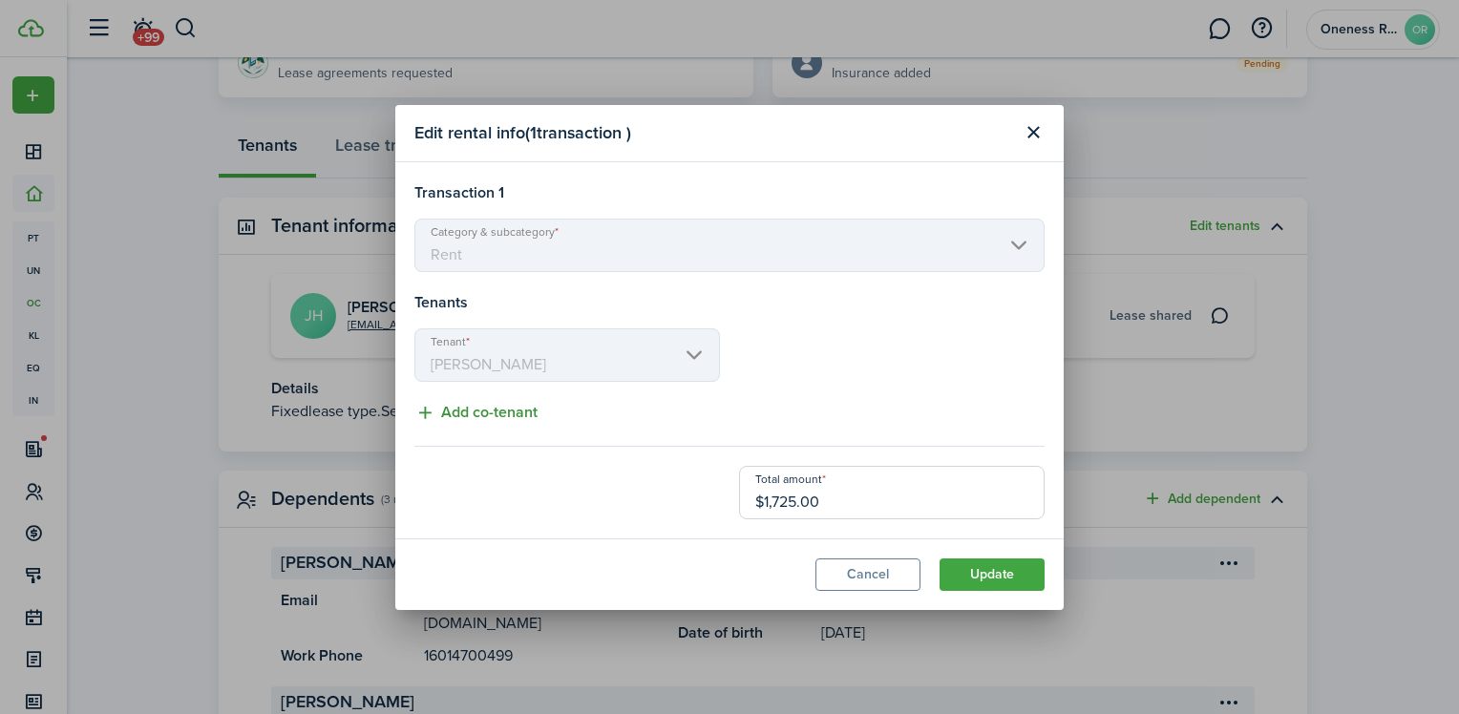
click at [428, 414] on button "Add co-tenant" at bounding box center [475, 413] width 123 height 24
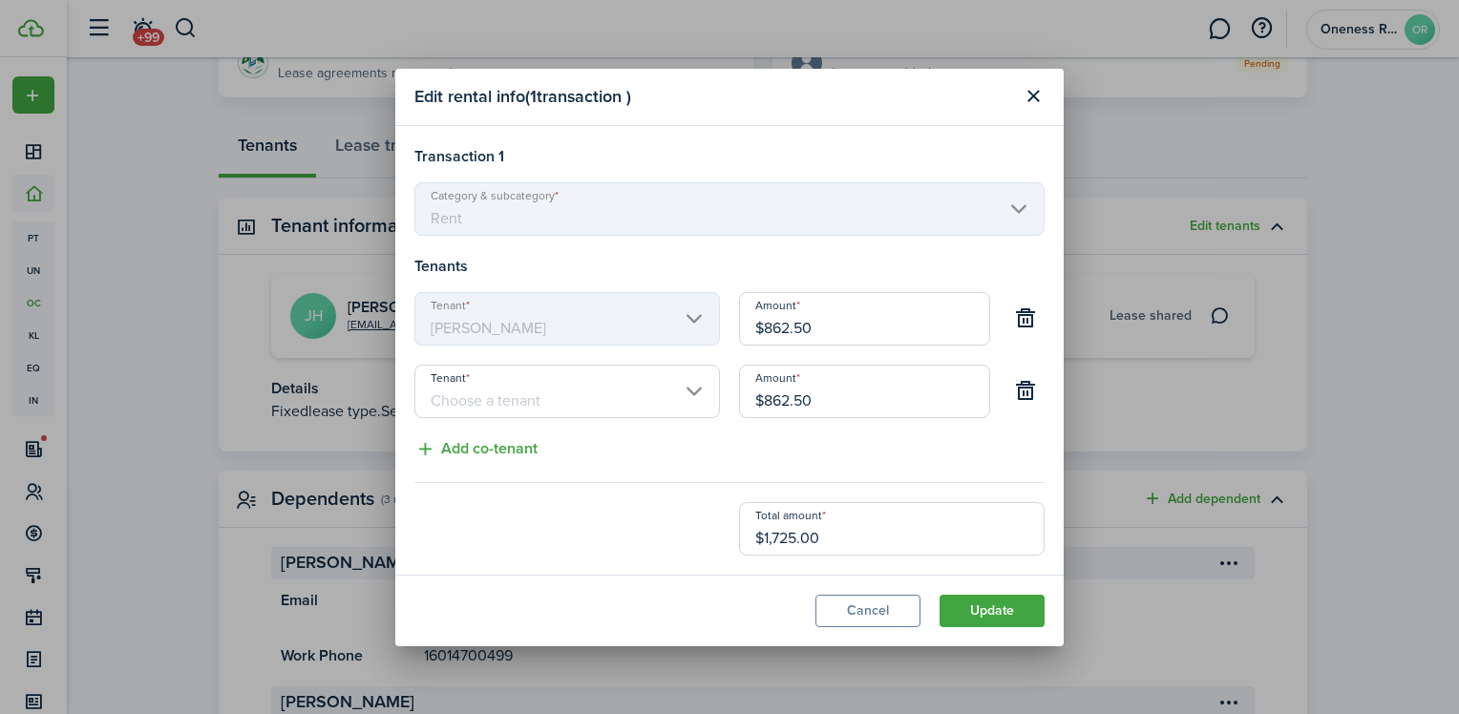
click at [693, 395] on input "Tenant" at bounding box center [567, 391] width 306 height 53
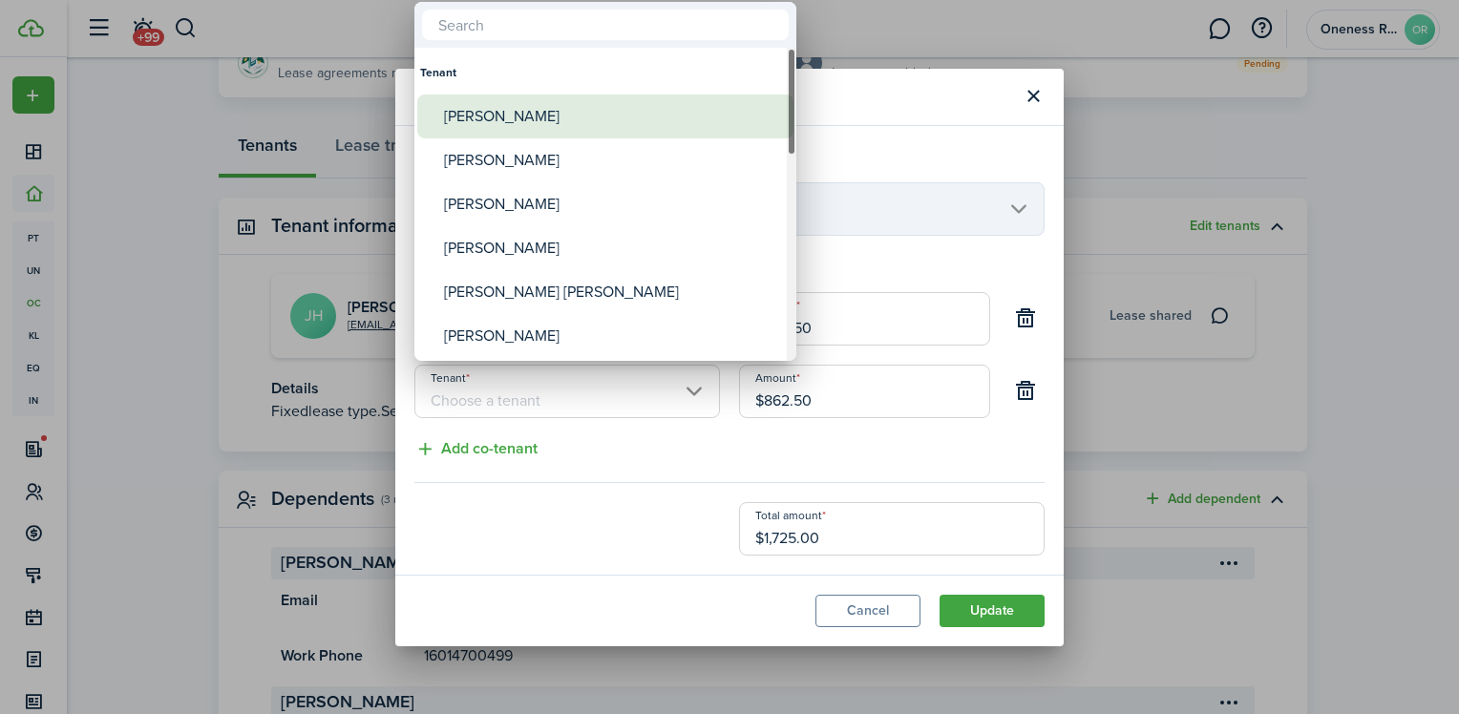
click at [531, 116] on div "[PERSON_NAME]" at bounding box center [613, 117] width 338 height 44
type input "[PERSON_NAME]"
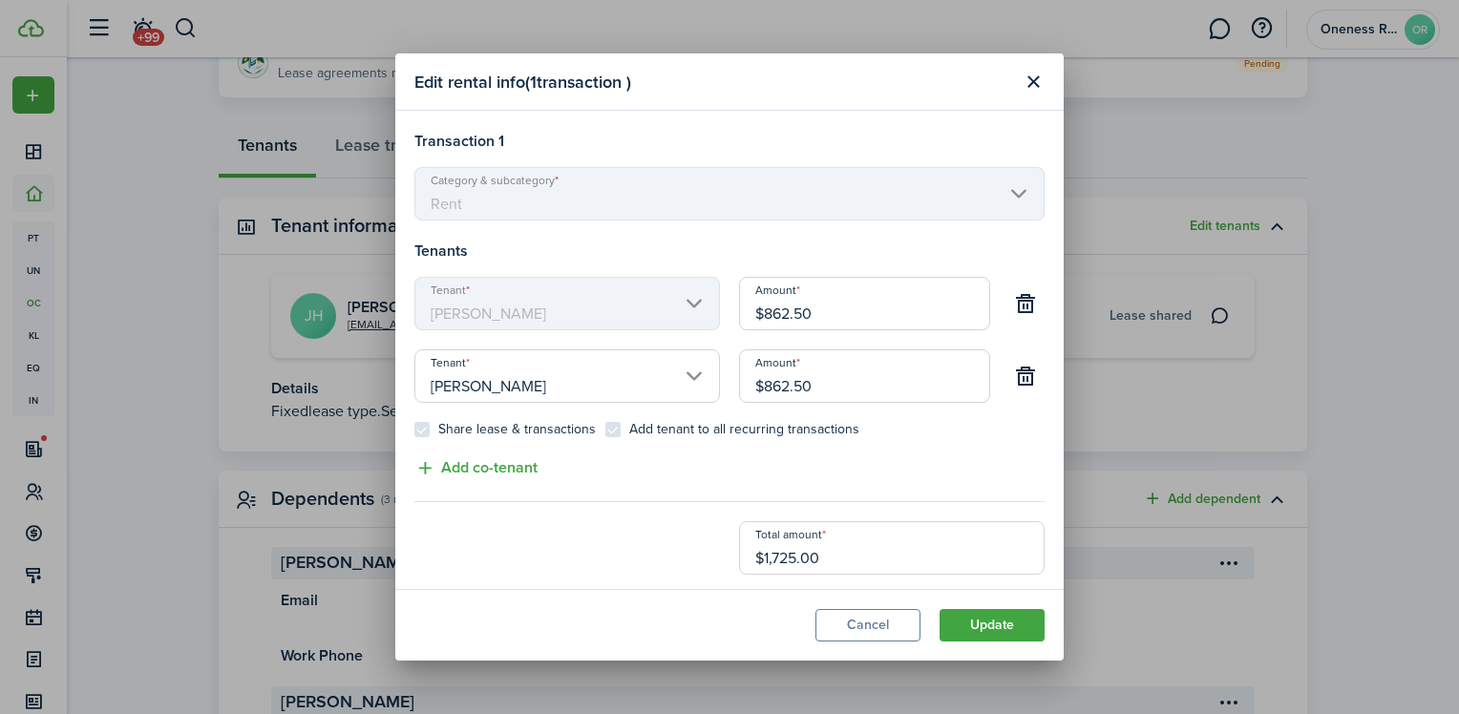
click at [418, 434] on control-checkbox "Share lease & transactions" at bounding box center [504, 429] width 181 height 15
click at [425, 433] on control-checkbox "Share lease & transactions" at bounding box center [504, 429] width 181 height 15
click at [551, 384] on input "[PERSON_NAME]" at bounding box center [567, 375] width 306 height 53
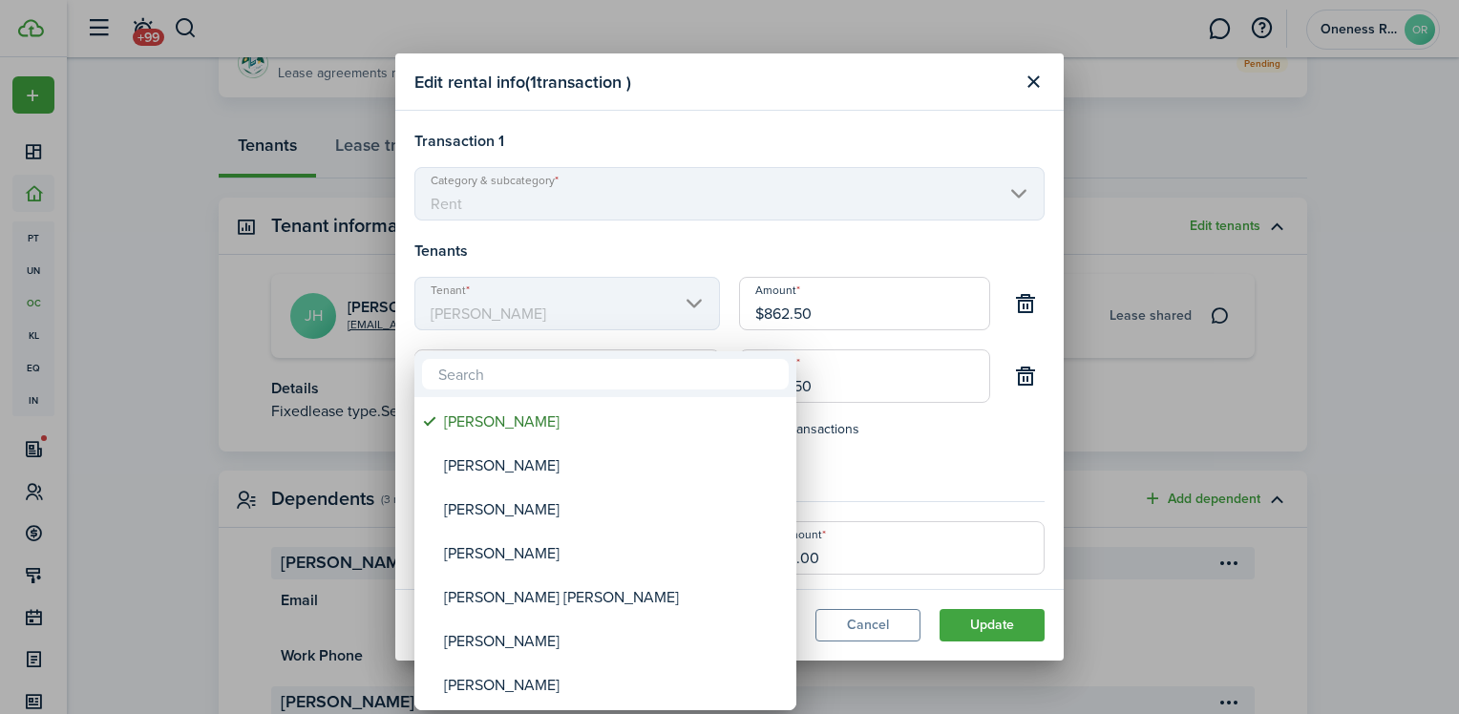
click at [848, 306] on div at bounding box center [729, 357] width 1765 height 1020
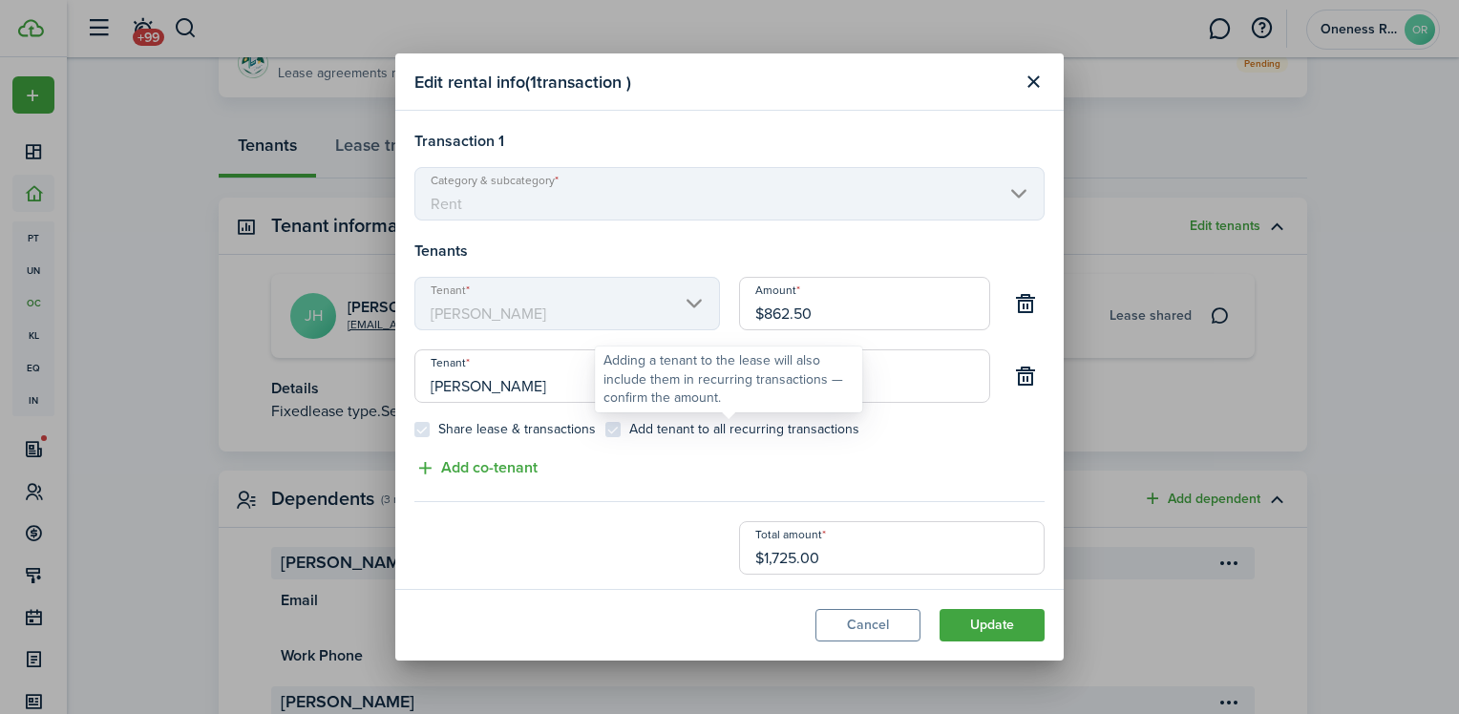
click at [615, 426] on control-checkbox "Add tenant to all recurring transactions" at bounding box center [732, 429] width 254 height 15
click at [616, 426] on control-checkbox "Add tenant to all recurring transactions" at bounding box center [732, 429] width 254 height 15
click at [611, 434] on control-checkbox "Add tenant to all recurring transactions" at bounding box center [732, 429] width 254 height 15
click at [424, 426] on control-checkbox "Share lease & transactions" at bounding box center [504, 429] width 181 height 15
click at [1008, 190] on mbsc-scroller "Category & subcategory Rent" at bounding box center [729, 193] width 630 height 53
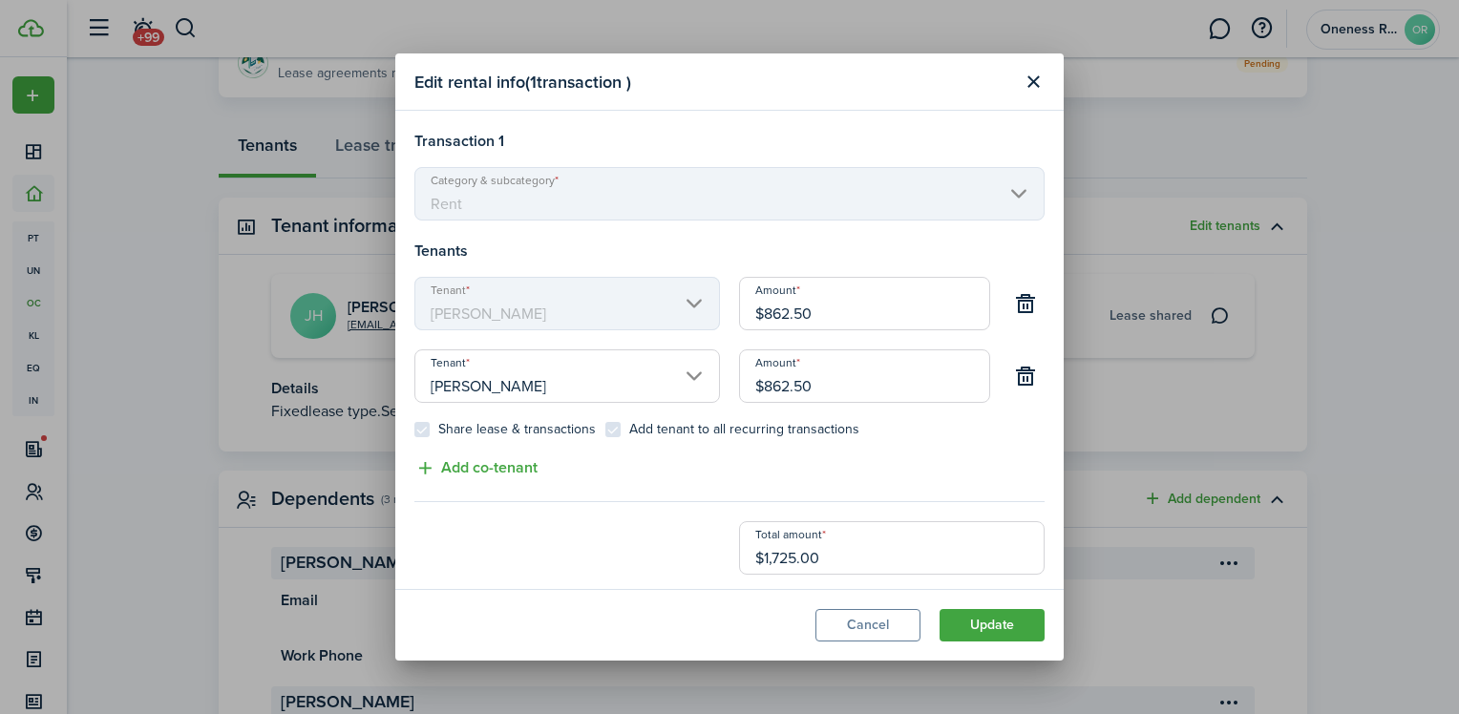
click at [1007, 191] on mbsc-scroller "Category & subcategory Rent" at bounding box center [729, 193] width 630 height 53
click at [984, 618] on button "Update" at bounding box center [992, 625] width 105 height 32
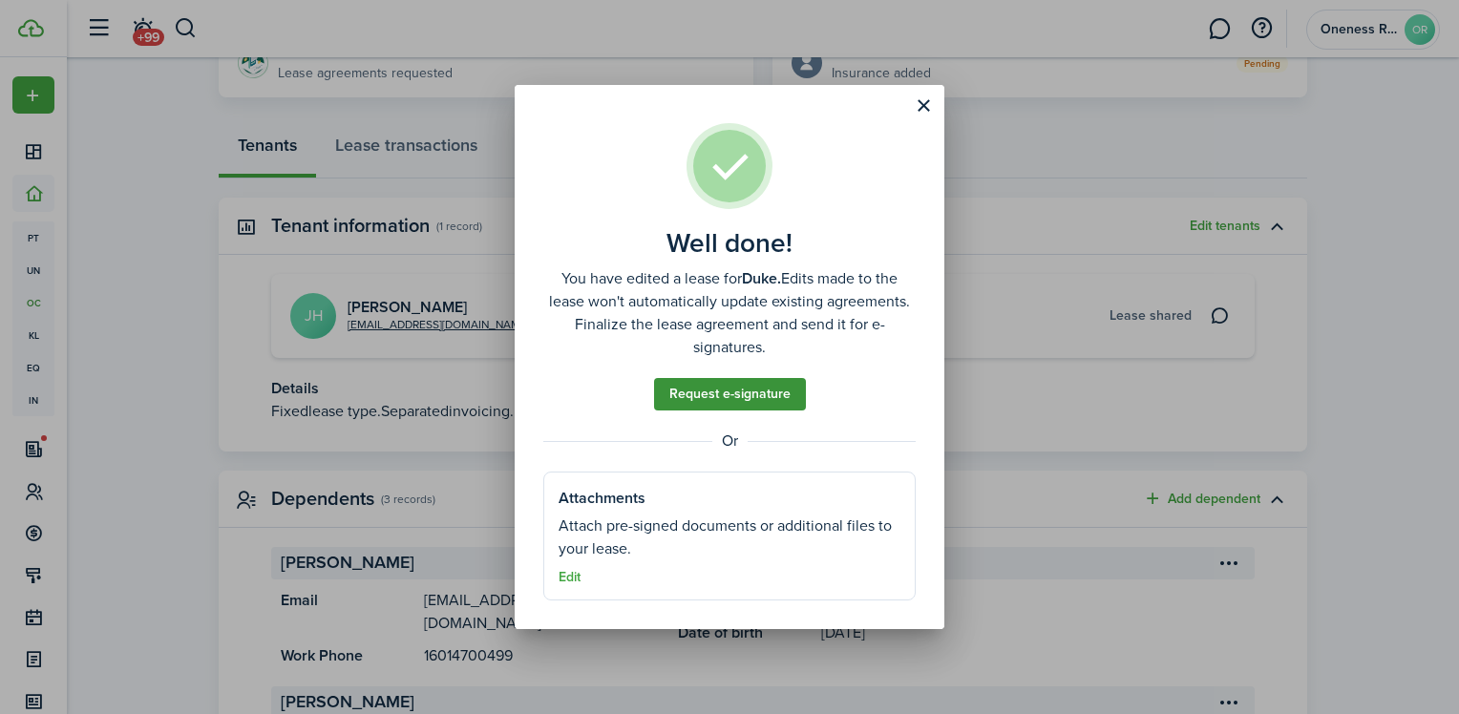
click at [733, 390] on link "Request e-signature" at bounding box center [730, 394] width 152 height 32
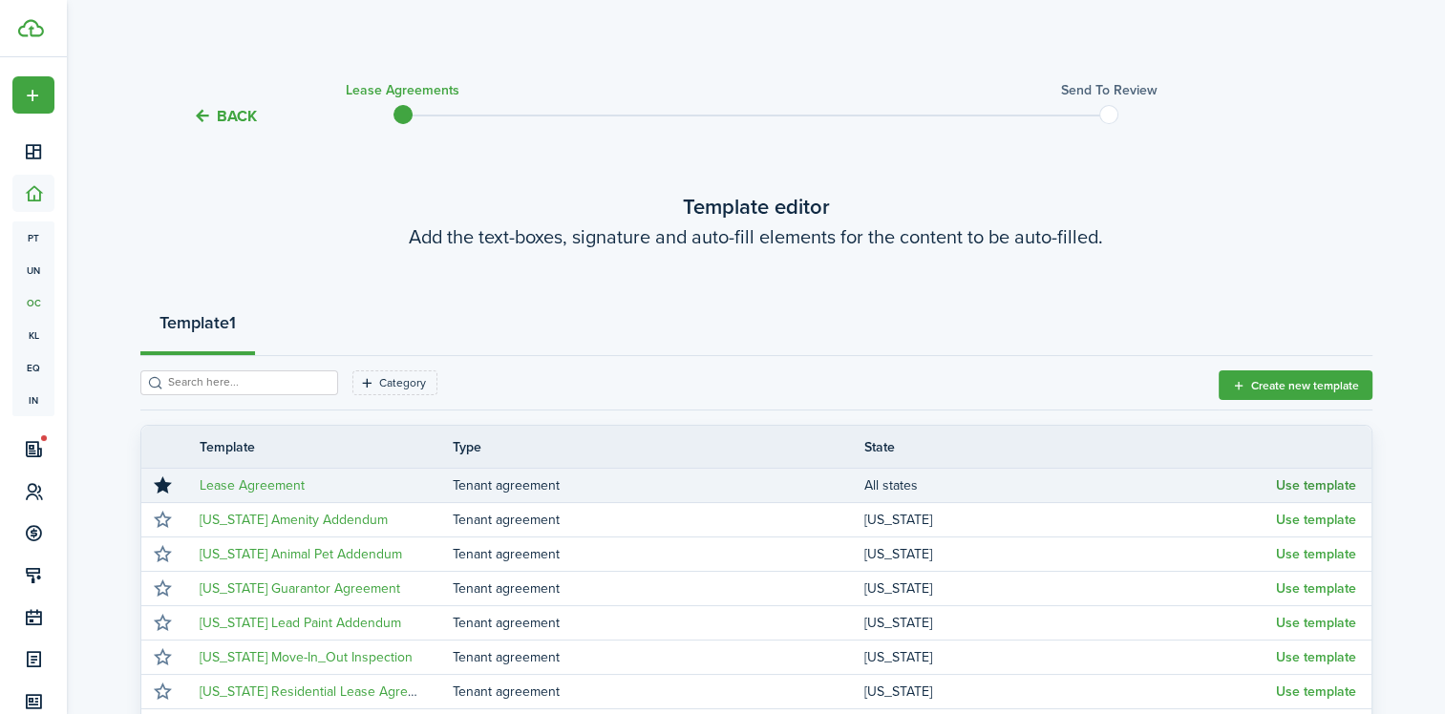
click at [1306, 484] on button "Use template" at bounding box center [1316, 485] width 80 height 15
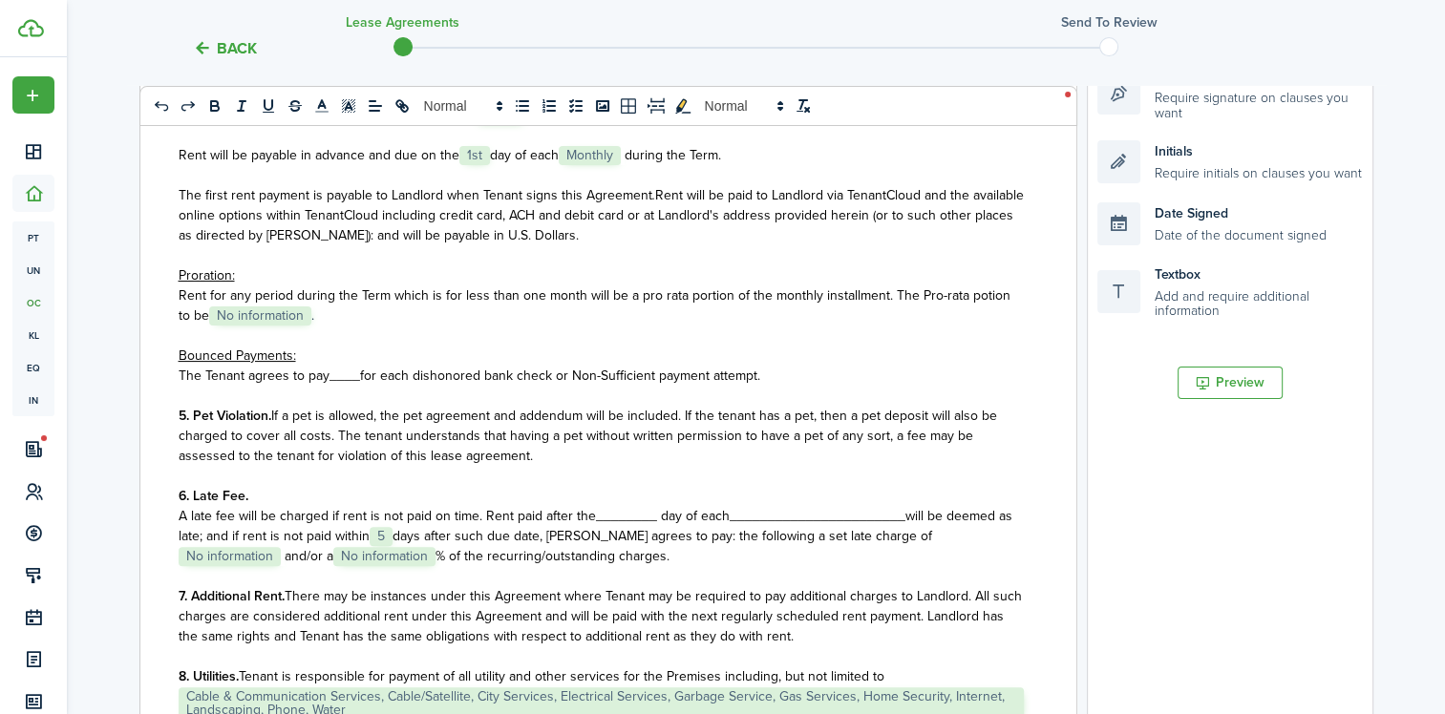
scroll to position [1050, 0]
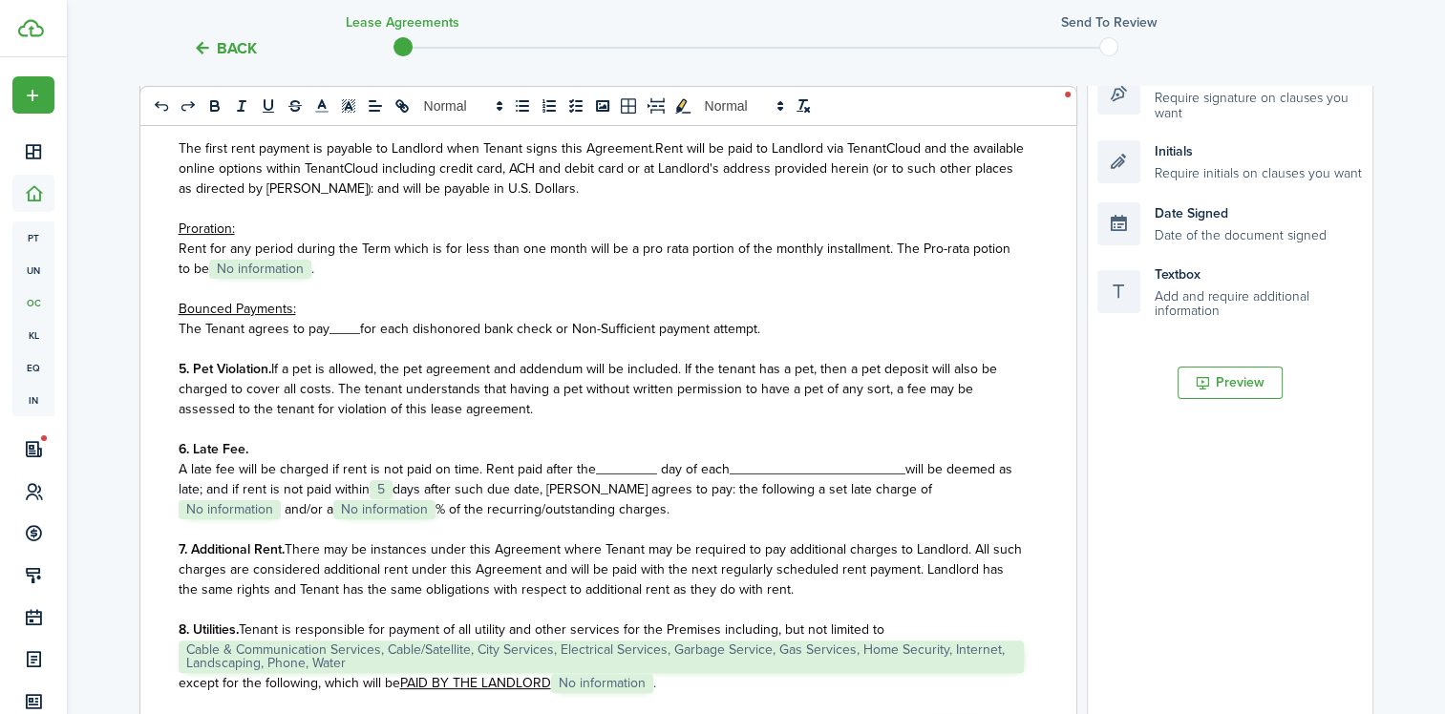
click at [607, 479] on span "A late fee will be charged if rent is not paid on time. Rent paid after the____…" at bounding box center [454, 469] width 551 height 20
click at [806, 479] on span "_______________________" at bounding box center [837, 469] width 176 height 20
click at [210, 519] on span "No information" at bounding box center [230, 509] width 102 height 19
click at [199, 519] on span "No information" at bounding box center [230, 509] width 102 height 19
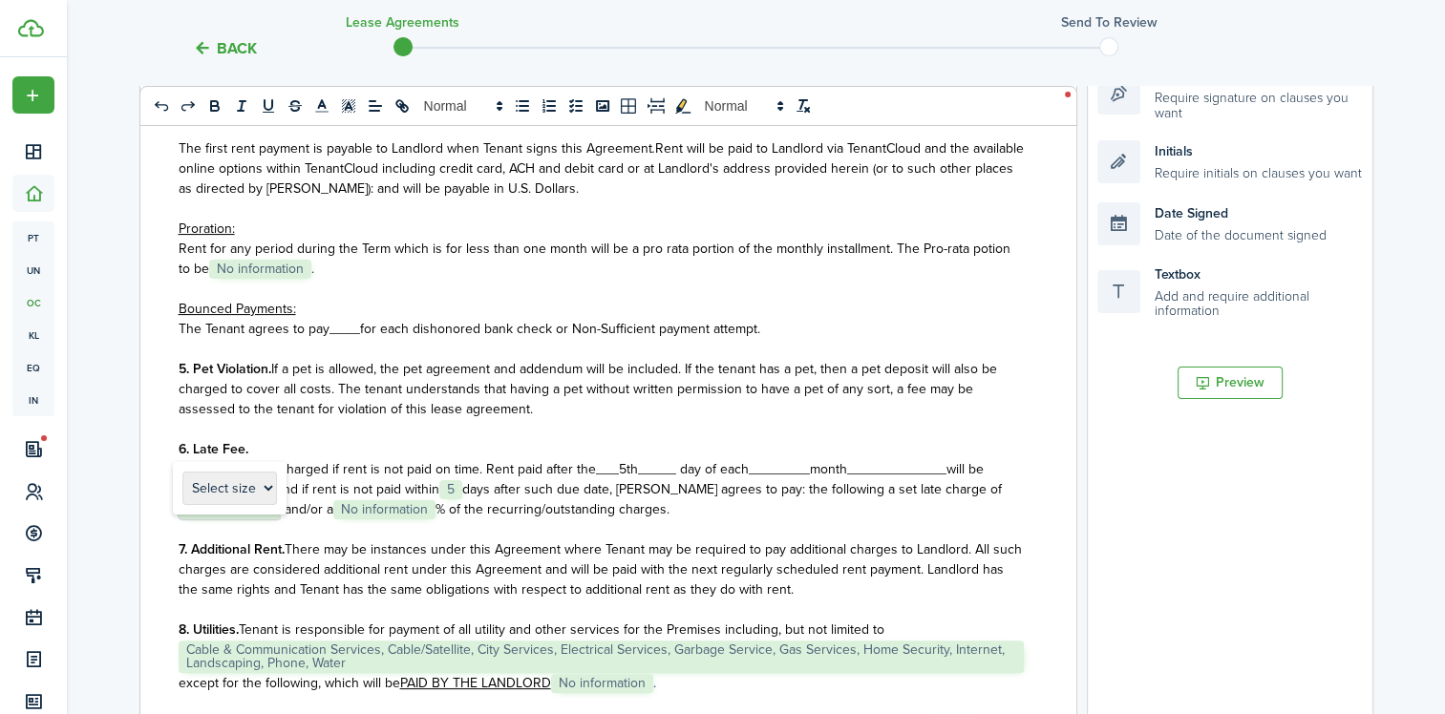
click at [233, 519] on span "No information" at bounding box center [230, 509] width 102 height 19
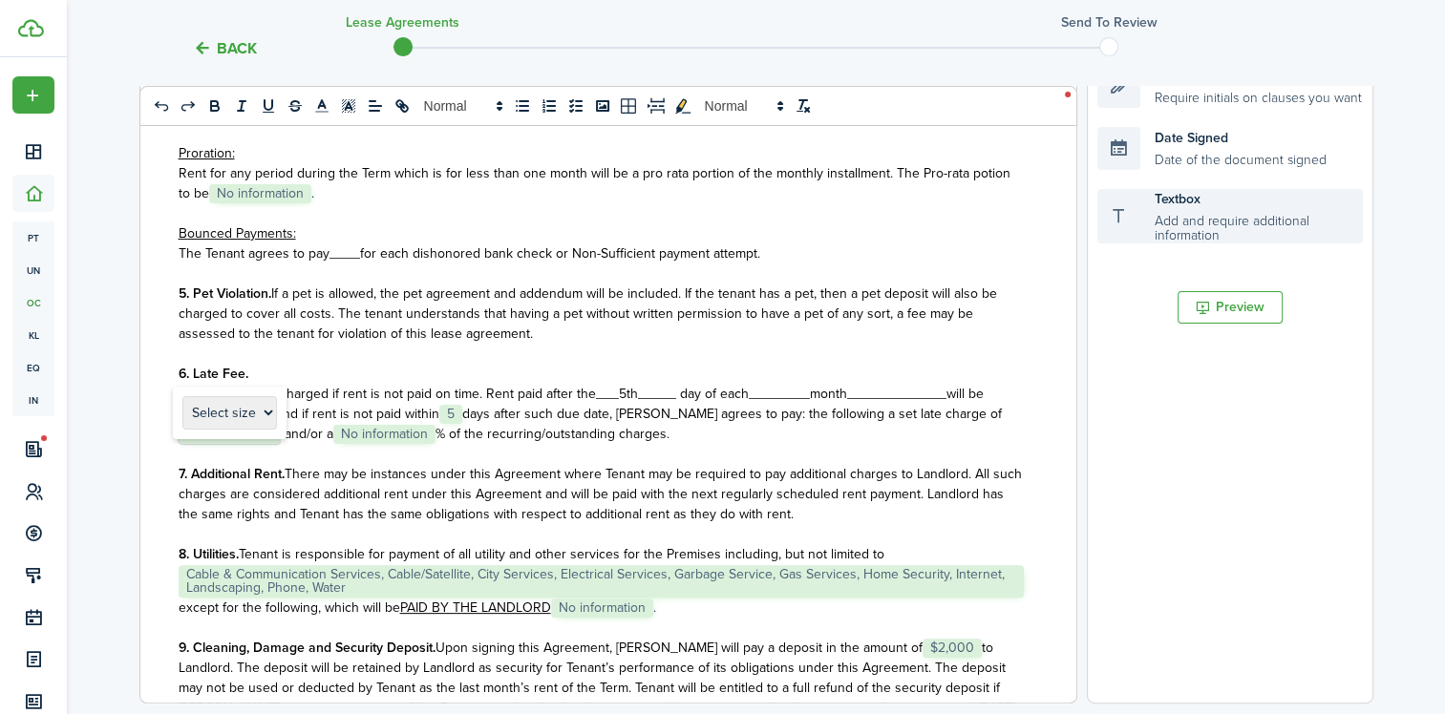
scroll to position [477, 0]
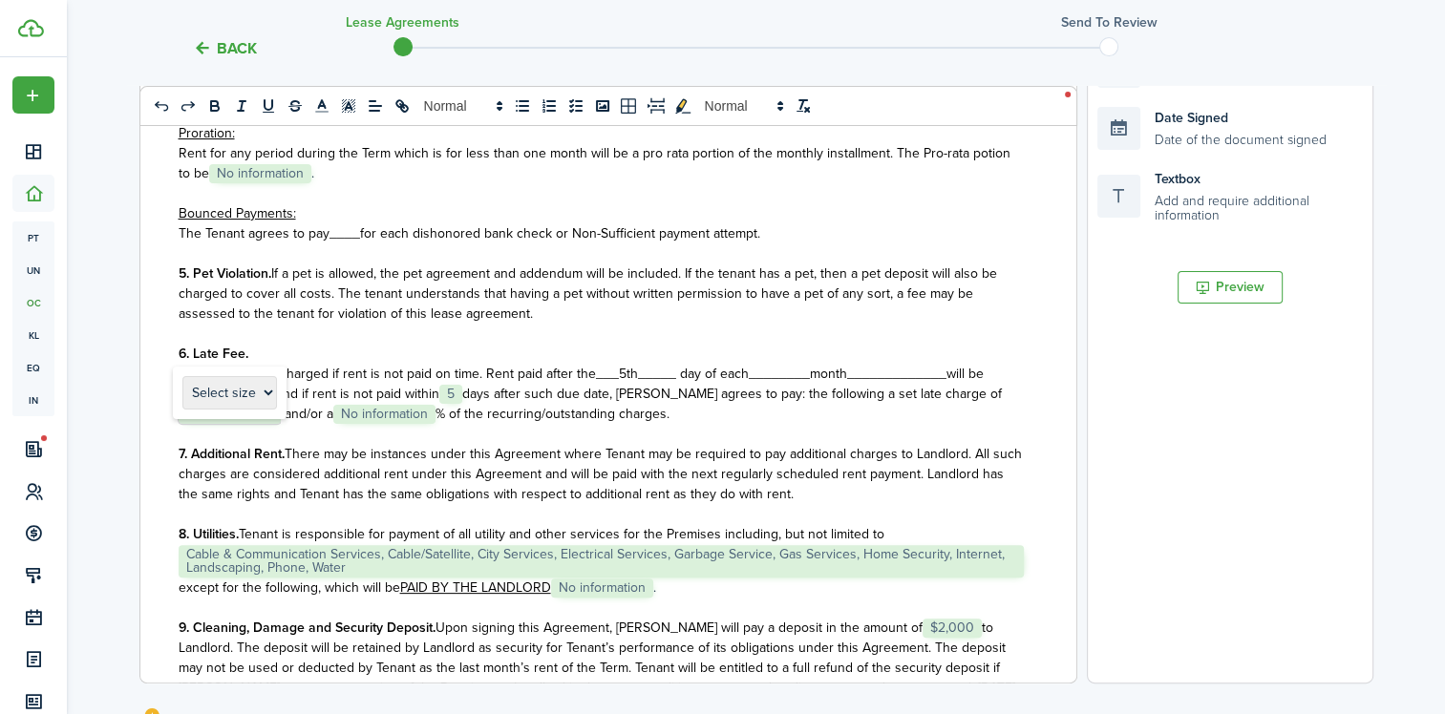
click at [134, 417] on div "Back Lease Agreements Send to review Template editor Add the text-boxes, signat…" at bounding box center [756, 271] width 1378 height 1365
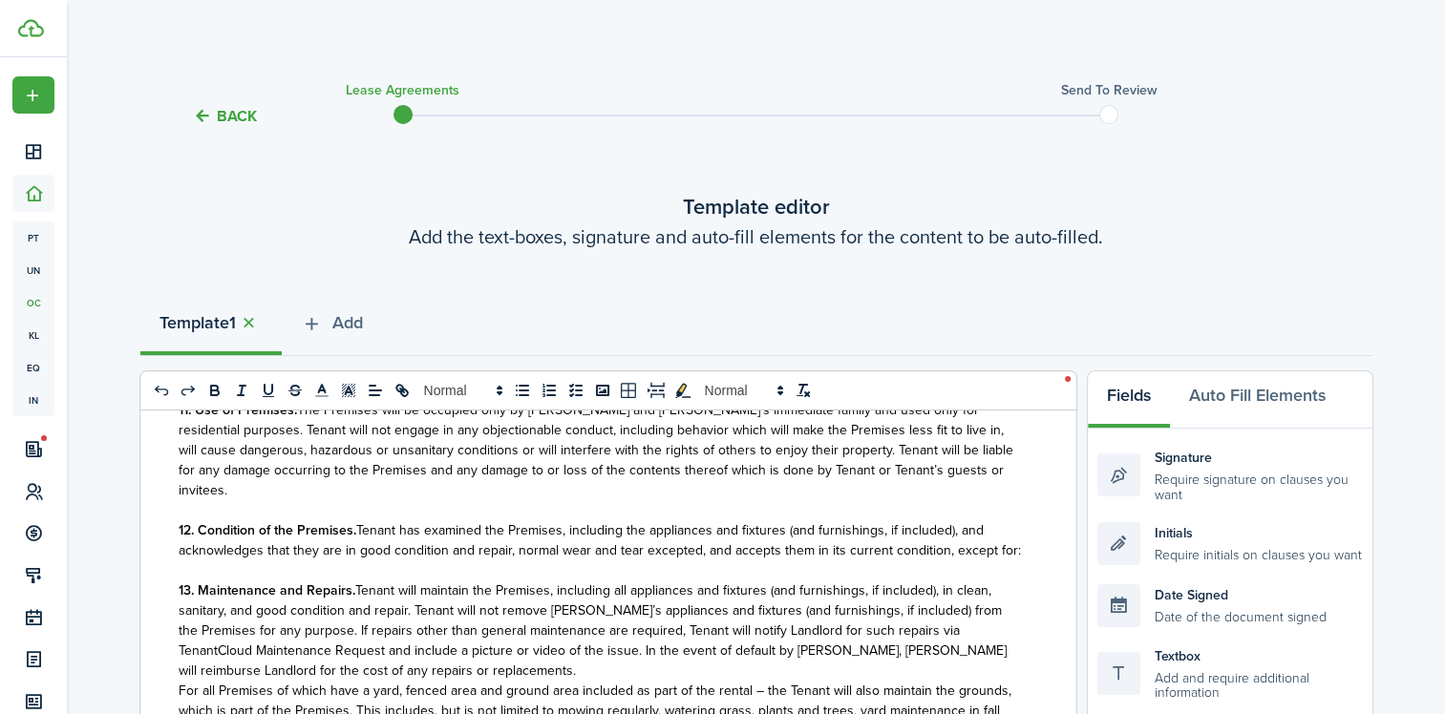
scroll to position [1910, 0]
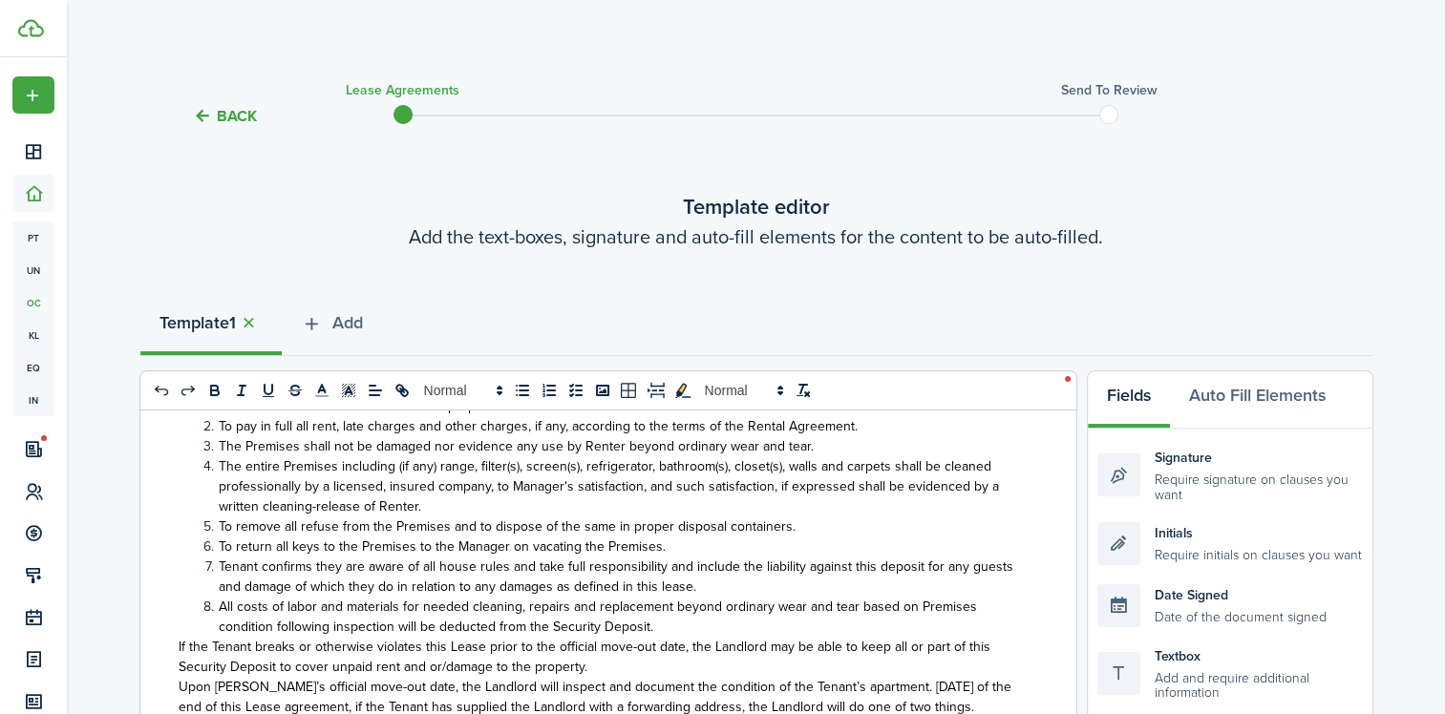
click at [217, 120] on button "Back" at bounding box center [225, 116] width 64 height 20
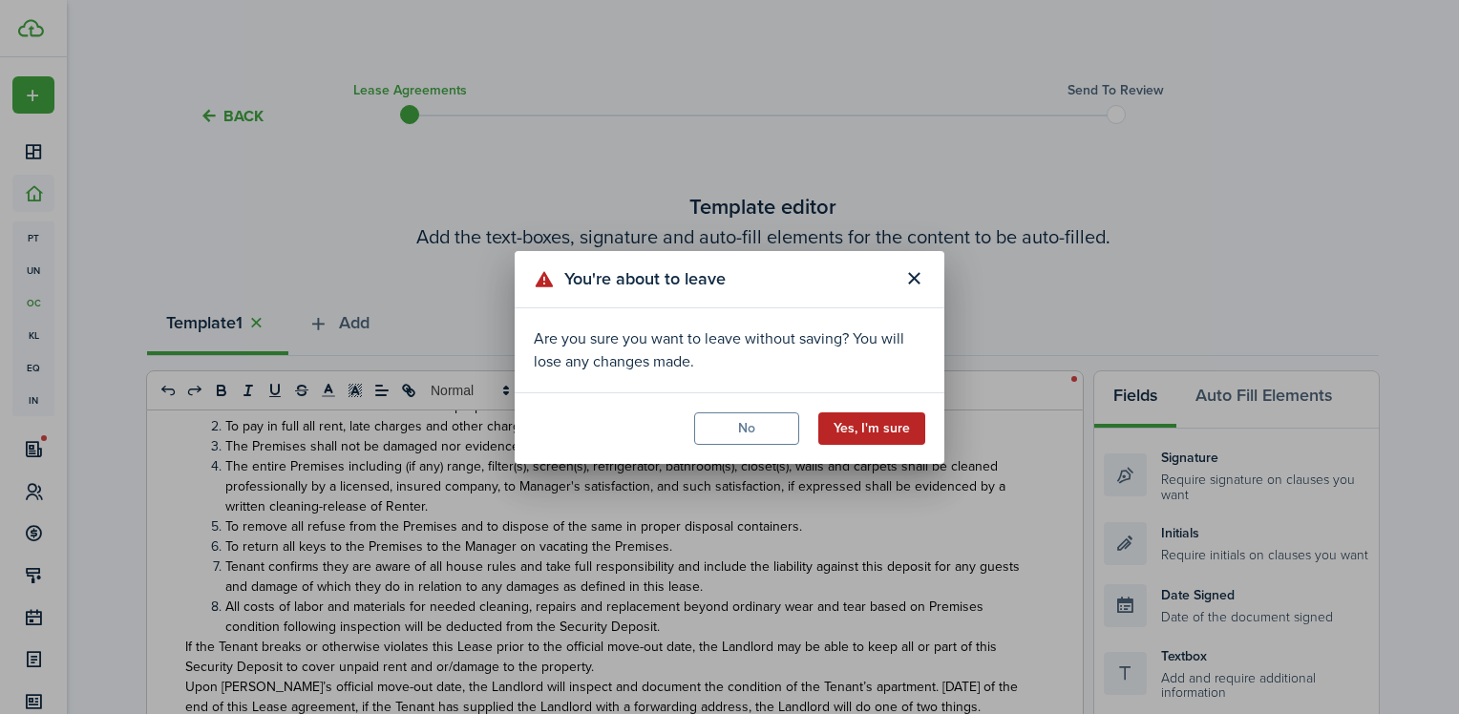
click at [863, 429] on button "Yes, I'm sure" at bounding box center [871, 428] width 107 height 32
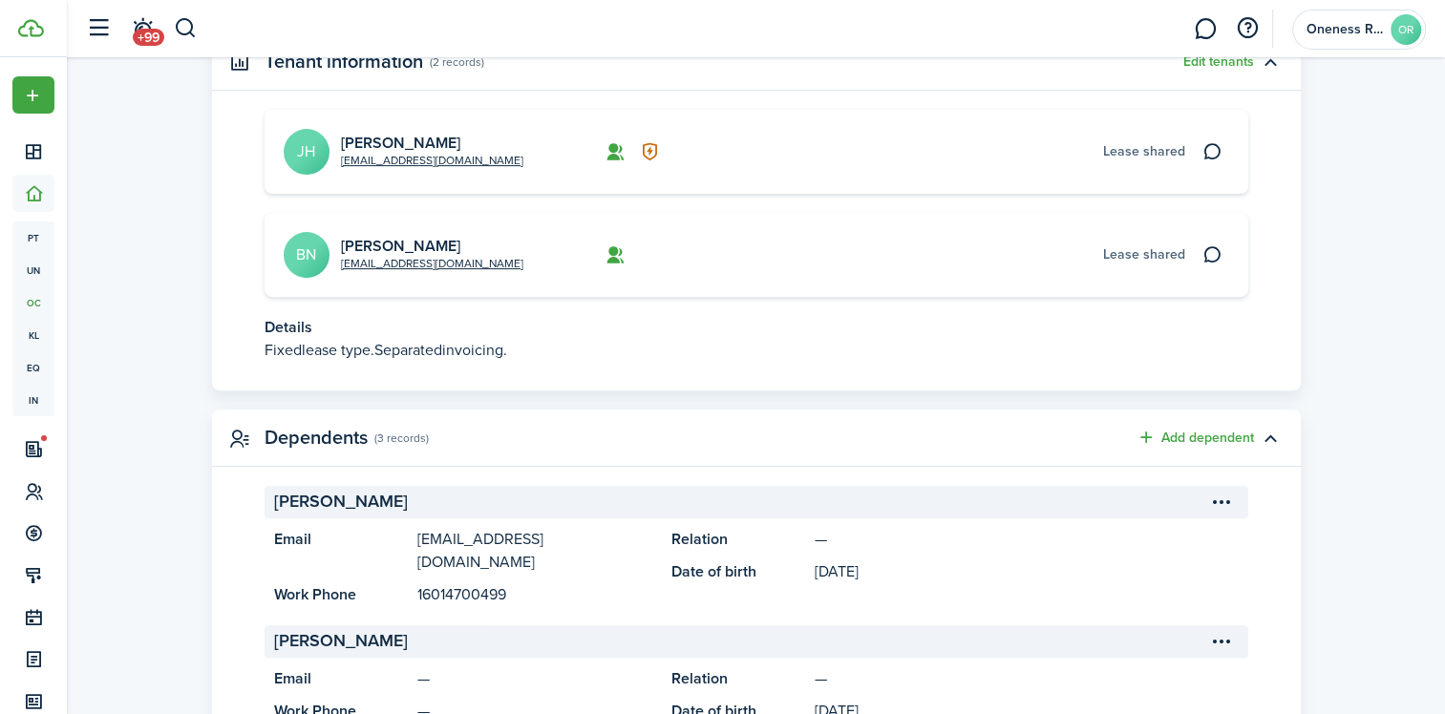
scroll to position [633, 0]
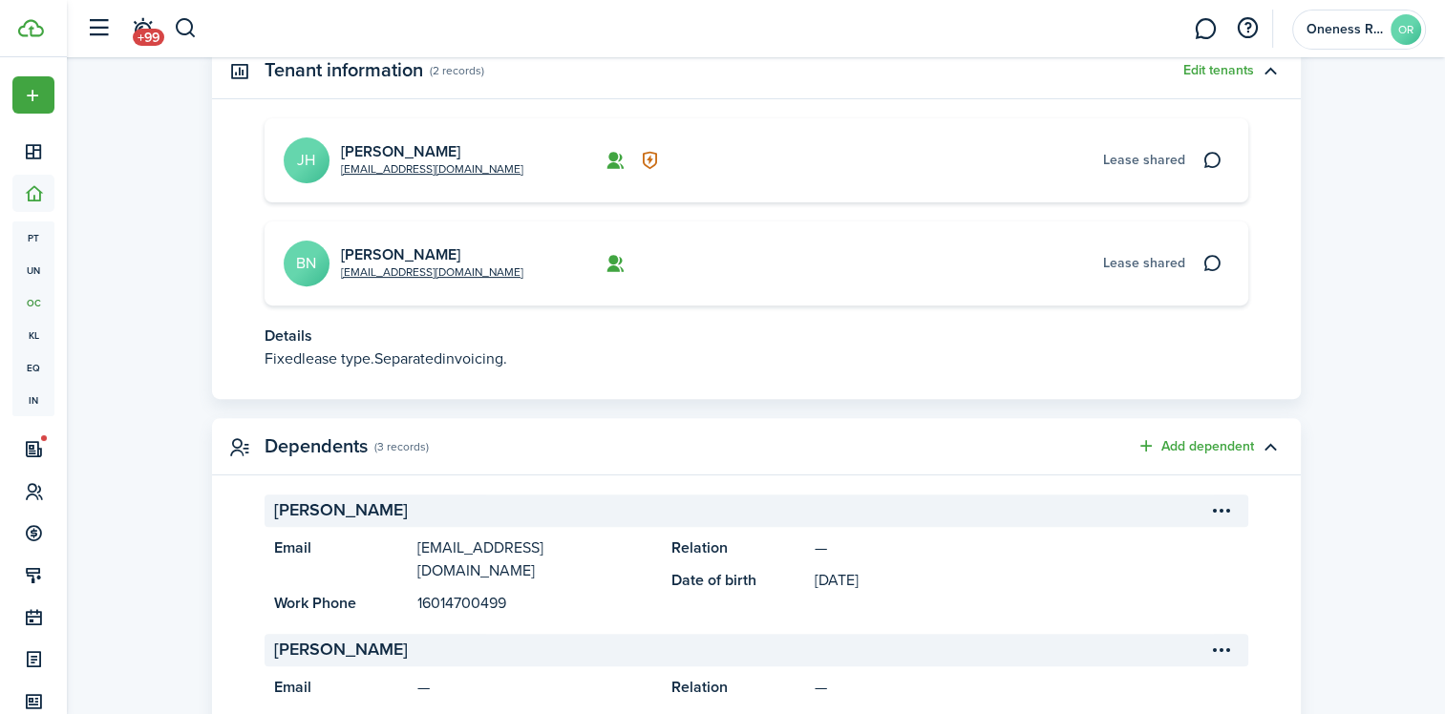
click at [296, 363] on p "Fixed lease type. Separated invoicing." at bounding box center [756, 359] width 984 height 23
click at [461, 363] on span "invoicing." at bounding box center [474, 359] width 65 height 22
click at [645, 158] on icon at bounding box center [650, 160] width 20 height 19
click at [1267, 68] on button "button" at bounding box center [1270, 70] width 32 height 32
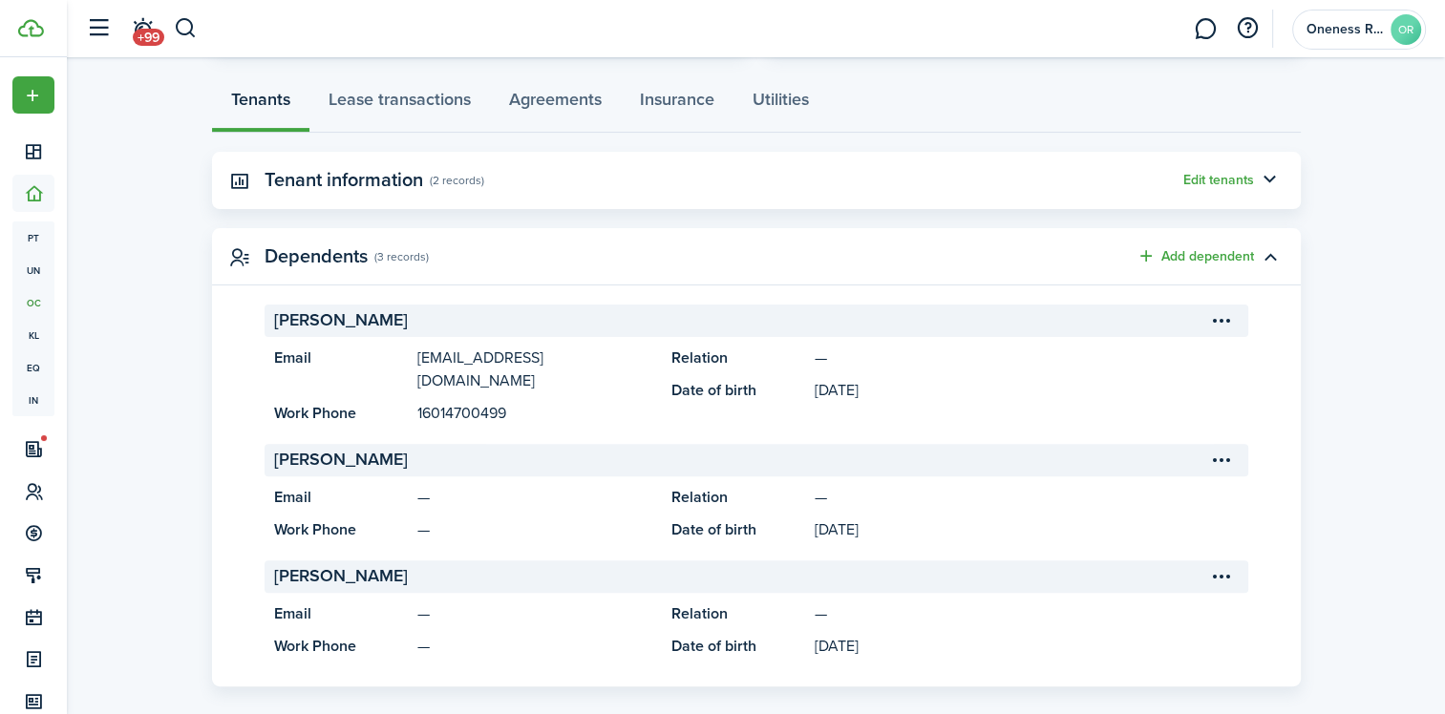
scroll to position [524, 0]
click at [1226, 316] on menu-btn-icon "Open menu" at bounding box center [1222, 320] width 32 height 32
click at [1106, 360] on button "Edit" at bounding box center [1153, 361] width 167 height 32
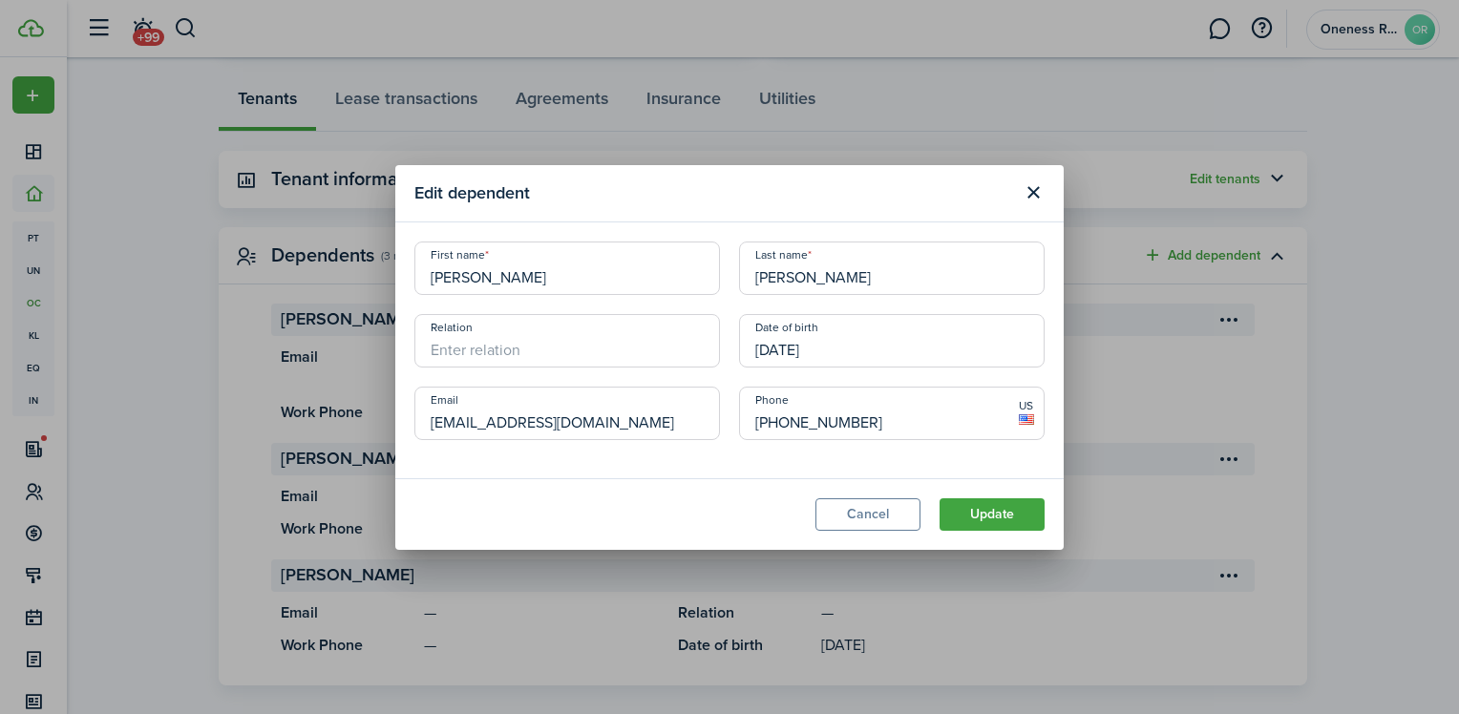
click at [589, 342] on input "Relation" at bounding box center [567, 340] width 306 height 53
type input "Spouse"
click at [985, 514] on button "Update" at bounding box center [992, 514] width 105 height 32
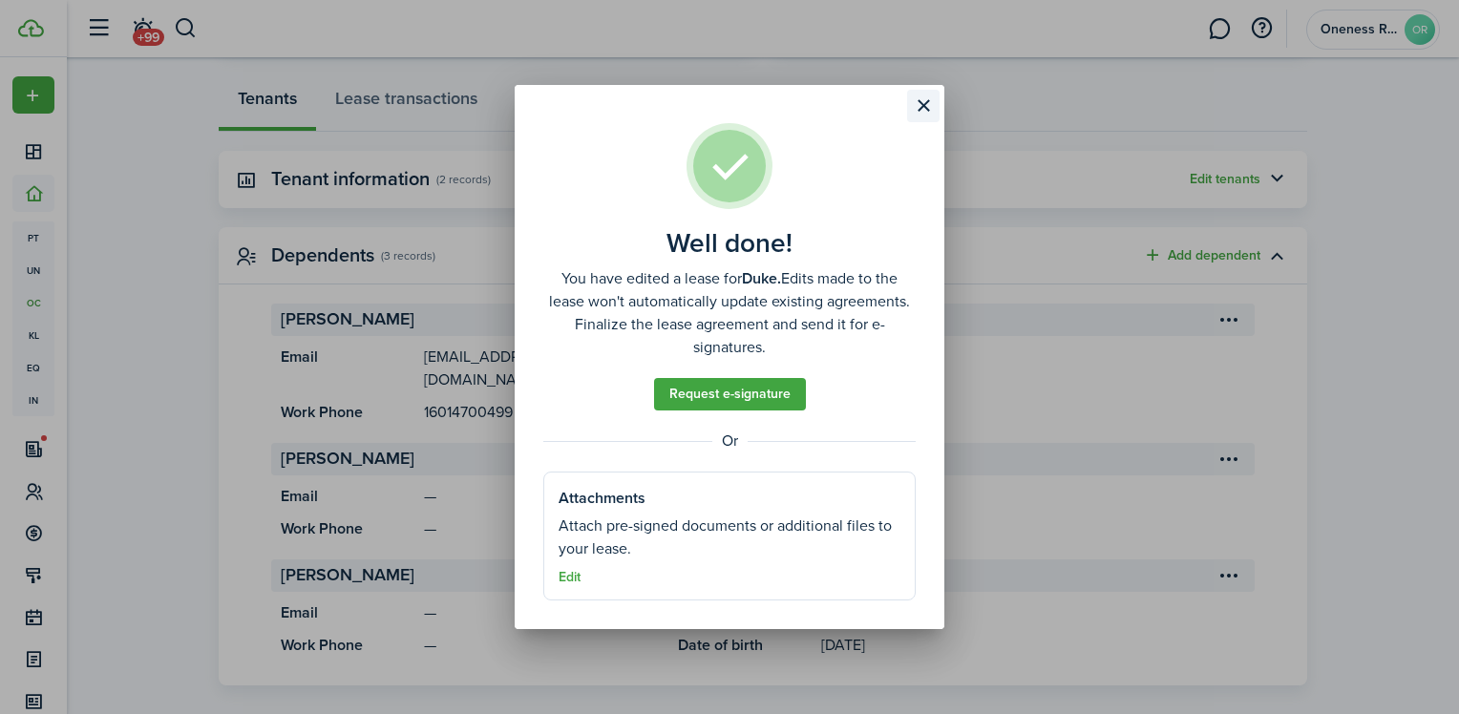
click at [917, 104] on button "Close modal" at bounding box center [923, 106] width 32 height 32
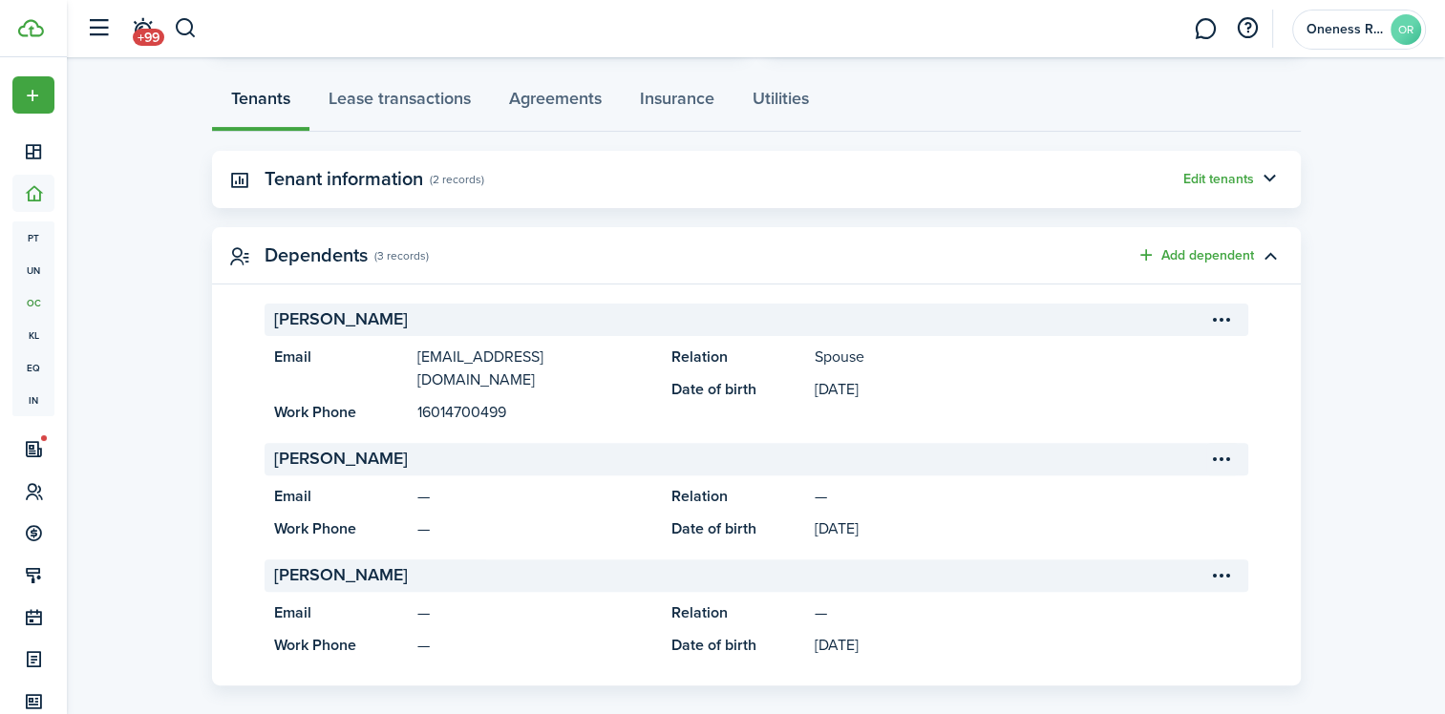
click at [1222, 443] on menu-btn-icon "Open menu" at bounding box center [1222, 459] width 32 height 32
click at [1097, 472] on button "Edit" at bounding box center [1153, 477] width 167 height 32
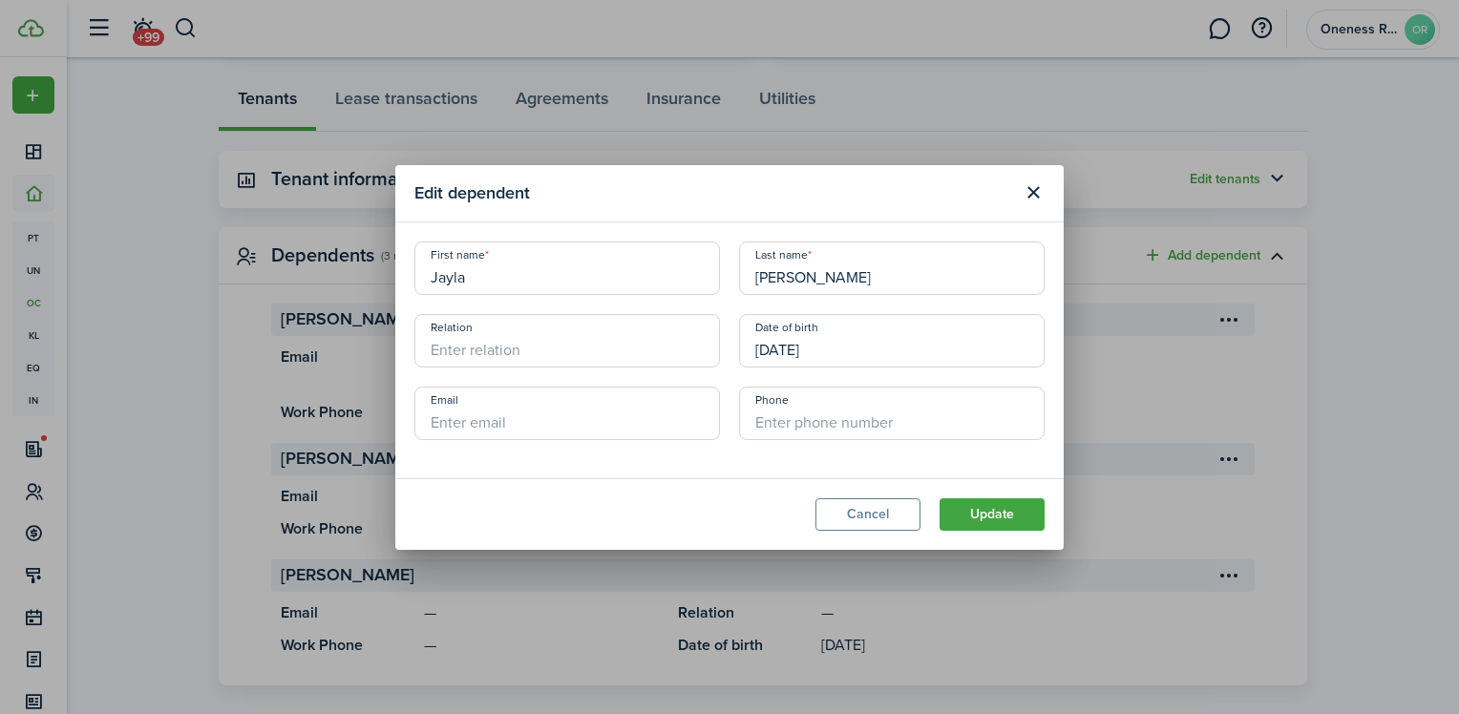
click at [492, 341] on input "Relation" at bounding box center [567, 340] width 306 height 53
click at [563, 349] on input "Relation" at bounding box center [567, 340] width 306 height 53
click at [879, 514] on button "Cancel" at bounding box center [867, 514] width 105 height 32
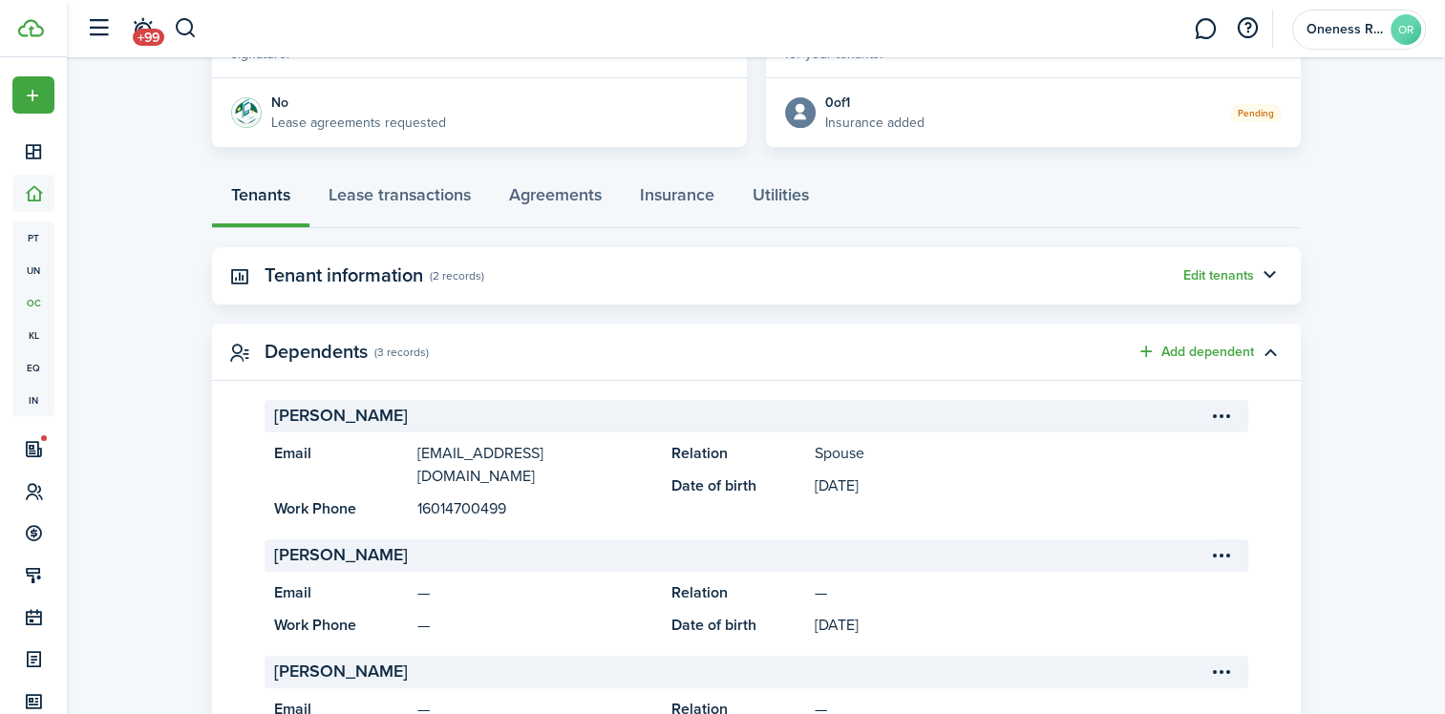
scroll to position [429, 0]
click at [1199, 270] on button "Edit tenants" at bounding box center [1218, 274] width 71 height 15
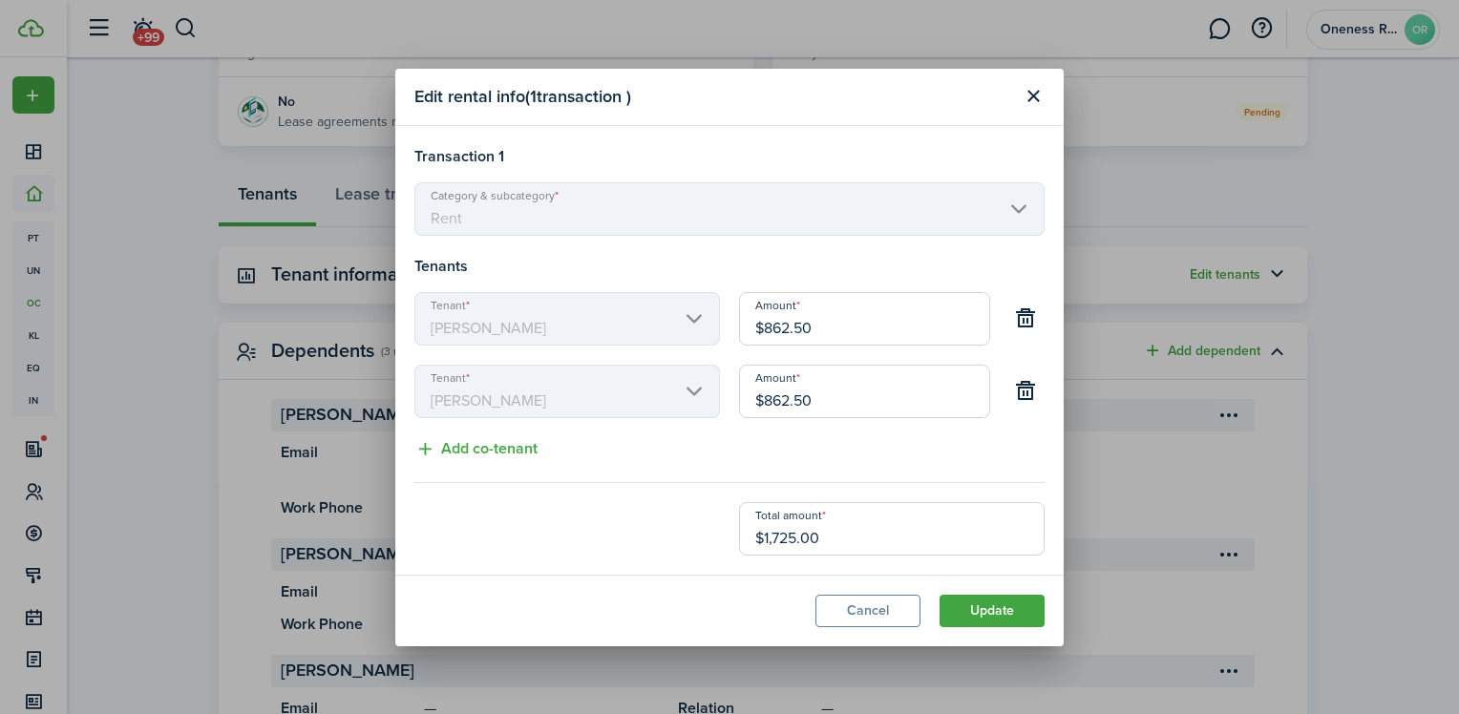
click at [625, 200] on mbsc-scroller "Category & subcategory Rent" at bounding box center [729, 208] width 630 height 53
click at [985, 617] on button "Update" at bounding box center [992, 611] width 105 height 32
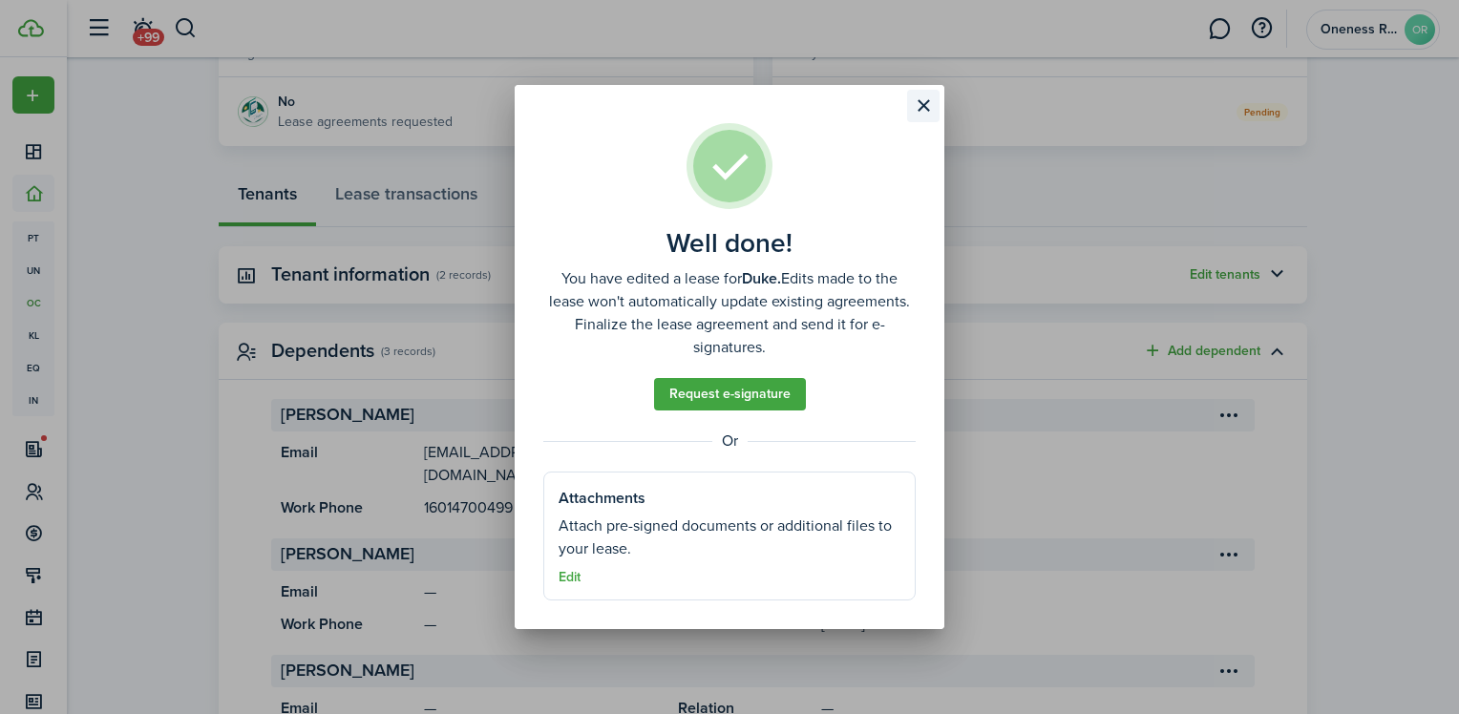
click at [920, 105] on button "Close modal" at bounding box center [923, 106] width 32 height 32
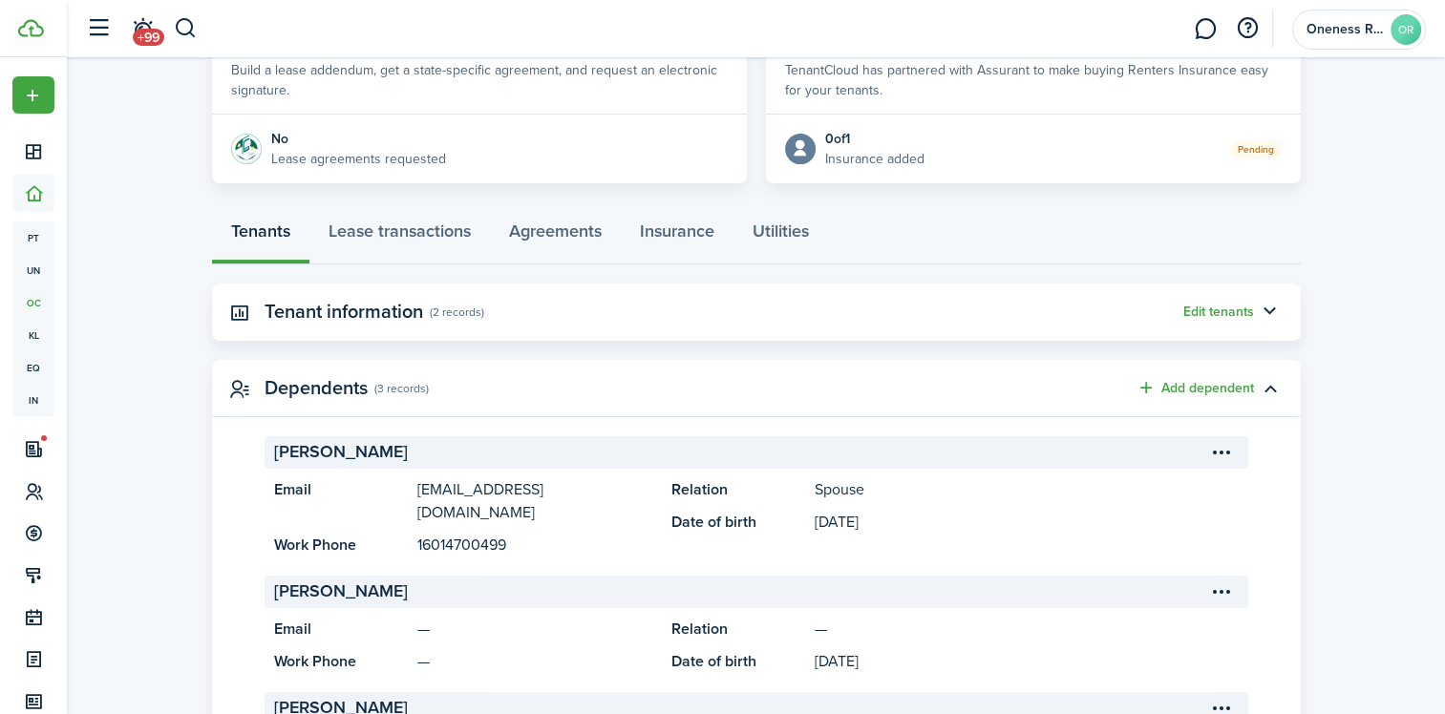
scroll to position [142, 0]
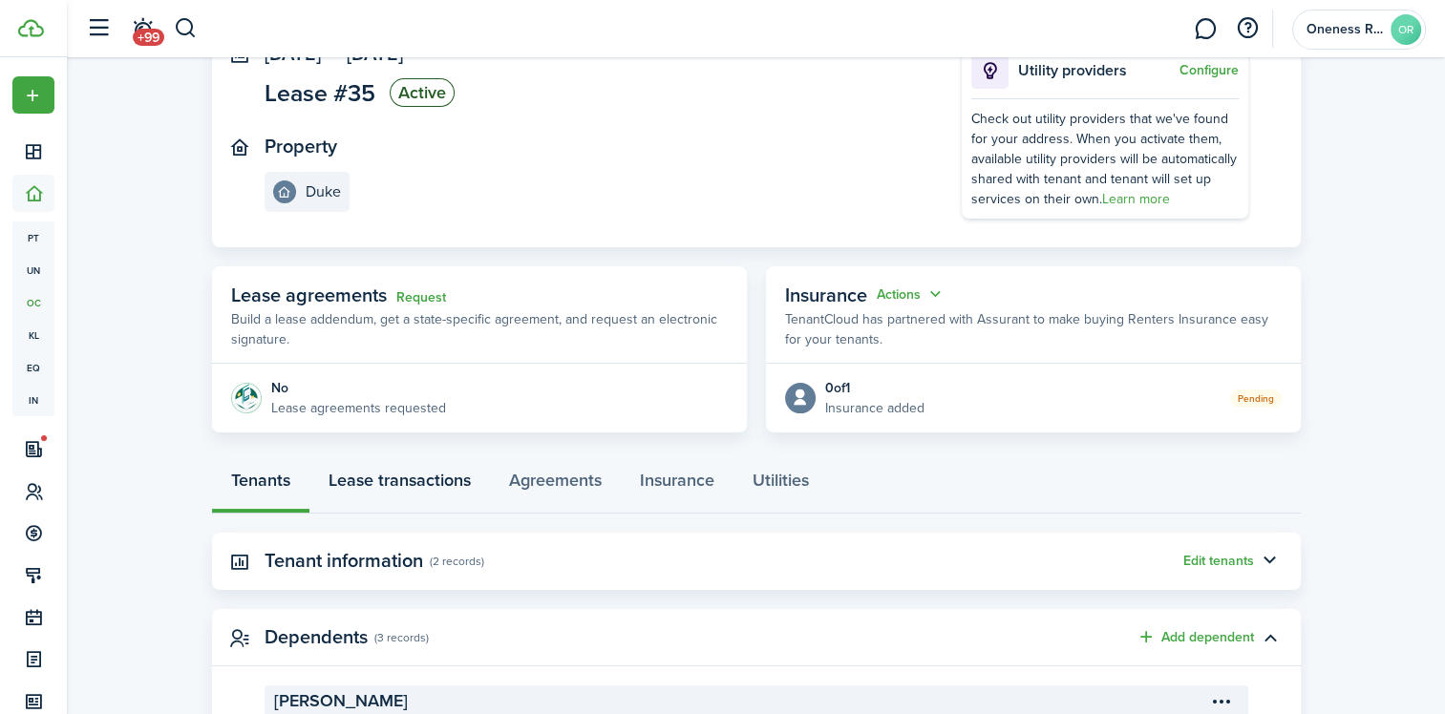
click at [383, 476] on link "Lease transactions" at bounding box center [399, 484] width 180 height 57
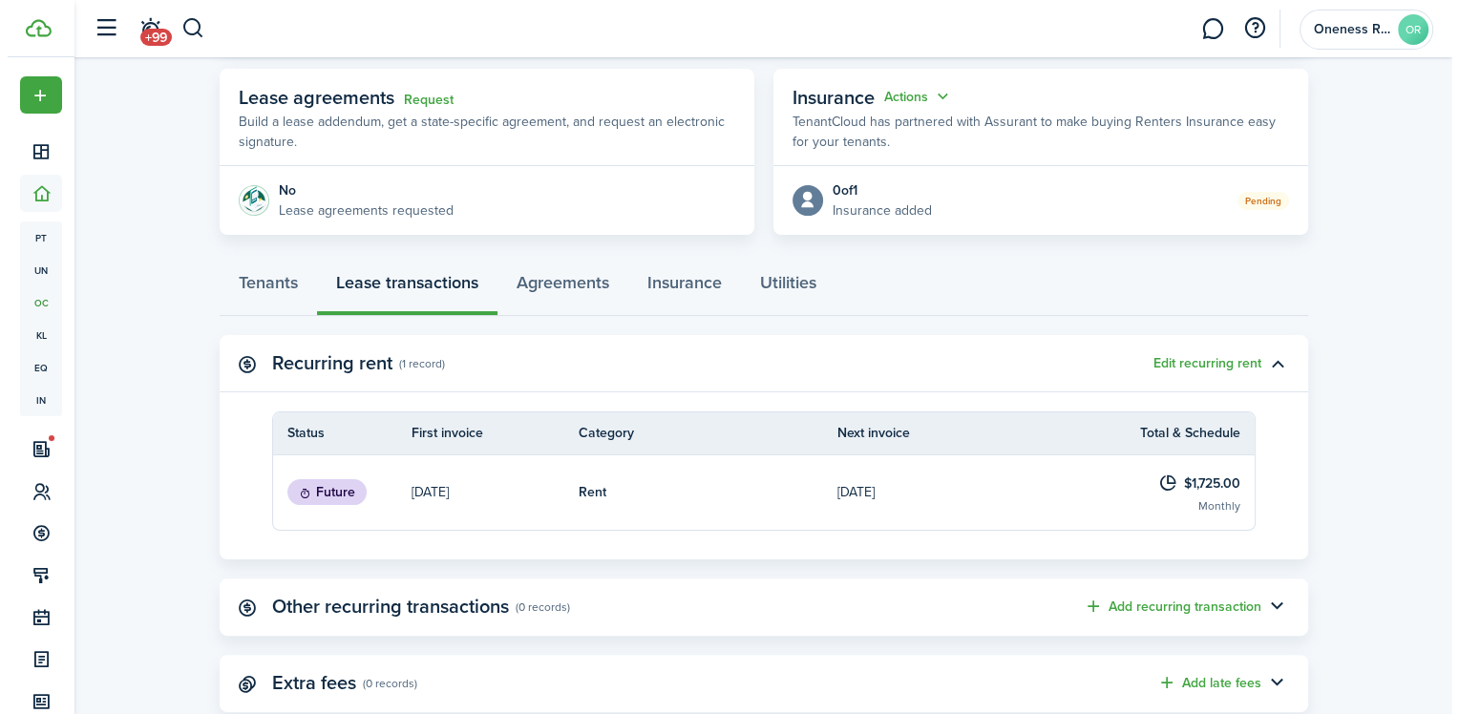
scroll to position [390, 0]
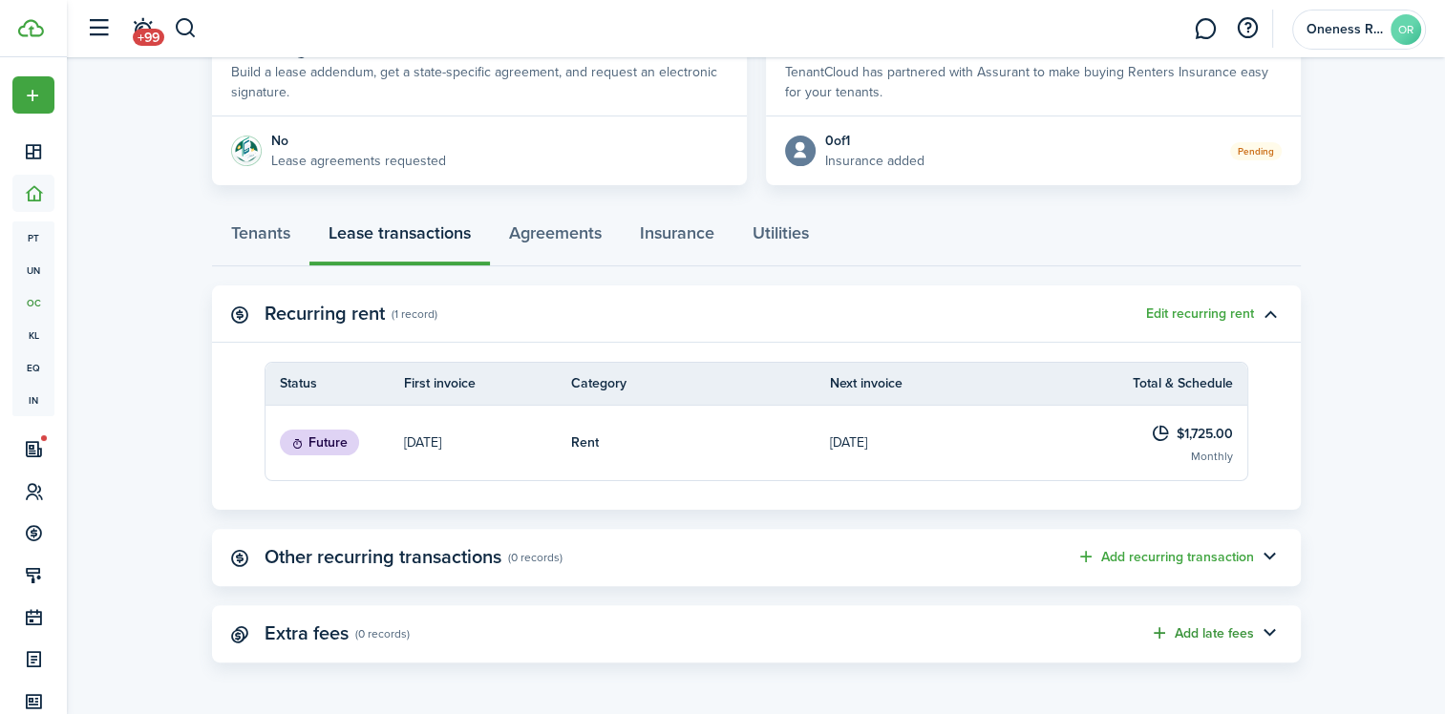
click at [1160, 633] on button "Add late fees" at bounding box center [1202, 634] width 104 height 22
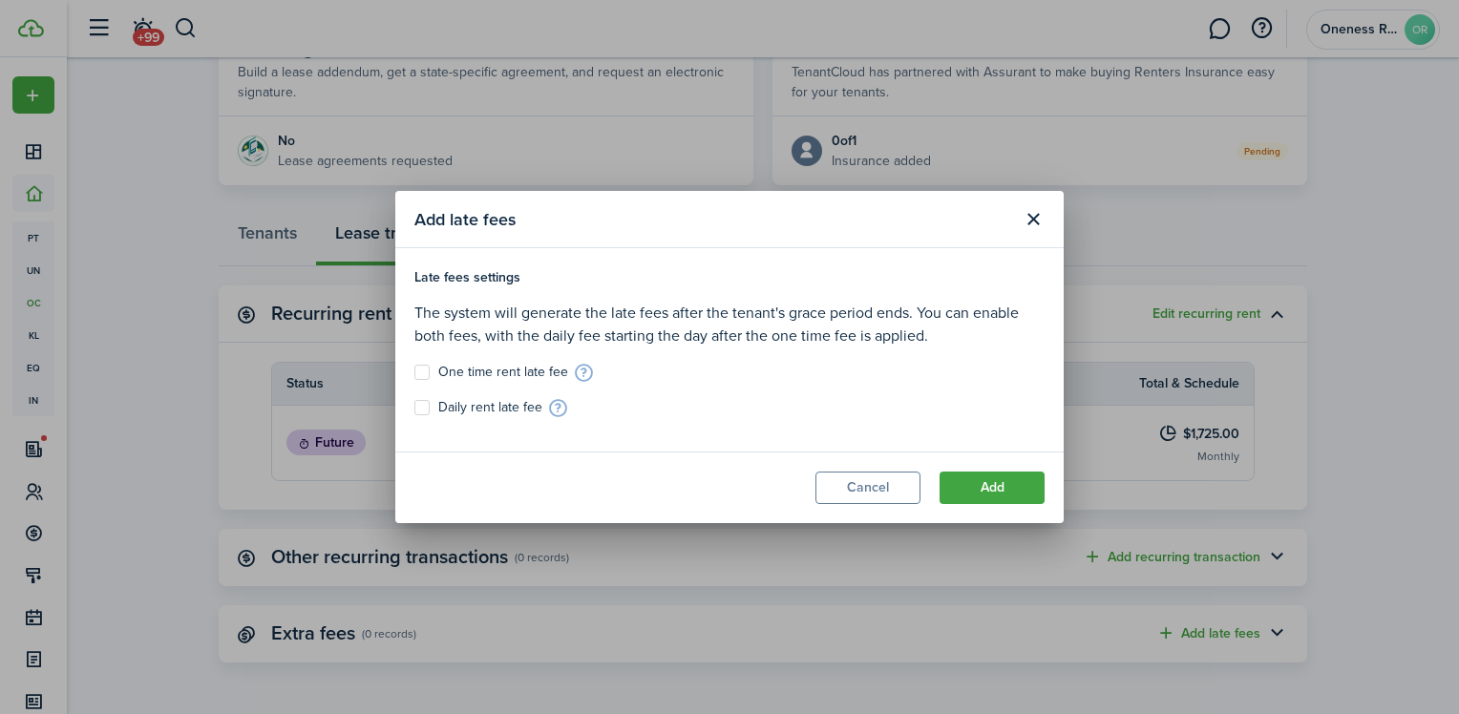
click at [424, 372] on label "One time rent late fee" at bounding box center [491, 372] width 154 height 15
click at [414, 372] on input "One time rent late fee" at bounding box center [413, 372] width 1 height 1
checkbox input "true"
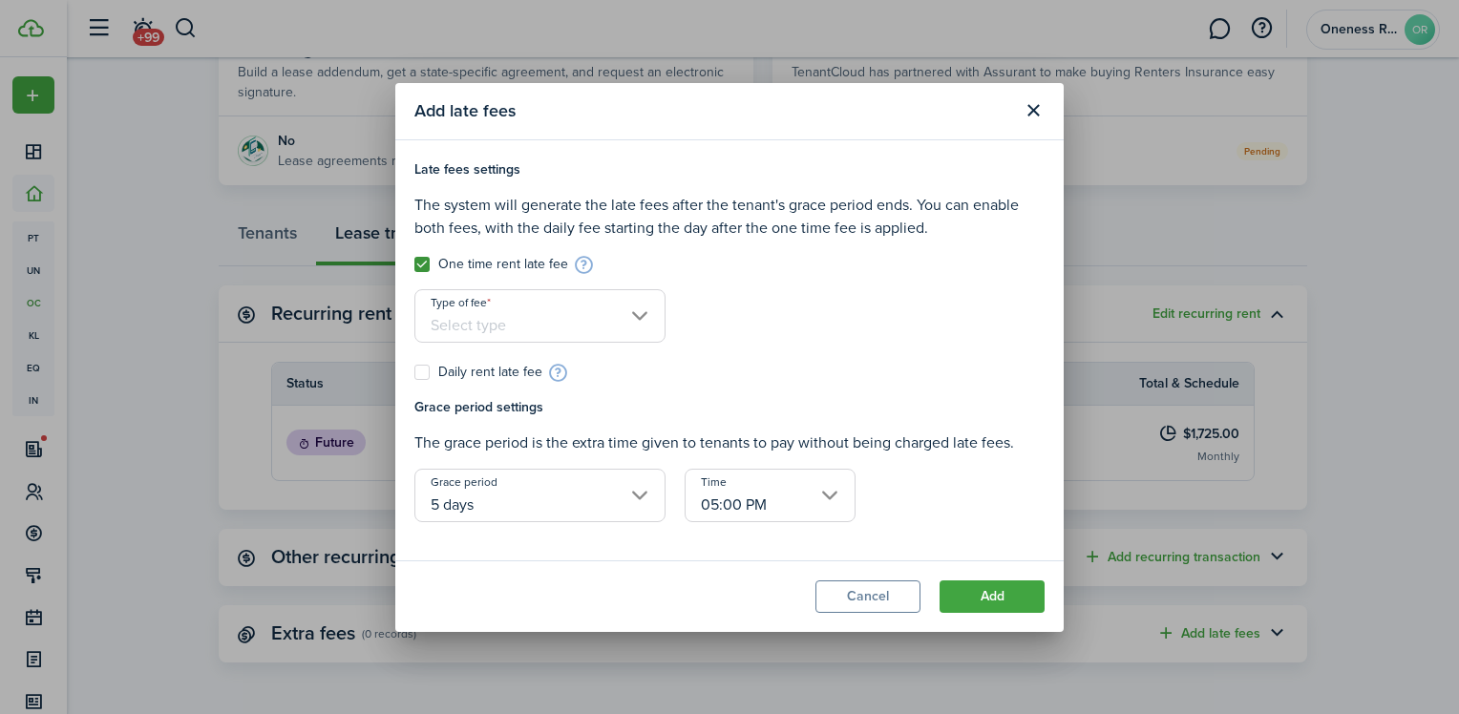
click at [619, 320] on input "Type of fee" at bounding box center [539, 315] width 251 height 53
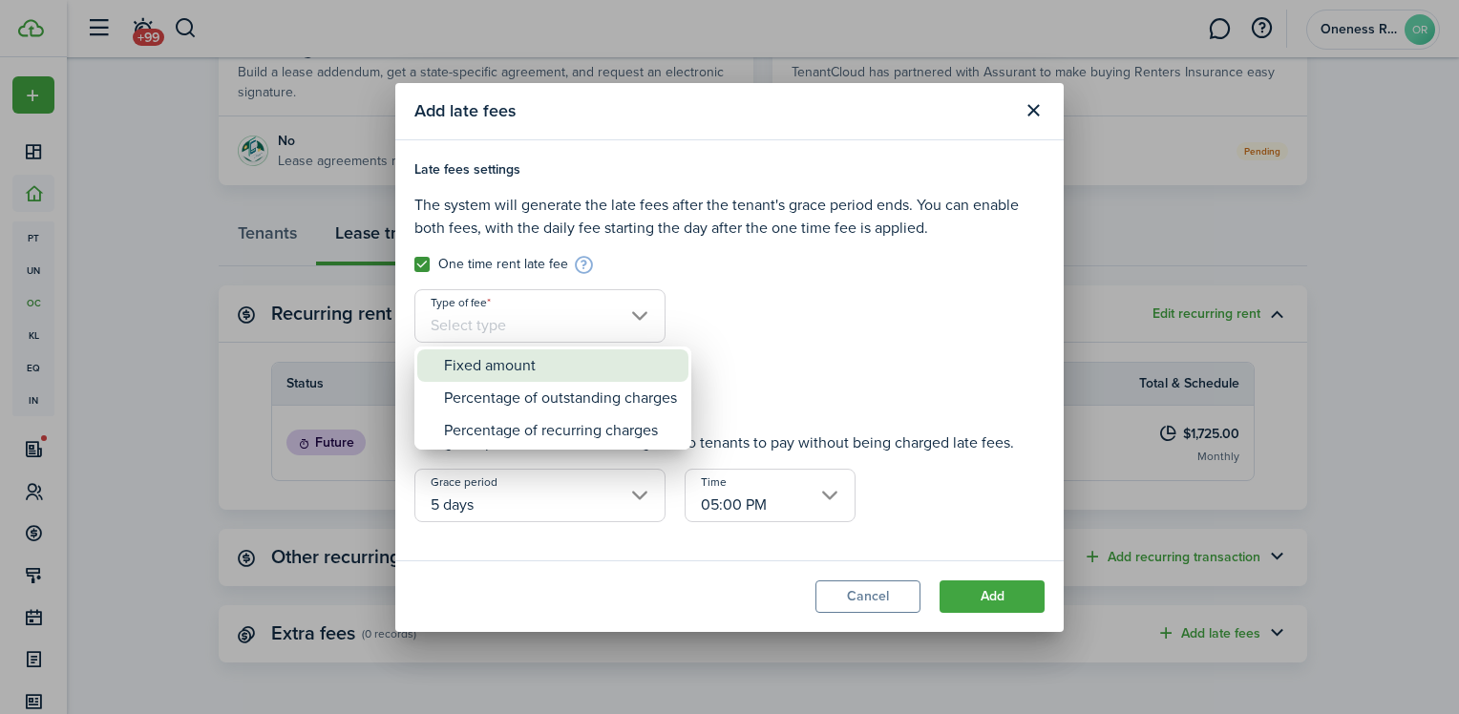
click at [489, 368] on div "Fixed amount" at bounding box center [560, 365] width 233 height 32
type input "Fixed amount"
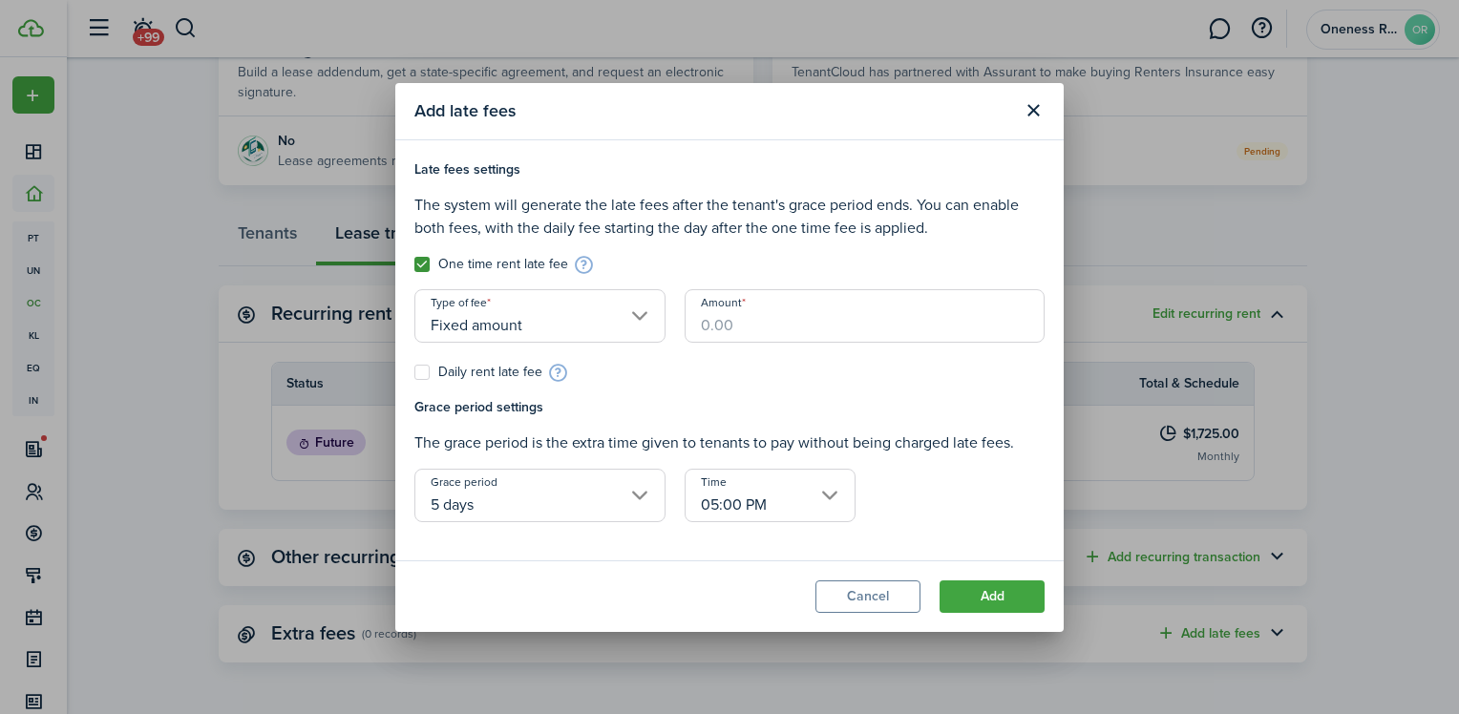
click at [727, 327] on input "Amount" at bounding box center [865, 315] width 360 height 53
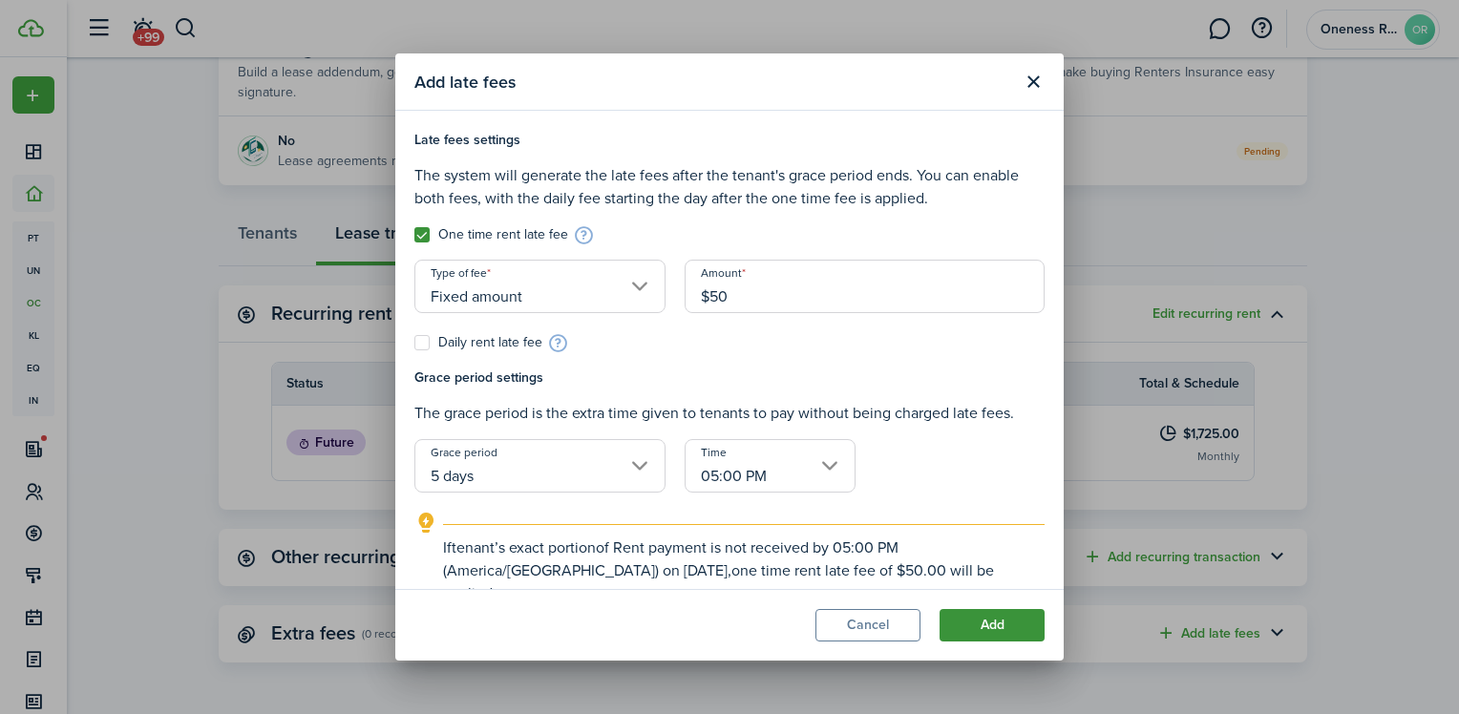
type input "$50.00"
click at [1012, 624] on button "Add" at bounding box center [992, 625] width 105 height 32
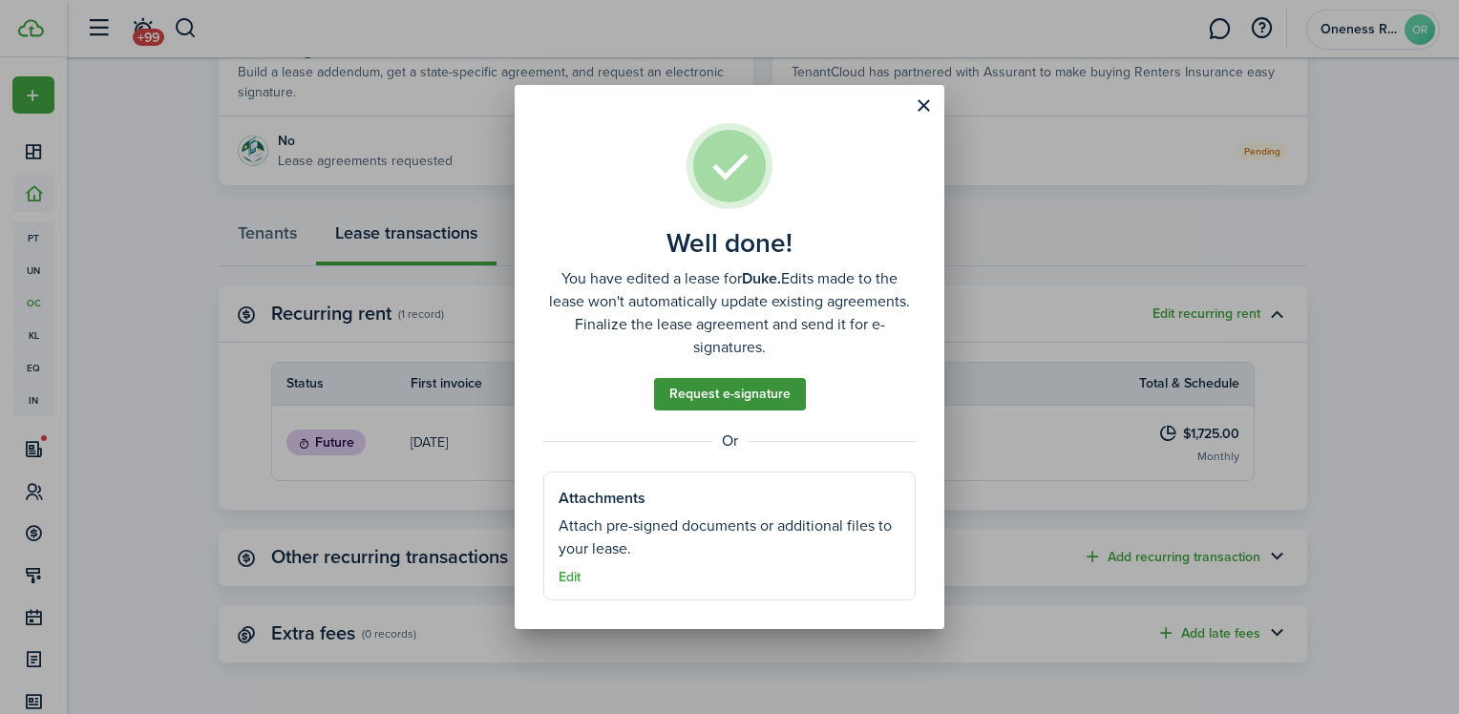
click at [730, 394] on link "Request e-signature" at bounding box center [730, 394] width 152 height 32
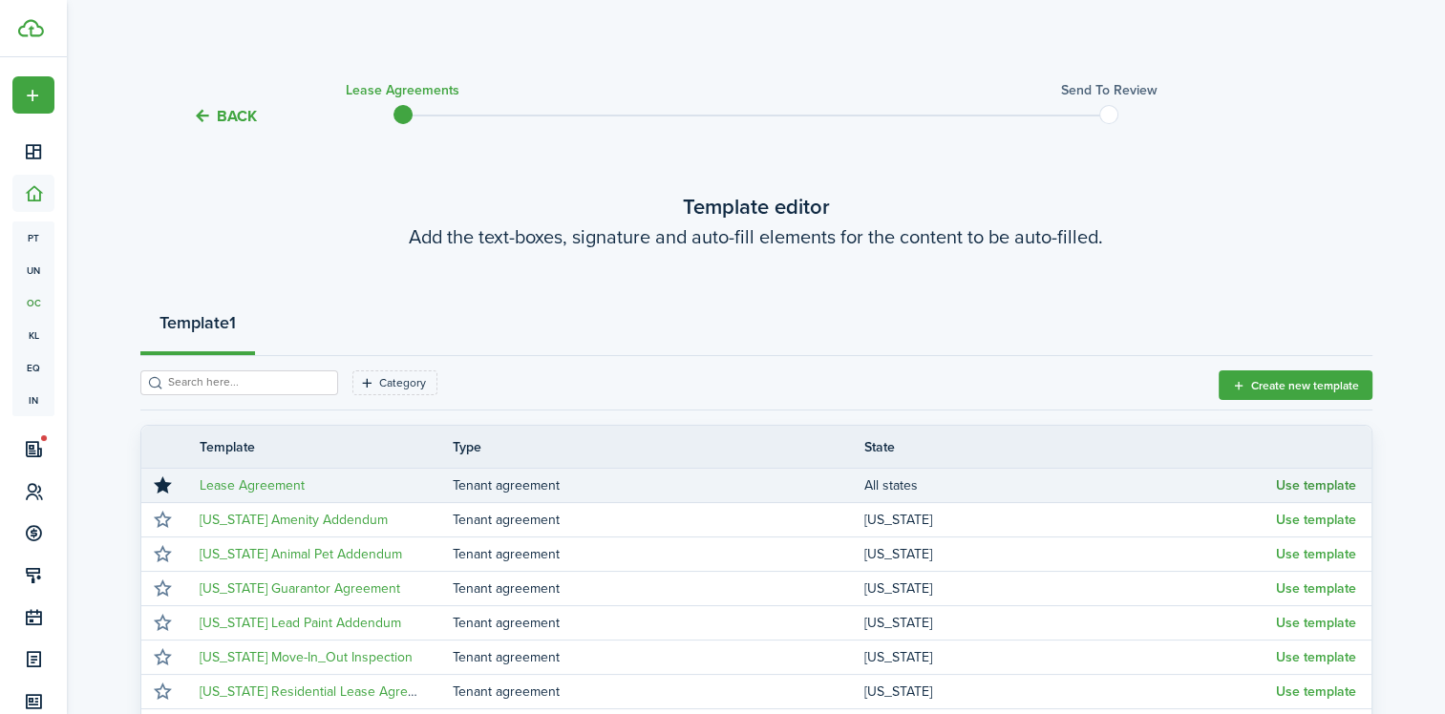
click at [1310, 492] on td "Use template" at bounding box center [1323, 486] width 95 height 26
click at [1287, 487] on button "Use template" at bounding box center [1316, 485] width 80 height 15
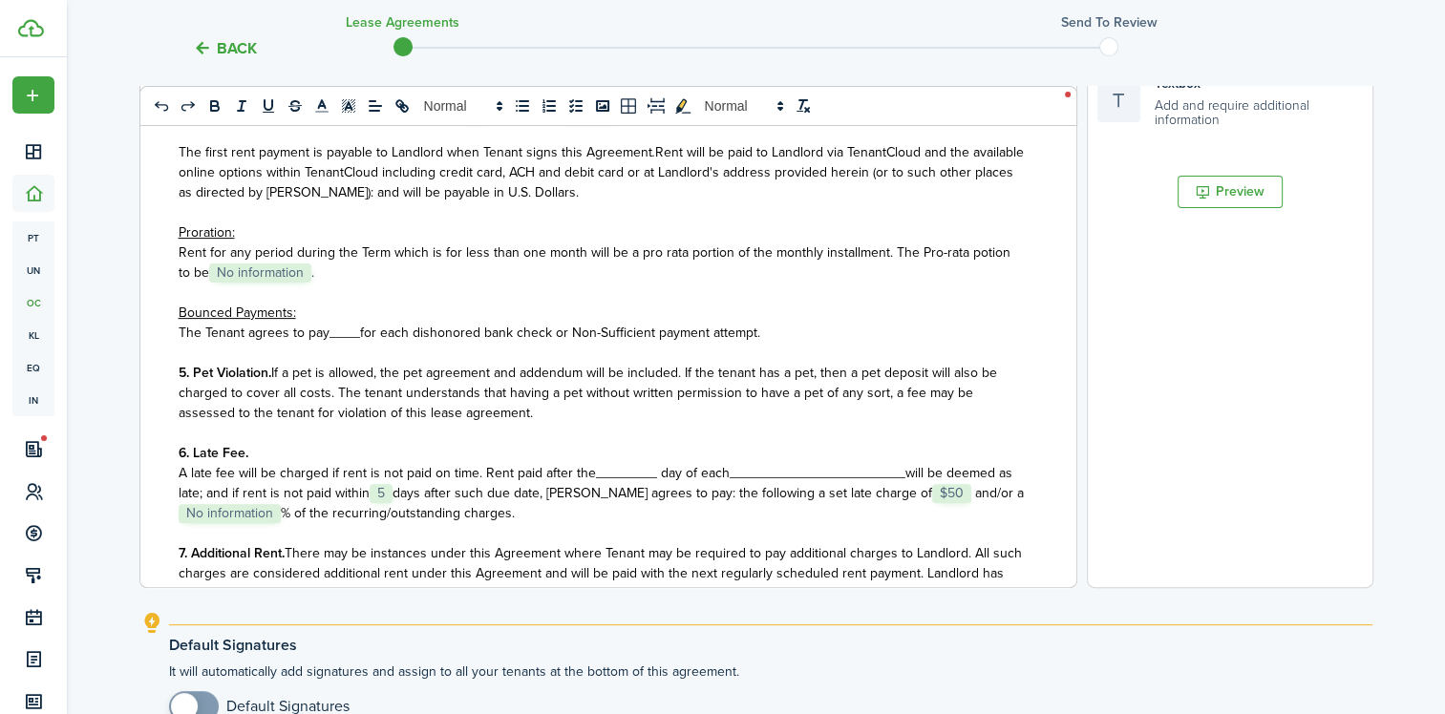
scroll to position [859, 0]
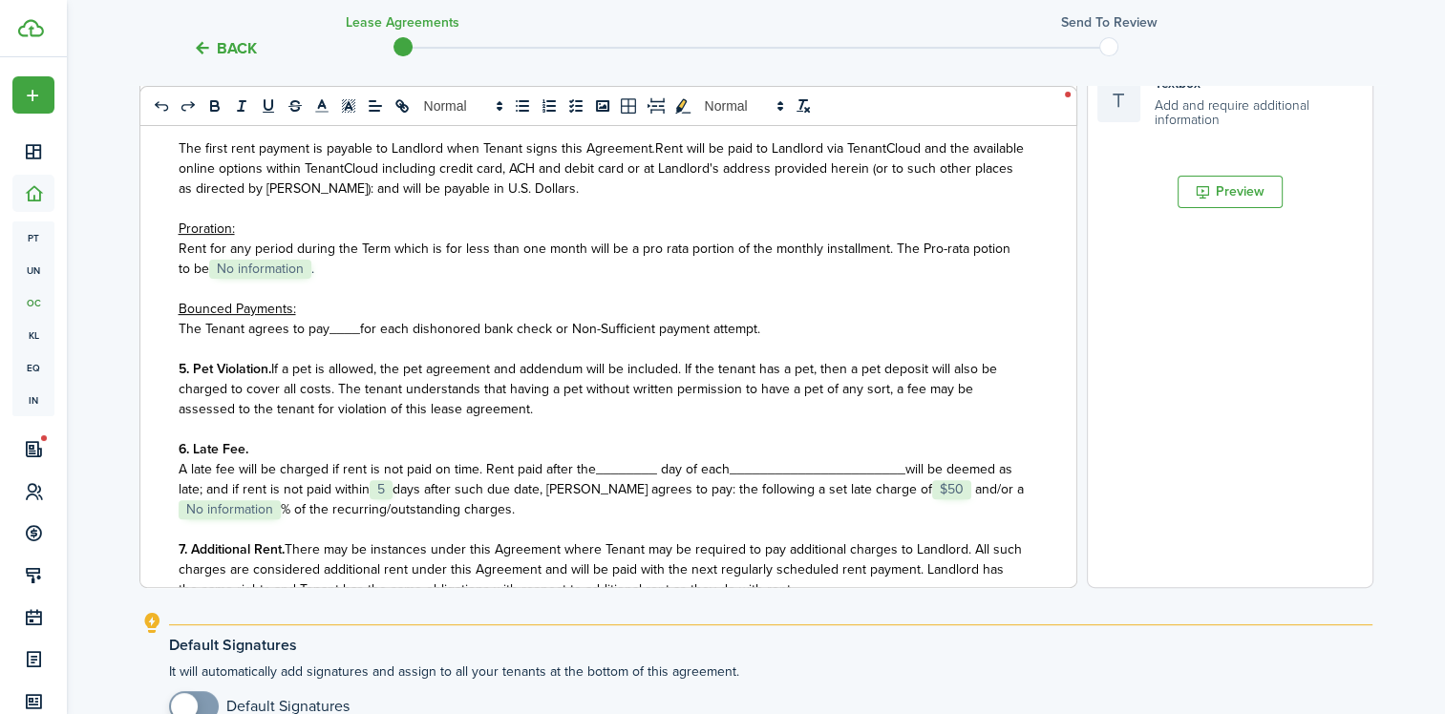
click at [615, 479] on span "A late fee will be charged if rent is not paid on time. Rent paid after the____…" at bounding box center [454, 469] width 551 height 20
click at [764, 479] on span "_______________________" at bounding box center [837, 469] width 176 height 20
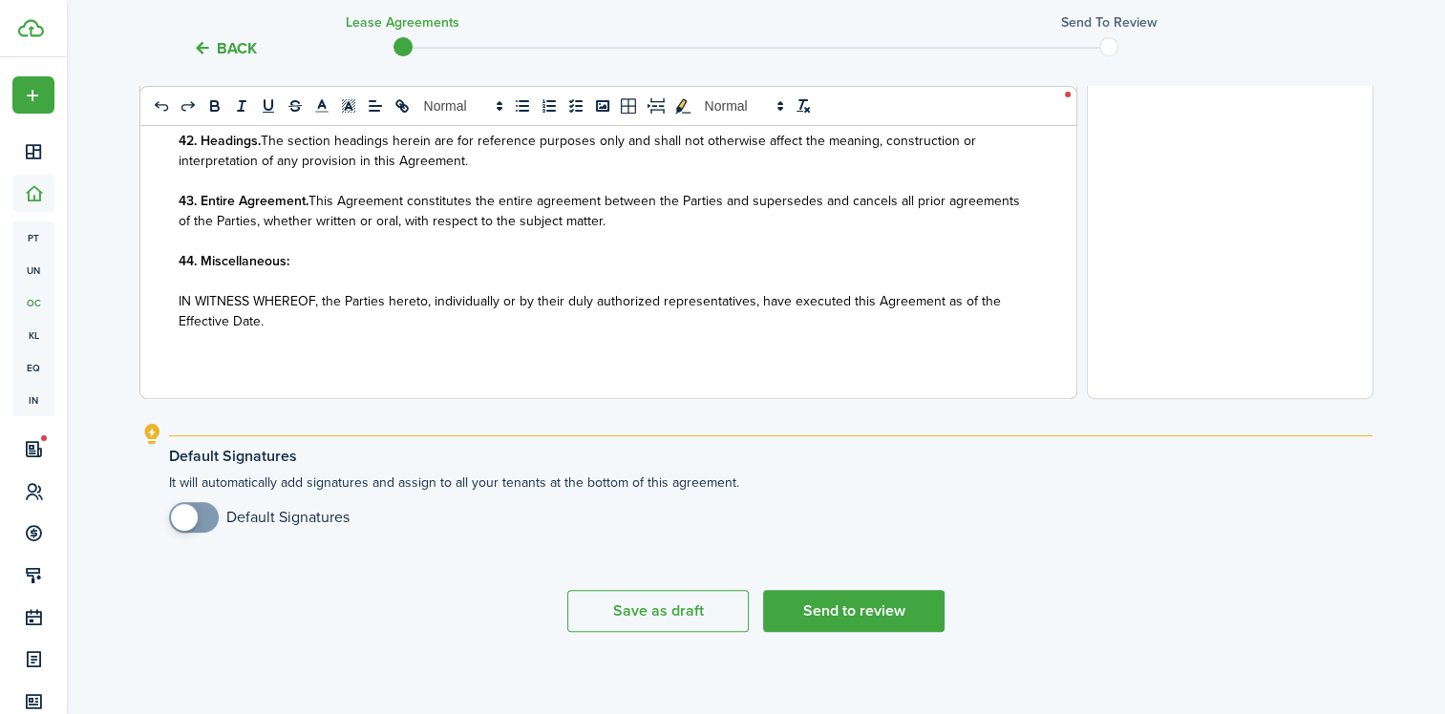
scroll to position [770, 0]
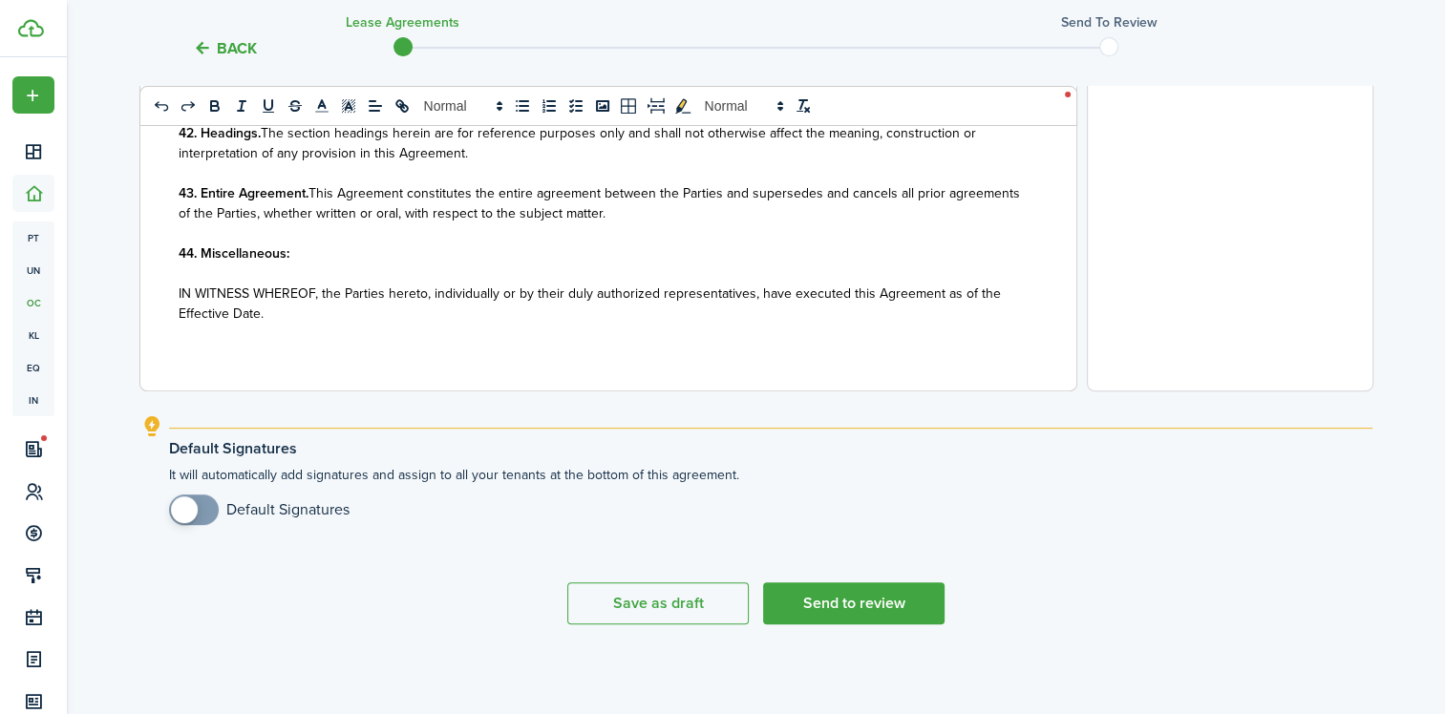
checkbox input "true"
click at [191, 513] on span at bounding box center [184, 510] width 27 height 27
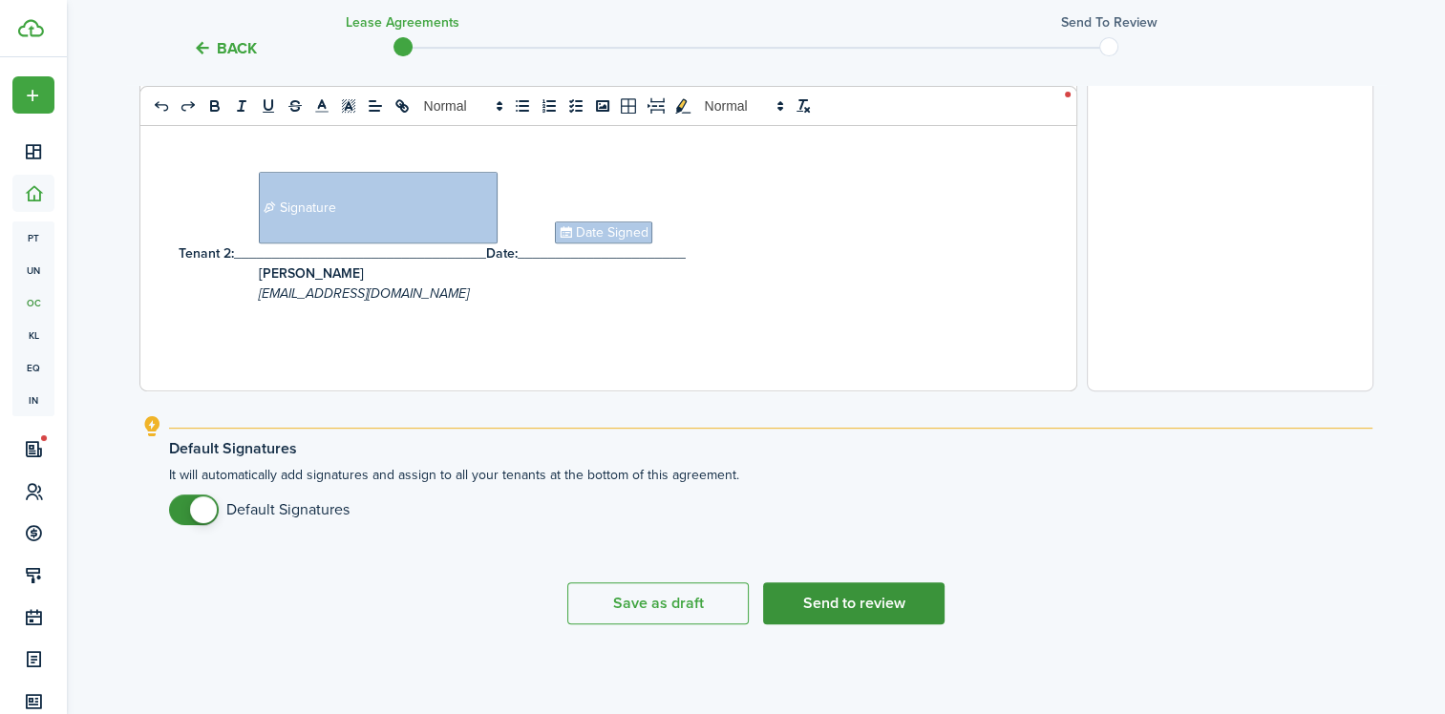
click at [845, 603] on button "Send to review" at bounding box center [853, 603] width 181 height 42
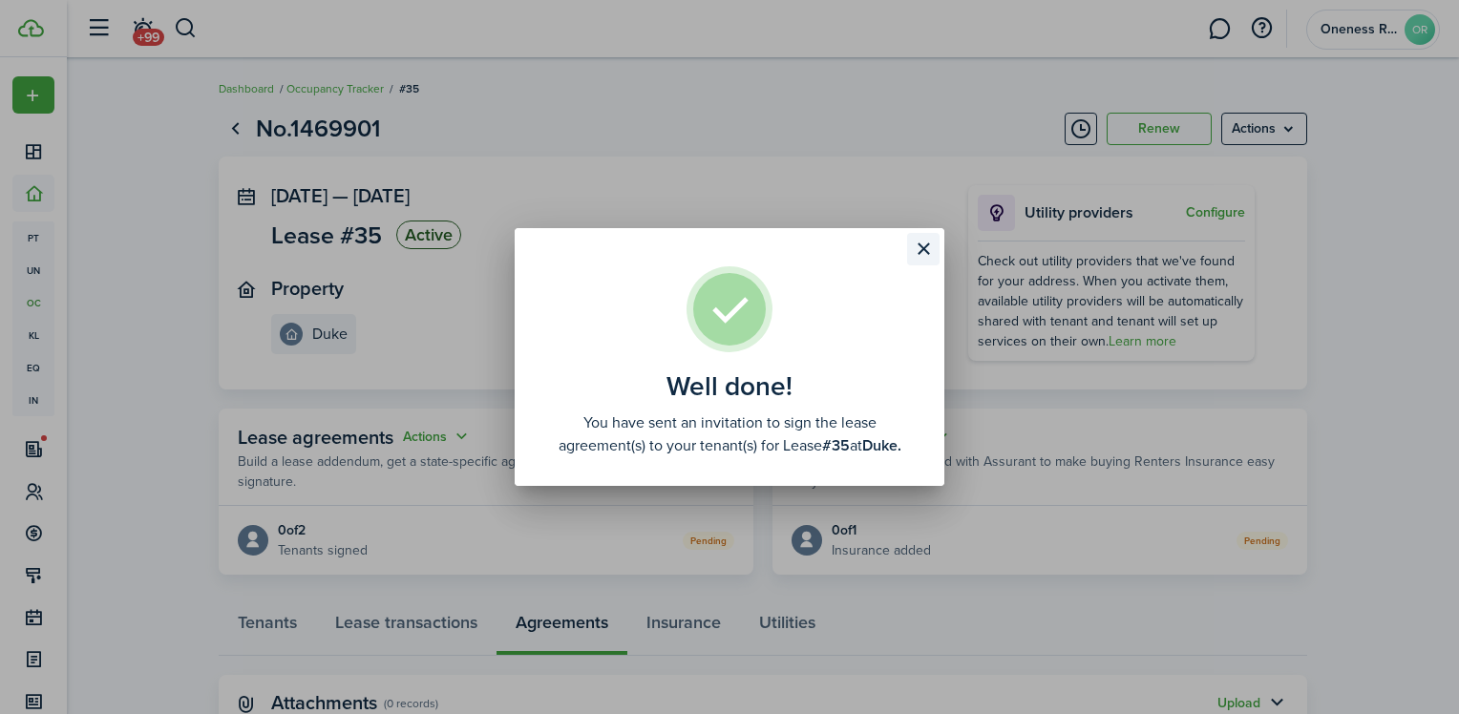
click at [920, 249] on button "Close modal" at bounding box center [923, 249] width 32 height 32
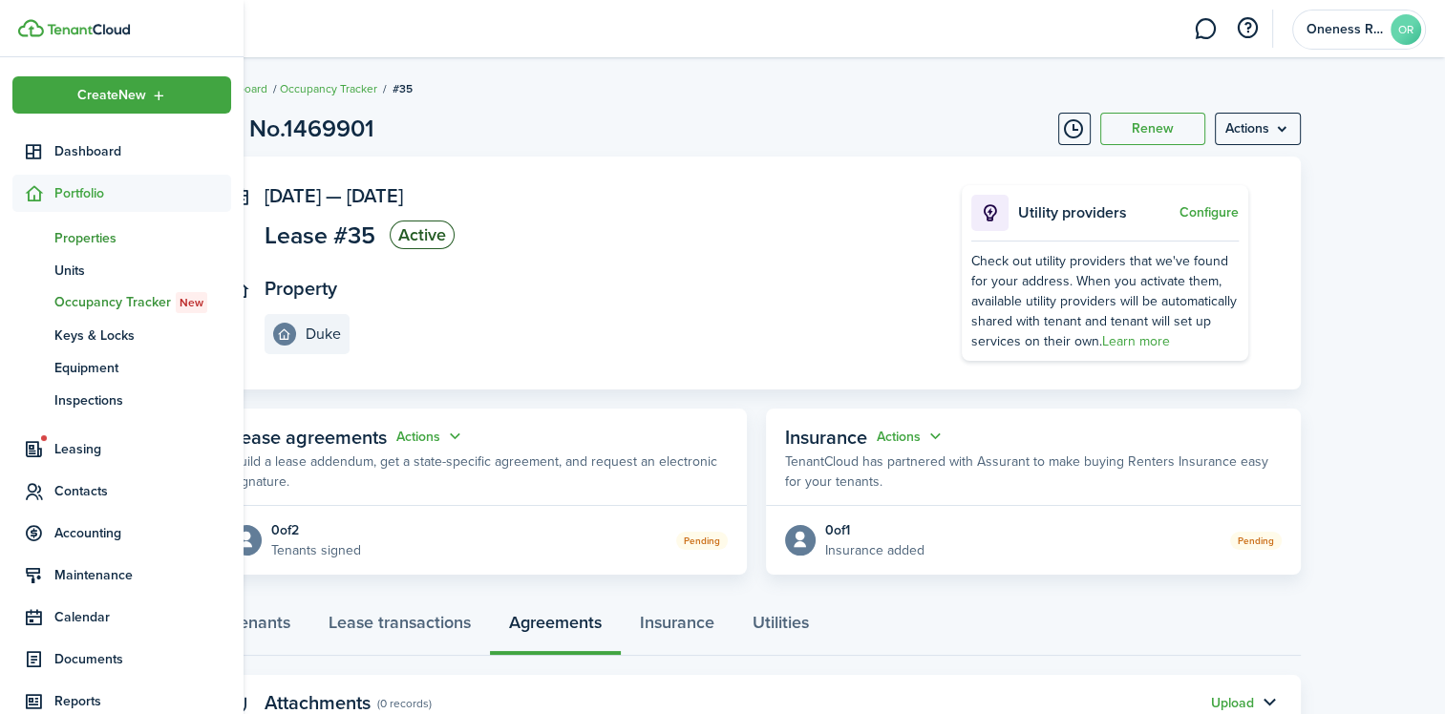
click at [89, 243] on span "Properties" at bounding box center [142, 238] width 177 height 20
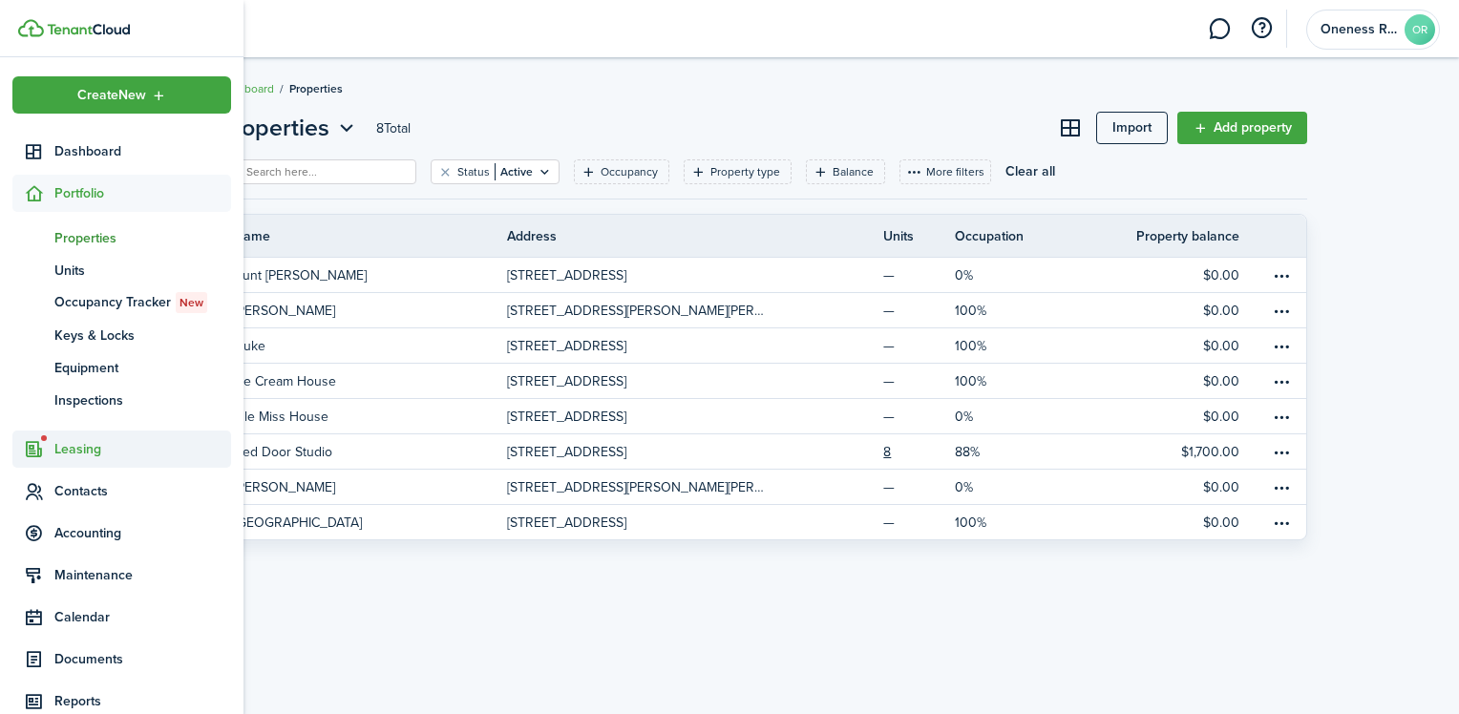
click at [86, 457] on span "Leasing" at bounding box center [142, 449] width 177 height 20
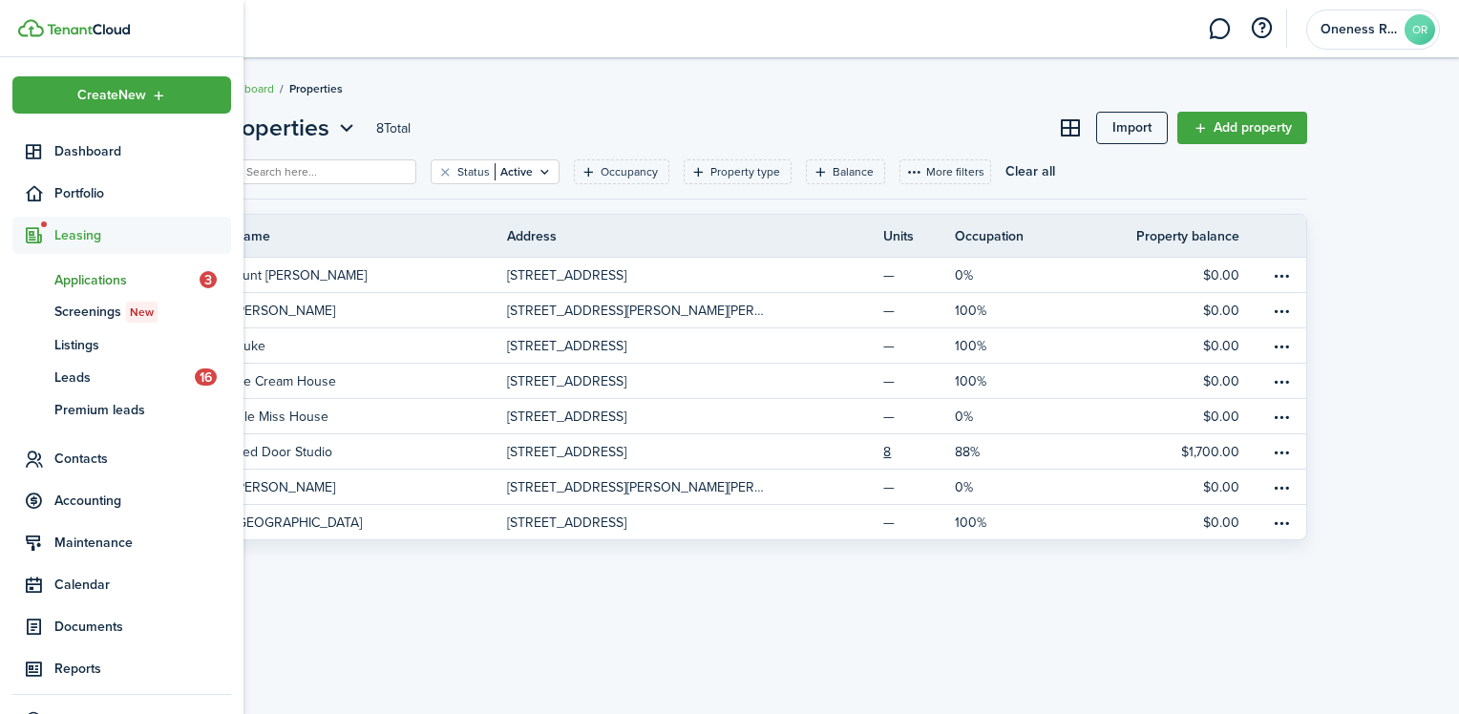
click at [78, 270] on span "Applications" at bounding box center [126, 280] width 145 height 20
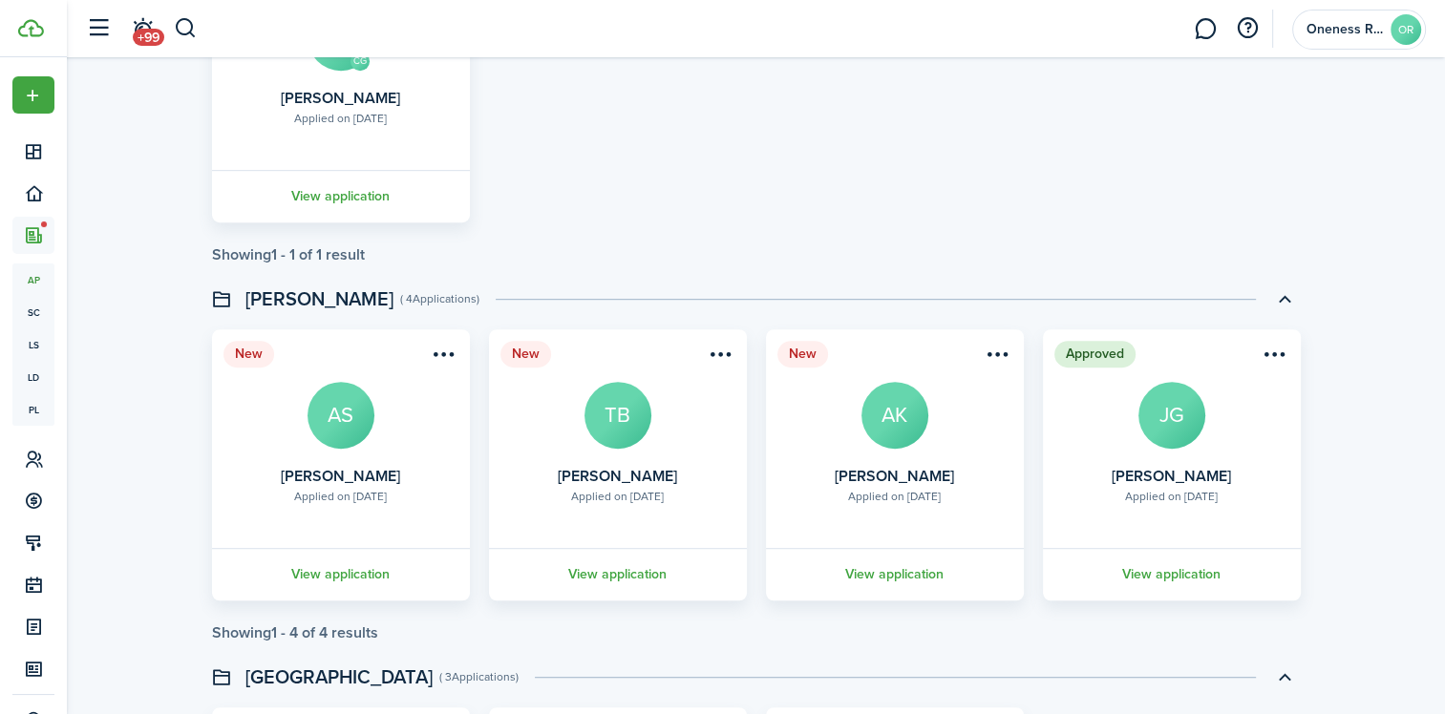
scroll to position [955, 0]
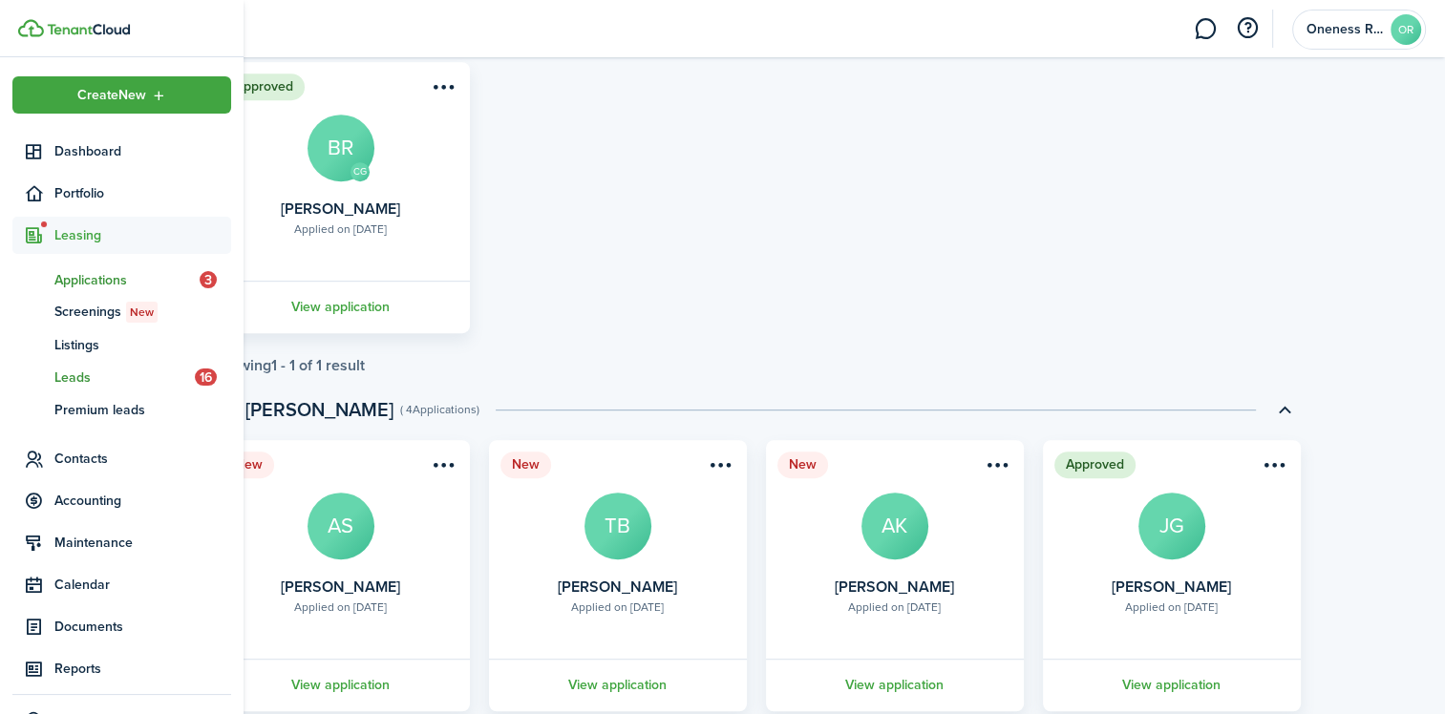
click at [76, 380] on span "Leads" at bounding box center [124, 378] width 140 height 20
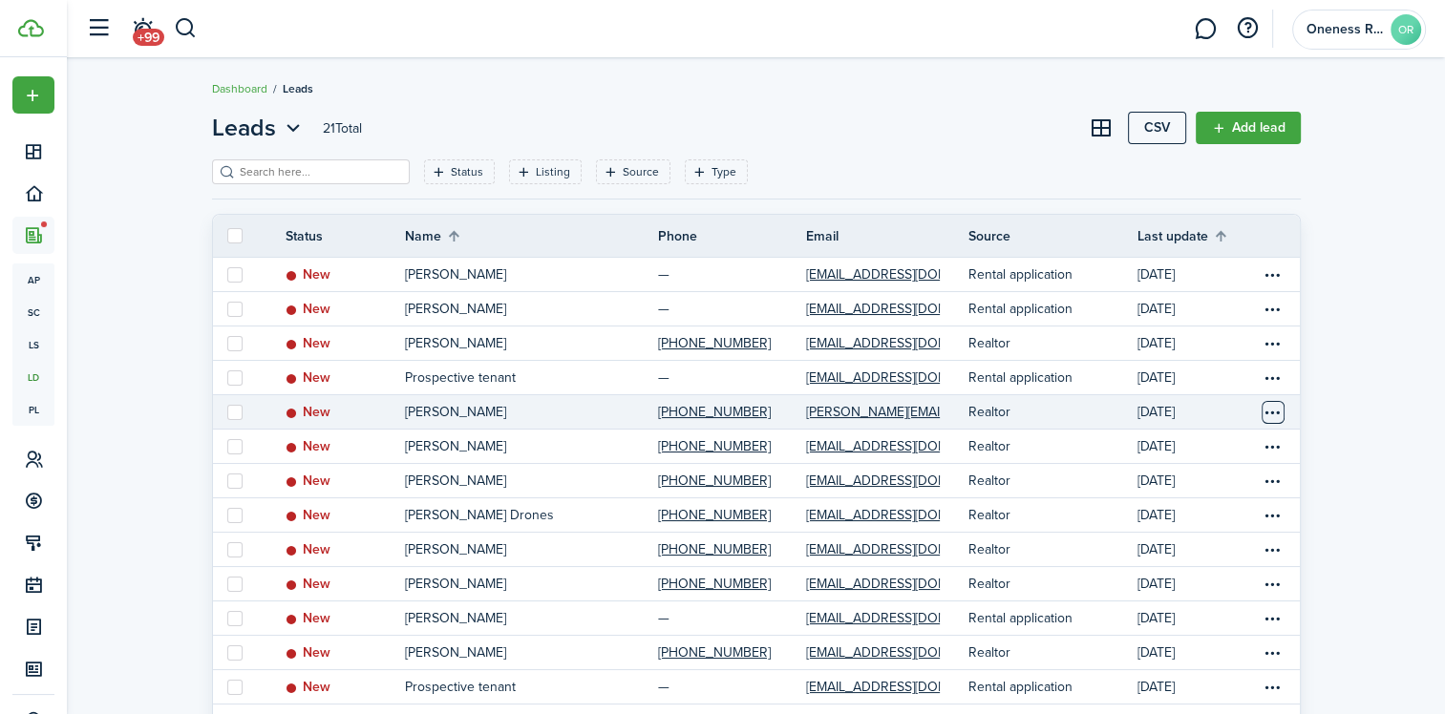
click at [1266, 407] on table-menu-btn-icon "Open menu" at bounding box center [1272, 412] width 23 height 23
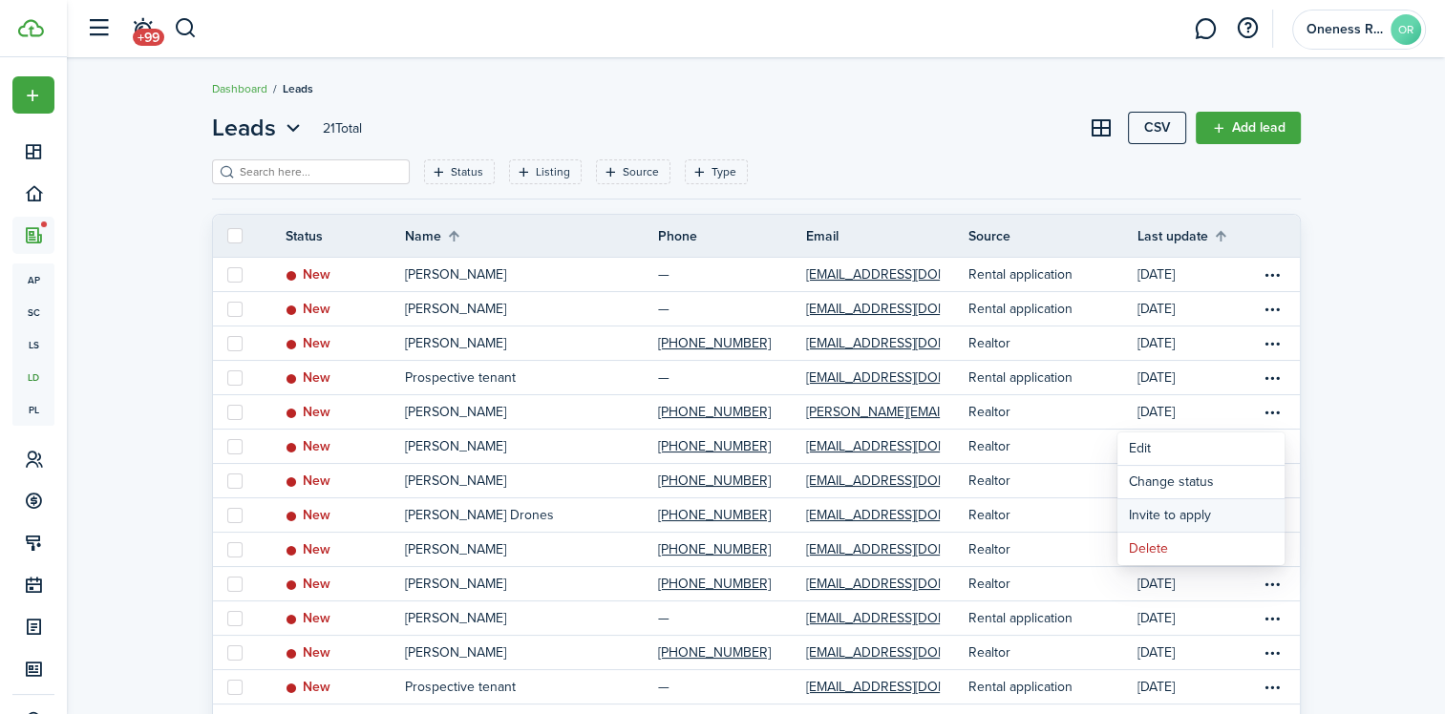
click at [1180, 514] on button "Invite to apply" at bounding box center [1200, 515] width 167 height 32
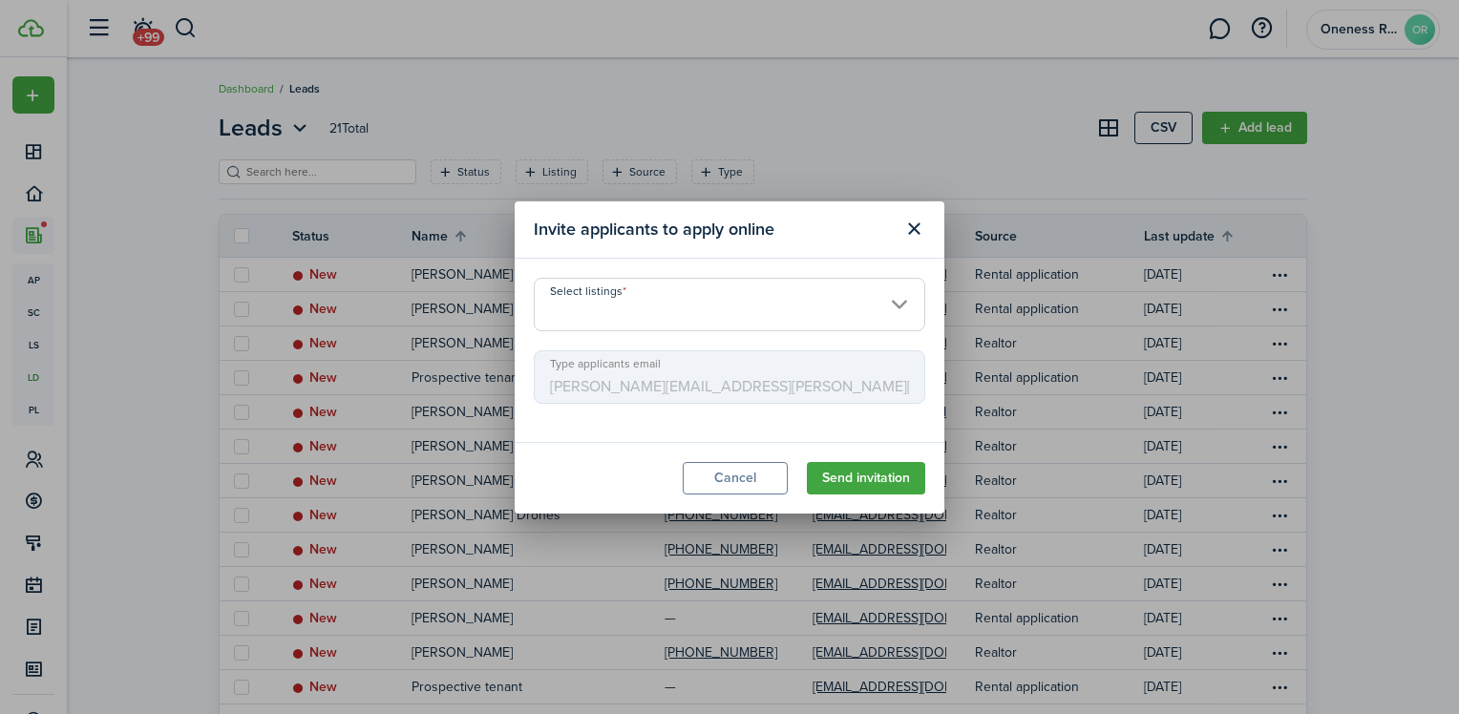
click at [892, 300] on input "Select listings" at bounding box center [729, 304] width 391 height 53
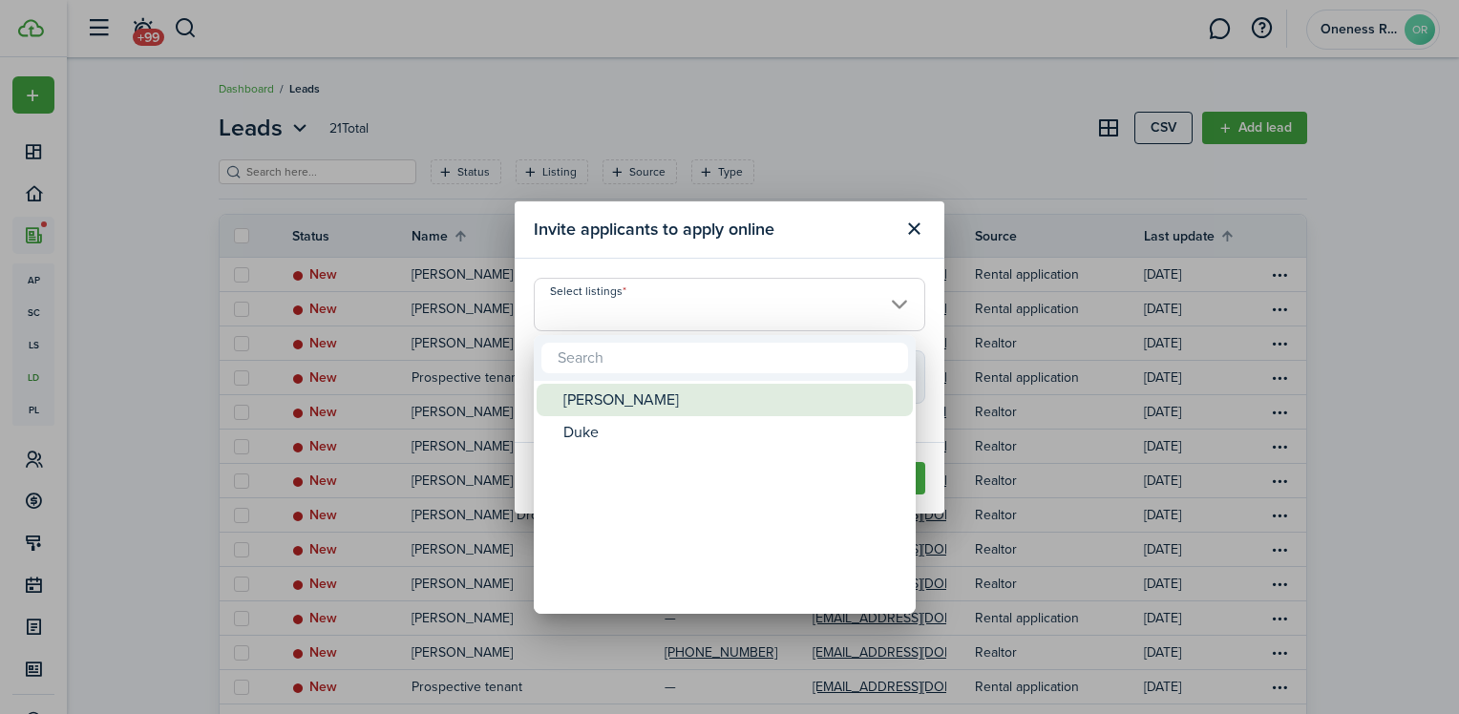
click at [596, 412] on div "[PERSON_NAME]" at bounding box center [732, 400] width 338 height 32
type input "[PERSON_NAME]"
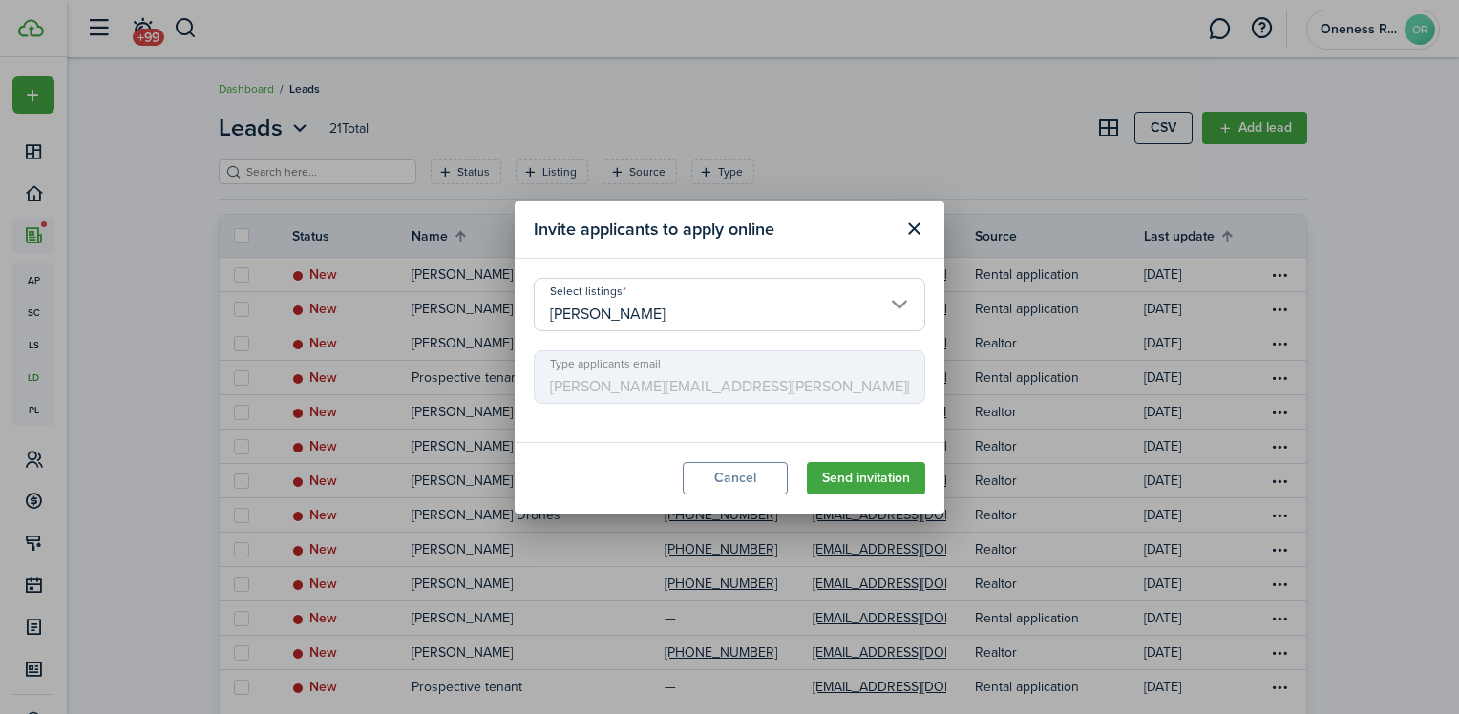
click at [764, 379] on span "[PERSON_NAME][EMAIL_ADDRESS][PERSON_NAME][DOMAIN_NAME]" at bounding box center [729, 376] width 391 height 53
click at [717, 380] on span "[PERSON_NAME][EMAIL_ADDRESS][PERSON_NAME][DOMAIN_NAME]" at bounding box center [729, 376] width 391 height 53
click at [848, 319] on input "[PERSON_NAME]" at bounding box center [729, 304] width 391 height 53
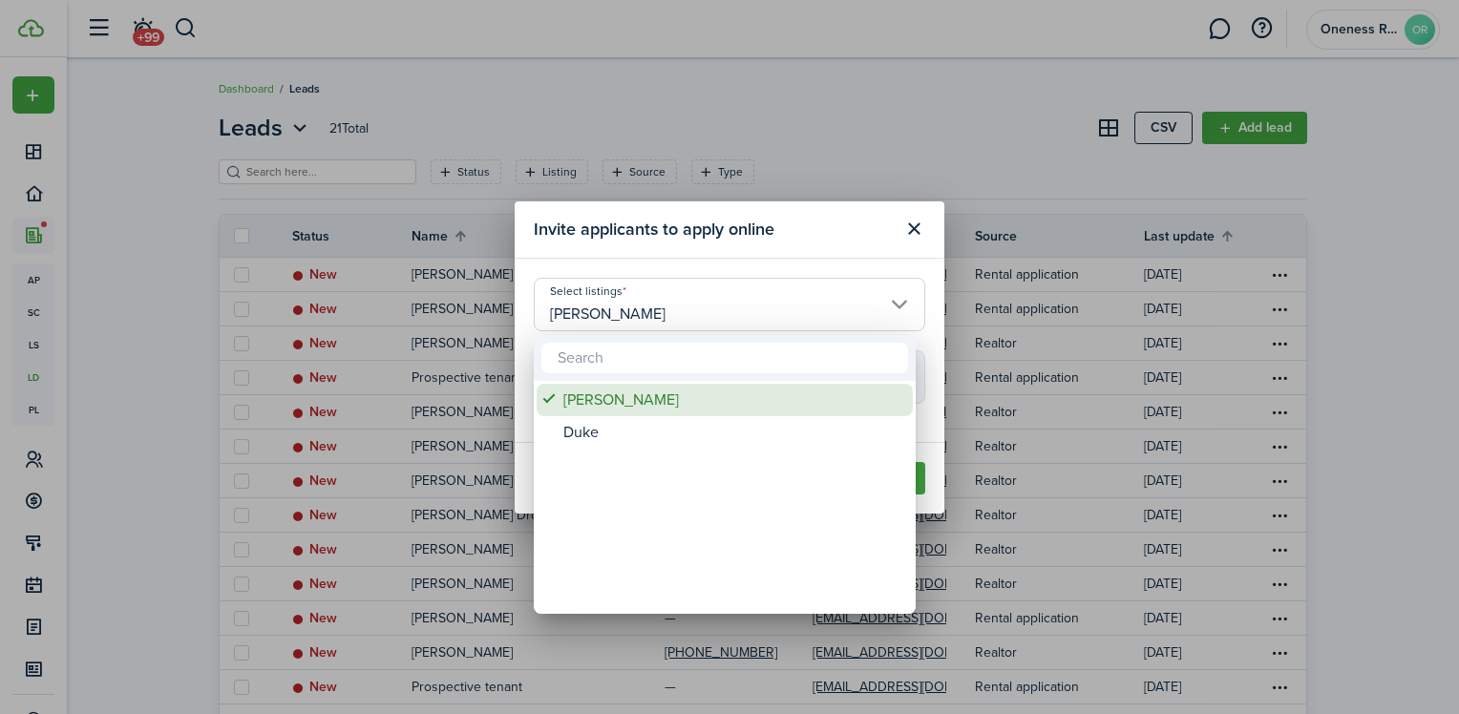
click at [595, 400] on div "[PERSON_NAME]" at bounding box center [732, 400] width 338 height 32
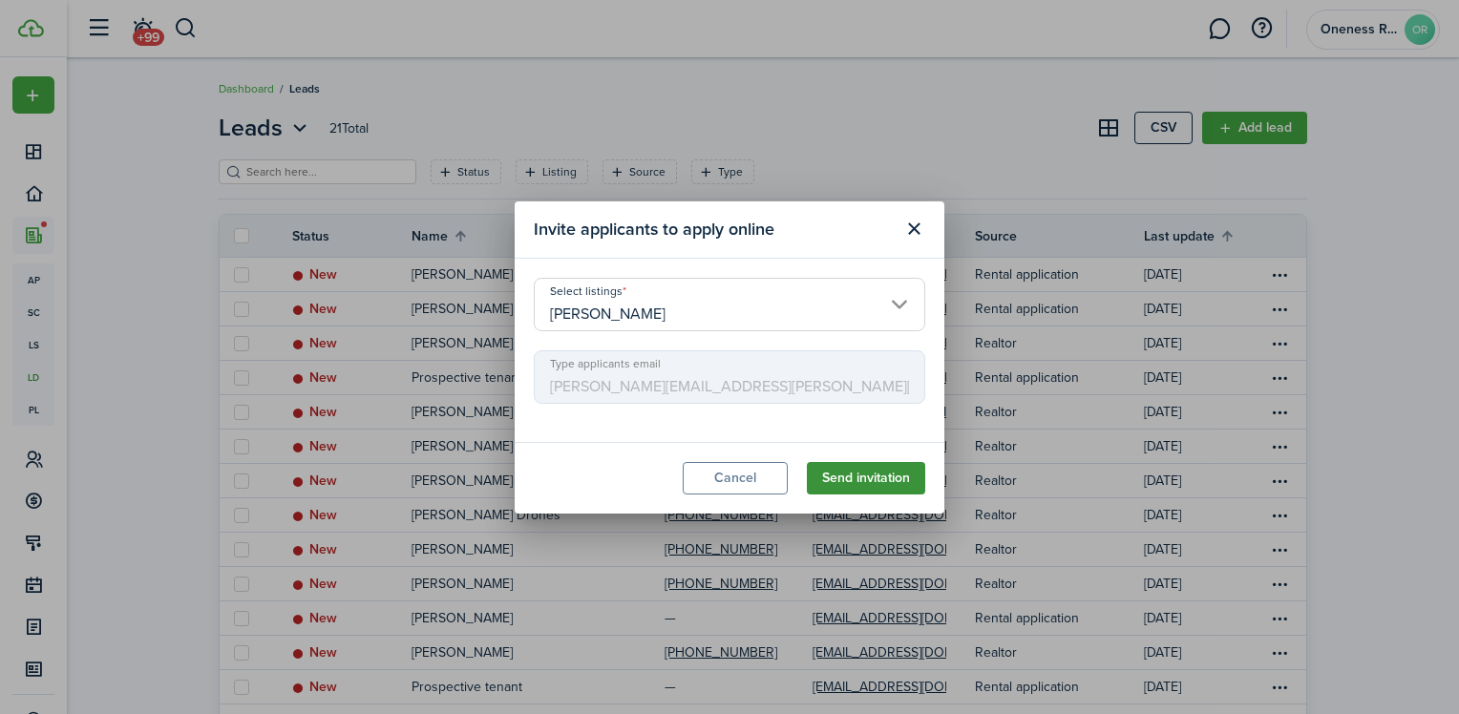
click at [866, 482] on button "Send invitation" at bounding box center [866, 478] width 118 height 32
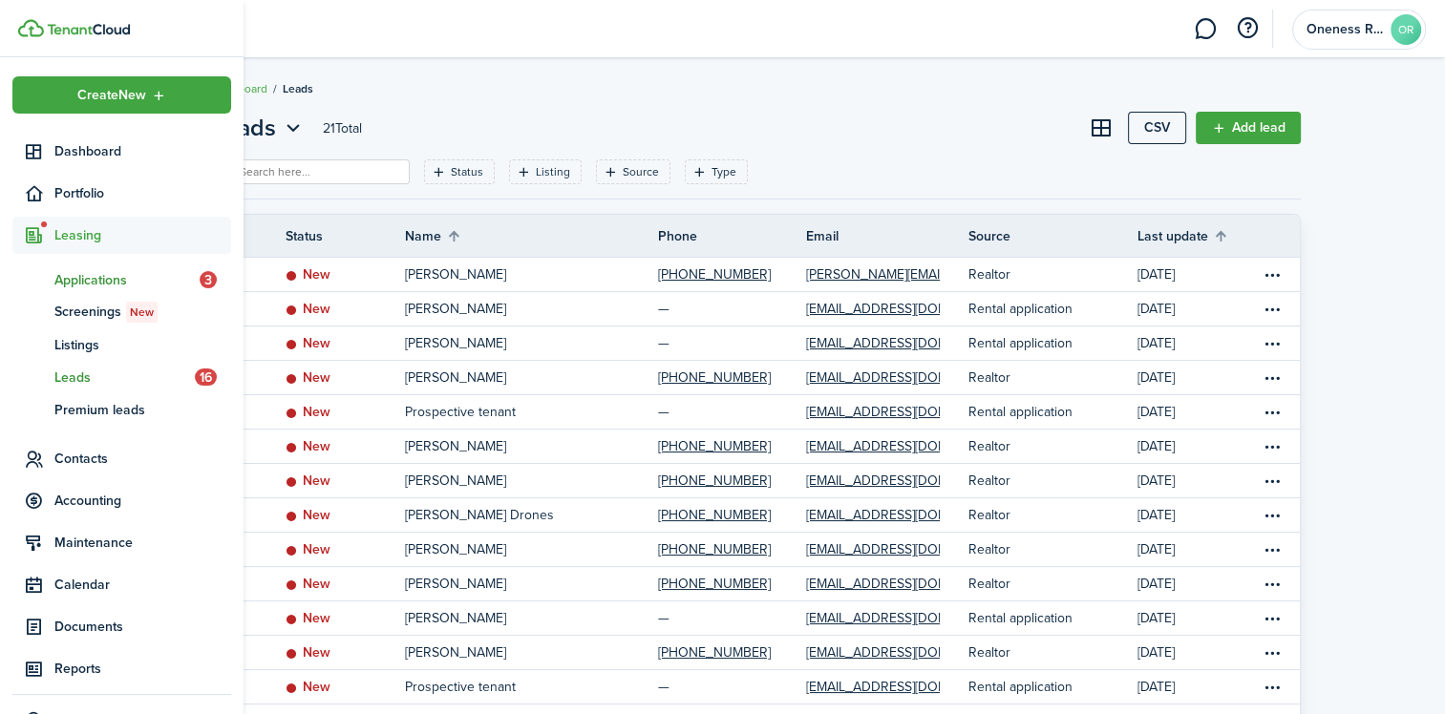
click at [98, 285] on span "Applications" at bounding box center [126, 280] width 145 height 20
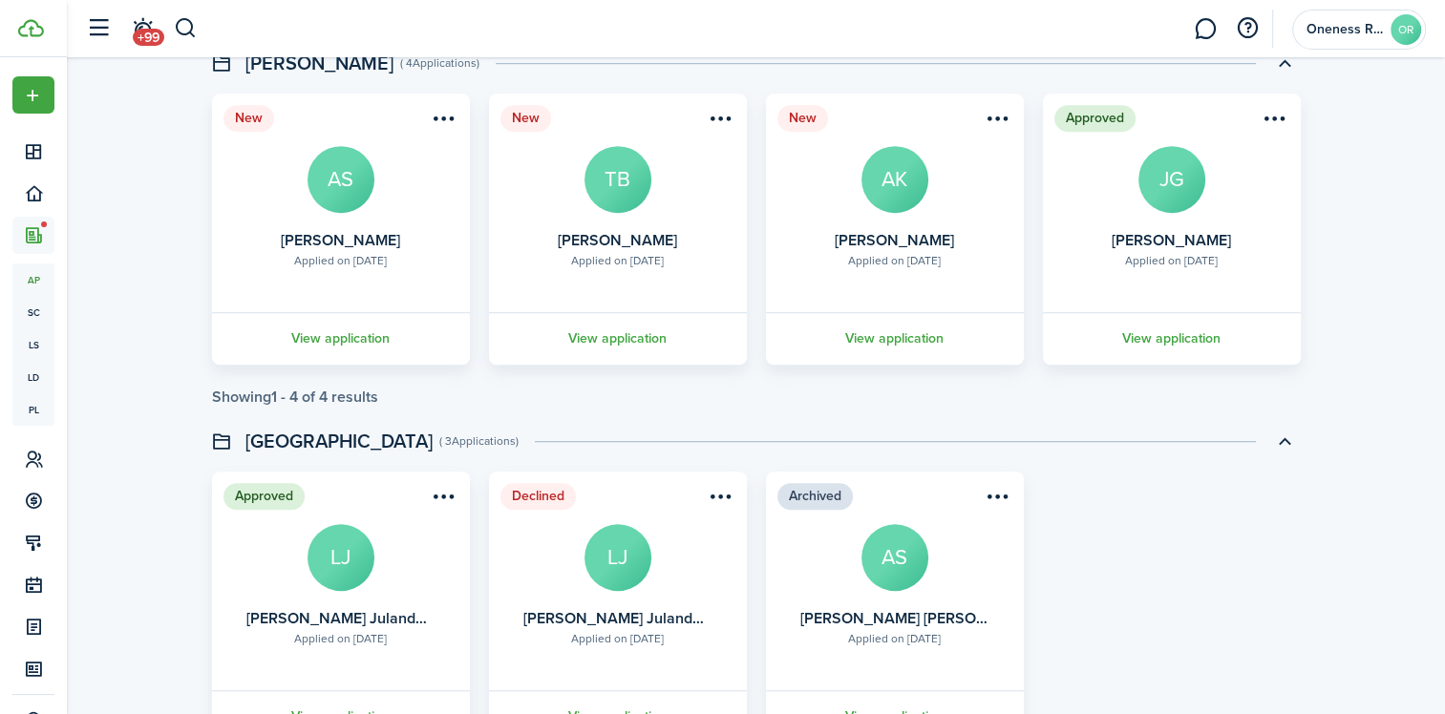
scroll to position [1337, 0]
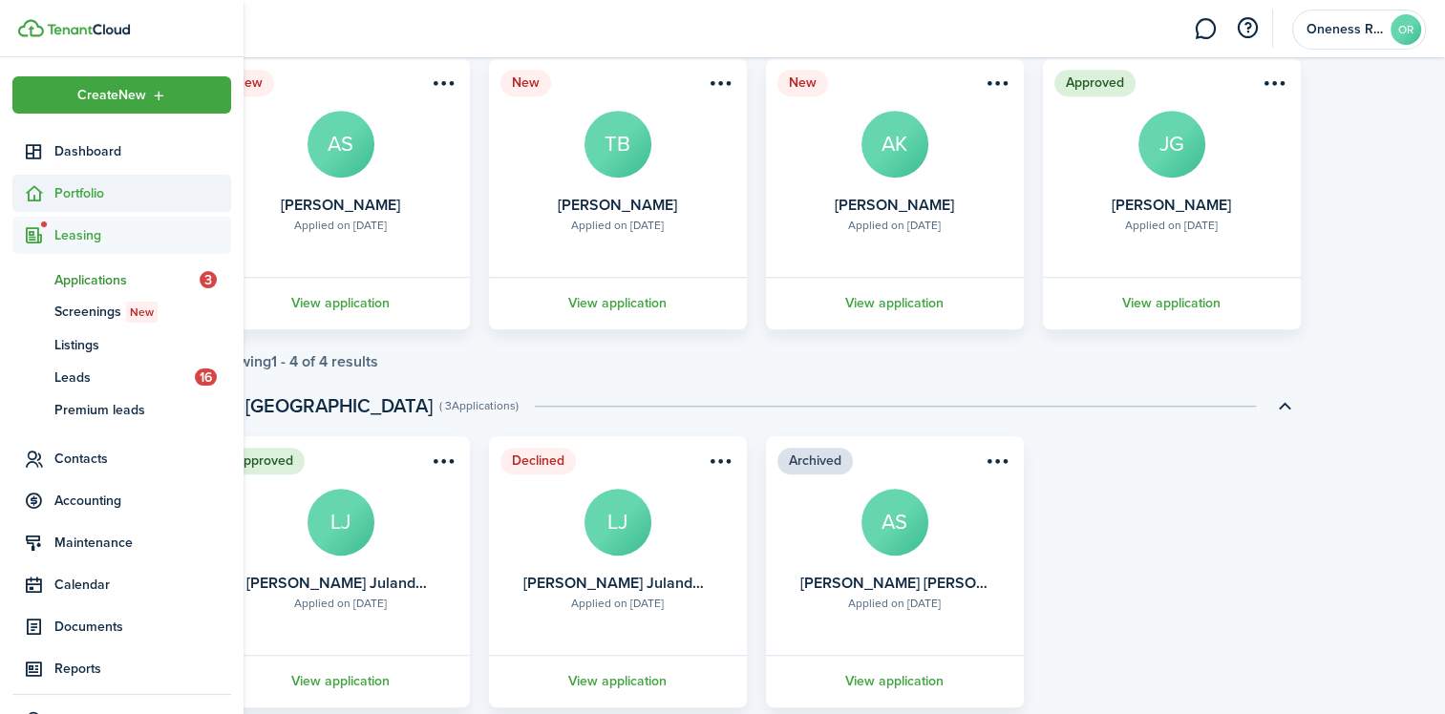
click at [80, 201] on span "Portfolio" at bounding box center [142, 193] width 177 height 20
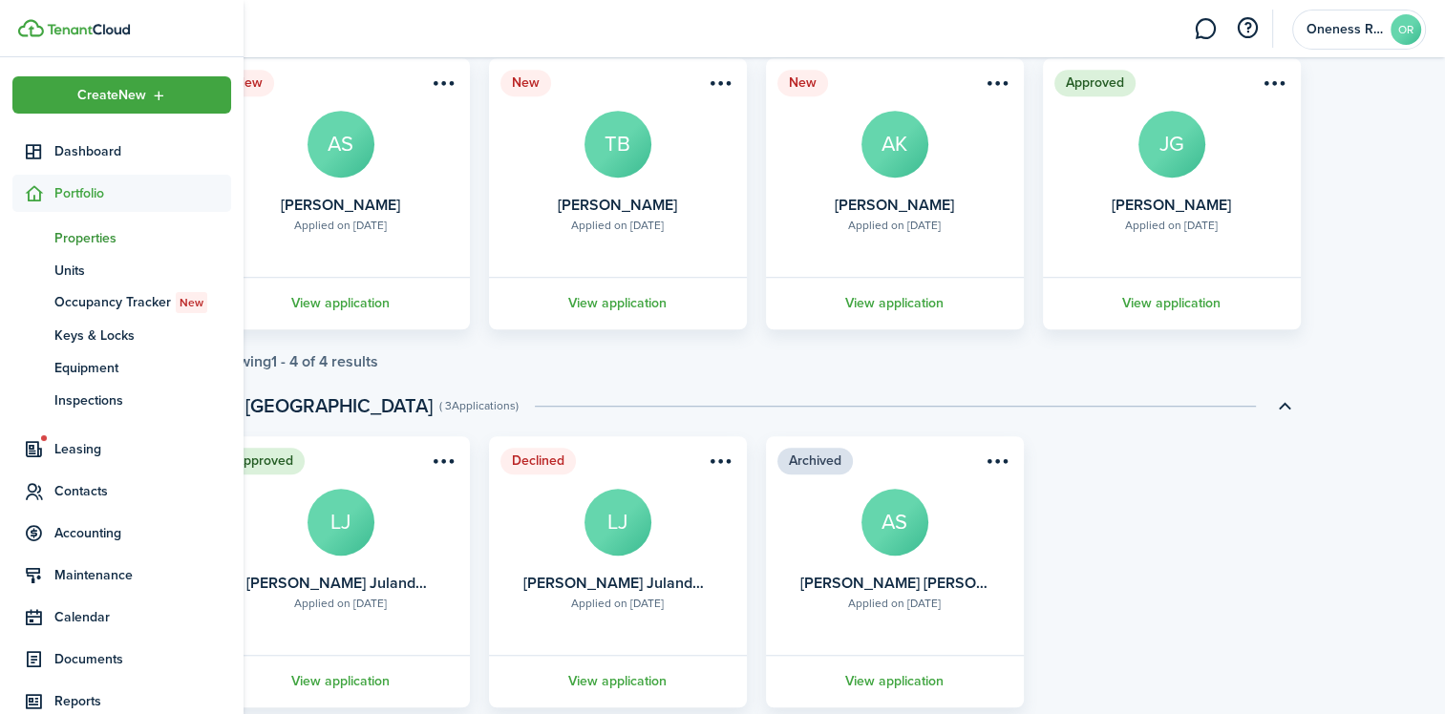
click at [97, 241] on span "Properties" at bounding box center [142, 238] width 177 height 20
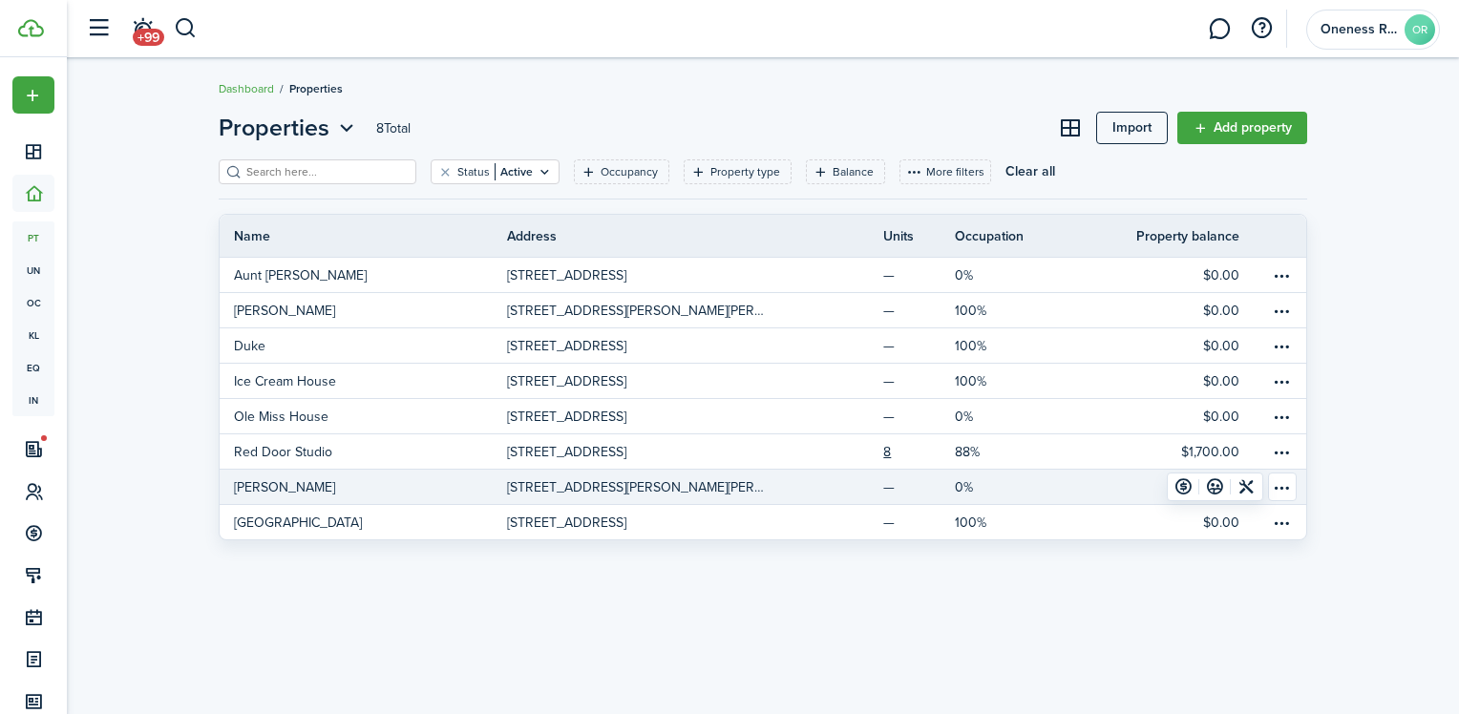
click at [1283, 486] on table-menu-btn-icon "Open menu" at bounding box center [1282, 487] width 29 height 29
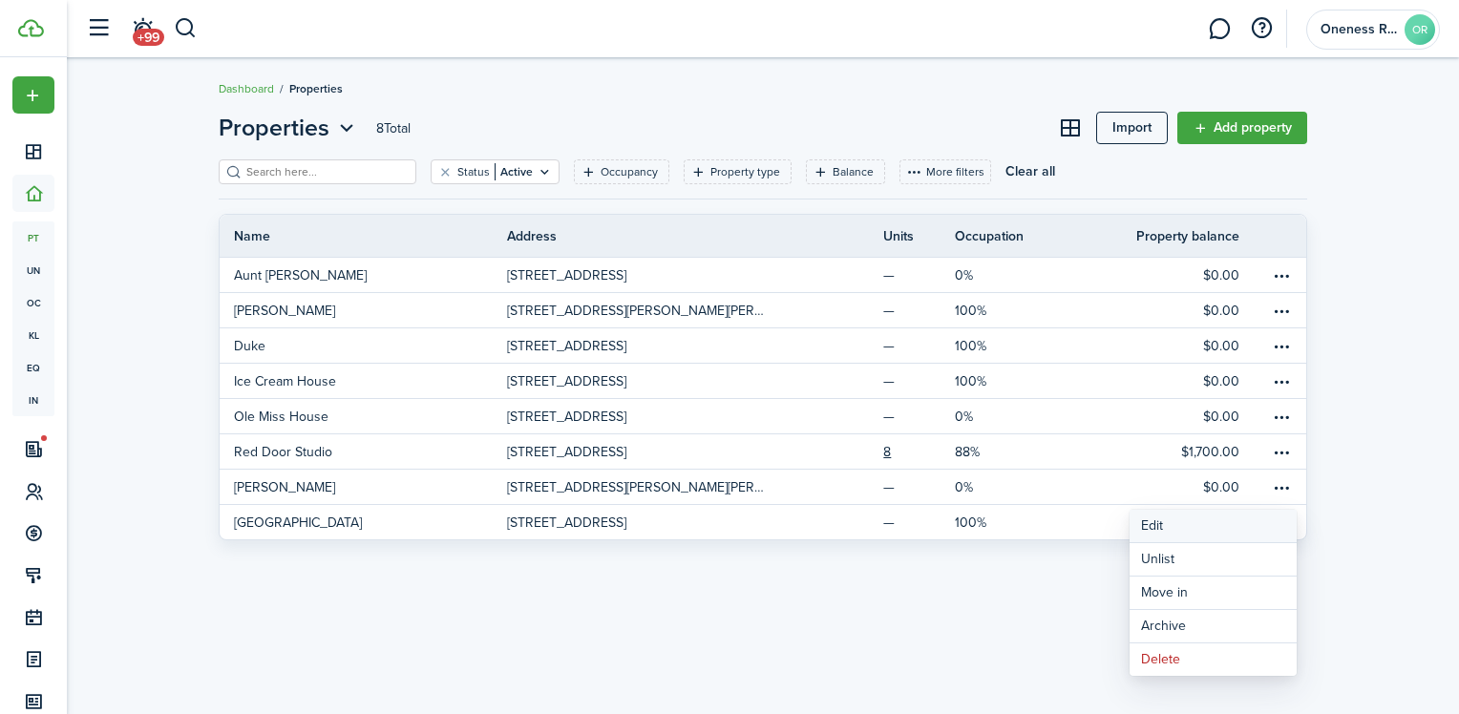
click at [1173, 532] on link "Edit" at bounding box center [1213, 526] width 167 height 32
